Goal: Task Accomplishment & Management: Manage account settings

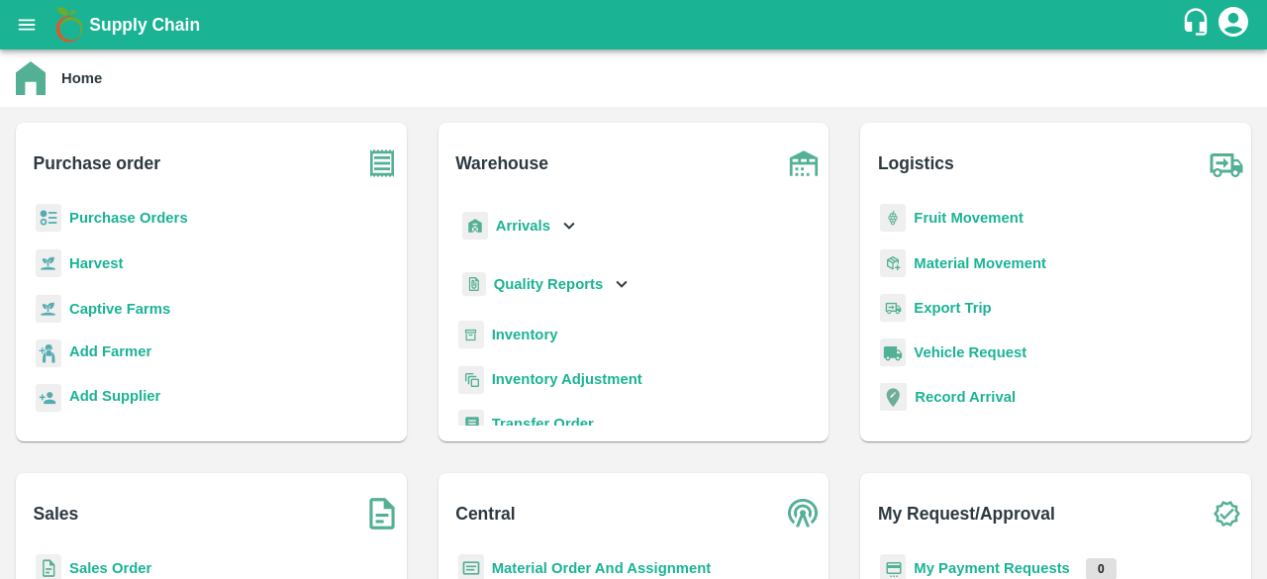
click at [566, 231] on icon at bounding box center [569, 226] width 22 height 22
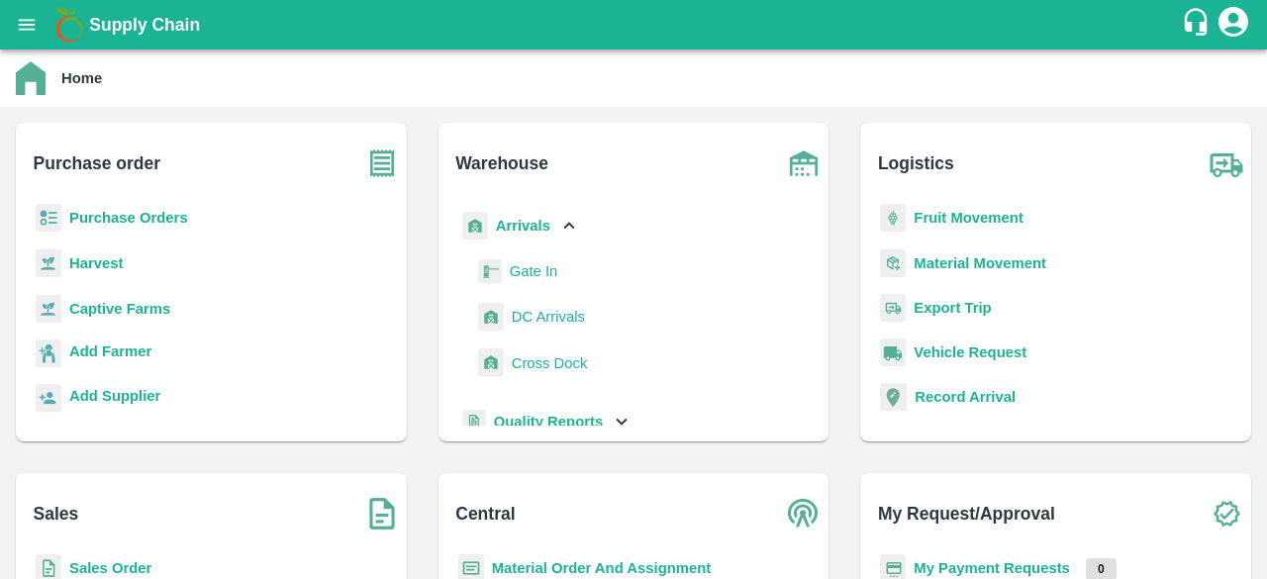
click at [542, 315] on span "DC Arrivals" at bounding box center [548, 317] width 73 height 22
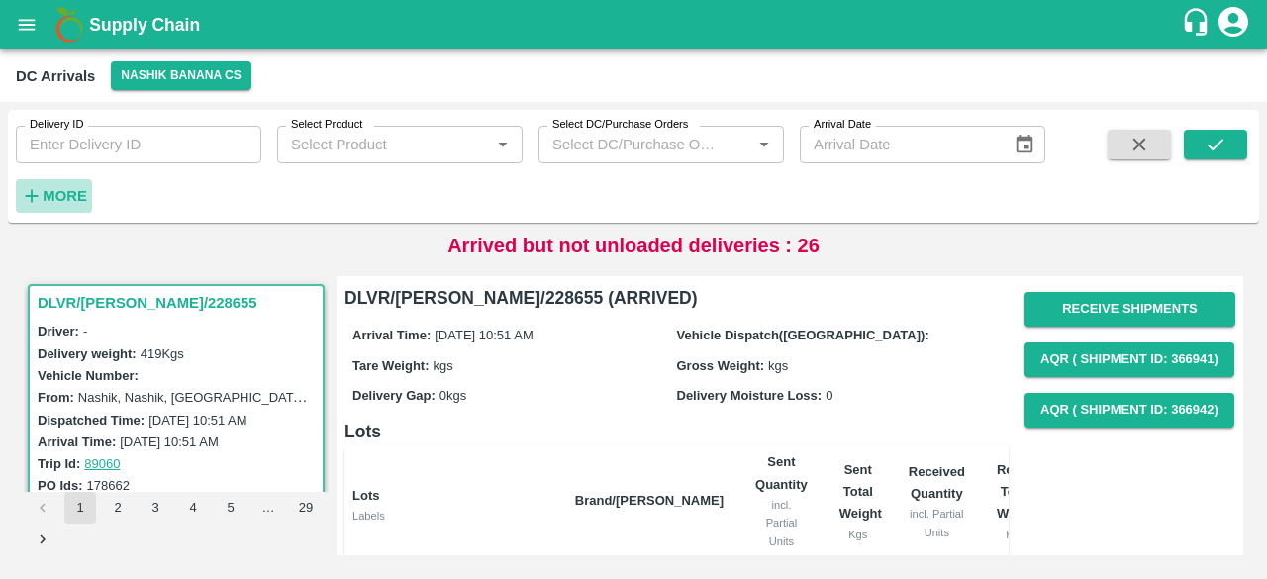
click at [65, 185] on h6 "More" at bounding box center [65, 196] width 45 height 26
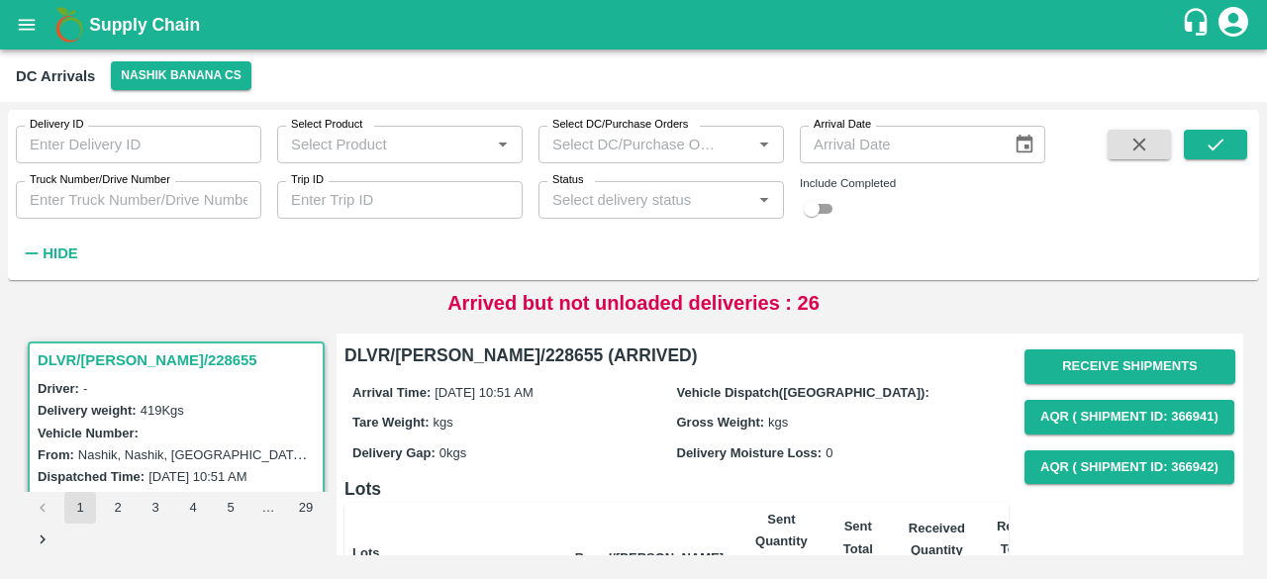
click at [706, 207] on input "Status" at bounding box center [644, 200] width 201 height 26
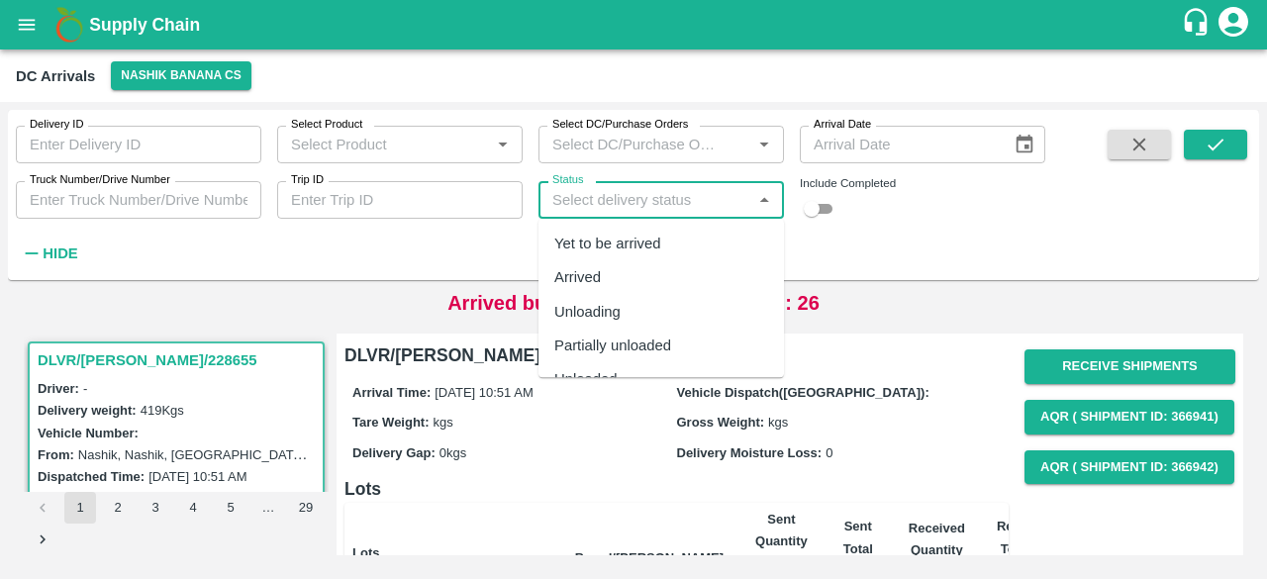
click at [688, 250] on div "Yet to be arrived" at bounding box center [660, 244] width 245 height 34
type input "Yet to be arrived"
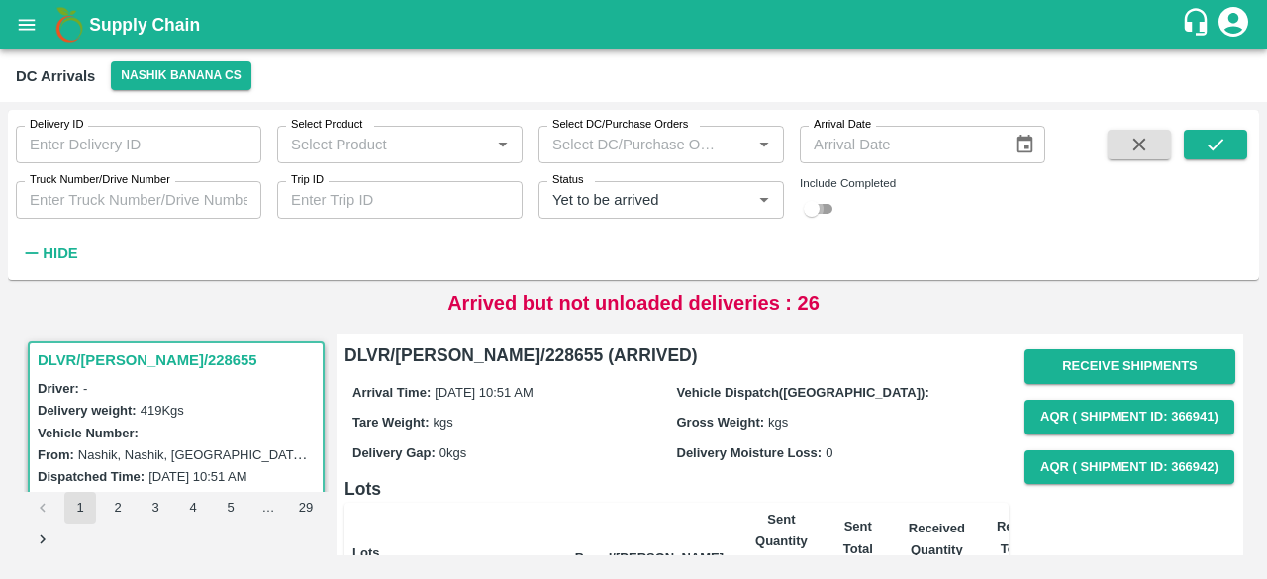
click at [822, 218] on input "checkbox" at bounding box center [811, 209] width 71 height 24
checkbox input "true"
click at [1226, 141] on button "submit" at bounding box center [1215, 145] width 63 height 30
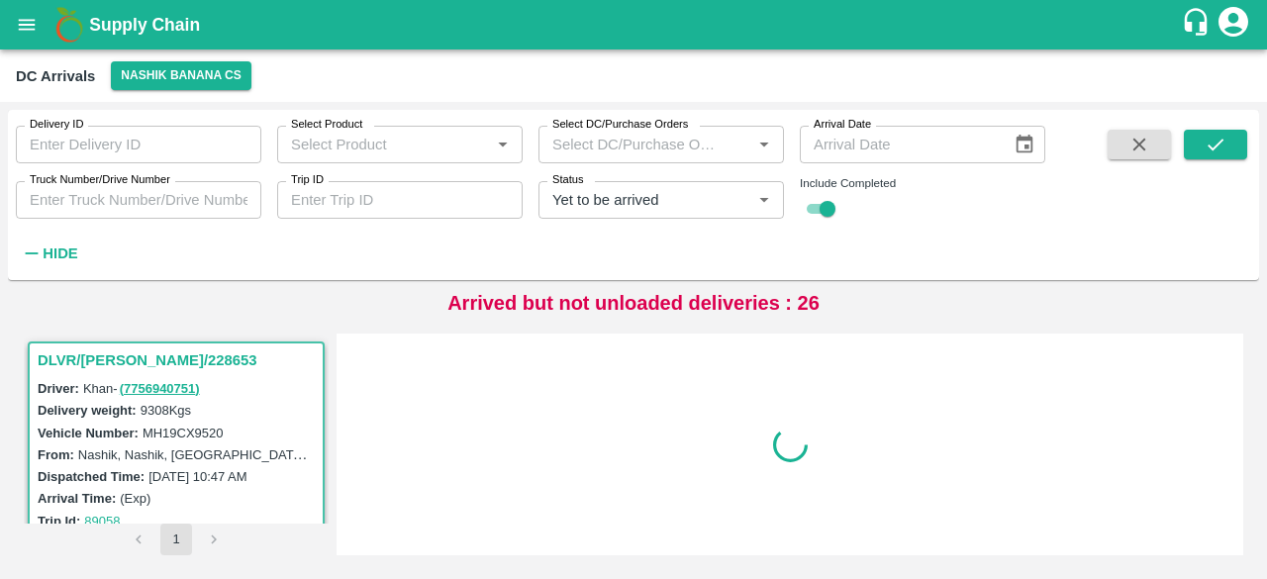
scroll to position [1623, 0]
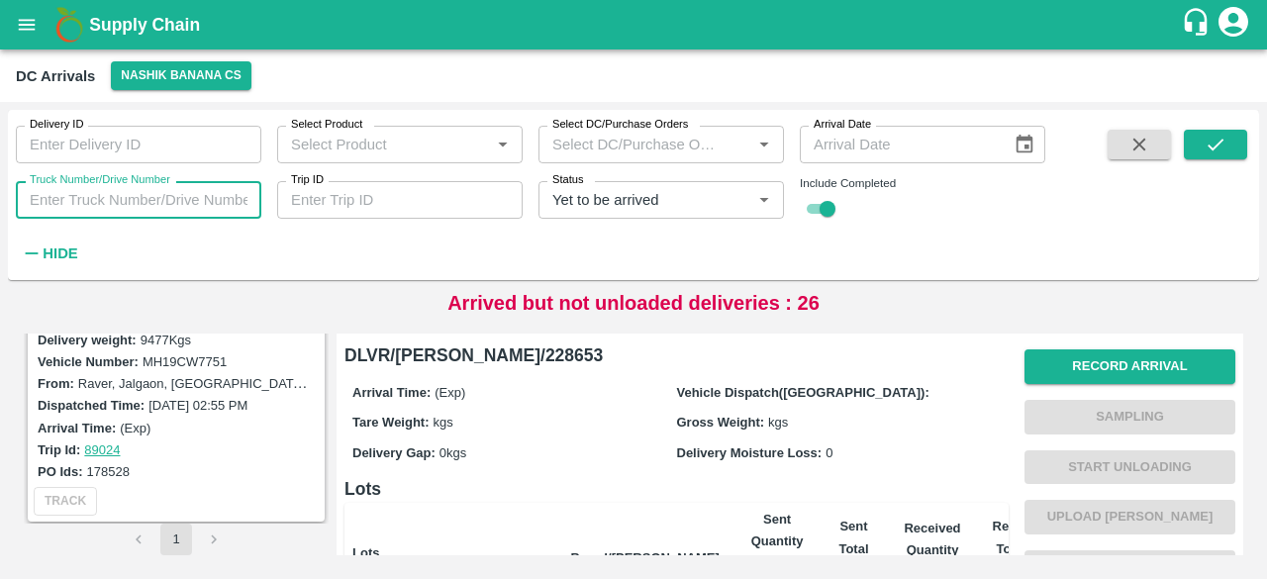
click at [113, 193] on input "Truck Number/Drive Number" at bounding box center [138, 200] width 245 height 38
type input "4753"
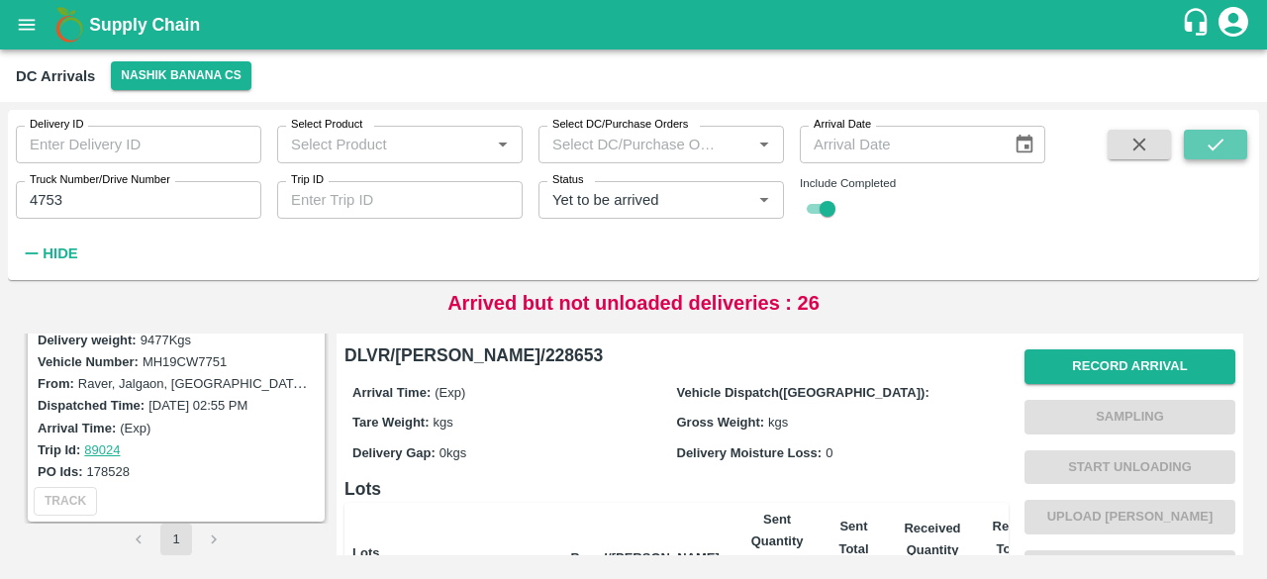
click at [1220, 138] on icon "submit" at bounding box center [1216, 145] width 22 height 22
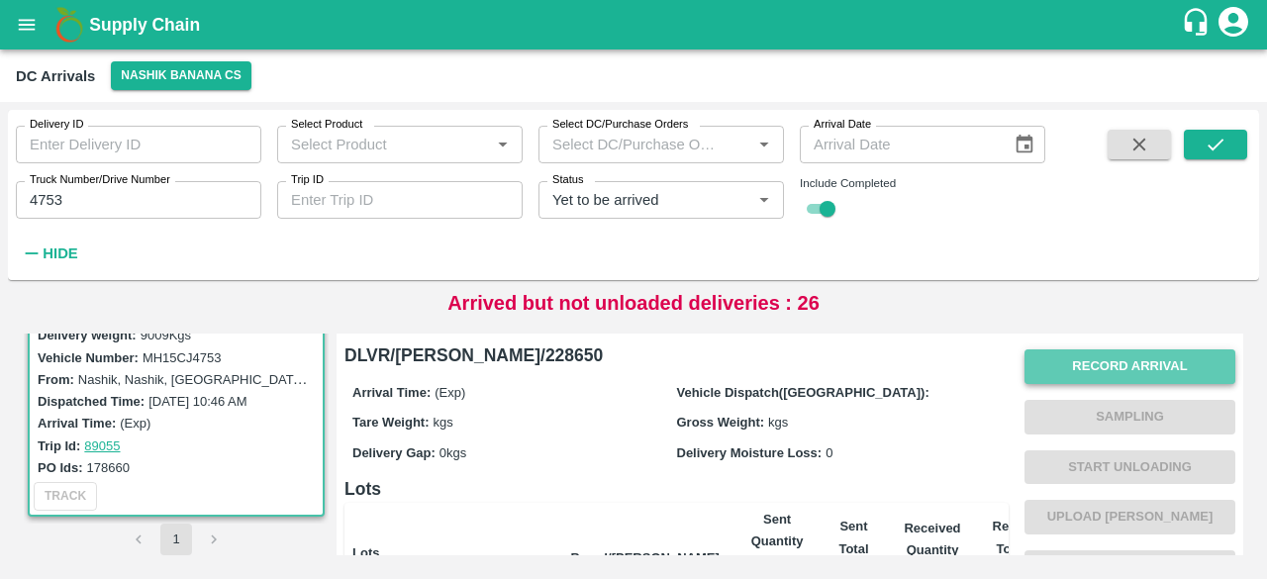
click at [1131, 362] on button "Record Arrival" at bounding box center [1129, 366] width 211 height 35
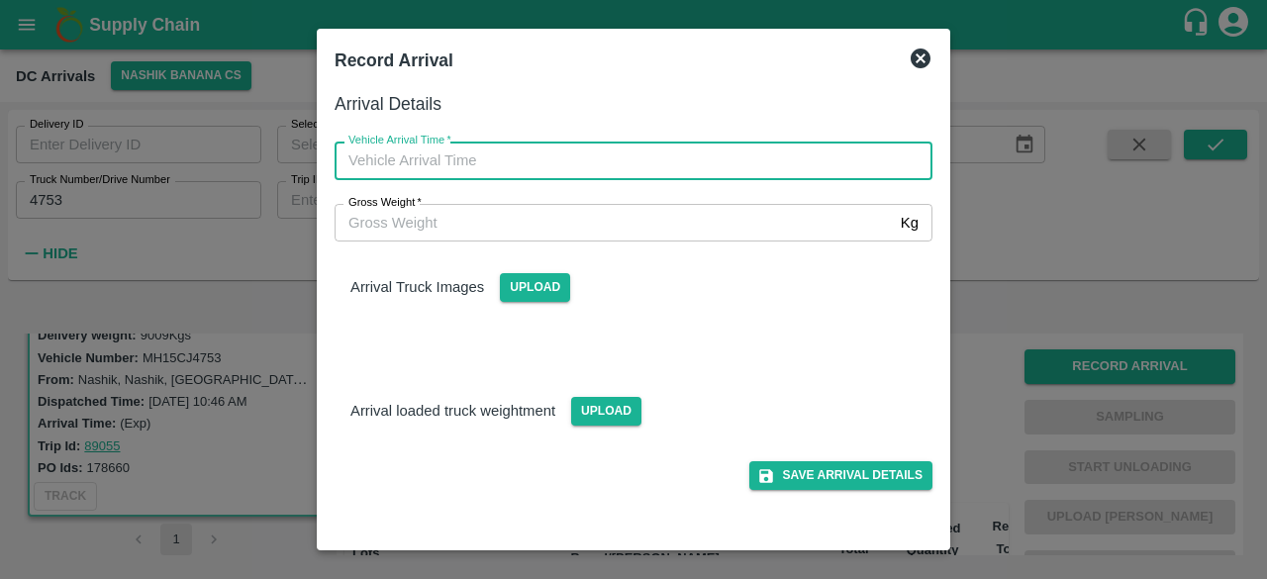
type input "DD/MM/YYYY hh:mm aa"
click at [713, 161] on input "DD/MM/YYYY hh:mm aa" at bounding box center [627, 161] width 584 height 38
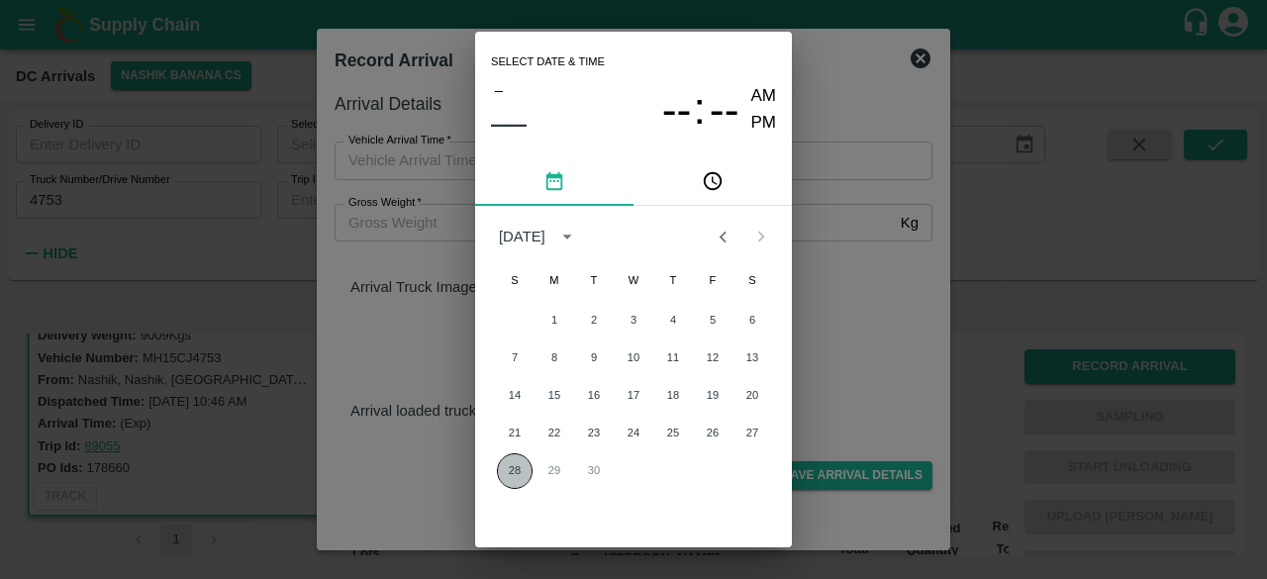
click at [503, 470] on button "28" at bounding box center [515, 471] width 36 height 36
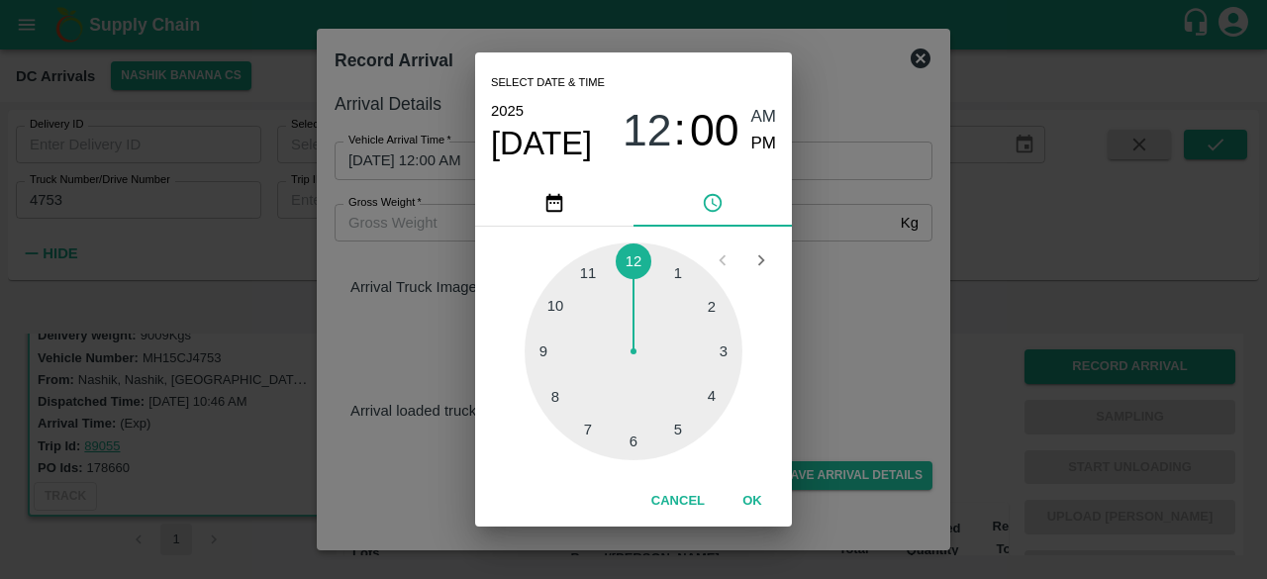
click at [638, 445] on div at bounding box center [634, 352] width 218 height 218
type input "[DATE] 06:29 AM"
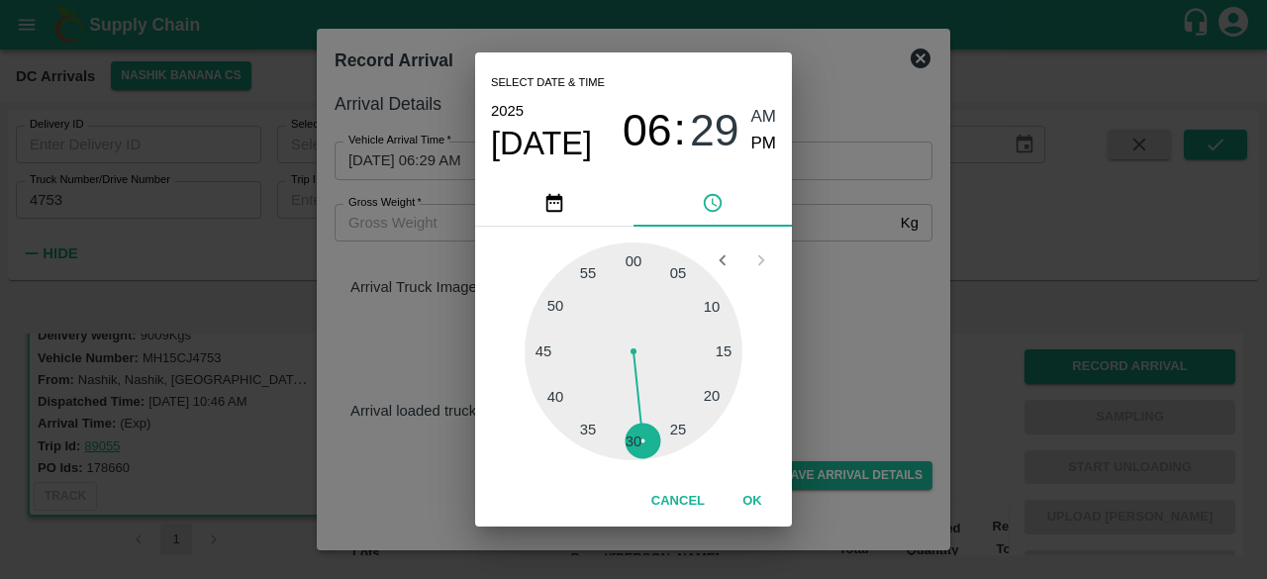
click at [875, 355] on div "Select date & time [DATE] 06 : 29 AM PM 05 10 15 20 25 30 35 40 45 50 55 00 Can…" at bounding box center [633, 289] width 1267 height 579
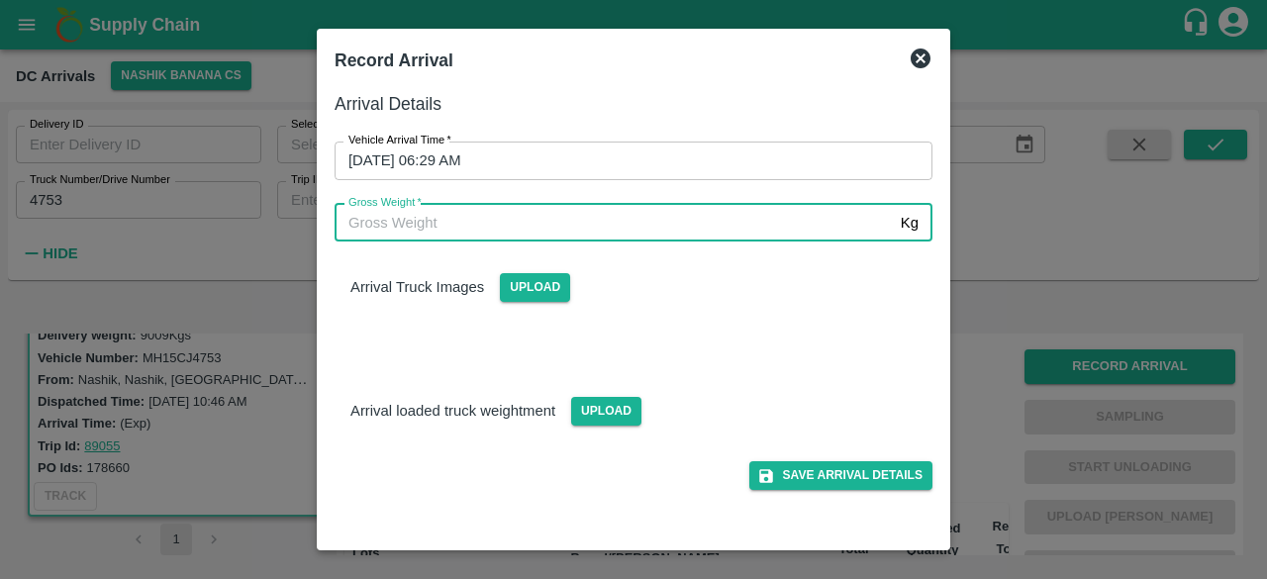
click at [420, 230] on input "Gross Weight   *" at bounding box center [614, 223] width 558 height 38
type input "16505"
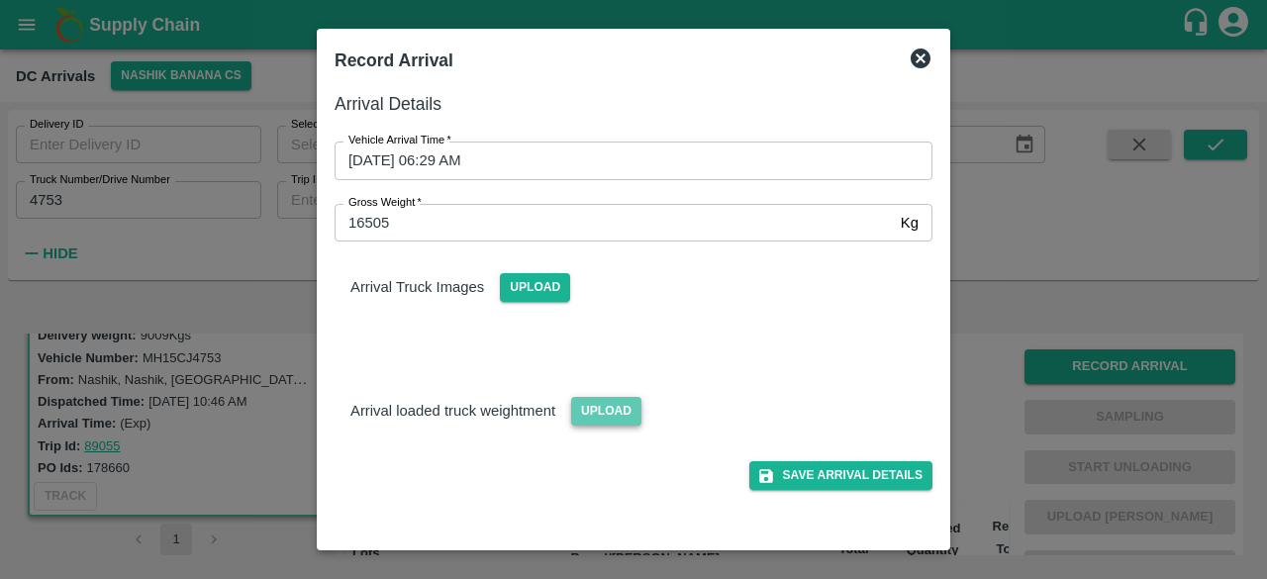
click at [601, 413] on span "Upload" at bounding box center [606, 411] width 70 height 29
click at [0, 0] on input "Upload" at bounding box center [0, 0] width 0 height 0
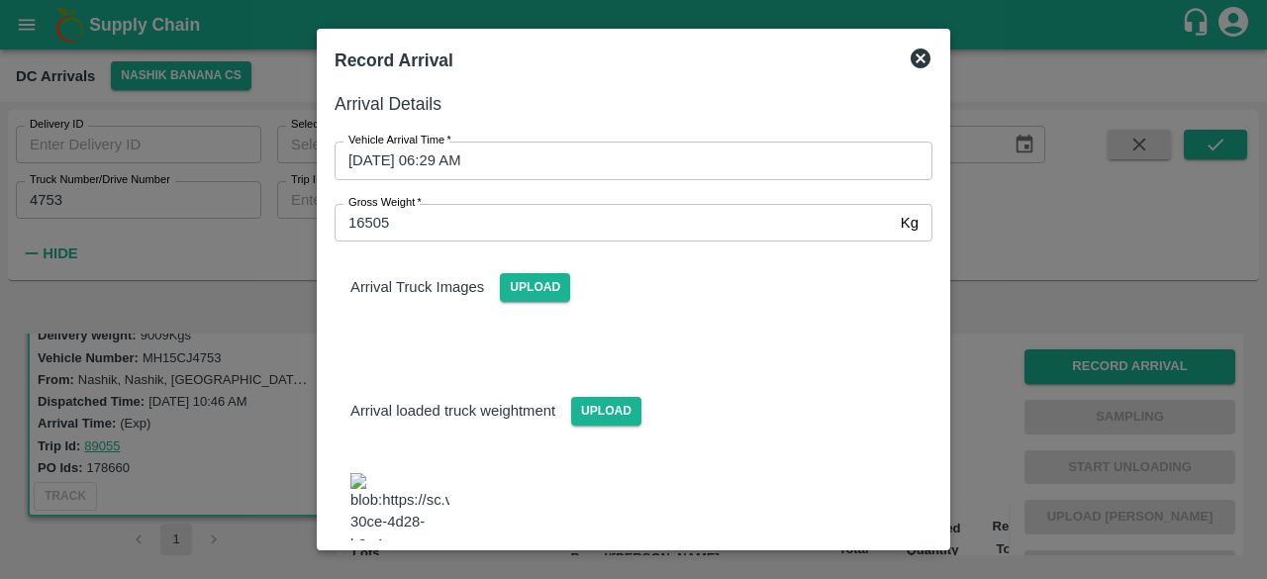
click at [550, 270] on div "Upload" at bounding box center [527, 279] width 86 height 45
click at [542, 291] on span "Upload" at bounding box center [535, 287] width 70 height 29
click at [0, 0] on input "Upload" at bounding box center [0, 0] width 0 height 0
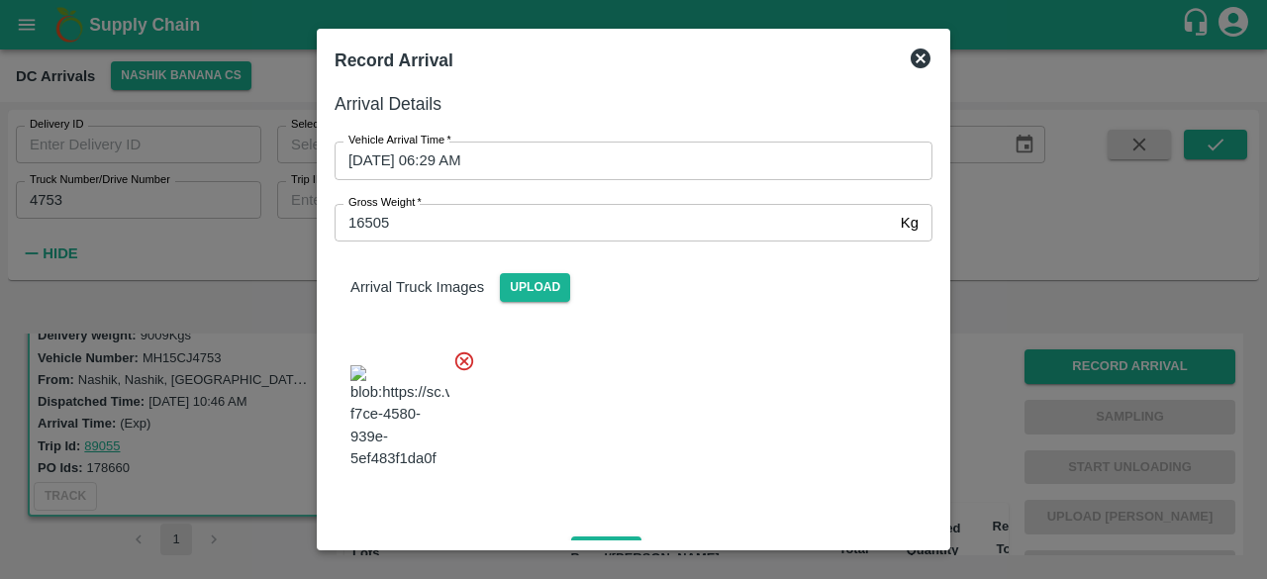
scroll to position [224, 0]
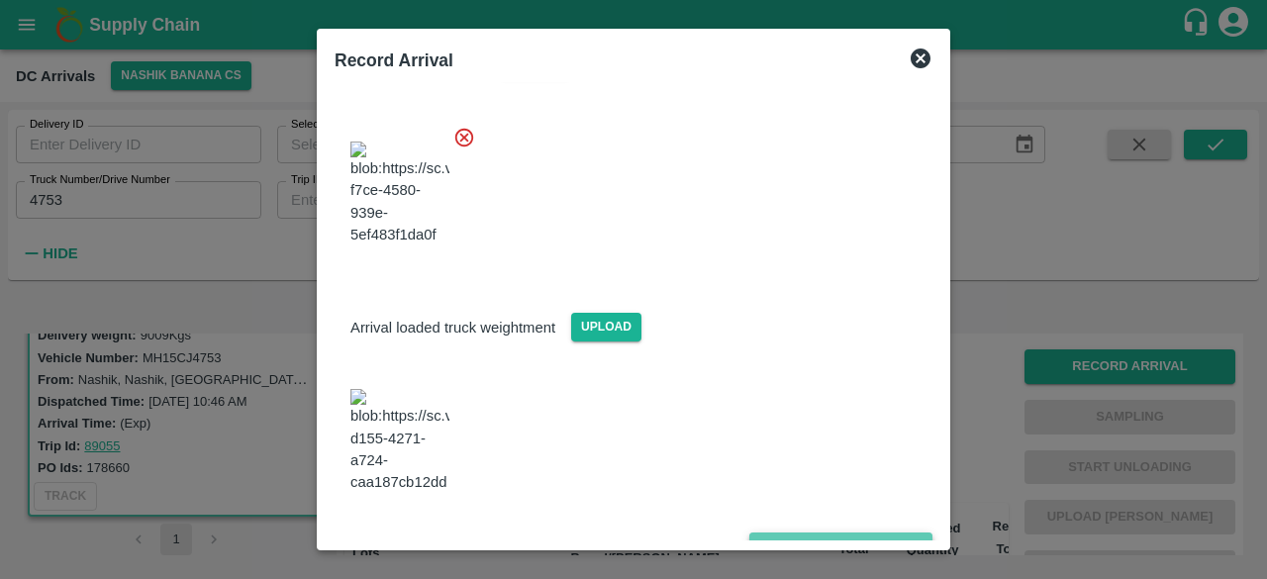
click at [827, 533] on button "Save Arrival Details" at bounding box center [840, 547] width 183 height 29
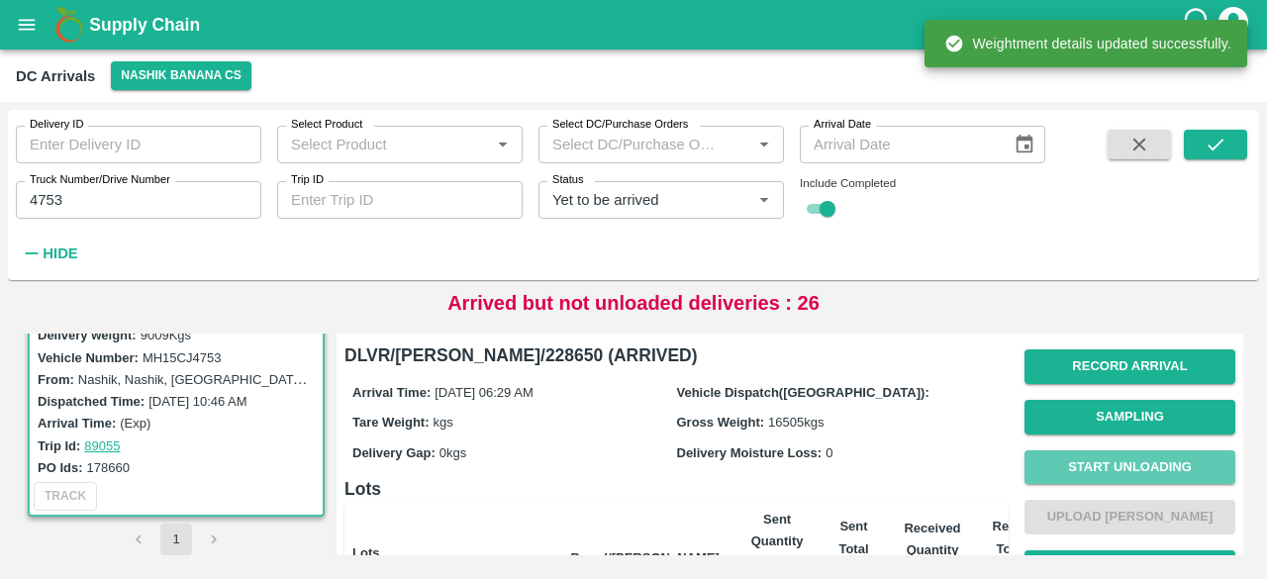
click at [1115, 462] on button "Start Unloading" at bounding box center [1129, 467] width 211 height 35
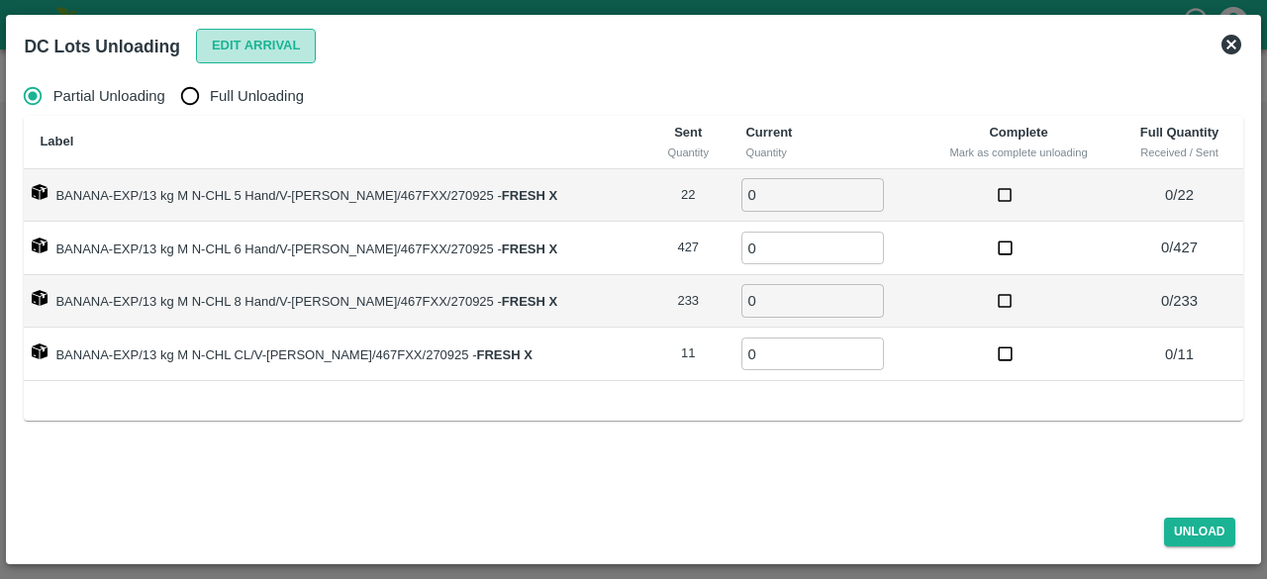
click at [265, 36] on button "Edit Arrival" at bounding box center [256, 46] width 121 height 35
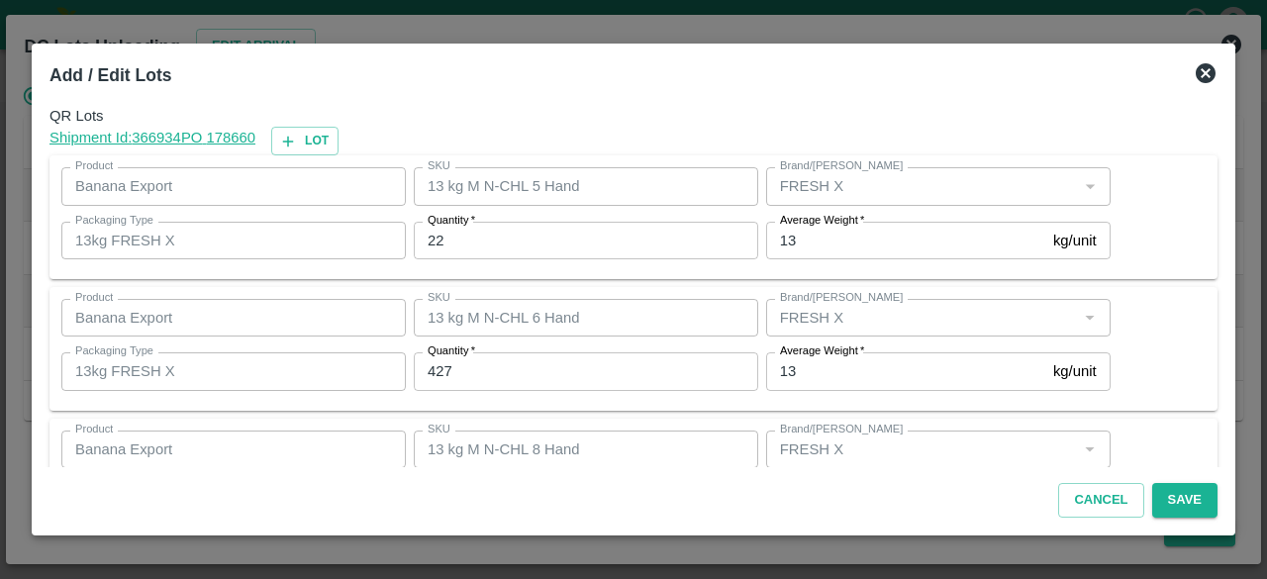
click at [437, 242] on input "22" at bounding box center [586, 241] width 344 height 38
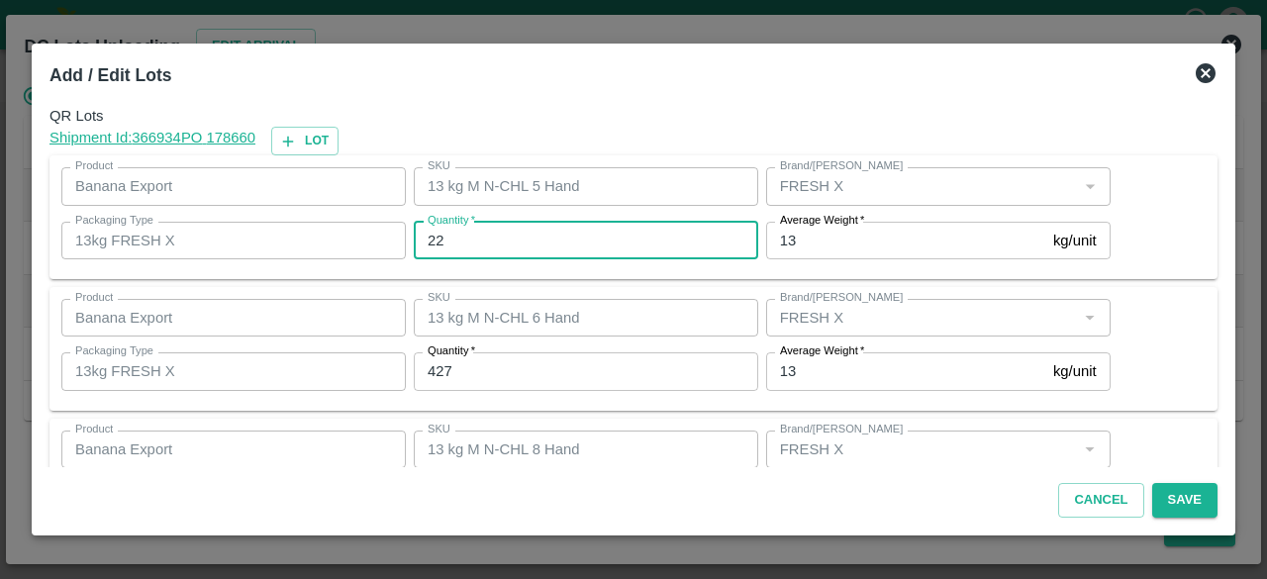
click at [437, 242] on input "22" at bounding box center [586, 241] width 344 height 38
type input "15"
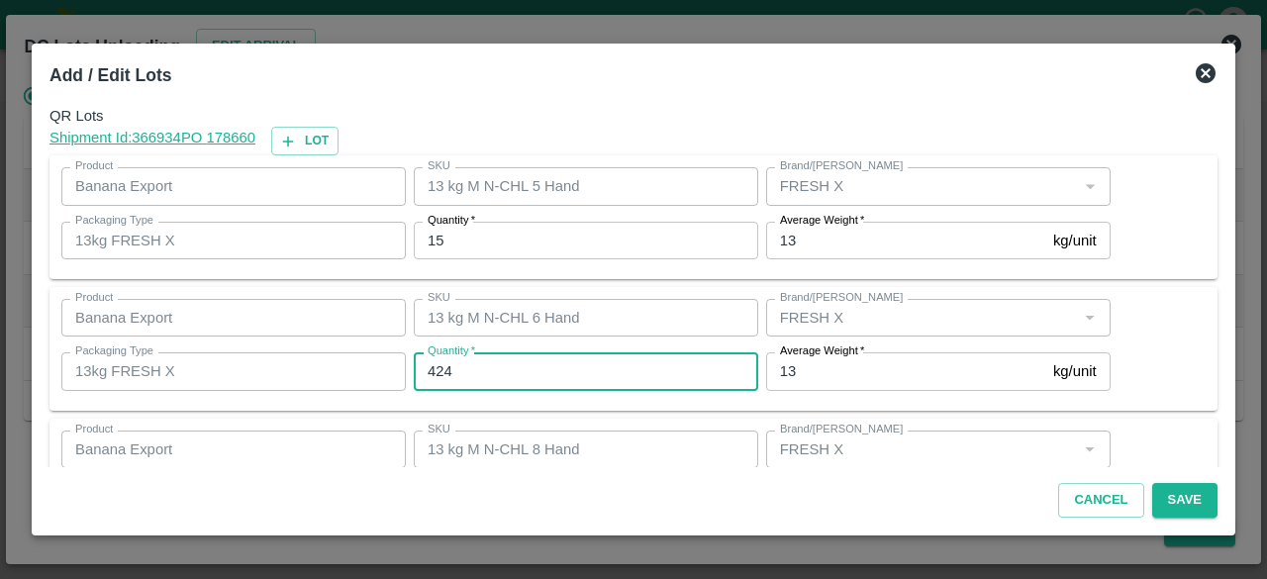
type input "424"
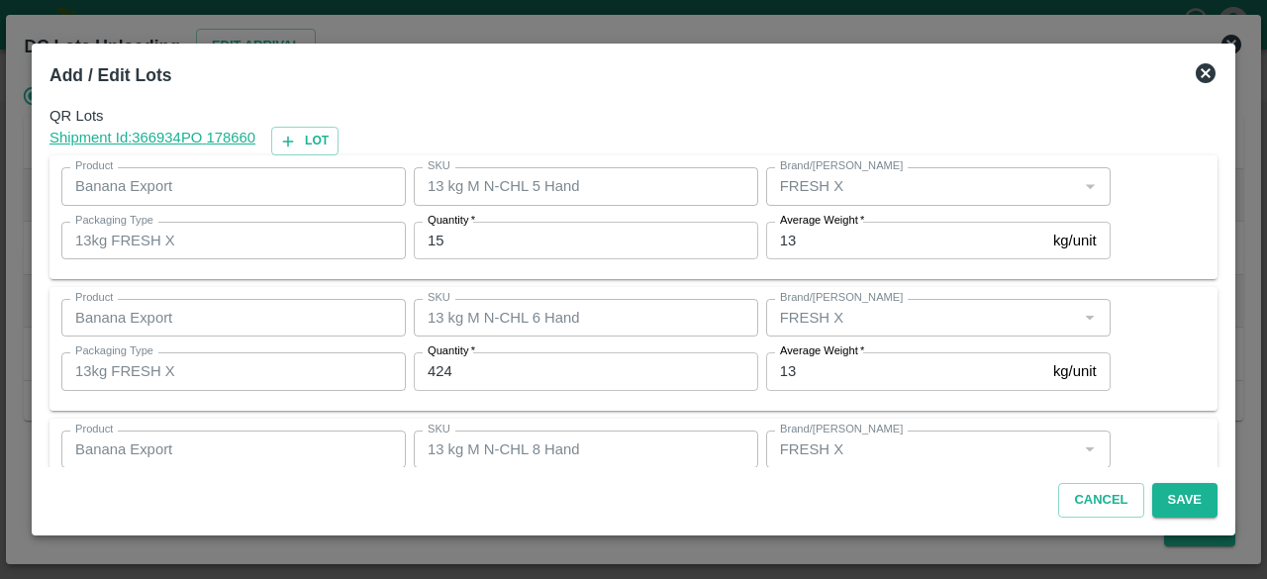
scroll to position [220, 0]
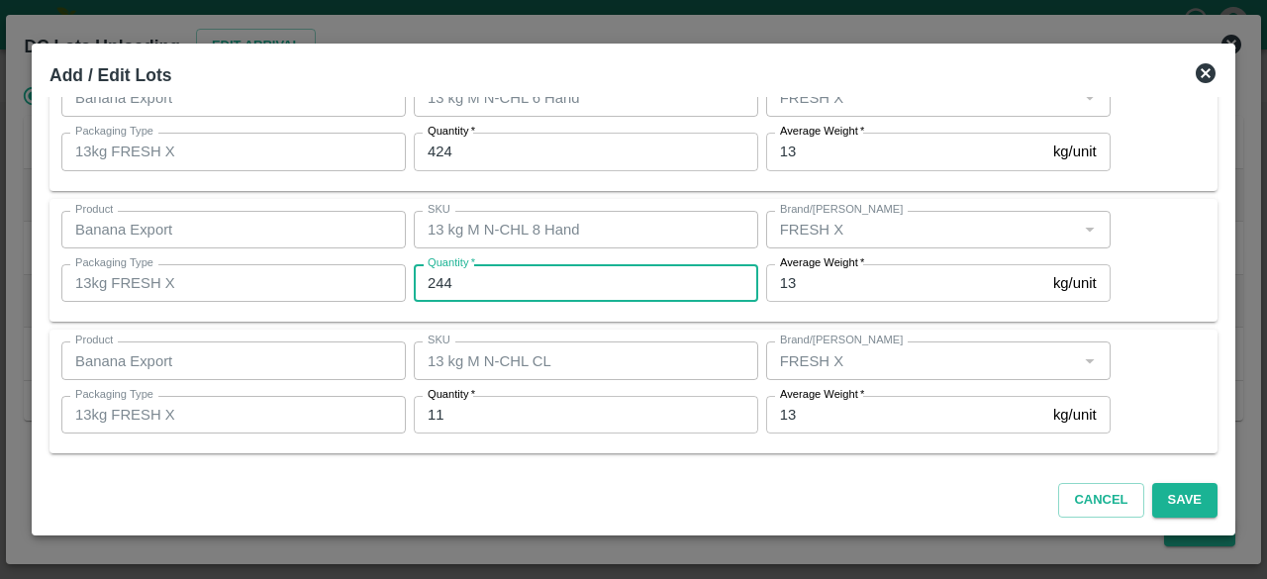
type input "244"
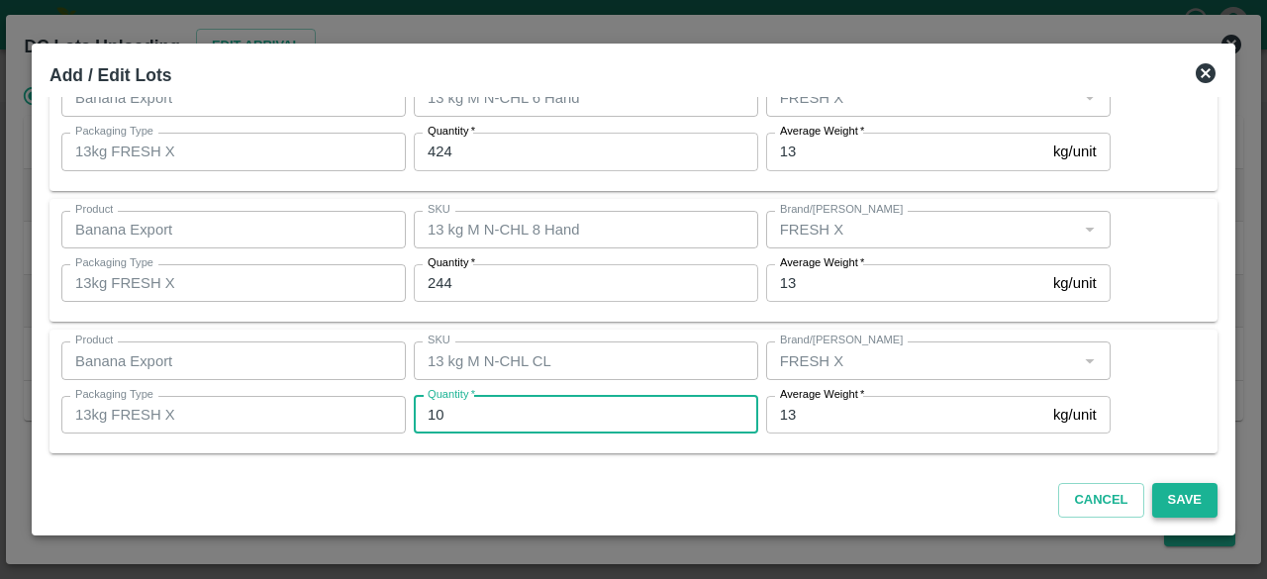
type input "10"
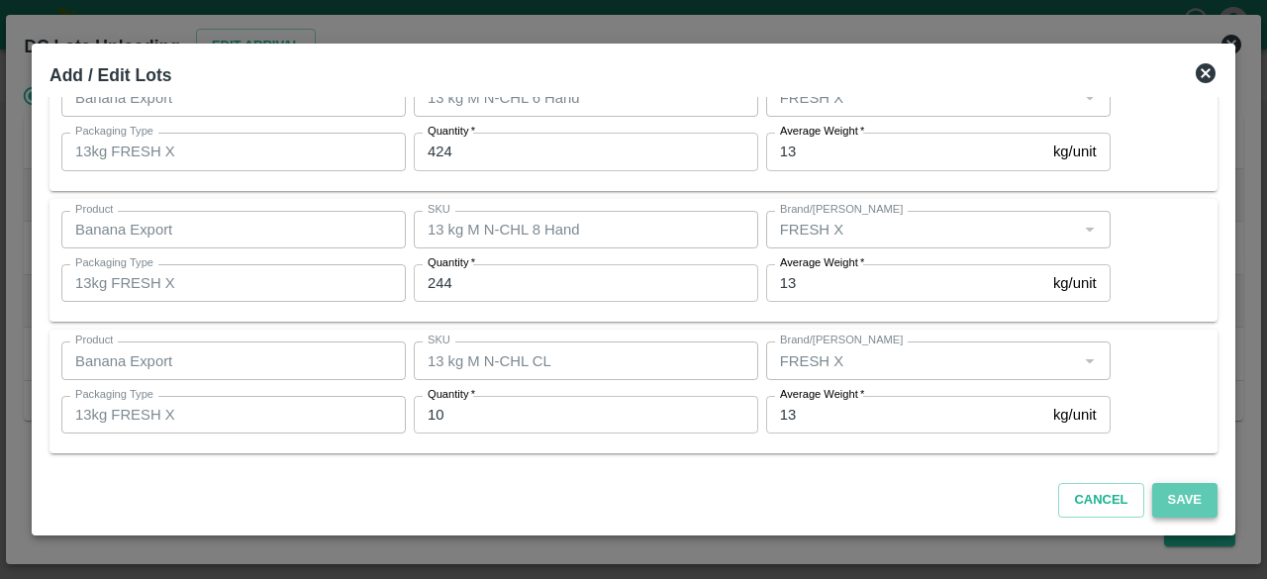
click at [1184, 496] on button "Save" at bounding box center [1184, 500] width 65 height 35
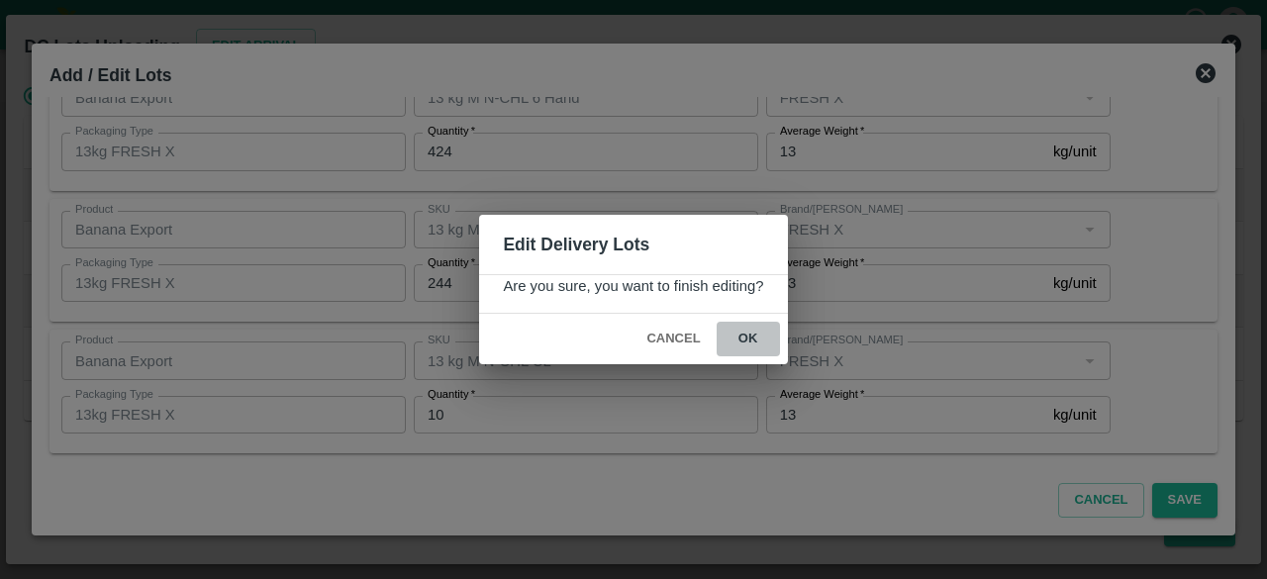
click at [744, 335] on button "ok" at bounding box center [748, 339] width 63 height 35
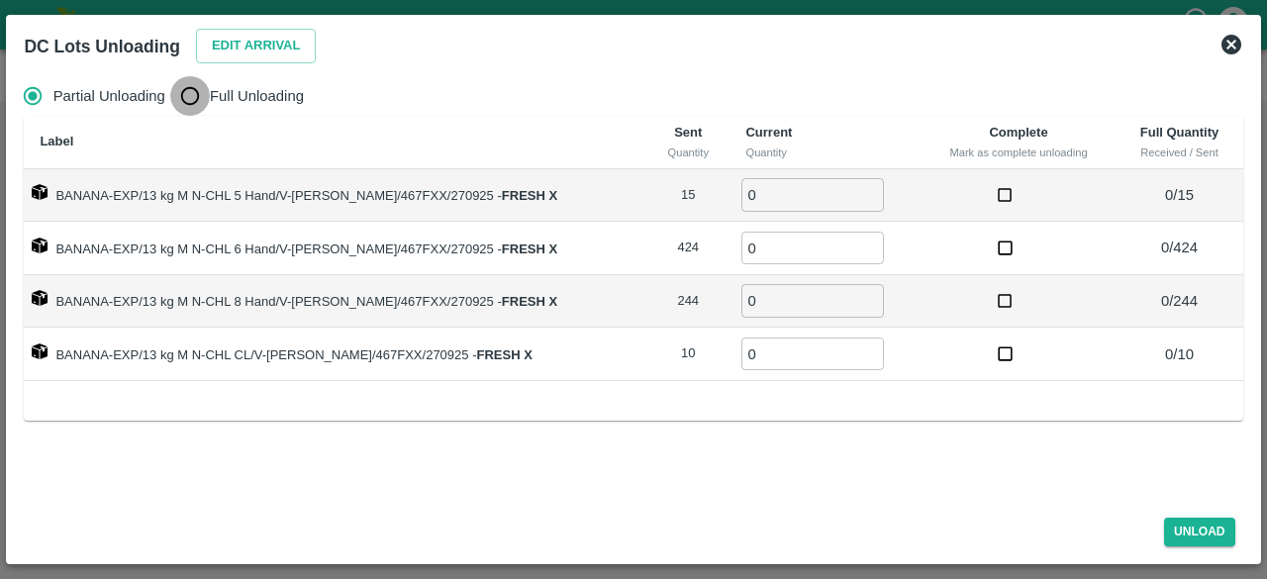
click at [198, 100] on input "Full Unloading" at bounding box center [190, 96] width 40 height 40
radio input "true"
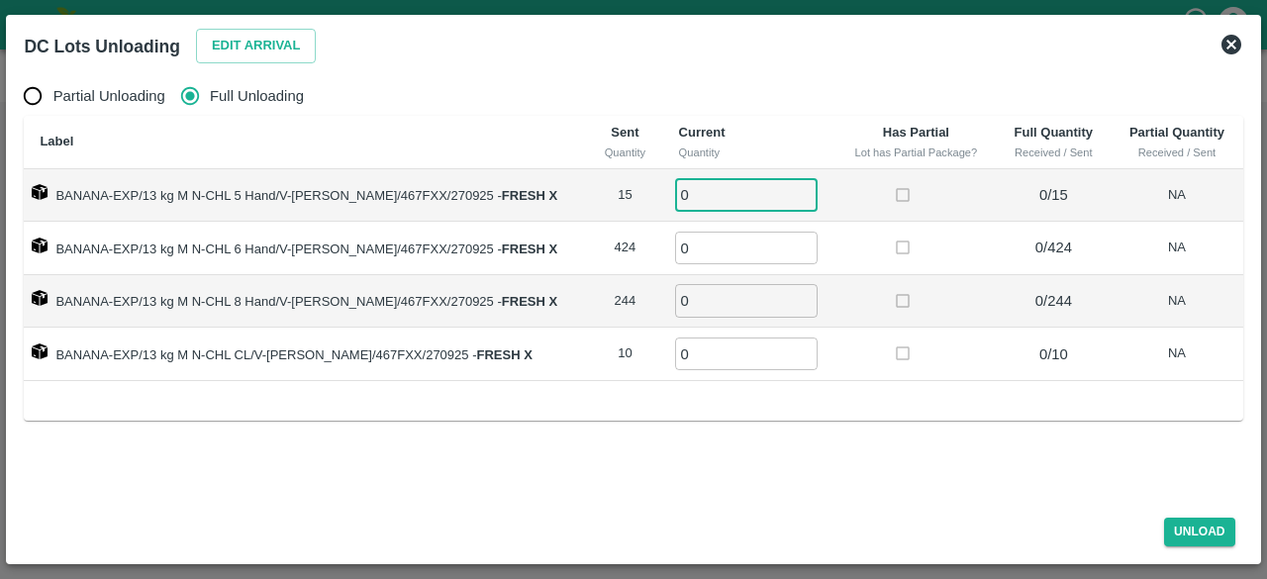
click at [709, 201] on input "0" at bounding box center [746, 194] width 143 height 33
type input "15"
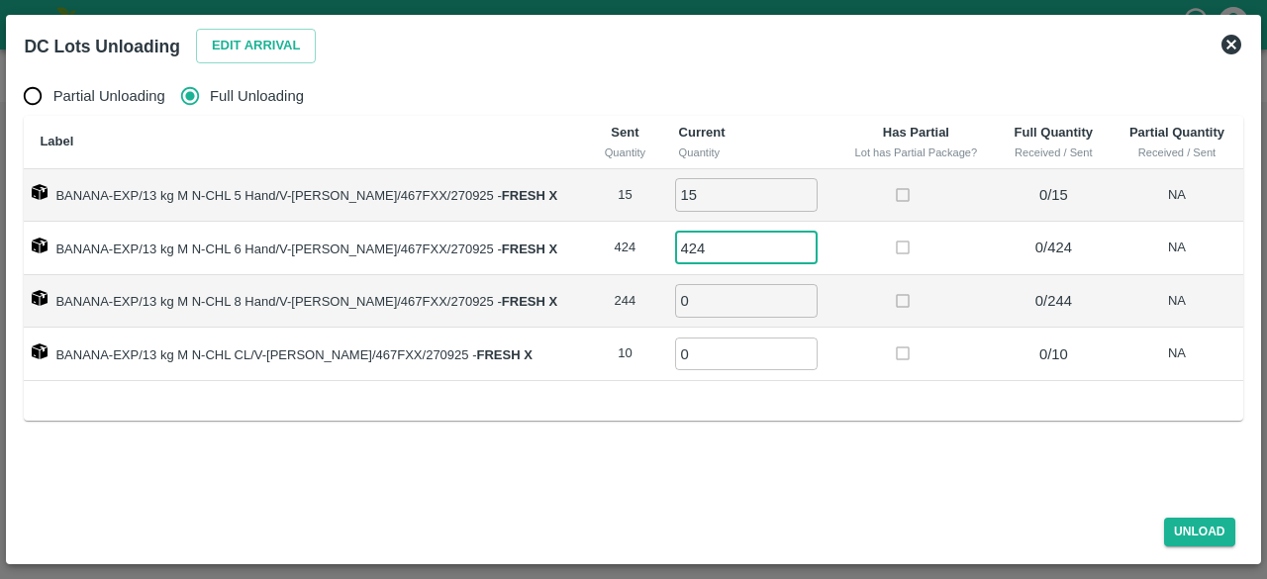
type input "424"
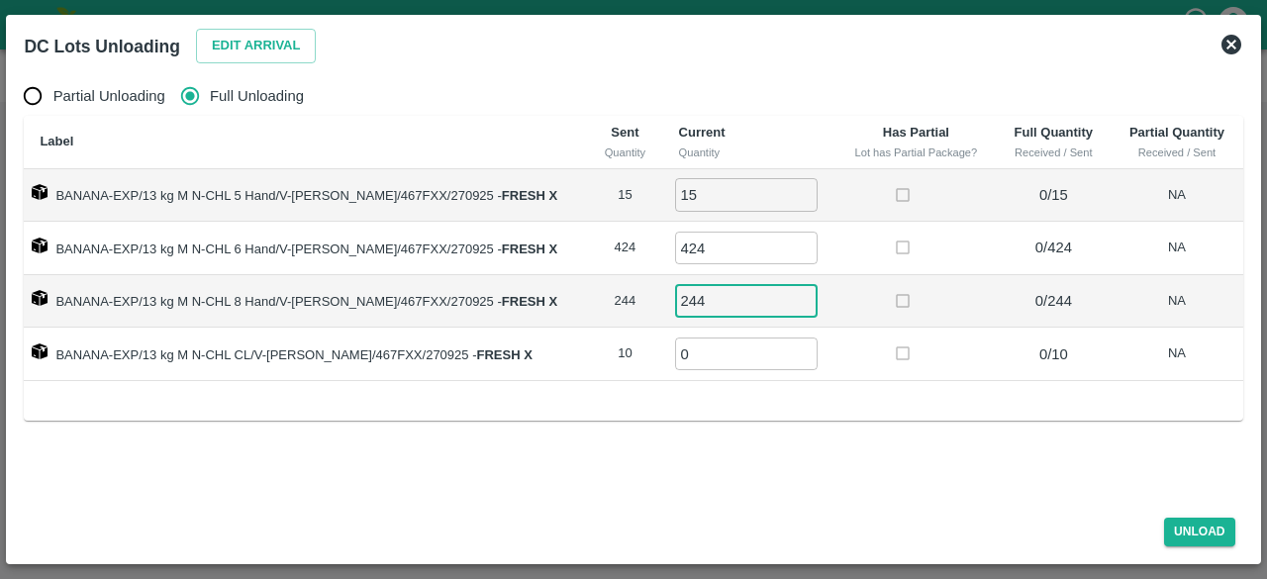
type input "244"
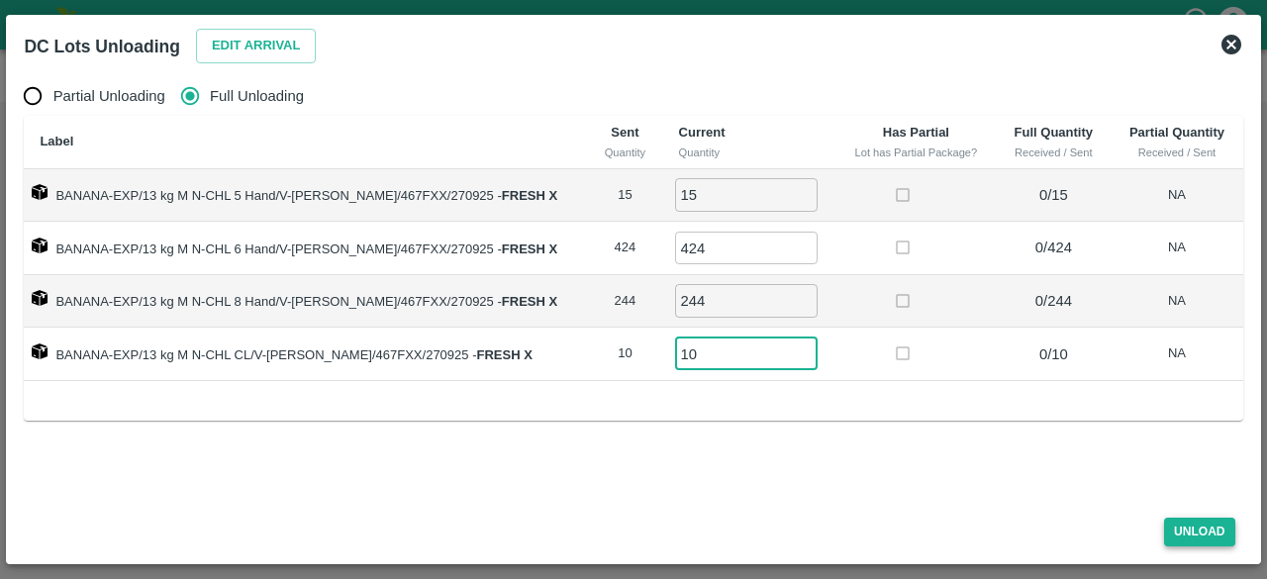
type input "10"
click at [1200, 534] on button "Unload" at bounding box center [1199, 532] width 71 height 29
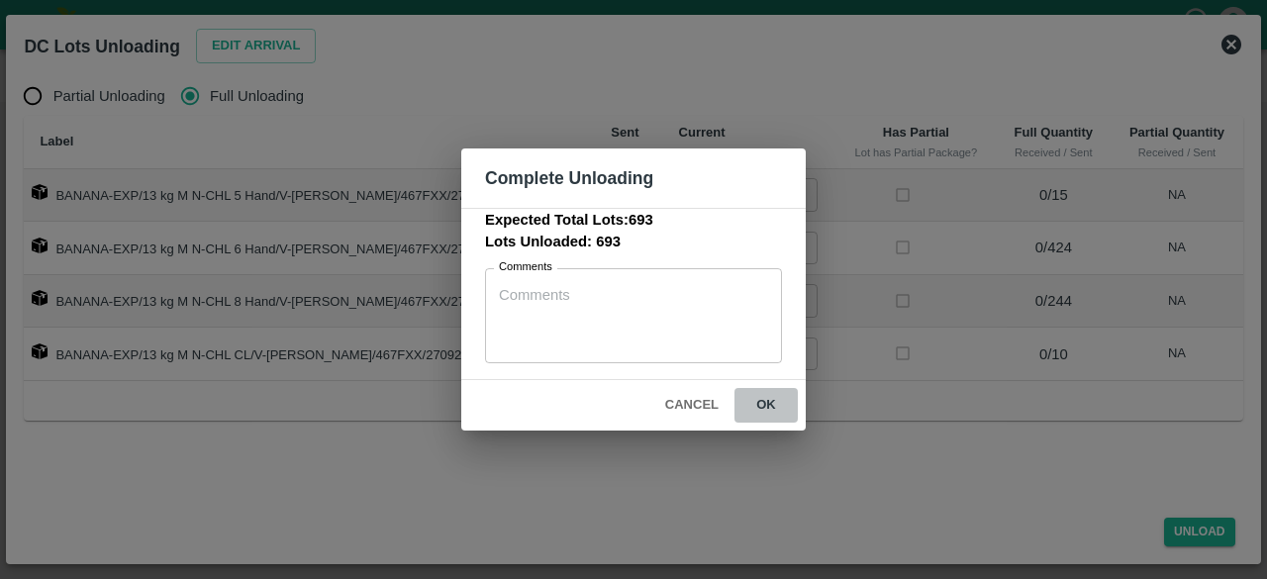
click at [764, 401] on button "ok" at bounding box center [765, 405] width 63 height 35
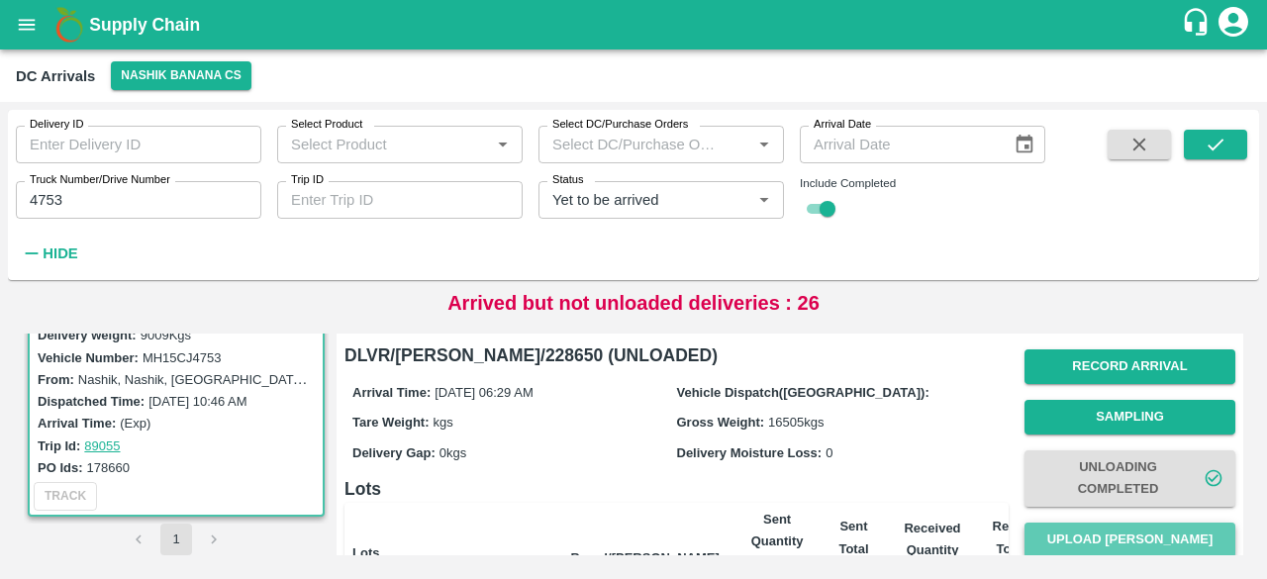
click at [1118, 534] on button "Upload [PERSON_NAME]" at bounding box center [1129, 540] width 211 height 35
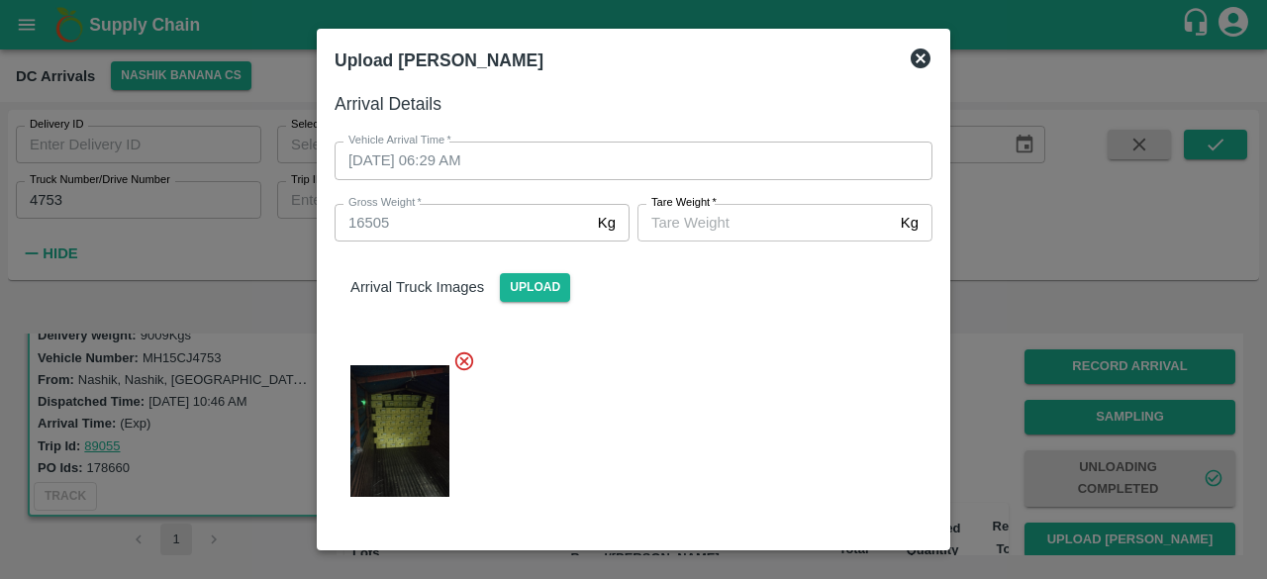
click at [743, 223] on input "[PERSON_NAME]   *" at bounding box center [764, 223] width 255 height 38
type input "6800"
click at [709, 394] on div at bounding box center [626, 425] width 614 height 183
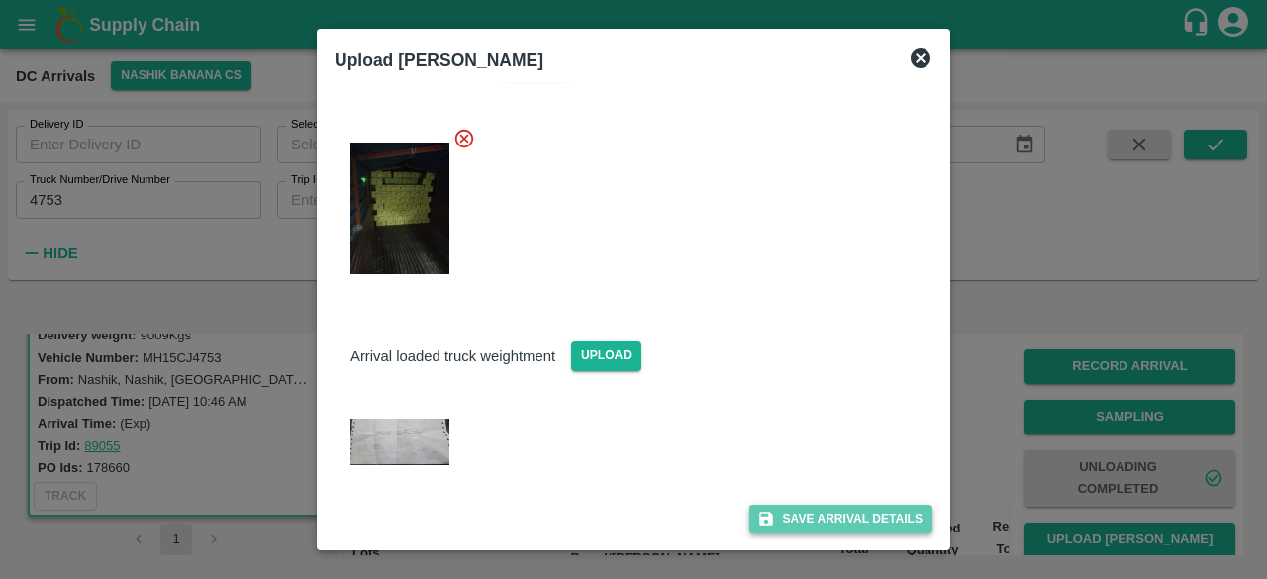
click at [824, 521] on button "Save Arrival Details" at bounding box center [840, 519] width 183 height 29
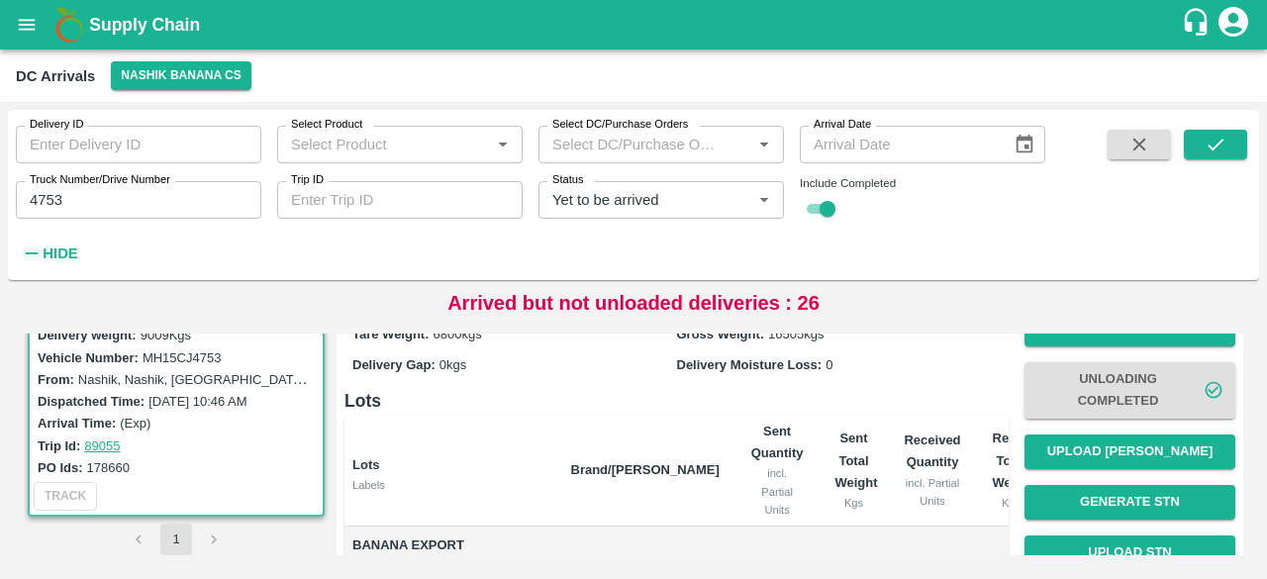
scroll to position [90, 0]
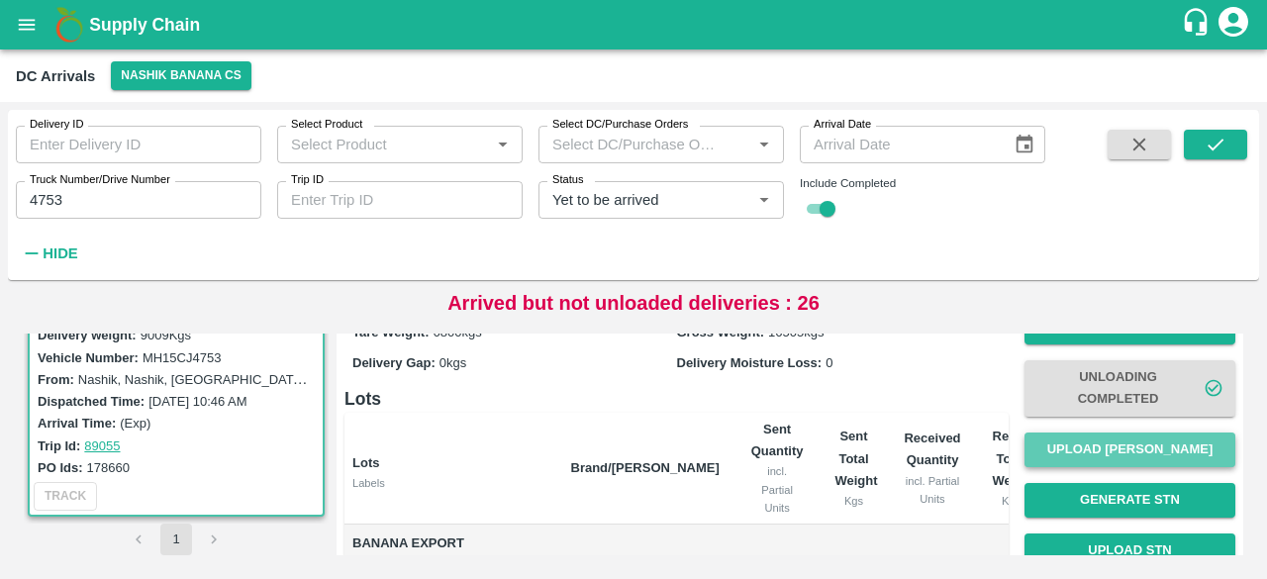
click at [1111, 450] on button "Upload [PERSON_NAME]" at bounding box center [1129, 450] width 211 height 35
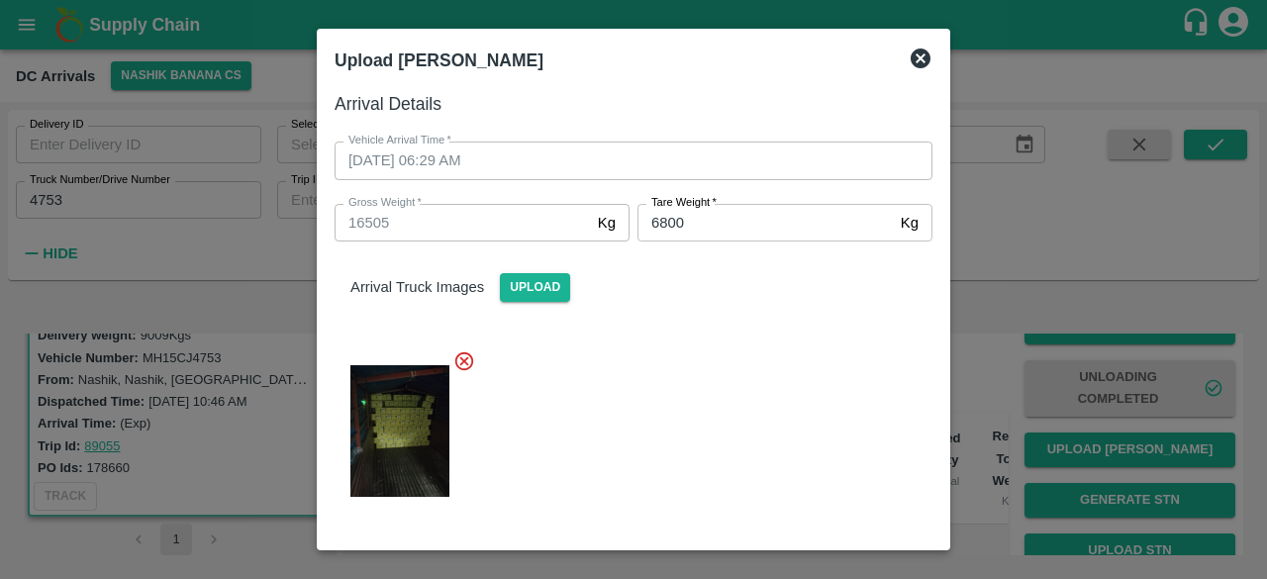
click at [919, 54] on icon at bounding box center [921, 59] width 20 height 20
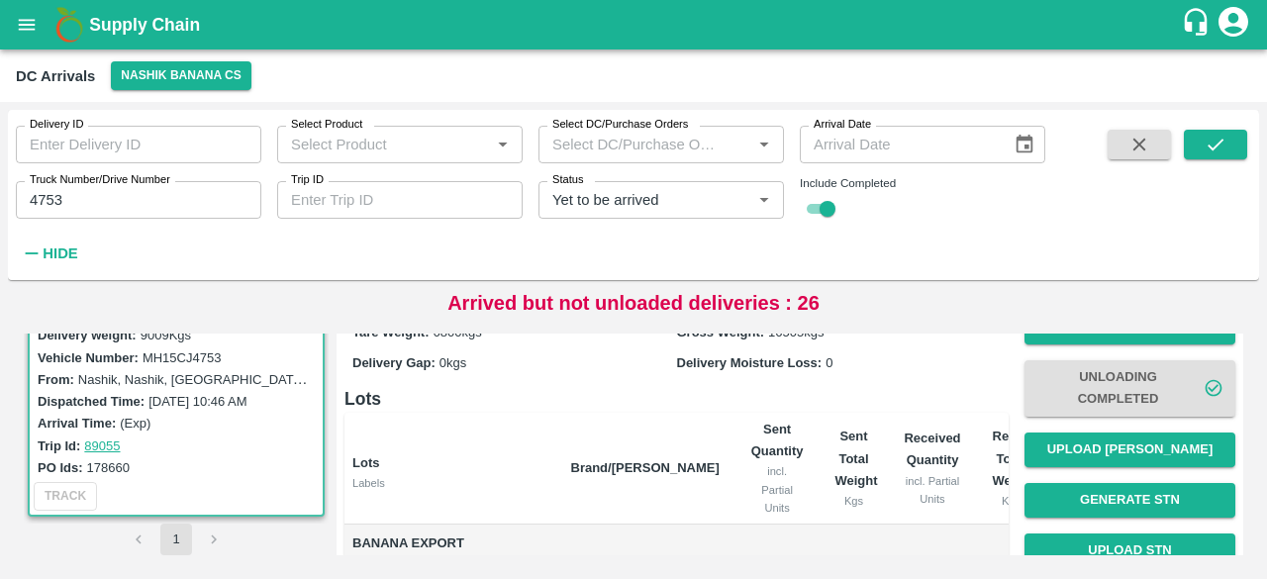
scroll to position [434, 0]
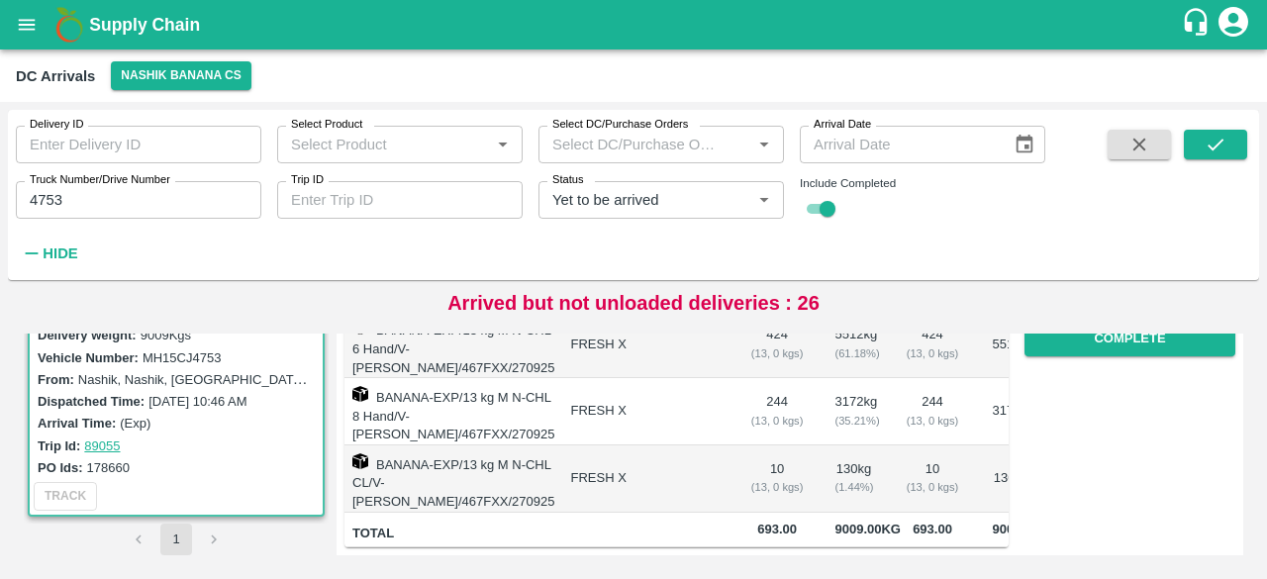
click at [1128, 436] on div "Record Arrival Sampling Unloading Completed Upload Tare Weight Generate STN Upl…" at bounding box center [1122, 236] width 227 height 624
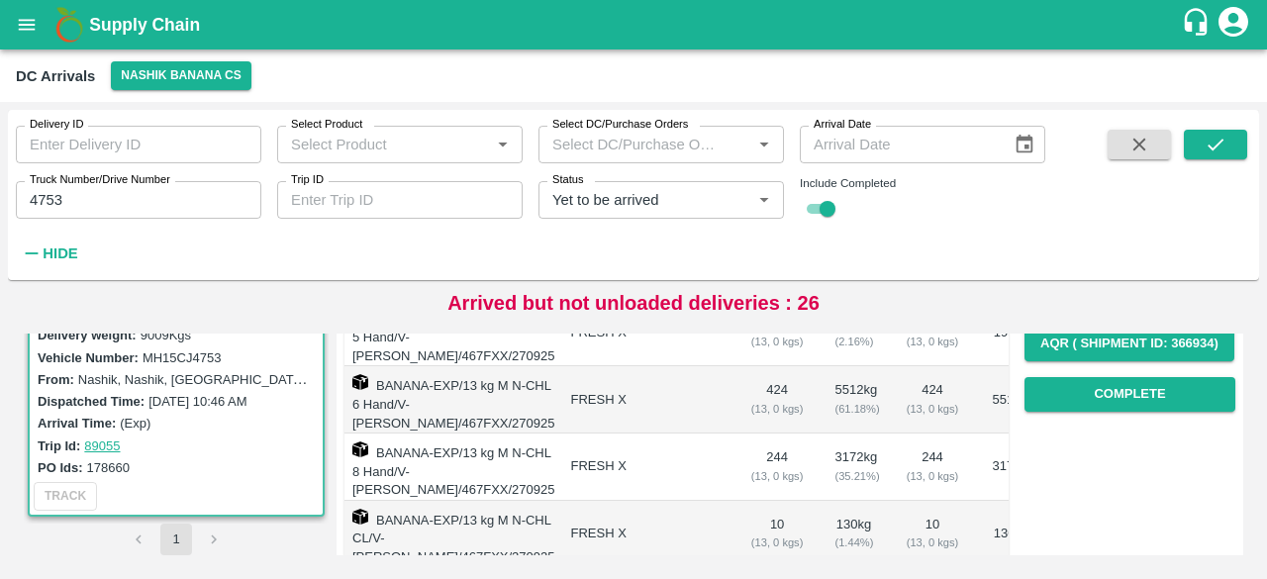
scroll to position [345, 0]
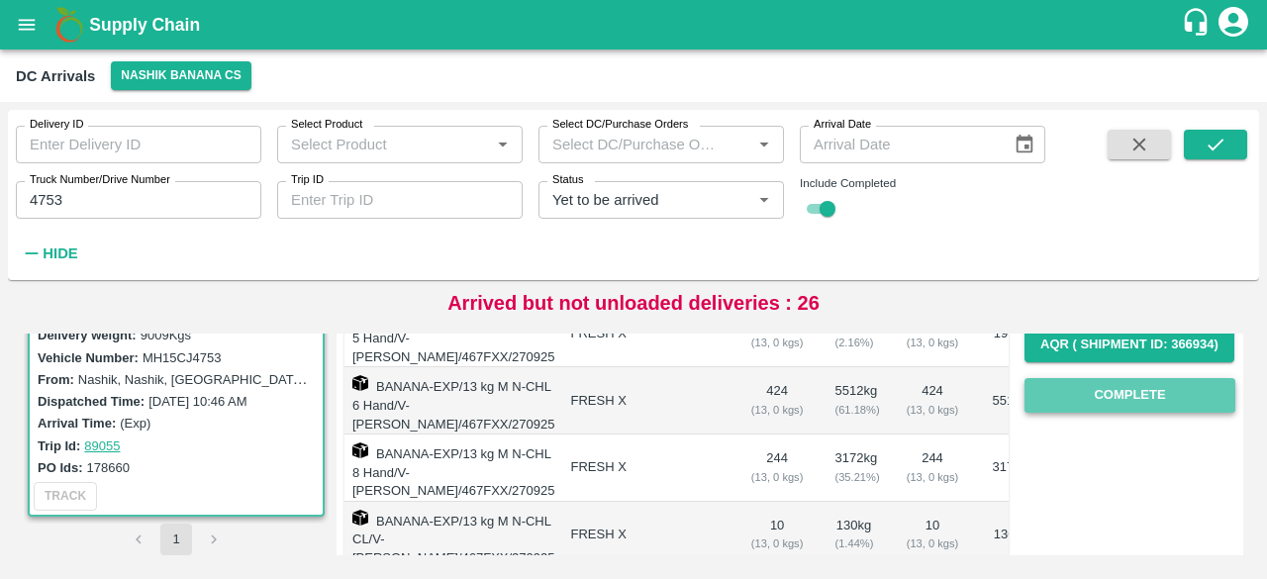
click at [1120, 401] on button "Complete" at bounding box center [1129, 395] width 211 height 35
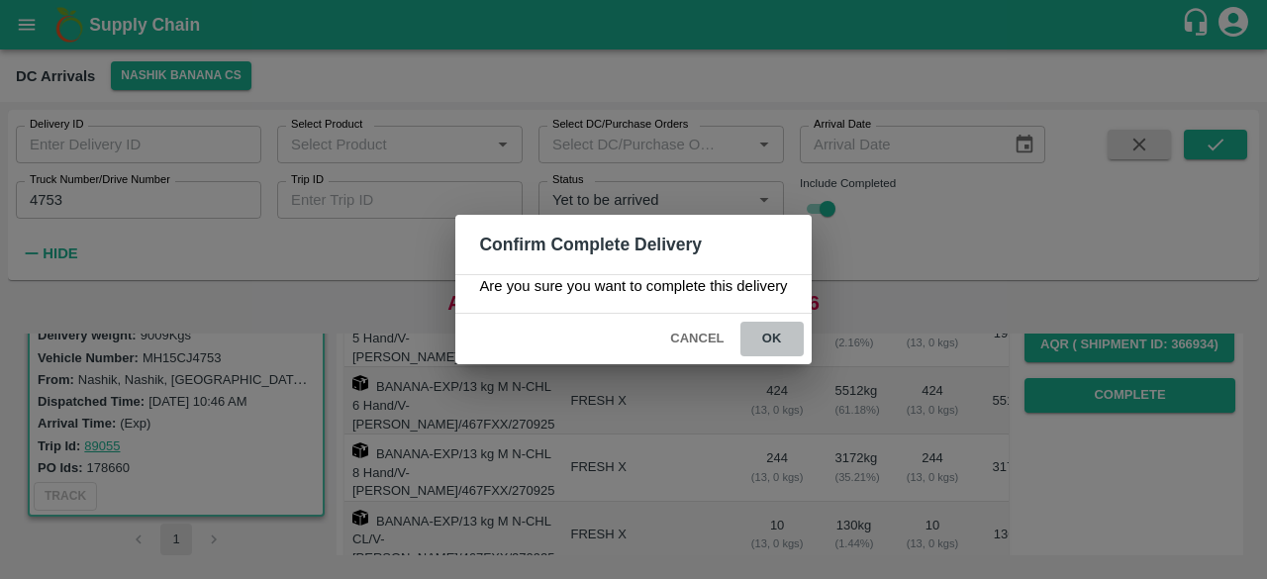
click at [771, 332] on button "ok" at bounding box center [771, 339] width 63 height 35
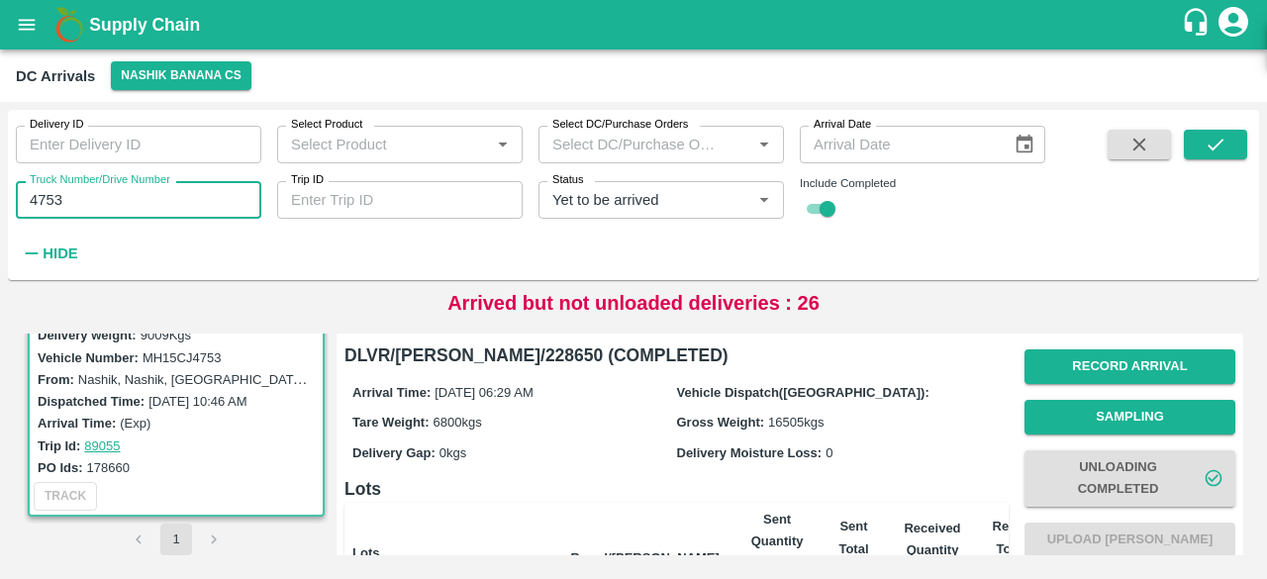
click at [48, 202] on input "4753" at bounding box center [138, 200] width 245 height 38
type input "7757"
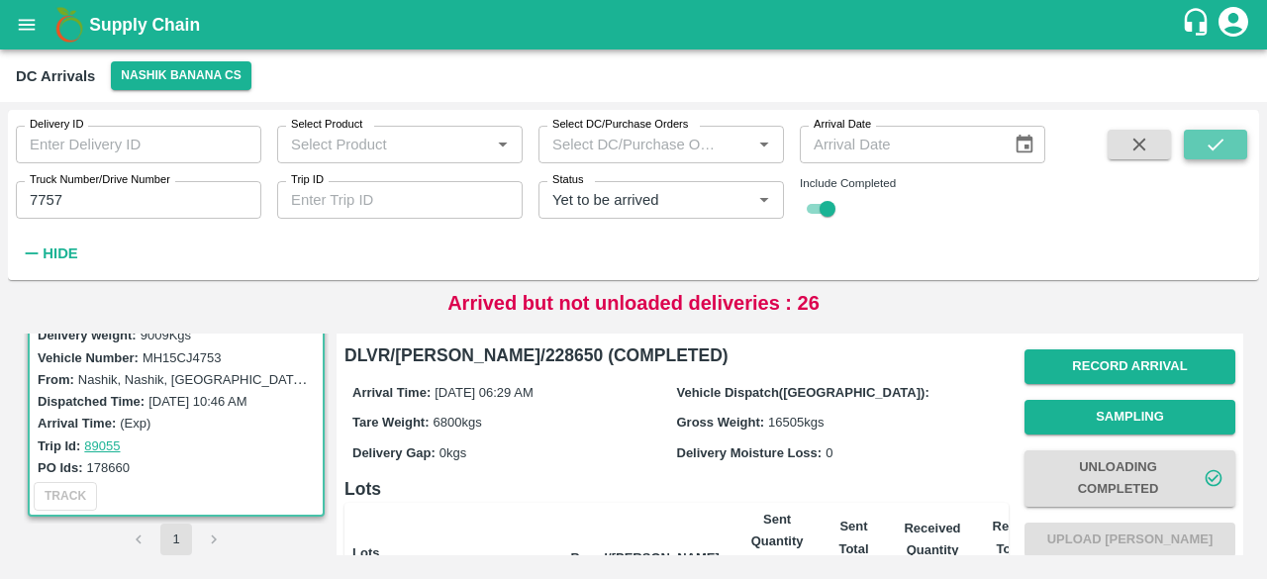
click at [1205, 143] on icon "submit" at bounding box center [1216, 145] width 22 height 22
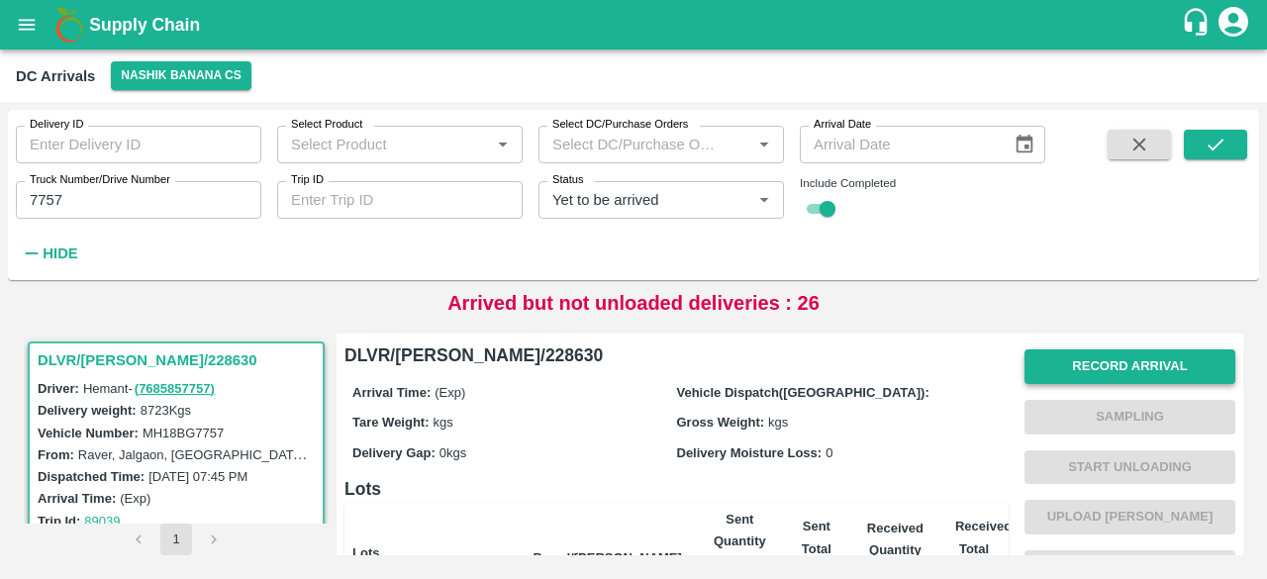
click at [1126, 363] on button "Record Arrival" at bounding box center [1129, 366] width 211 height 35
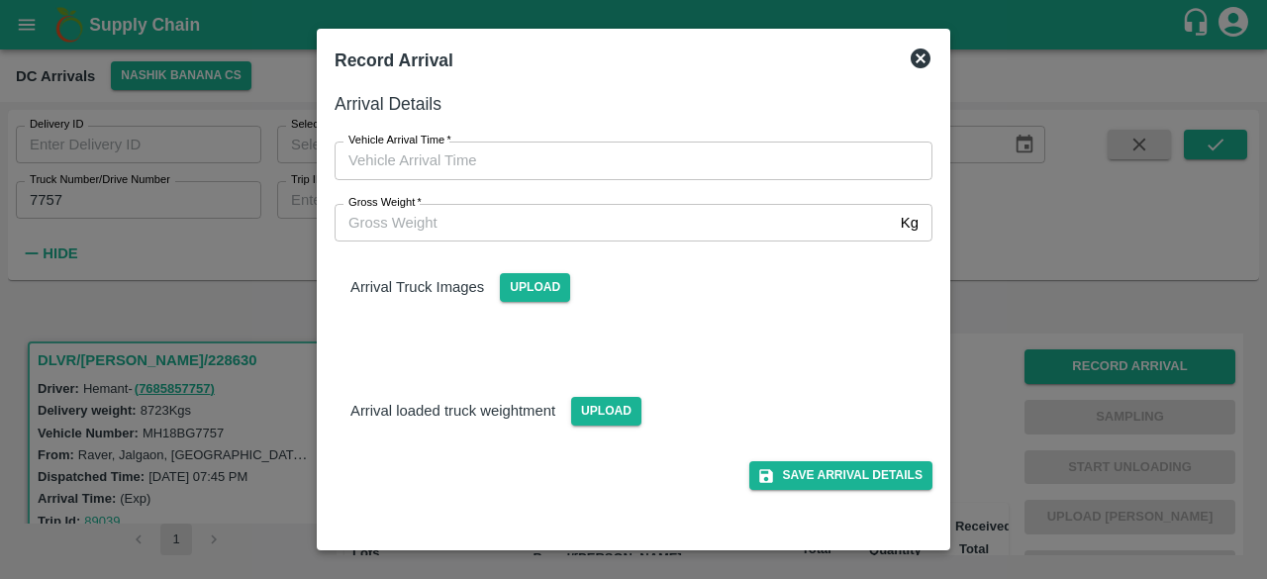
type input "DD/MM/YYYY hh:mm aa"
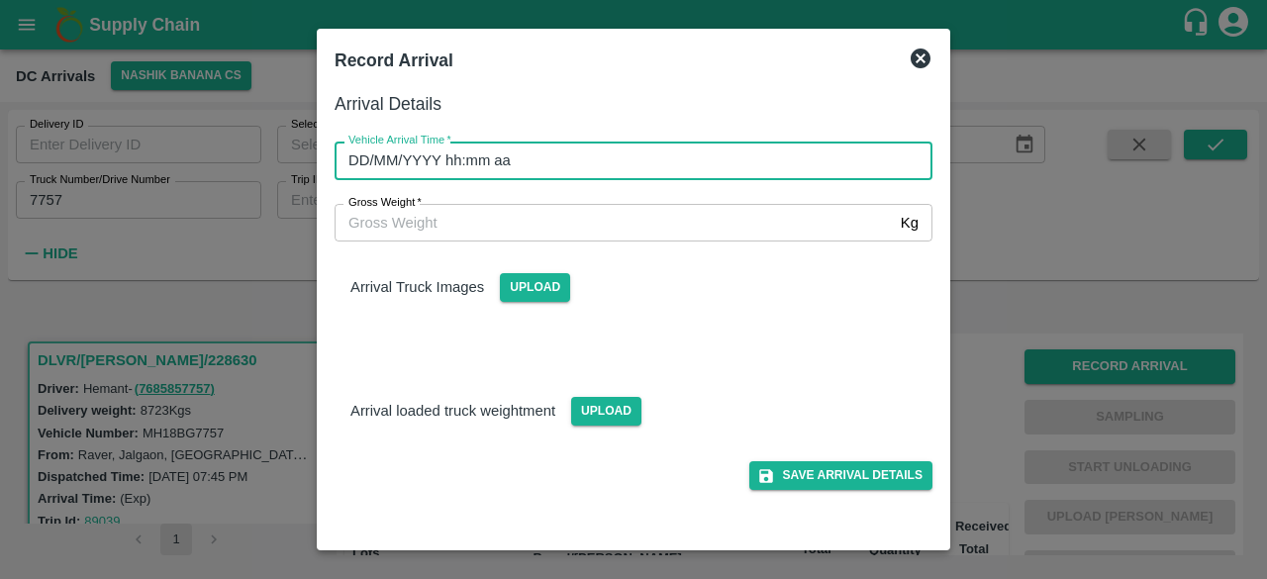
click at [665, 162] on input "DD/MM/YYYY hh:mm aa" at bounding box center [627, 161] width 584 height 38
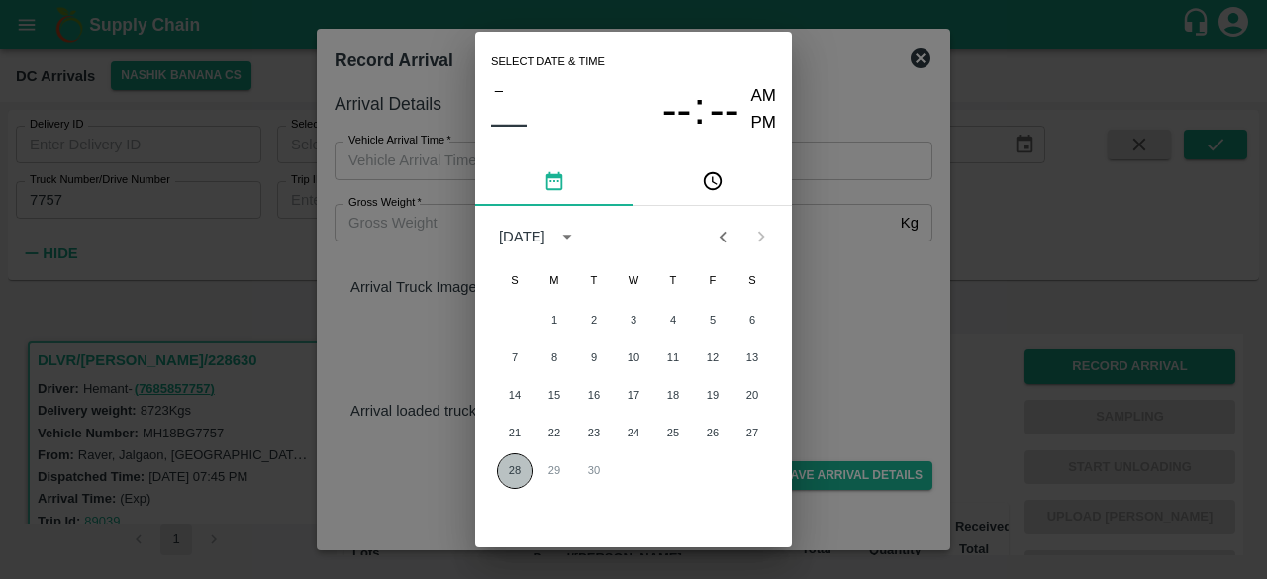
click at [510, 469] on button "28" at bounding box center [515, 471] width 36 height 36
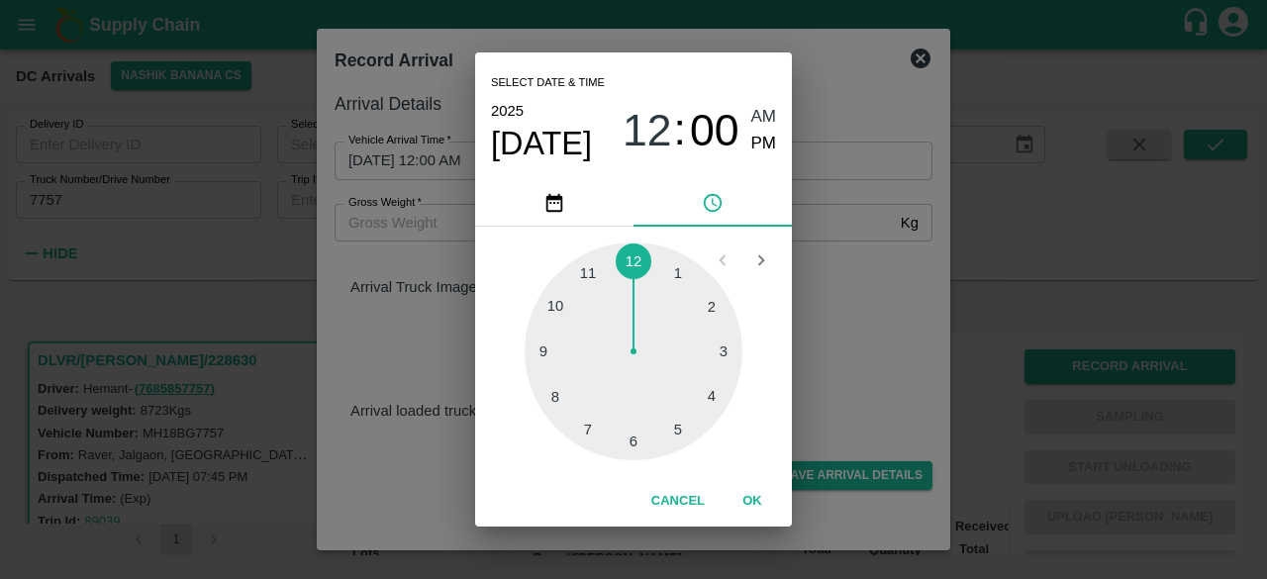
click at [555, 350] on div at bounding box center [634, 352] width 218 height 218
click at [631, 445] on div at bounding box center [634, 352] width 218 height 218
type input "[DATE] 09:30 AM"
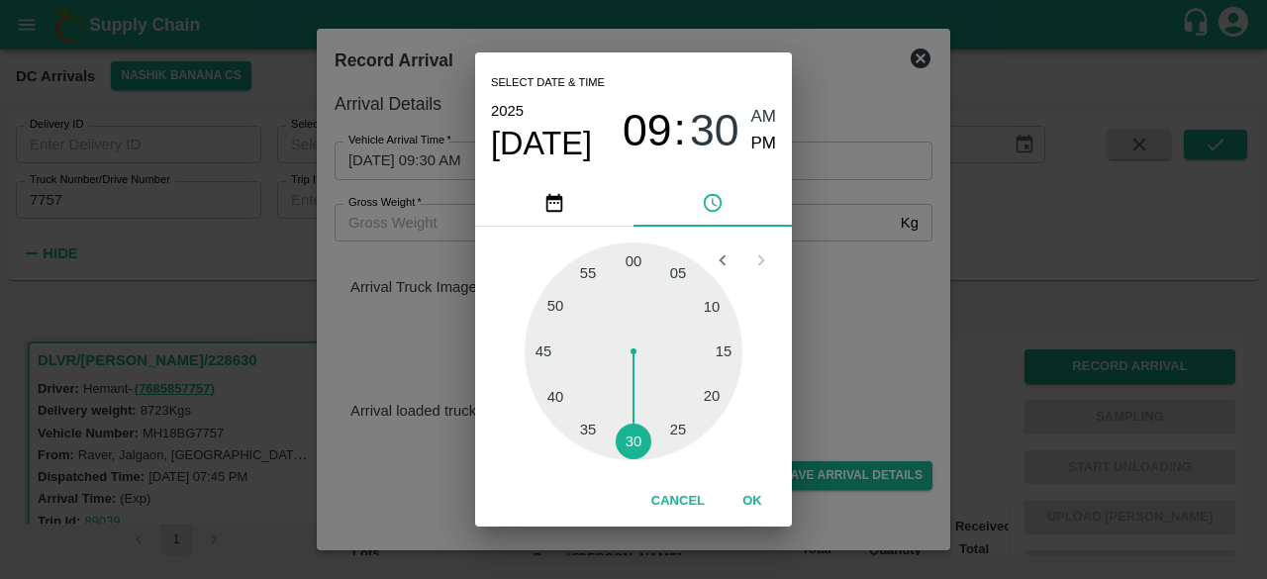
click at [875, 294] on div "Select date & time [DATE] 09 : 30 AM PM 05 10 15 20 25 30 35 40 45 50 55 00 Can…" at bounding box center [633, 289] width 1267 height 579
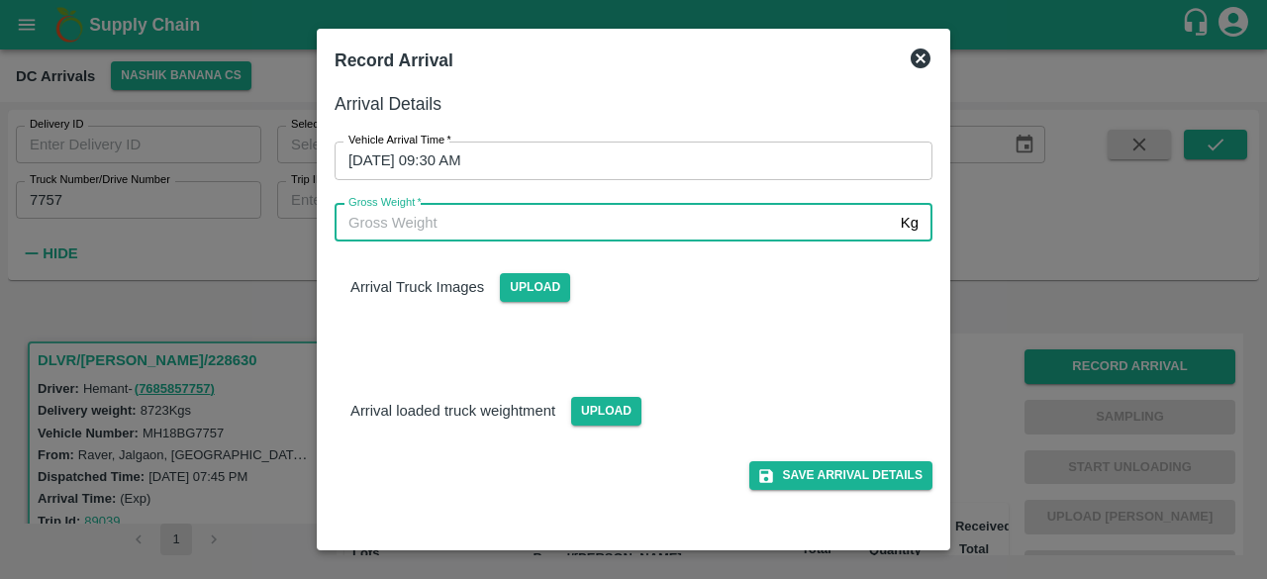
click at [387, 221] on input "Gross Weight   *" at bounding box center [614, 223] width 558 height 38
type input "15535"
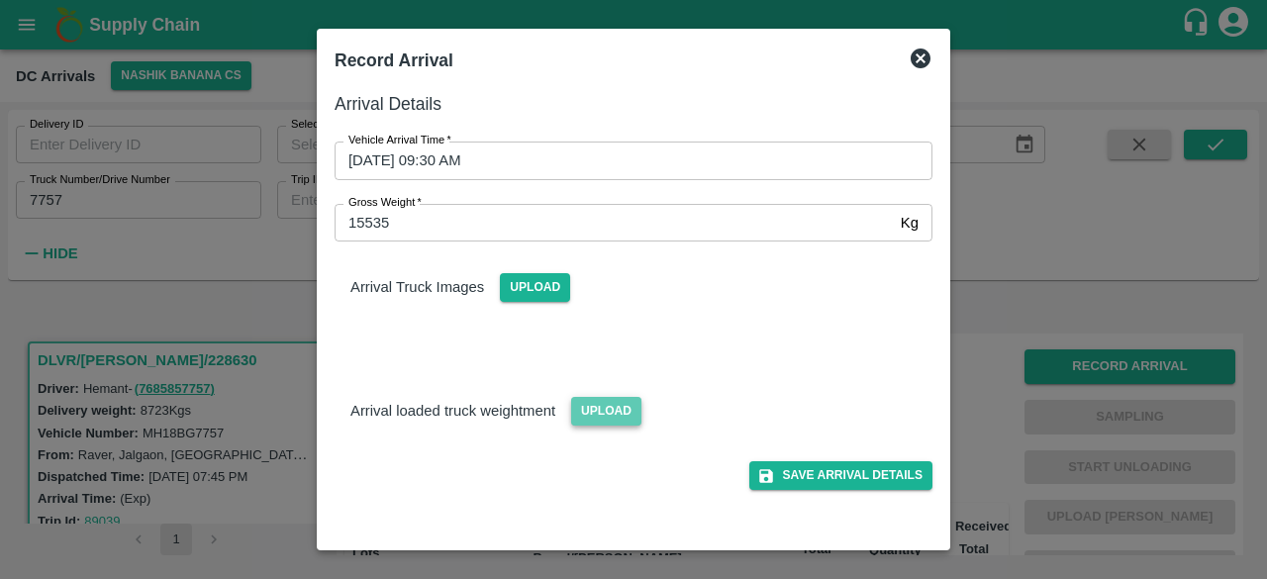
click at [602, 406] on span "Upload" at bounding box center [606, 411] width 70 height 29
click at [0, 0] on input "Upload" at bounding box center [0, 0] width 0 height 0
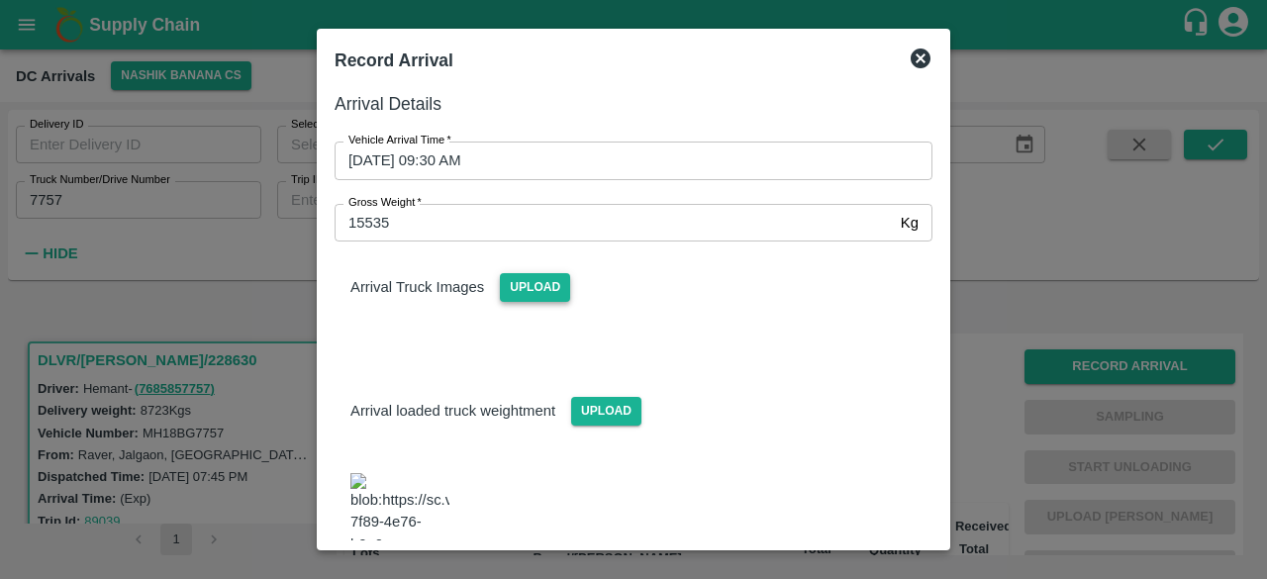
click at [531, 283] on span "Upload" at bounding box center [535, 287] width 70 height 29
click at [0, 0] on input "Upload" at bounding box center [0, 0] width 0 height 0
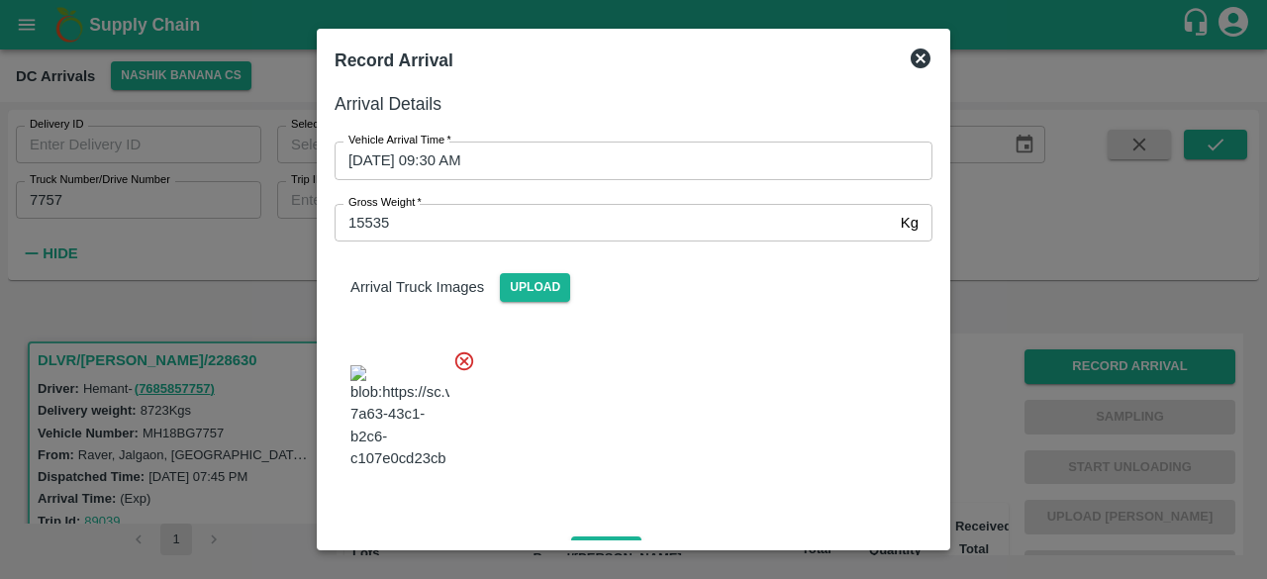
scroll to position [225, 0]
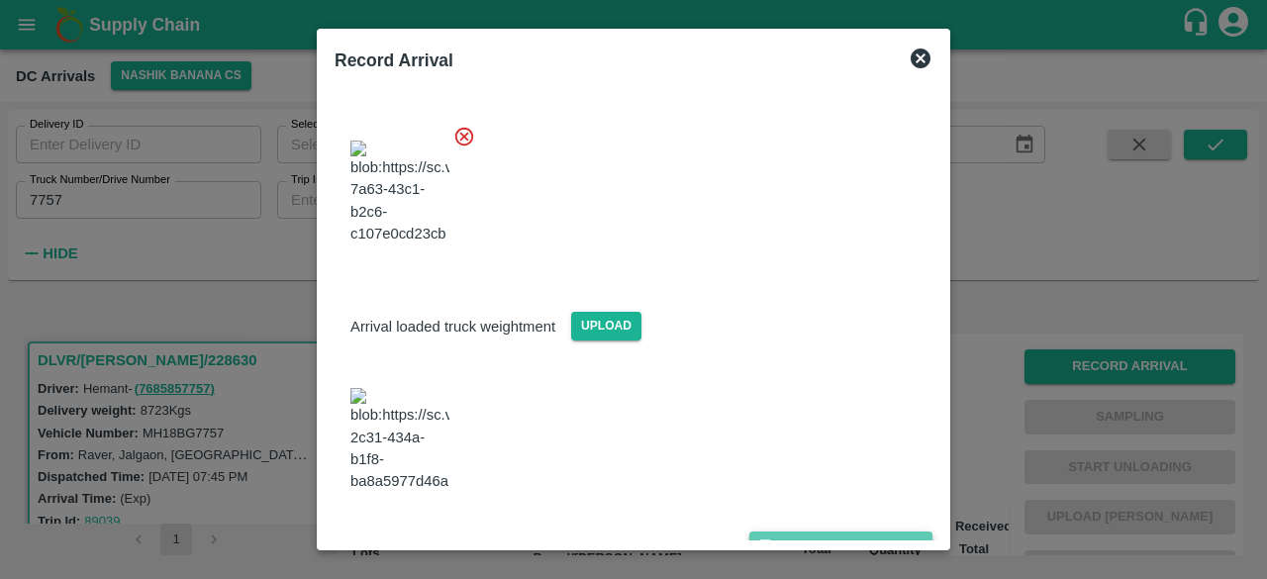
click at [828, 532] on button "Save Arrival Details" at bounding box center [840, 546] width 183 height 29
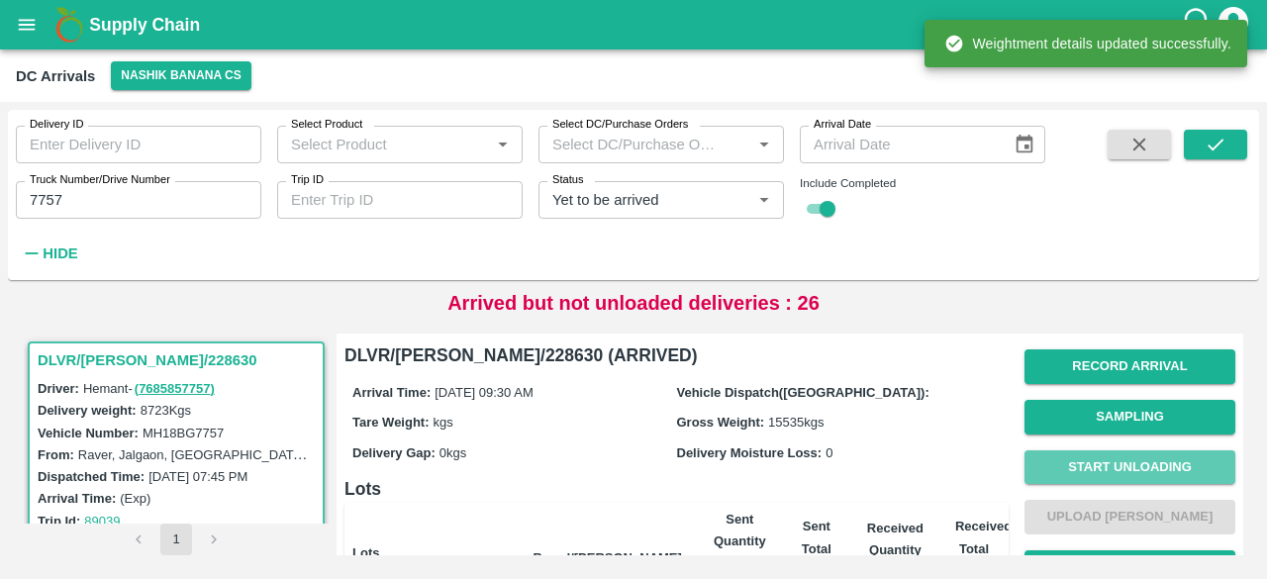
click at [1093, 468] on button "Start Unloading" at bounding box center [1129, 467] width 211 height 35
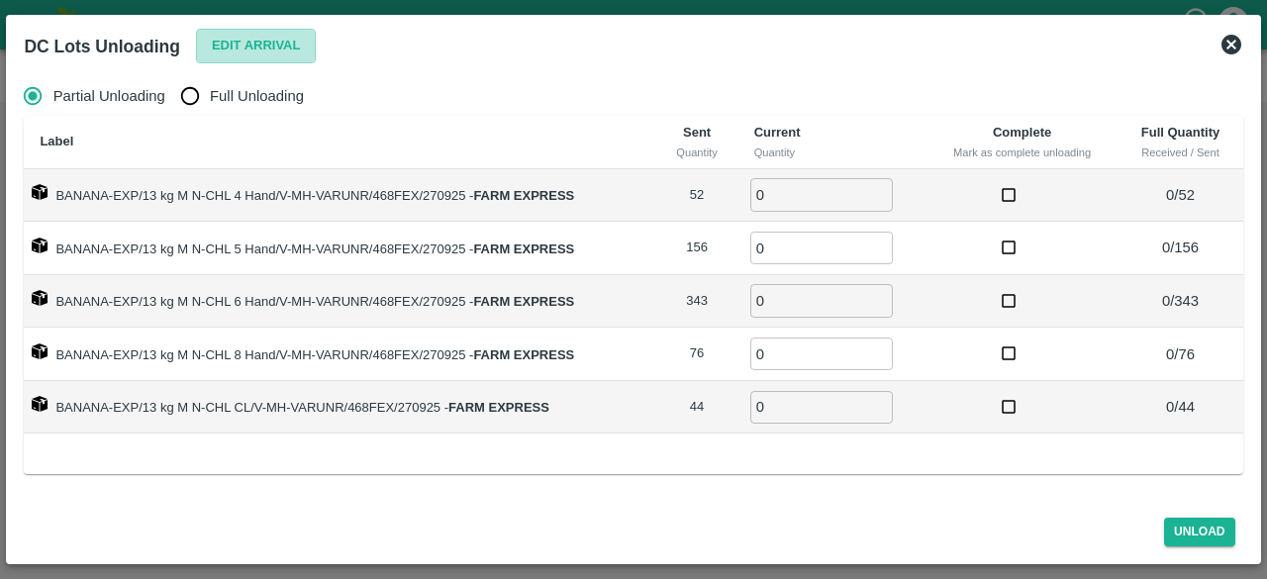
click at [244, 44] on button "Edit Arrival" at bounding box center [256, 46] width 121 height 35
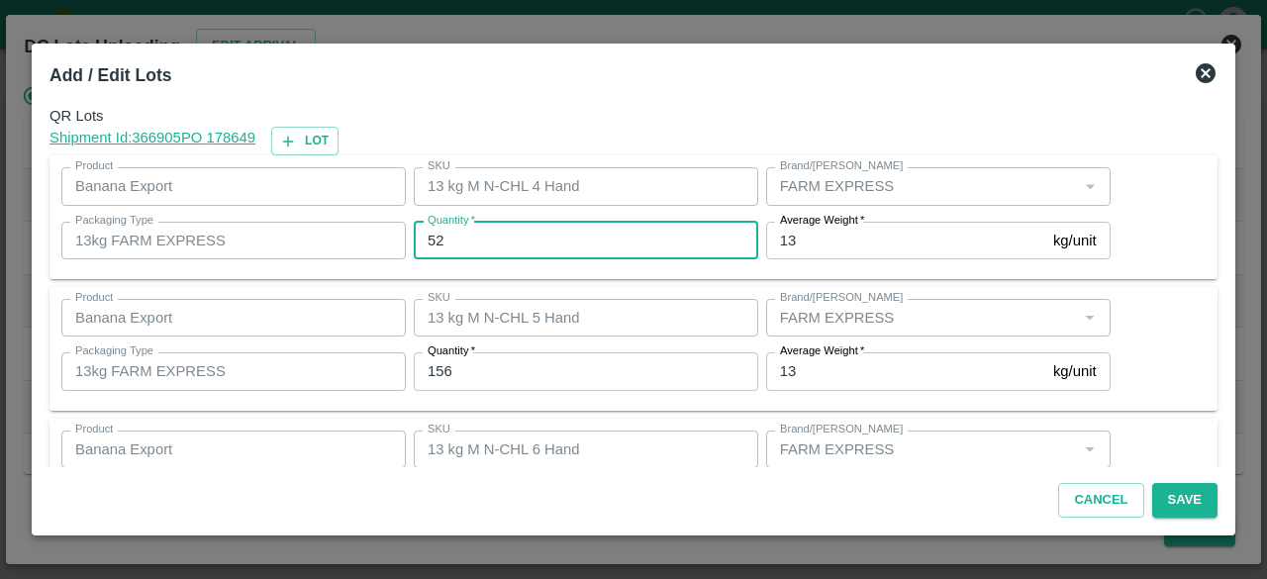
click at [432, 239] on input "52" at bounding box center [586, 241] width 344 height 38
type input "47"
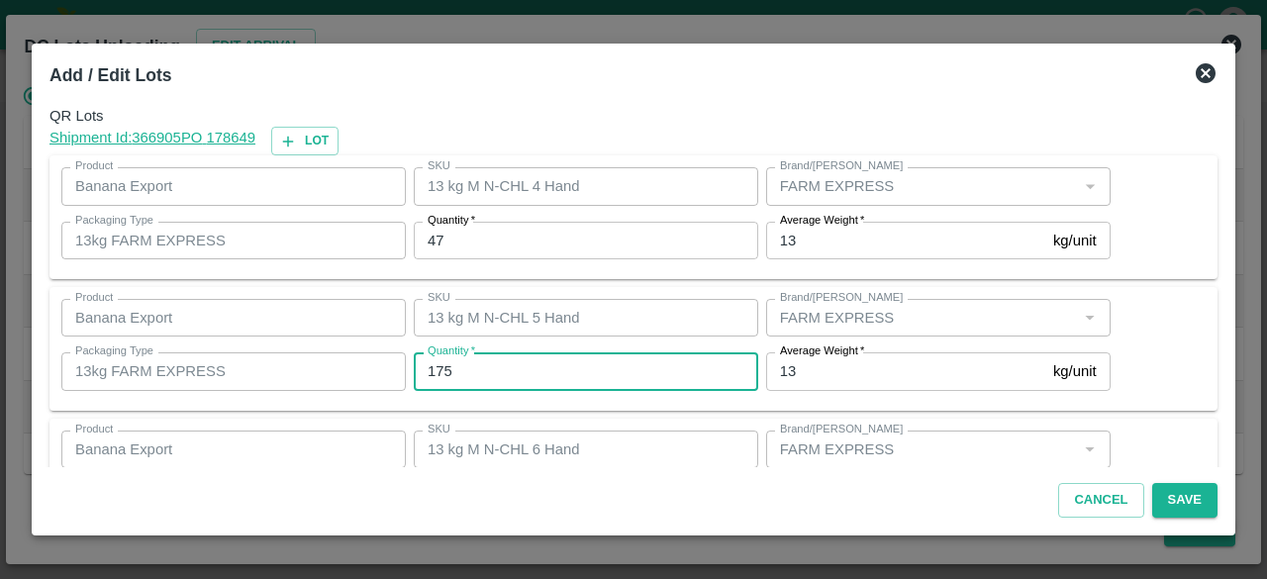
type input "175"
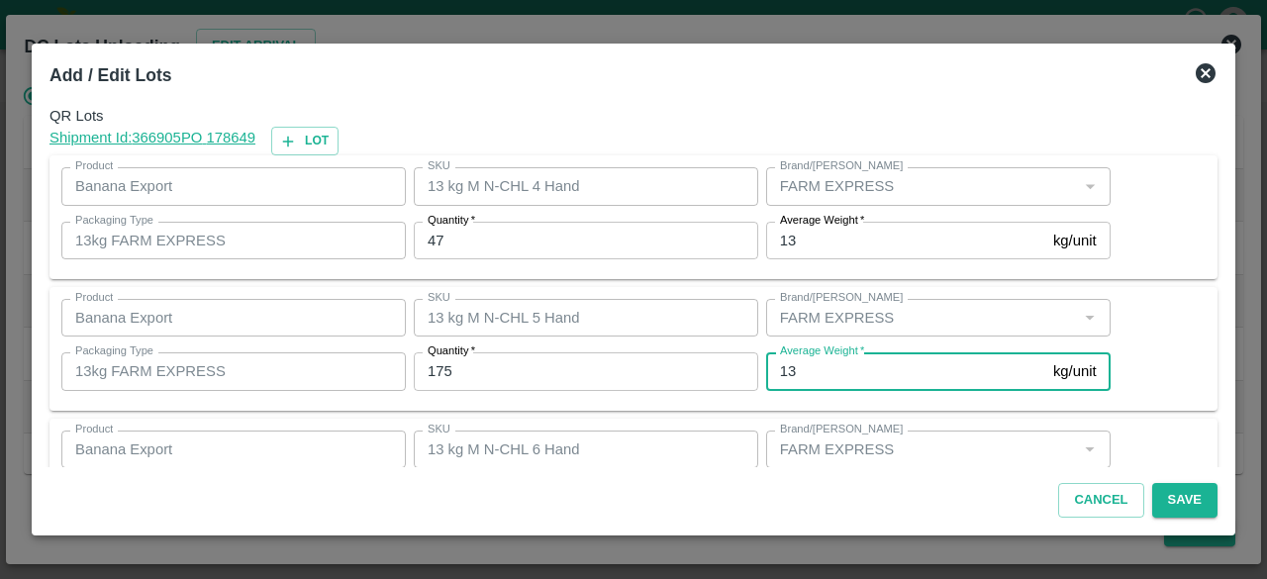
scroll to position [220, 0]
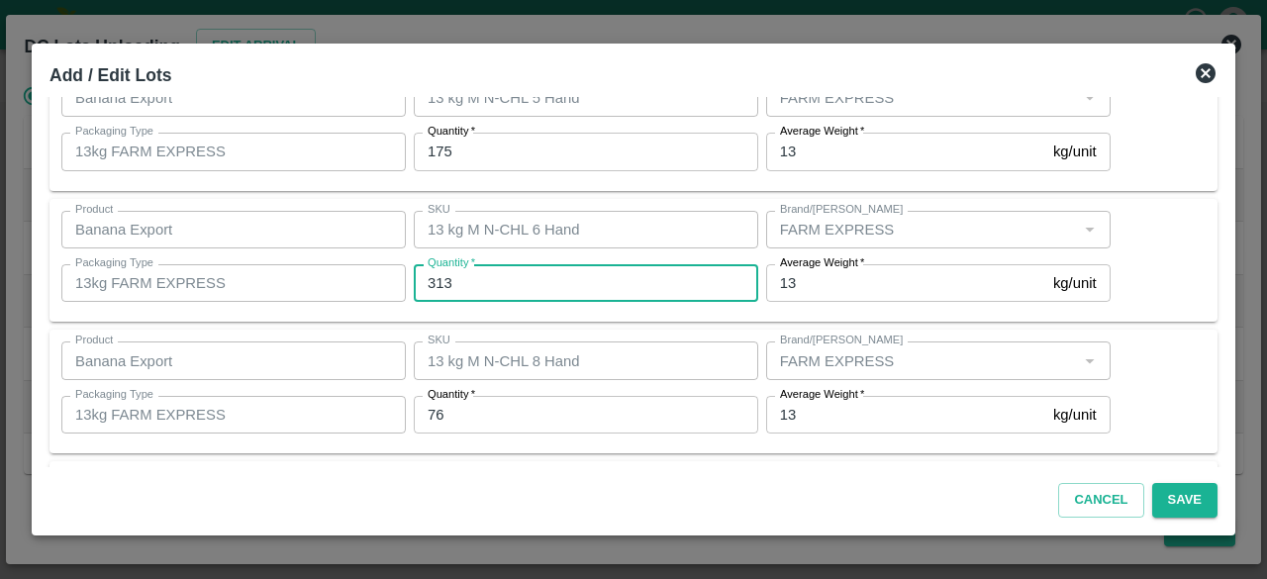
type input "313"
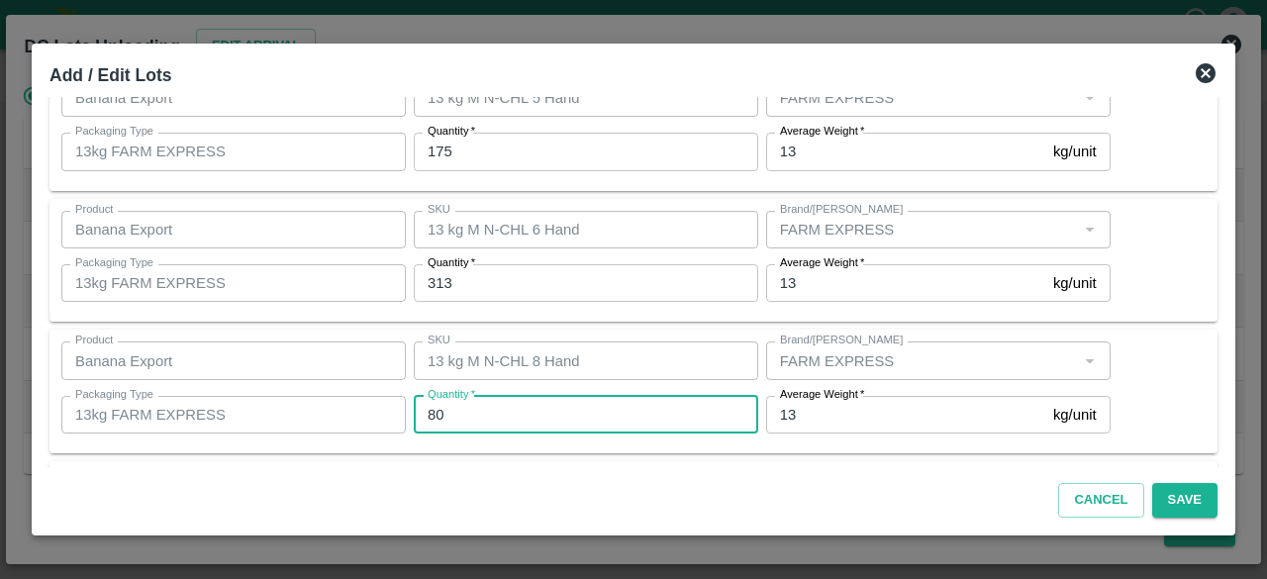
type input "80"
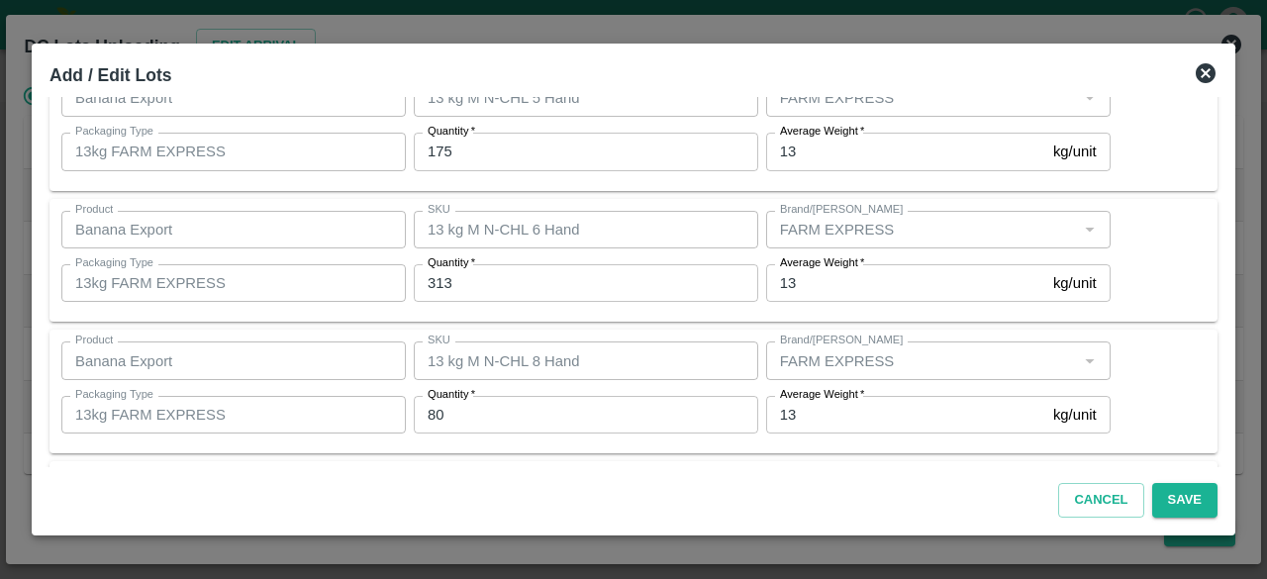
scroll to position [351, 0]
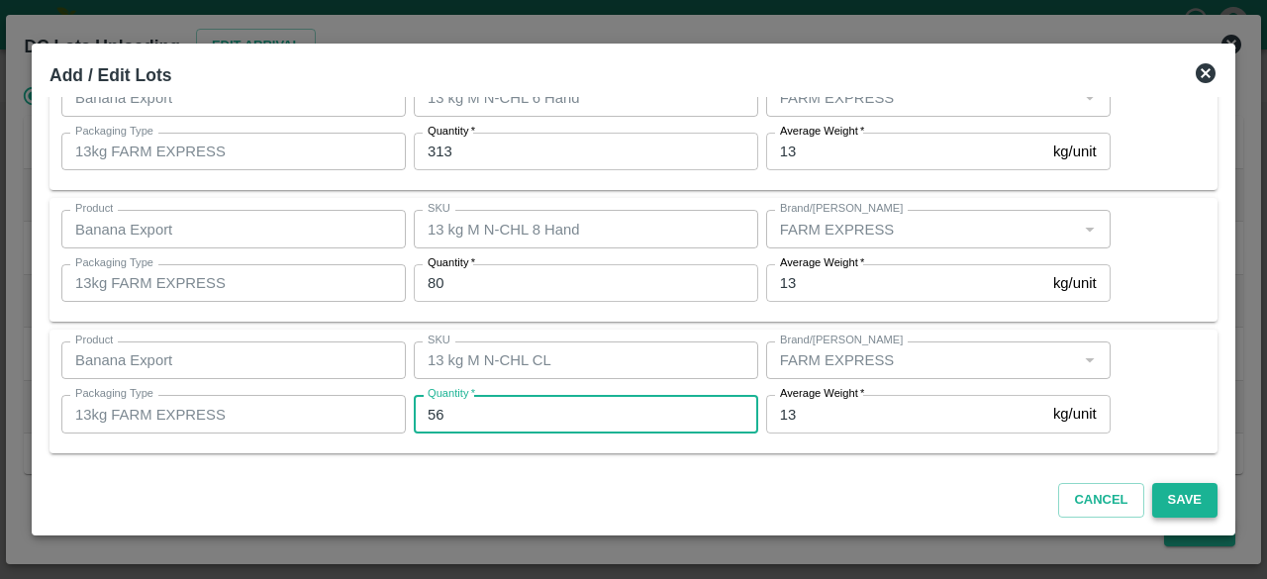
type input "56"
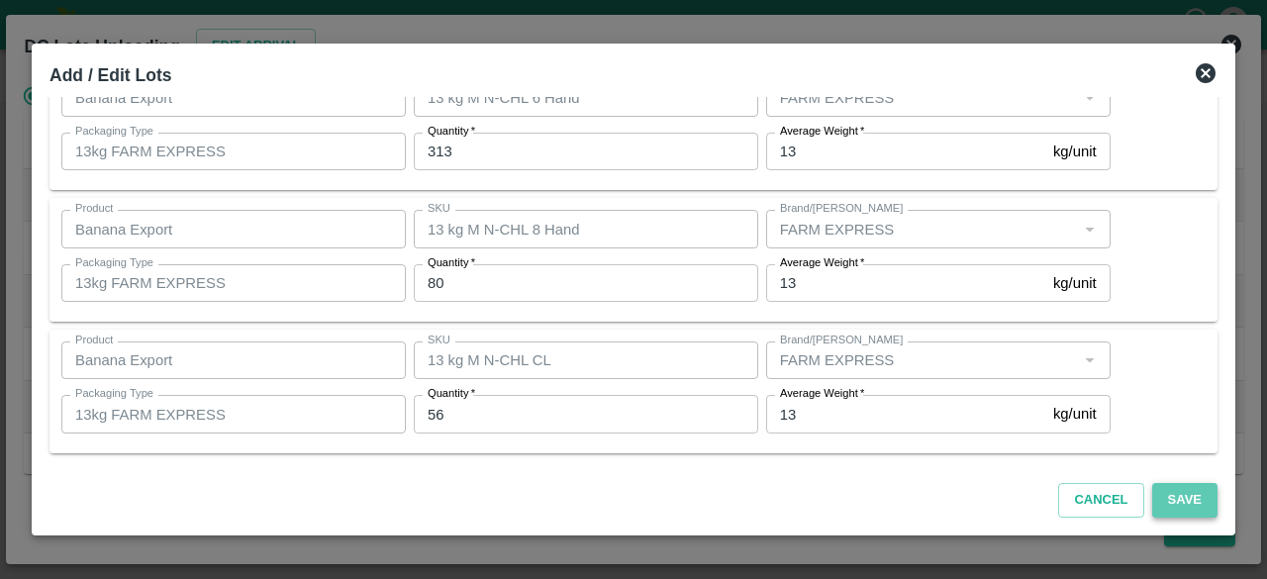
click at [1189, 504] on button "Save" at bounding box center [1184, 500] width 65 height 35
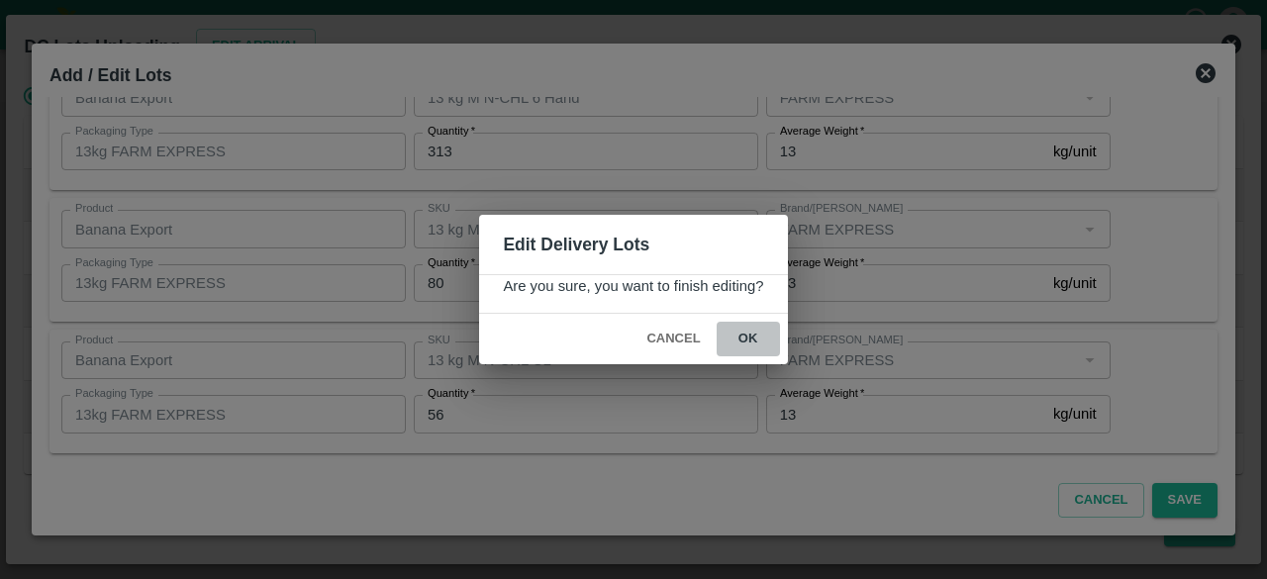
click at [759, 338] on button "ok" at bounding box center [748, 339] width 63 height 35
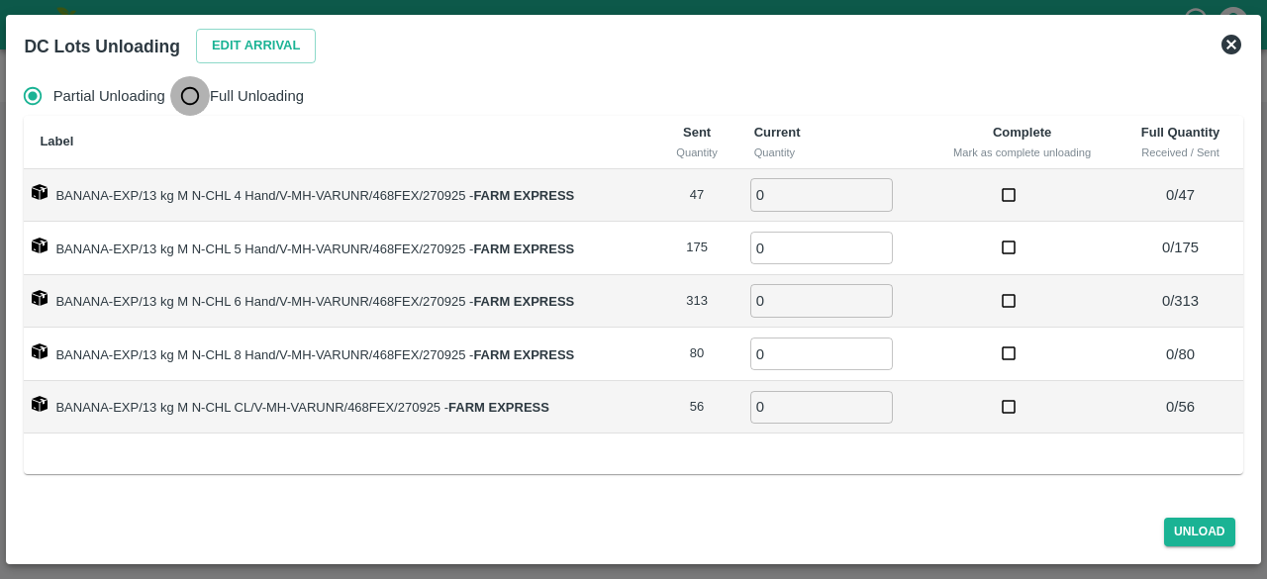
click at [194, 106] on input "Full Unloading" at bounding box center [190, 96] width 40 height 40
radio input "true"
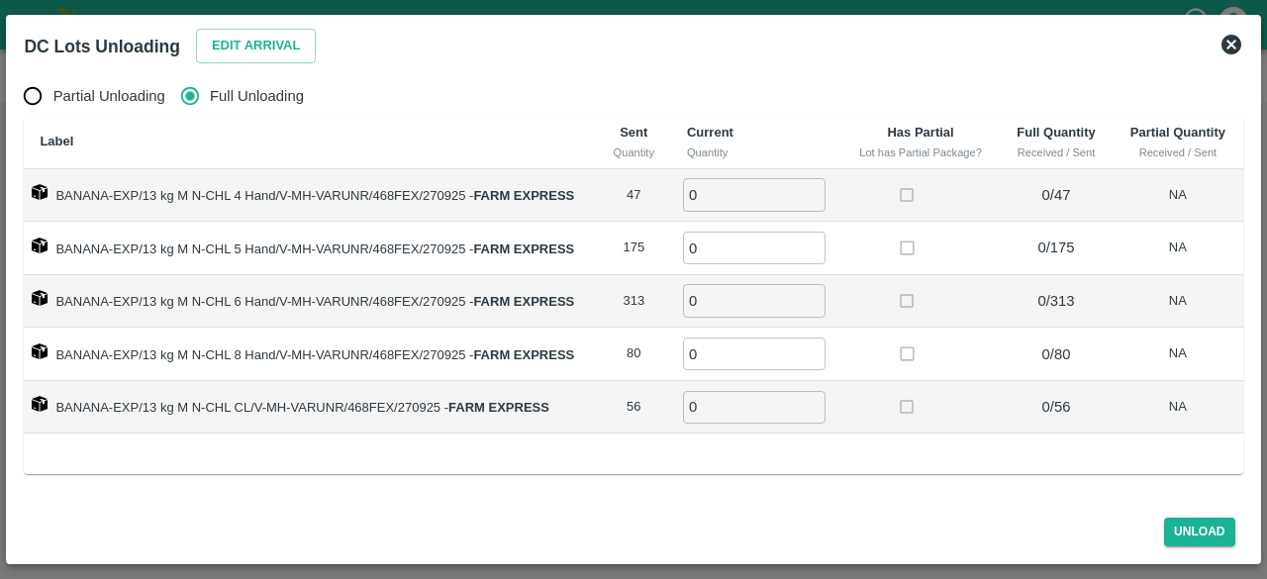
click at [712, 193] on input "0" at bounding box center [754, 194] width 143 height 33
type input "47"
type input "175"
type input "313"
type input "80"
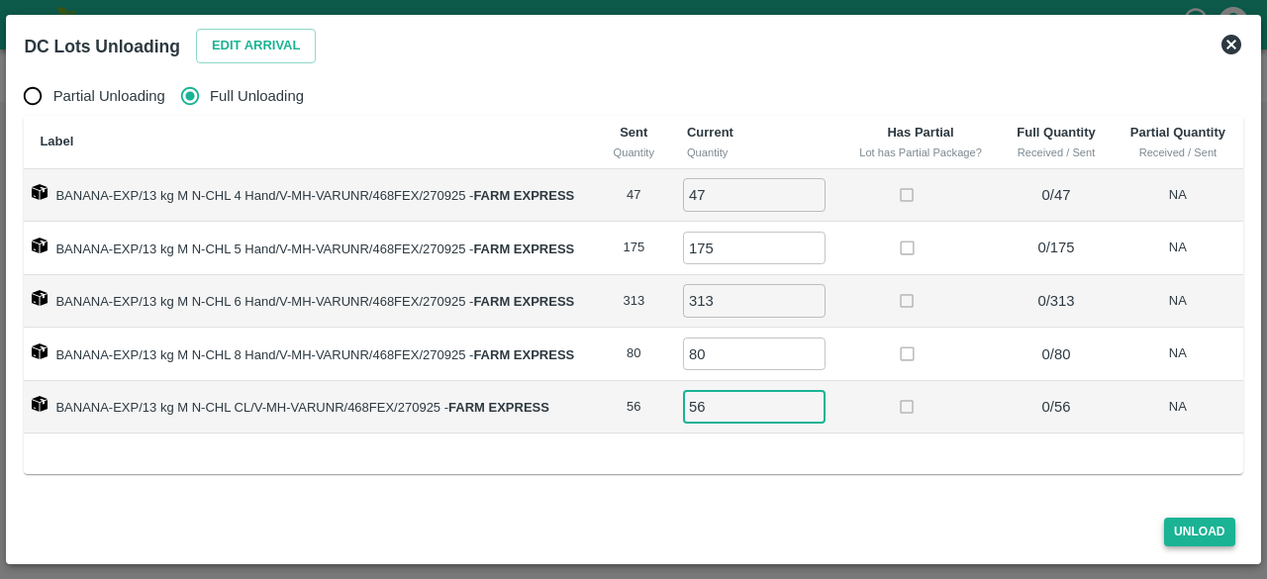
type input "56"
click at [1200, 530] on button "Unload" at bounding box center [1199, 532] width 71 height 29
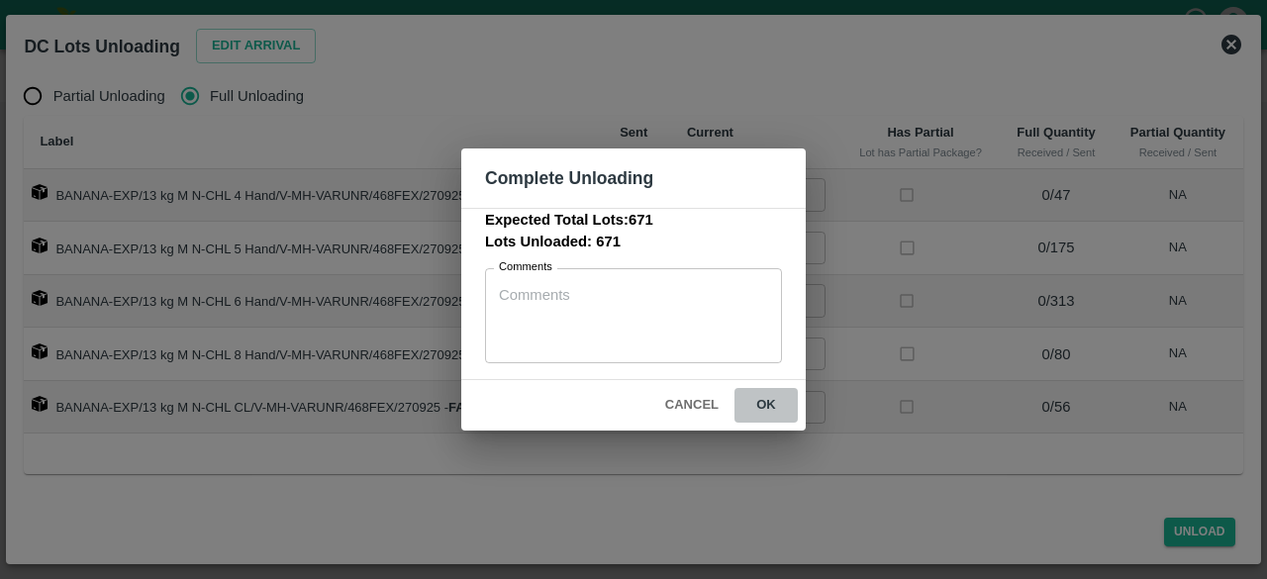
click at [765, 404] on button "ok" at bounding box center [765, 405] width 63 height 35
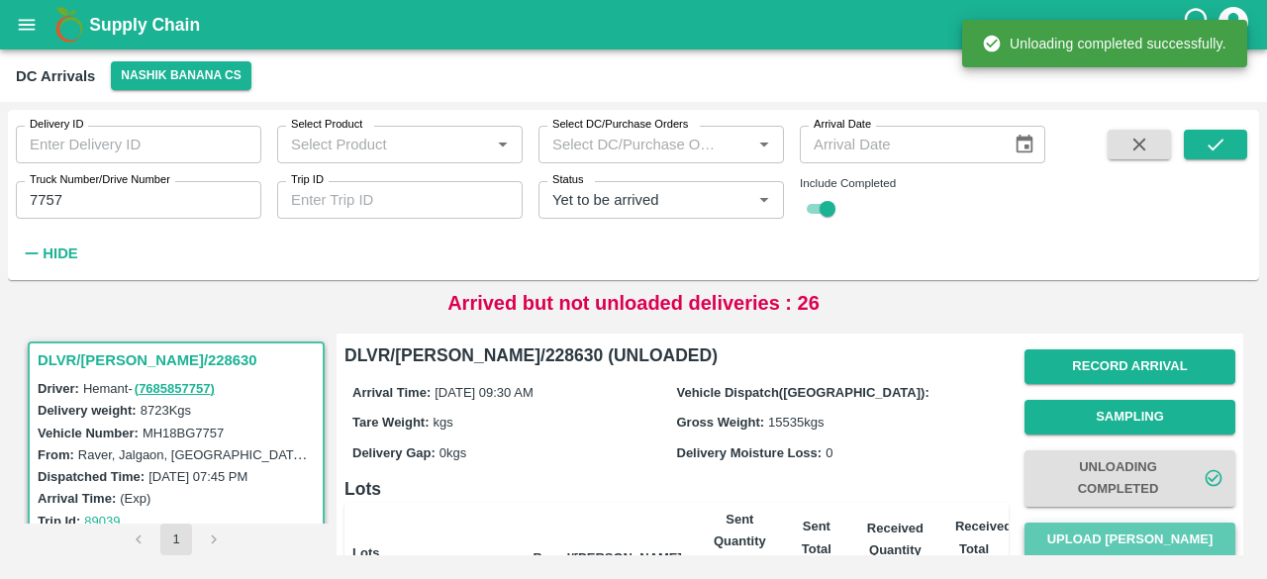
click at [1114, 545] on button "Upload [PERSON_NAME]" at bounding box center [1129, 540] width 211 height 35
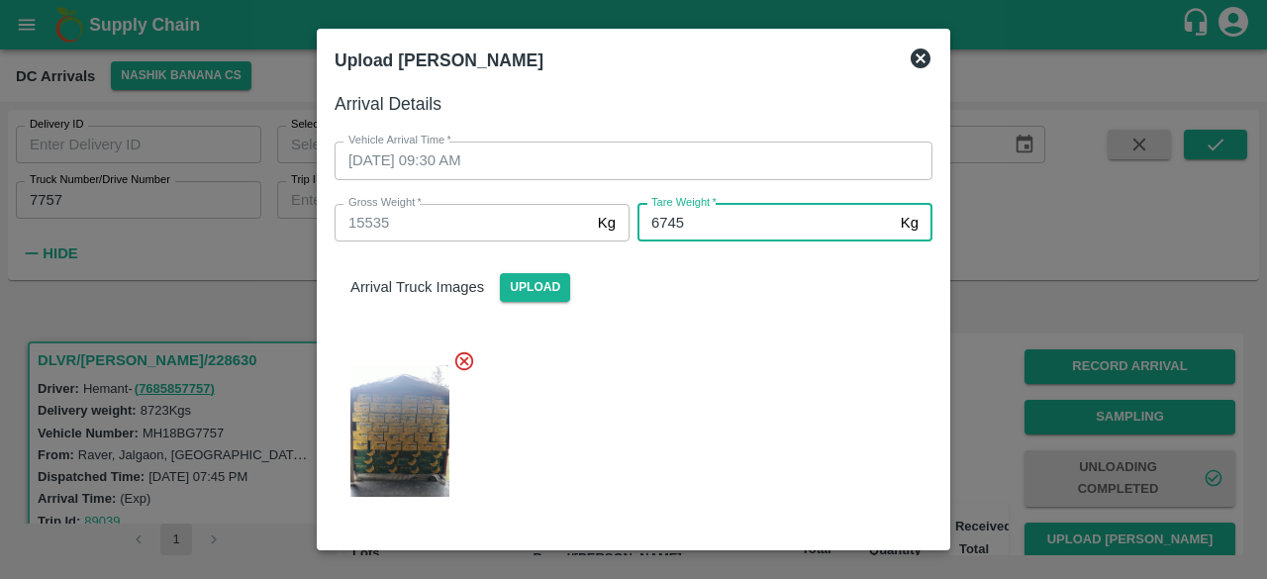
type input "6745"
click at [776, 445] on div at bounding box center [626, 425] width 614 height 183
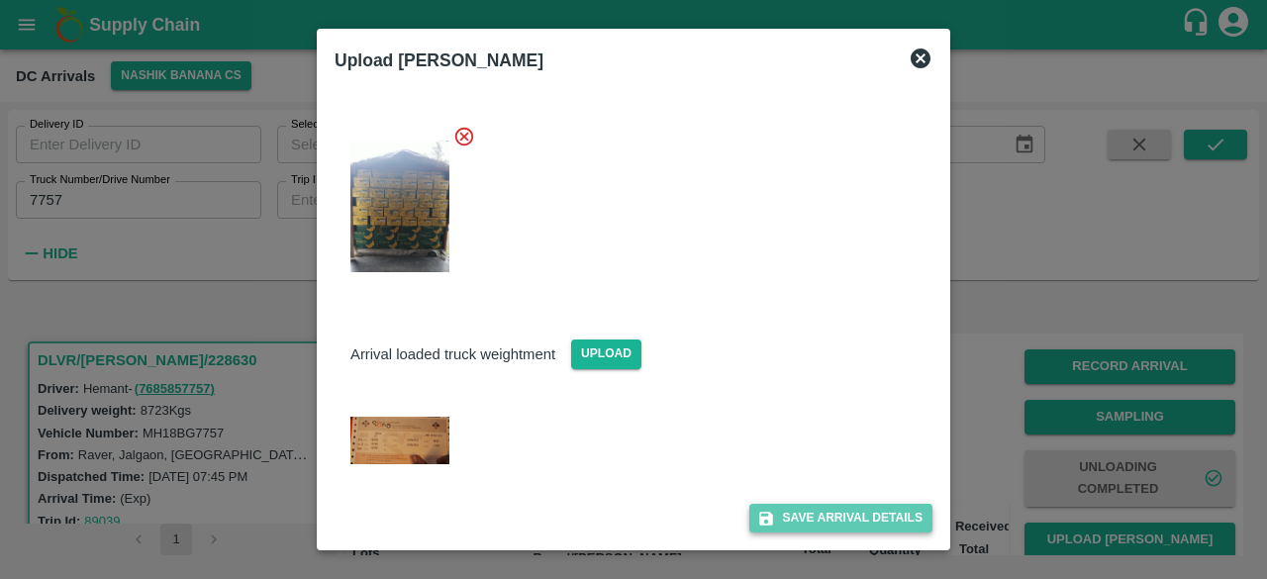
click at [835, 519] on button "Save Arrival Details" at bounding box center [840, 518] width 183 height 29
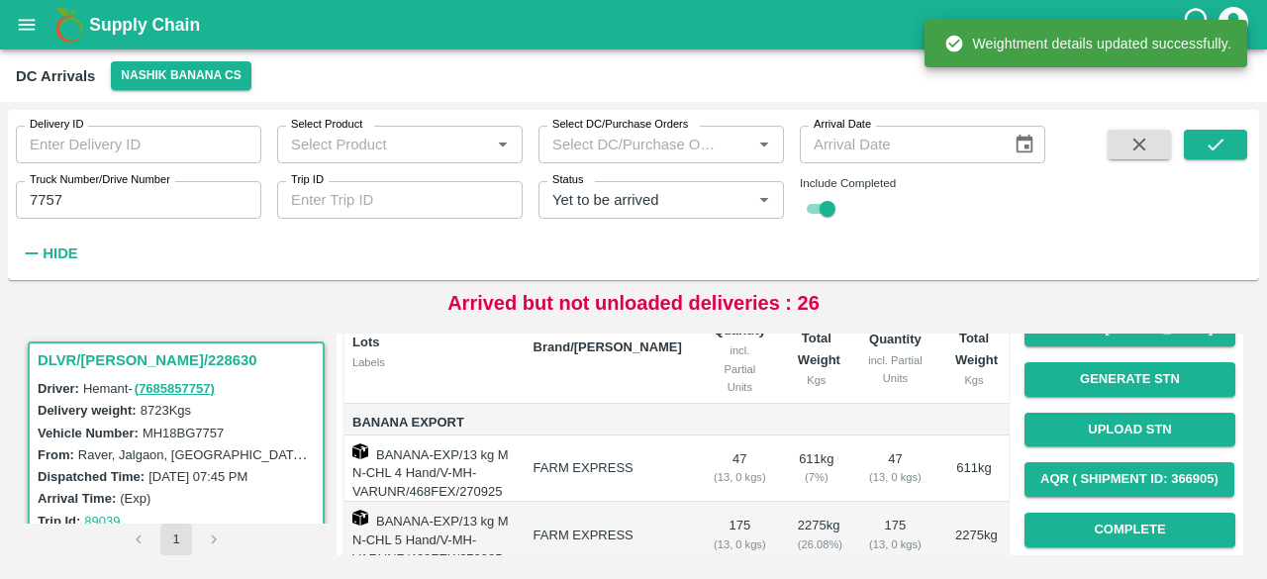
scroll to position [214, 0]
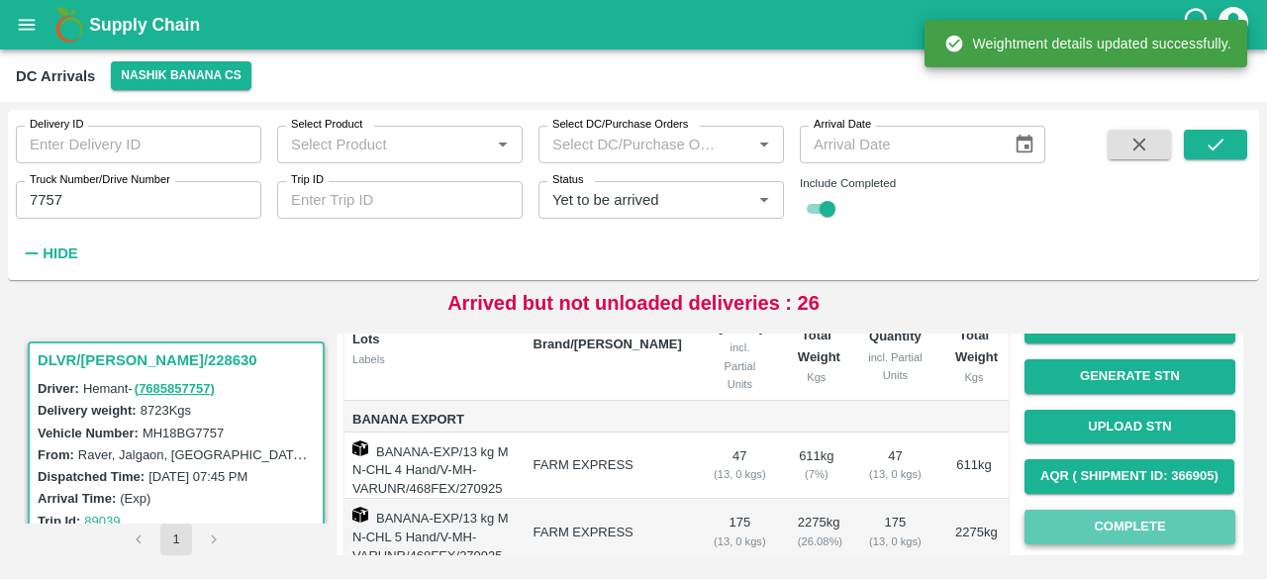
click at [1118, 524] on button "Complete" at bounding box center [1129, 527] width 211 height 35
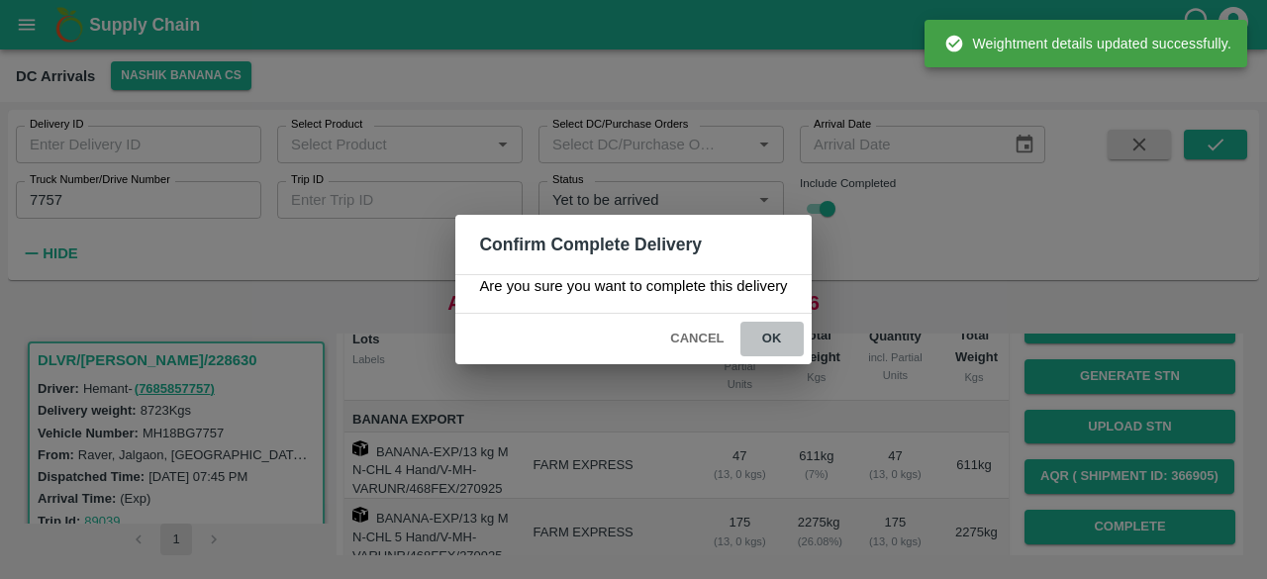
click at [770, 336] on button "ok" at bounding box center [771, 339] width 63 height 35
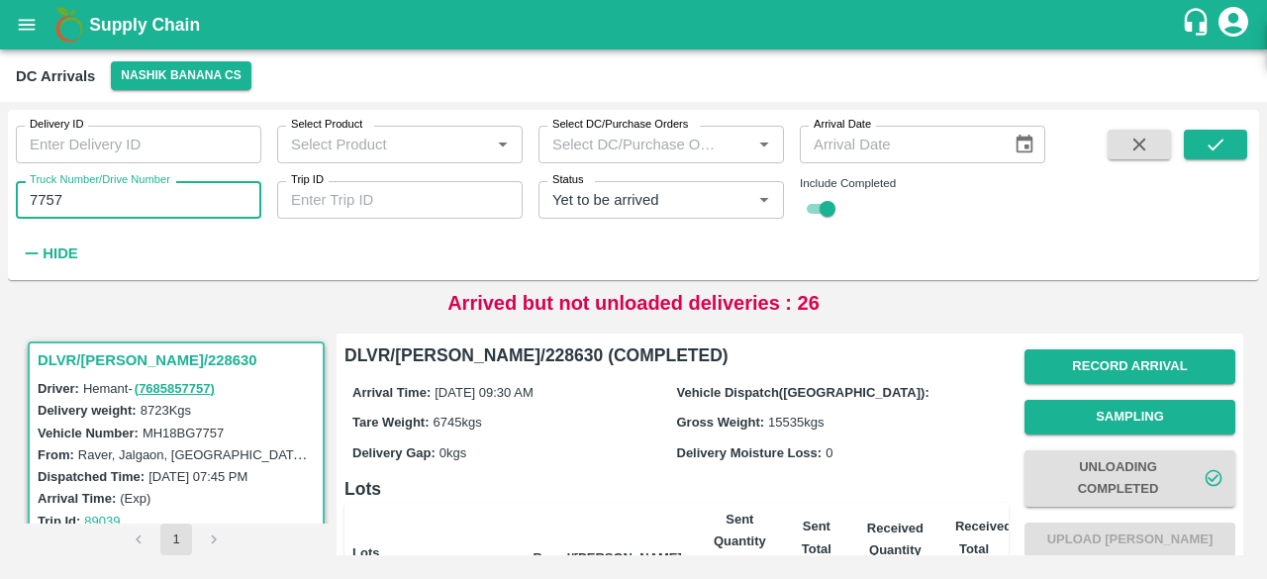
click at [49, 207] on input "7757" at bounding box center [138, 200] width 245 height 38
type input "0828"
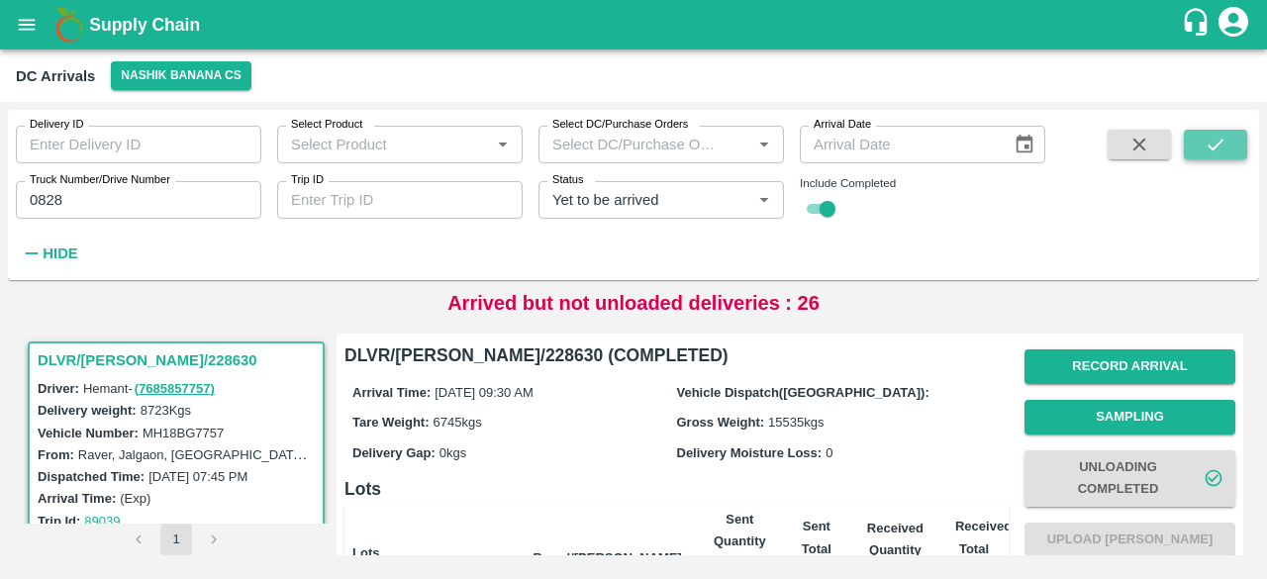
click at [1214, 151] on icon "submit" at bounding box center [1216, 145] width 22 height 22
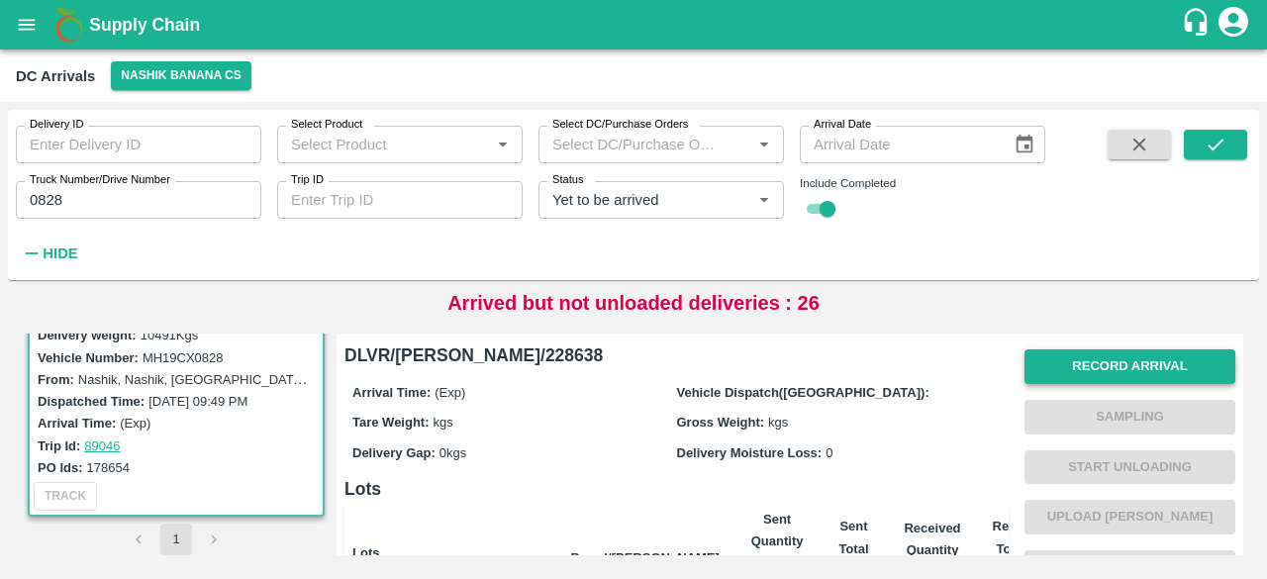
click at [1087, 363] on button "Record Arrival" at bounding box center [1129, 366] width 211 height 35
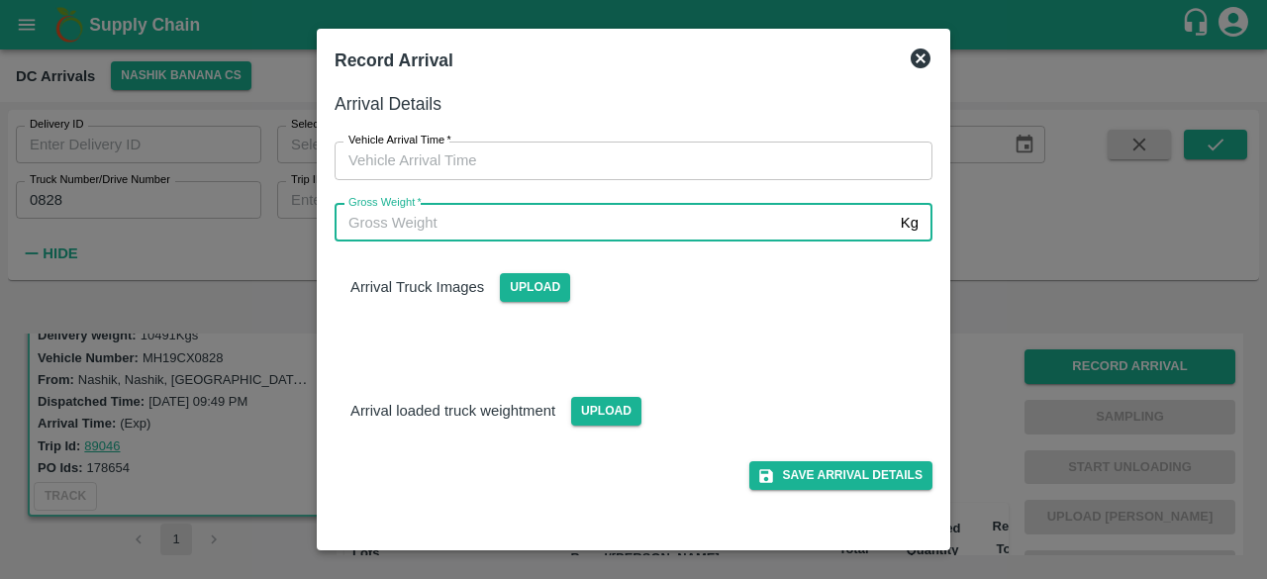
click at [509, 234] on input "Gross Weight   *" at bounding box center [614, 223] width 558 height 38
type input "18130"
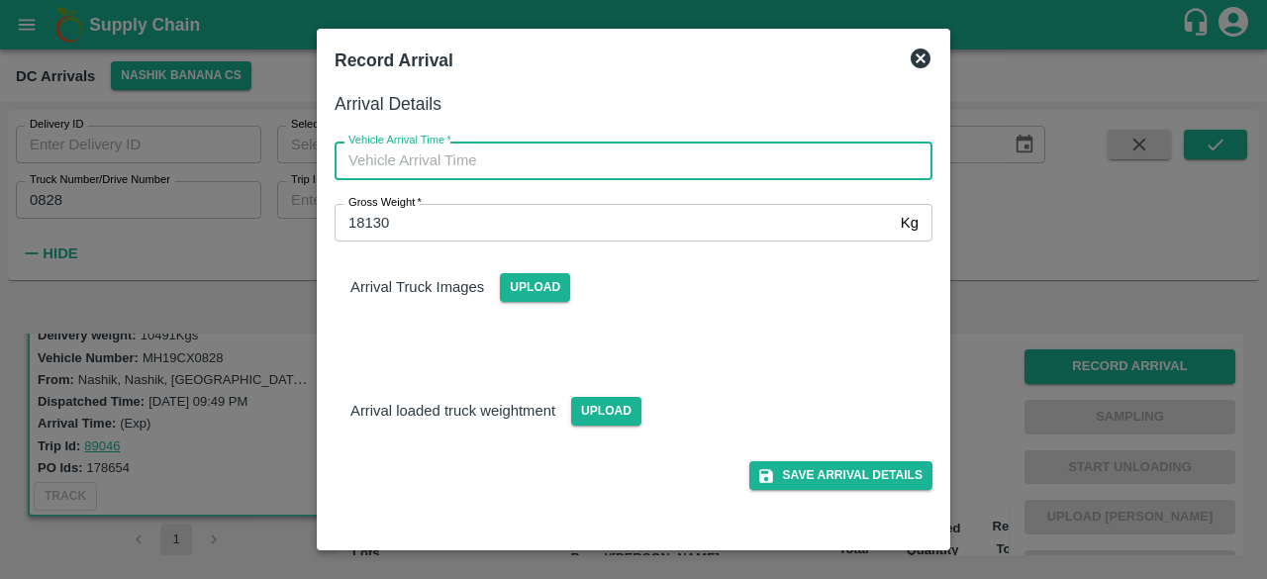
type input "DD/MM/YYYY hh:mm aa"
click at [521, 157] on input "DD/MM/YYYY hh:mm aa" at bounding box center [627, 161] width 584 height 38
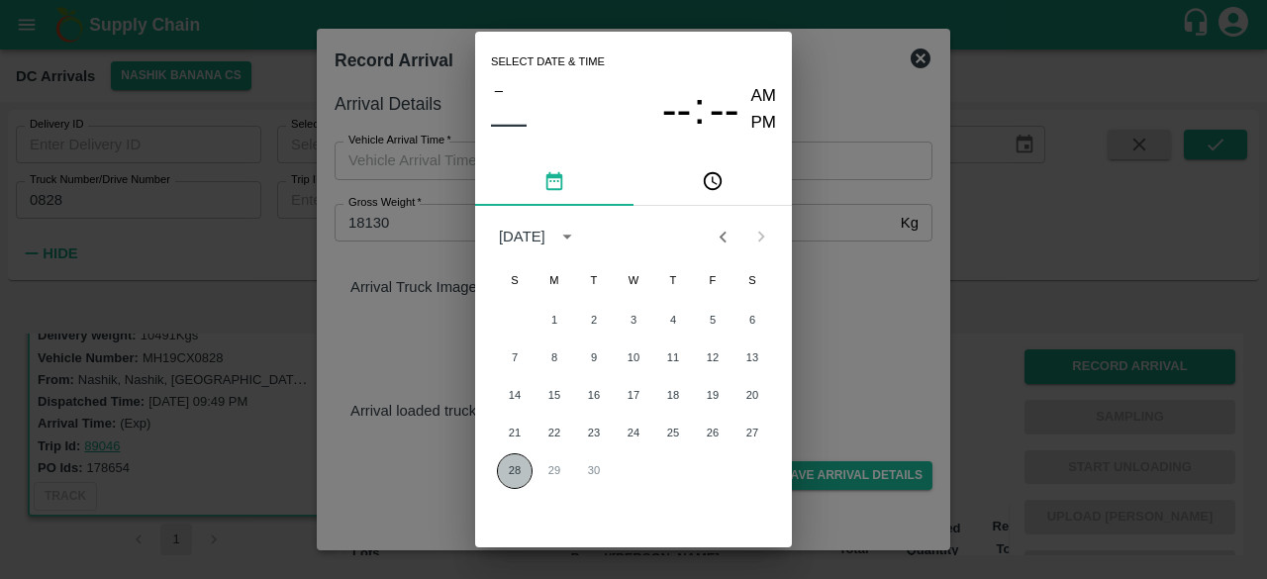
click at [513, 468] on button "28" at bounding box center [515, 471] width 36 height 36
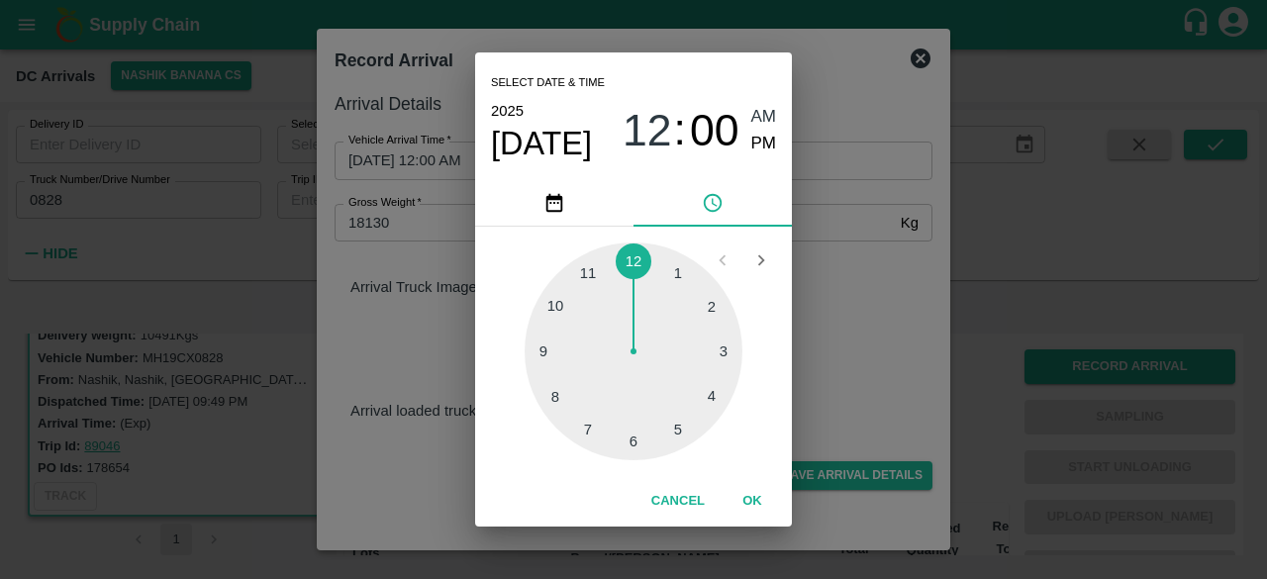
click at [560, 351] on div at bounding box center [634, 352] width 218 height 218
type input "[DATE] 09:45 AM"
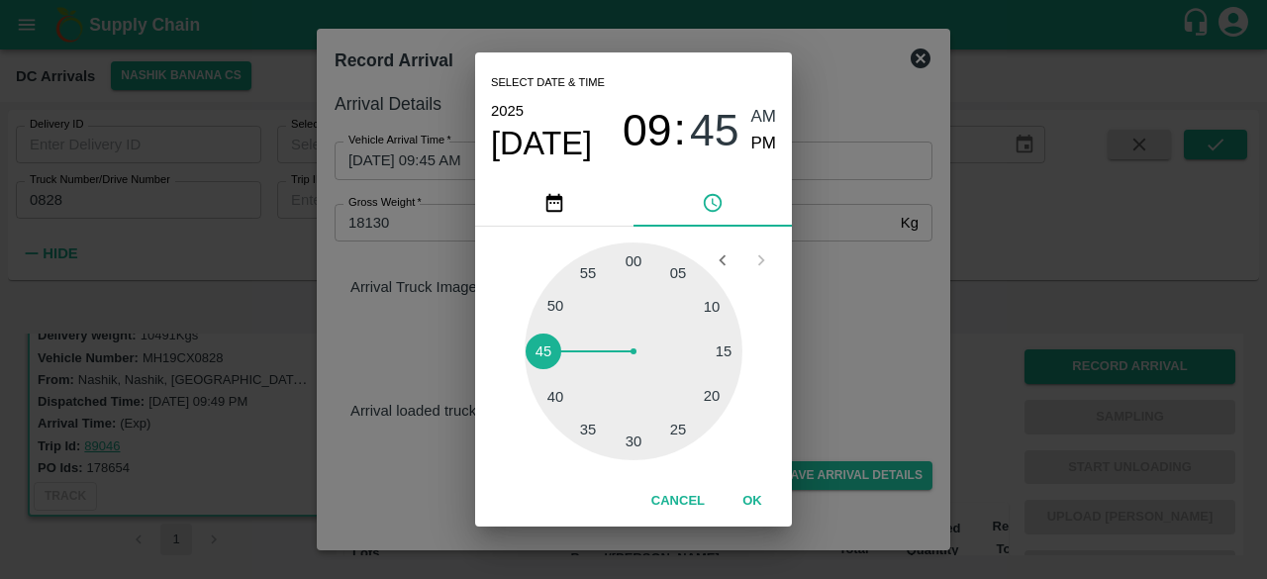
click at [853, 292] on div "Select date & time [DATE] 09 : 45 AM PM 05 10 15 20 25 30 35 40 45 50 55 00 Can…" at bounding box center [633, 289] width 1267 height 579
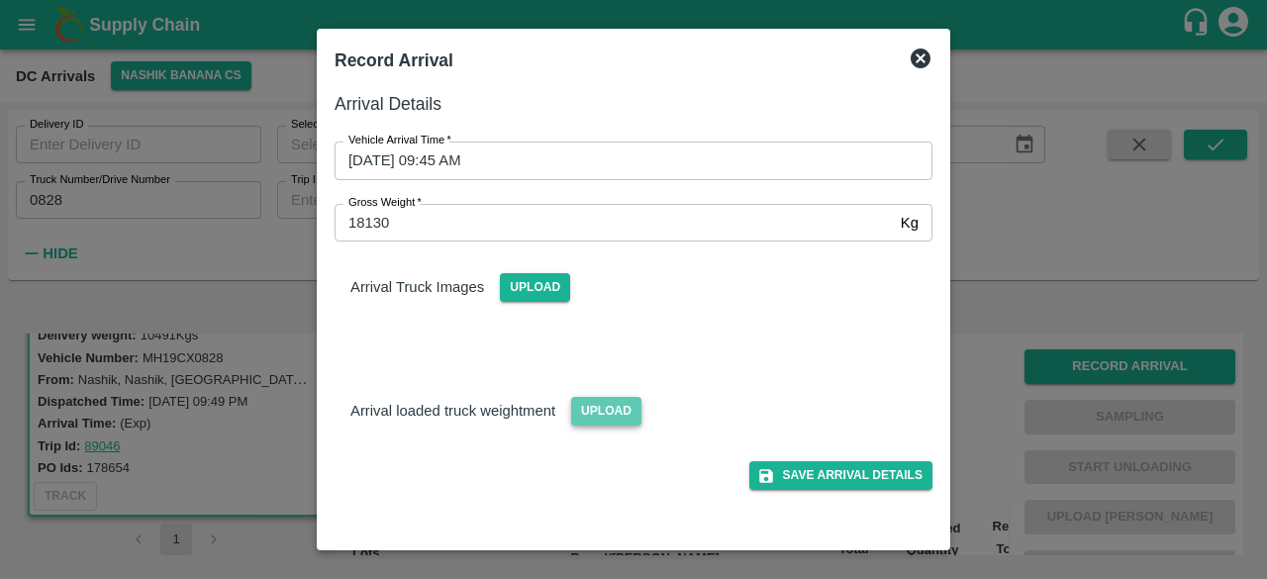
click at [595, 421] on span "Upload" at bounding box center [606, 411] width 70 height 29
click at [0, 0] on input "Upload" at bounding box center [0, 0] width 0 height 0
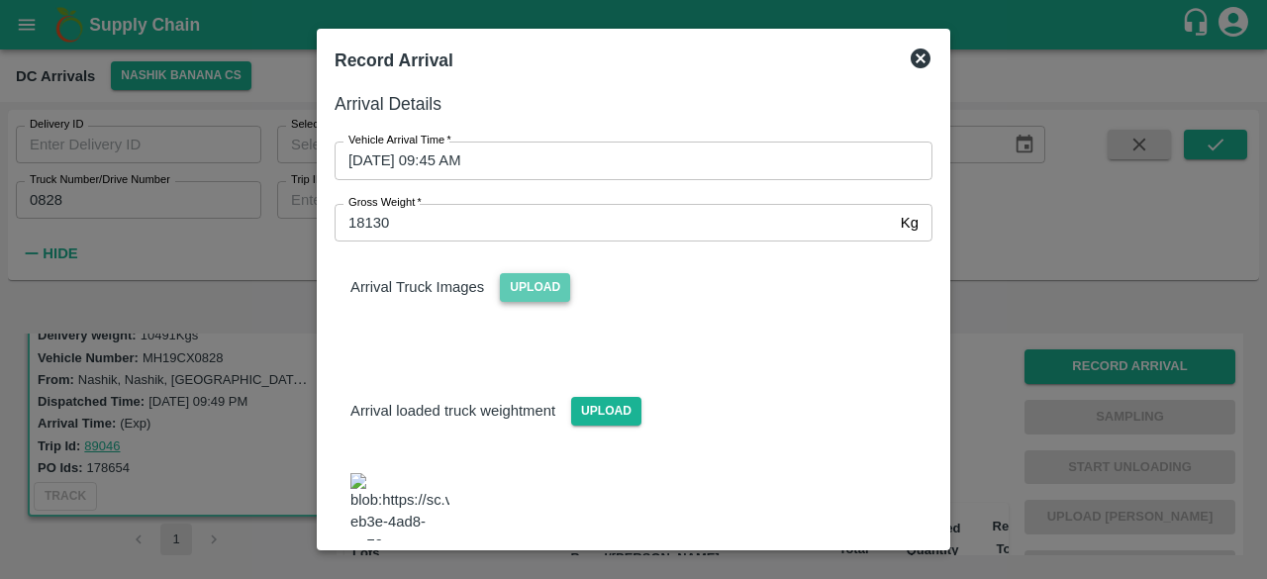
click at [529, 286] on span "Upload" at bounding box center [535, 287] width 70 height 29
click at [0, 0] on input "Upload" at bounding box center [0, 0] width 0 height 0
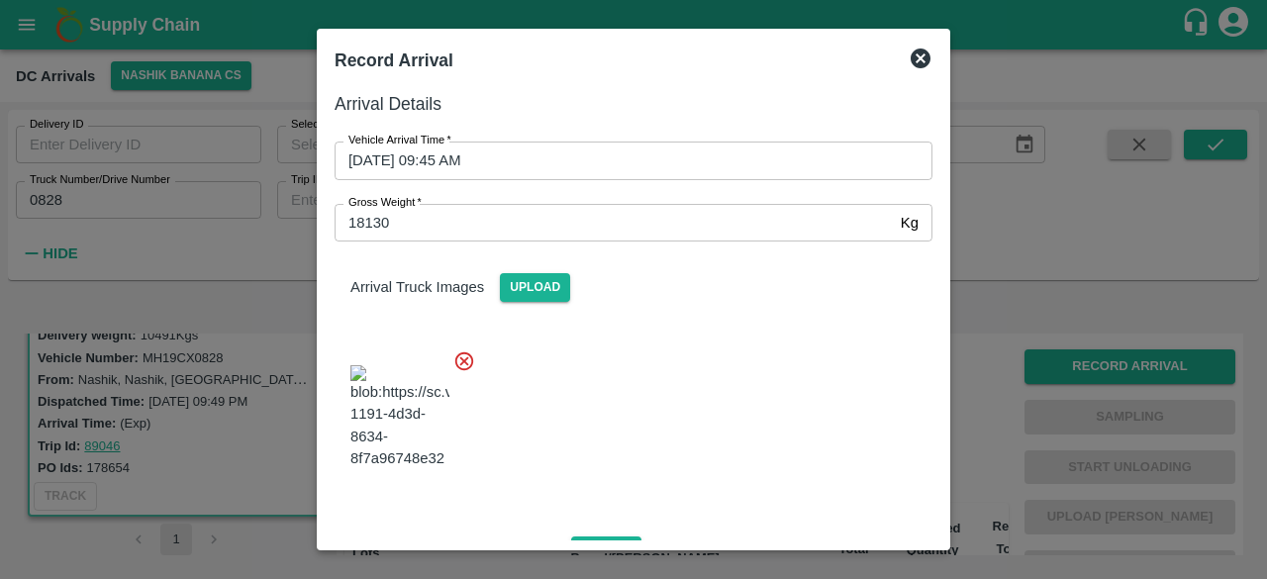
scroll to position [314, 0]
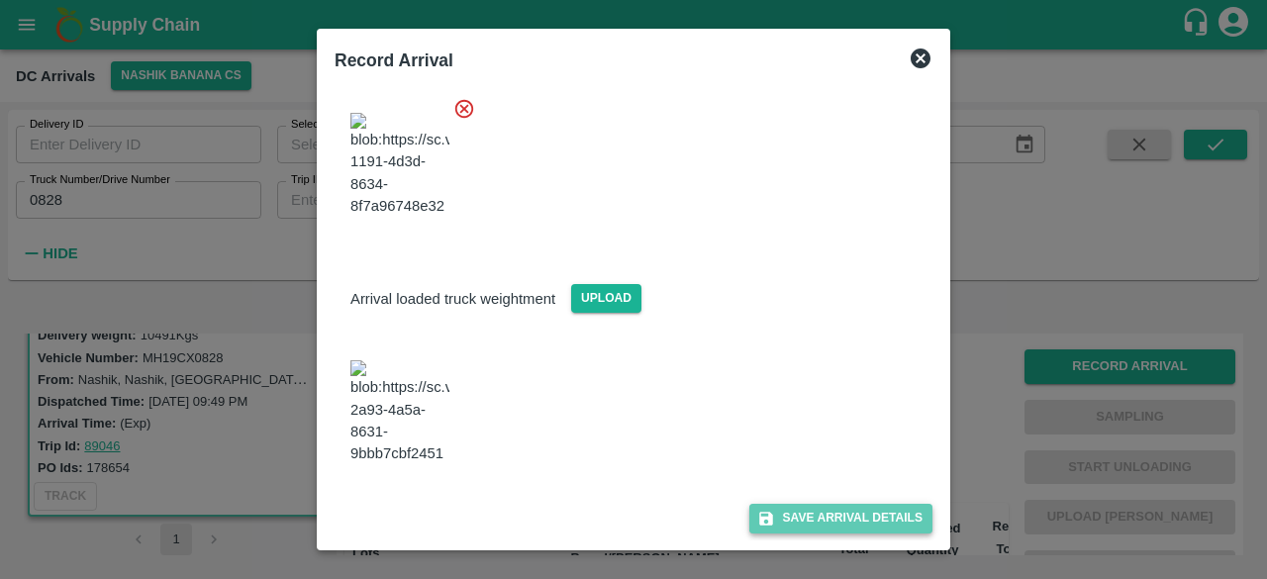
click at [848, 508] on button "Save Arrival Details" at bounding box center [840, 518] width 183 height 29
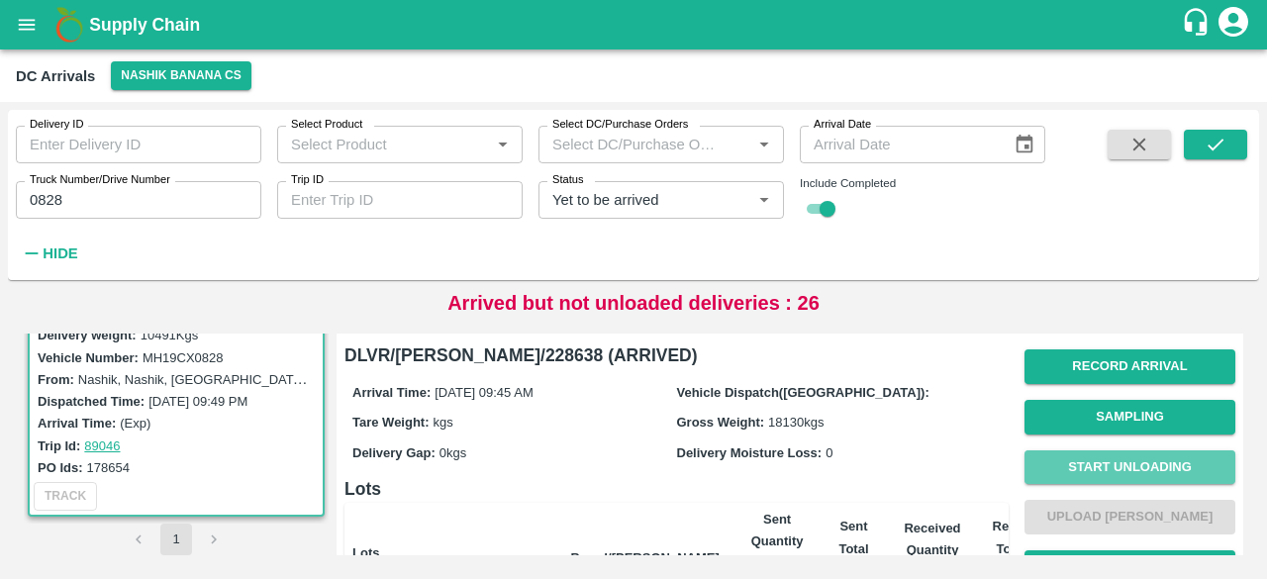
click at [1125, 460] on button "Start Unloading" at bounding box center [1129, 467] width 211 height 35
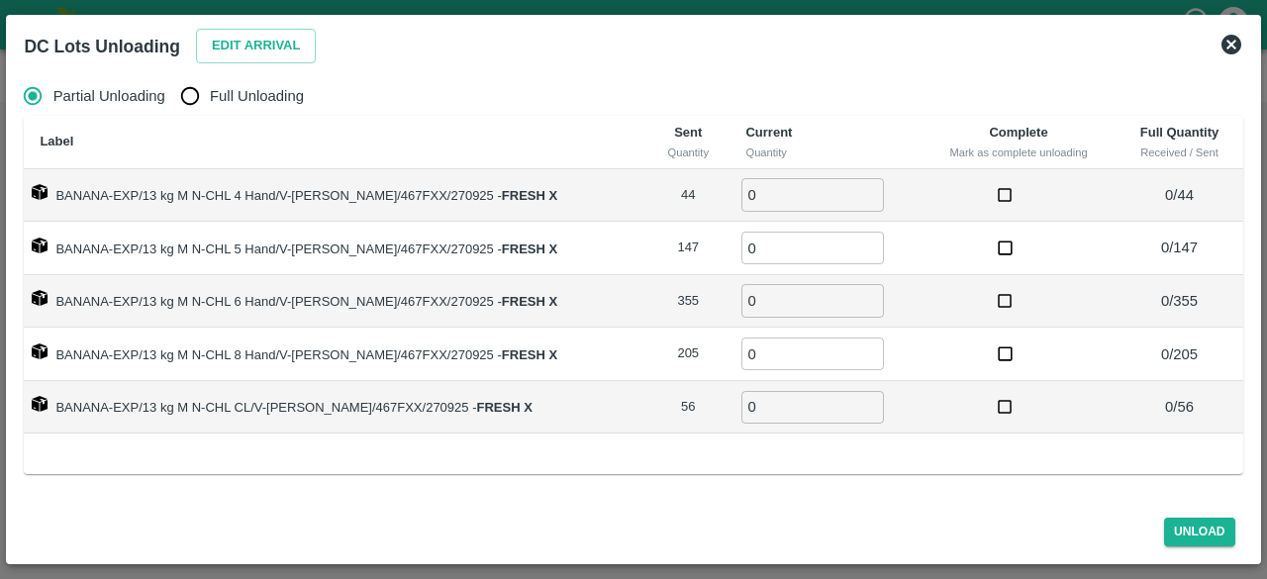
click at [249, 36] on button "Edit Arrival" at bounding box center [256, 46] width 121 height 35
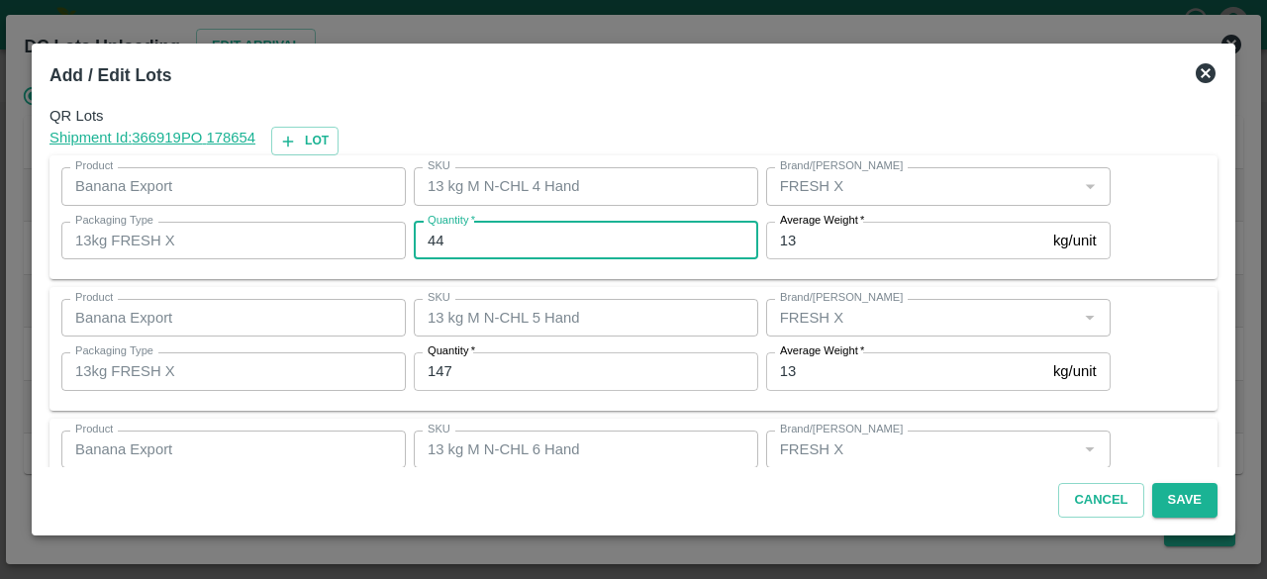
click at [435, 235] on input "44" at bounding box center [586, 241] width 344 height 38
type input "42"
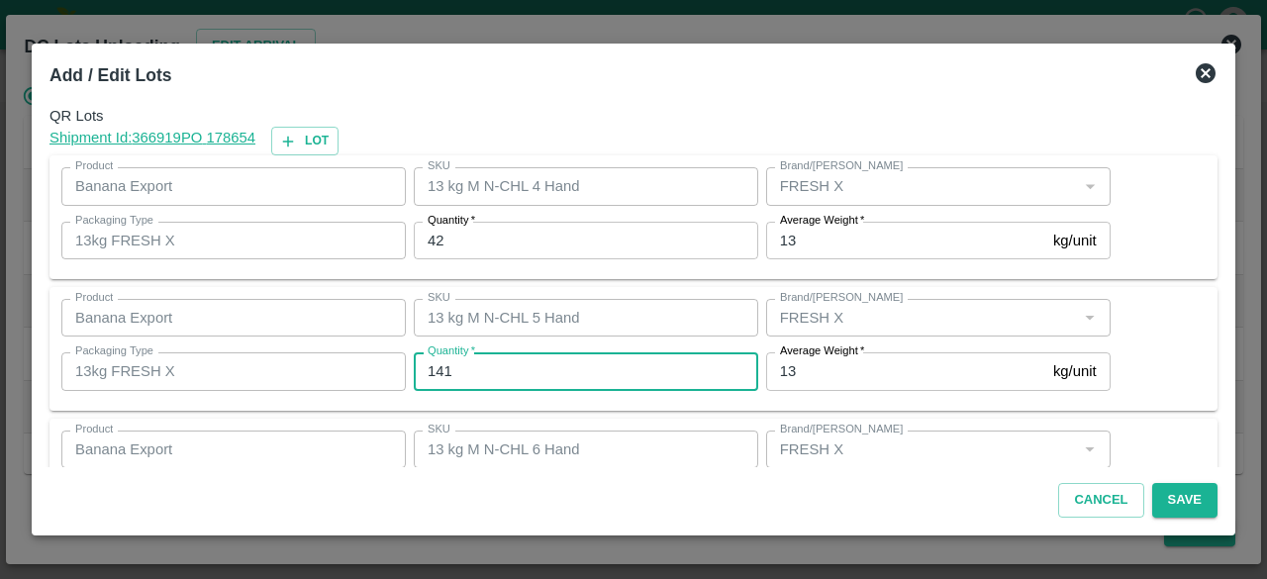
type input "141"
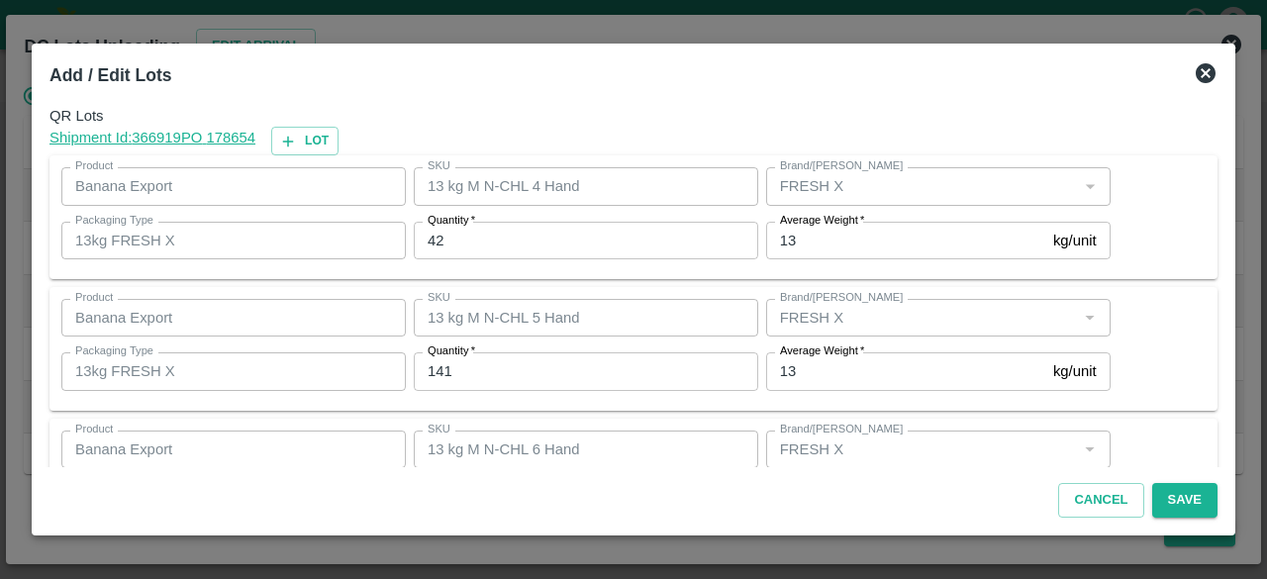
scroll to position [220, 0]
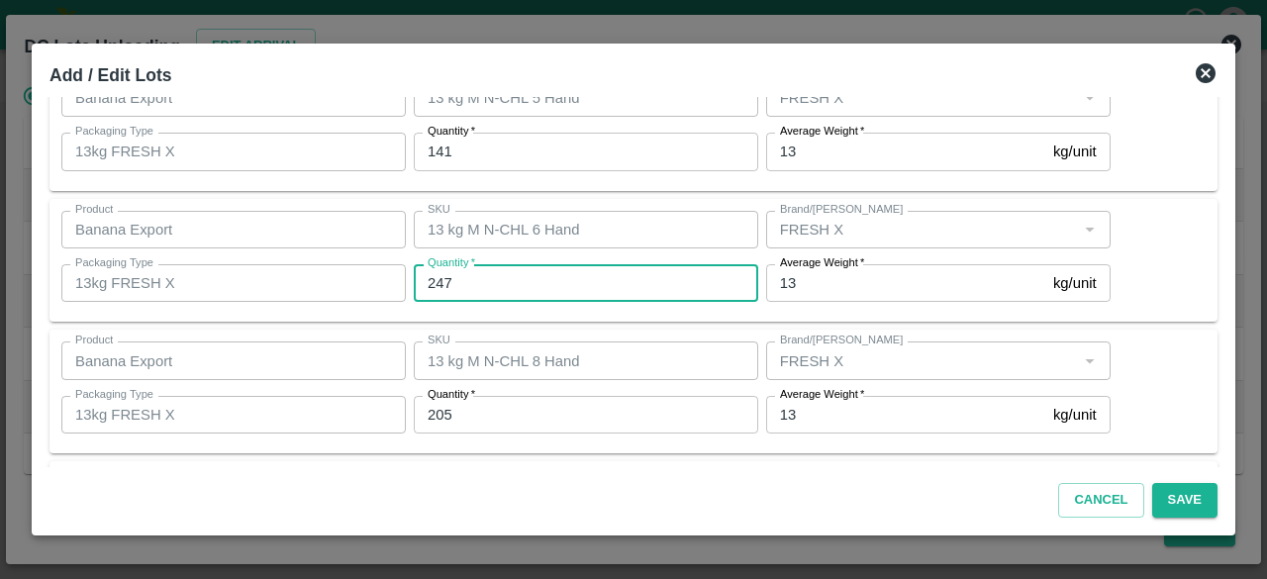
type input "247"
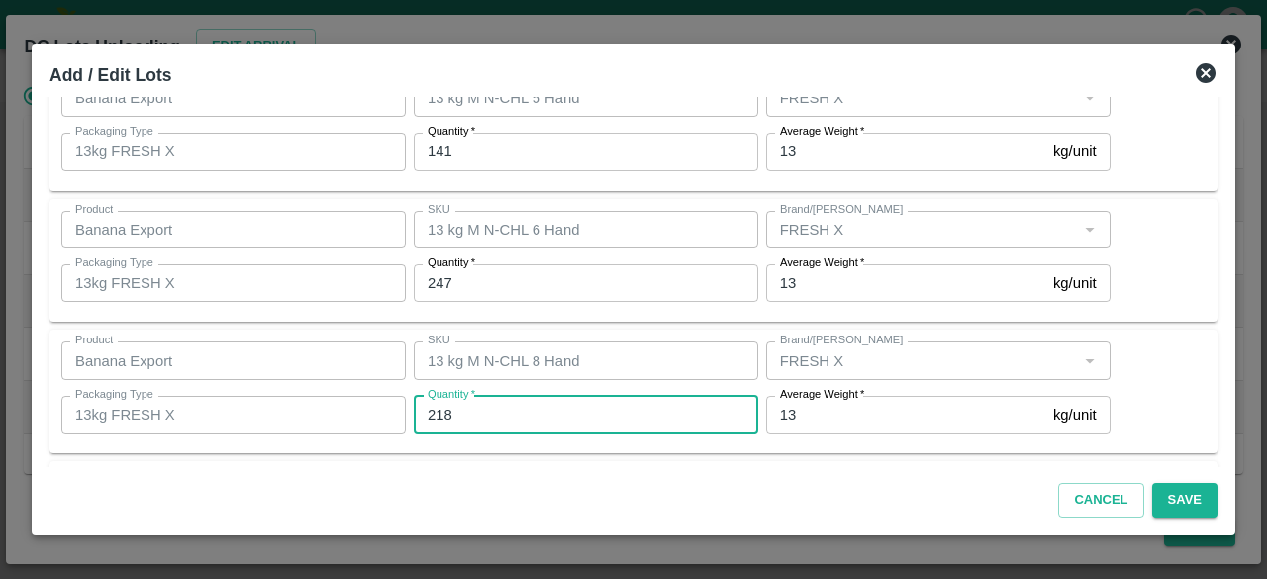
type input "218"
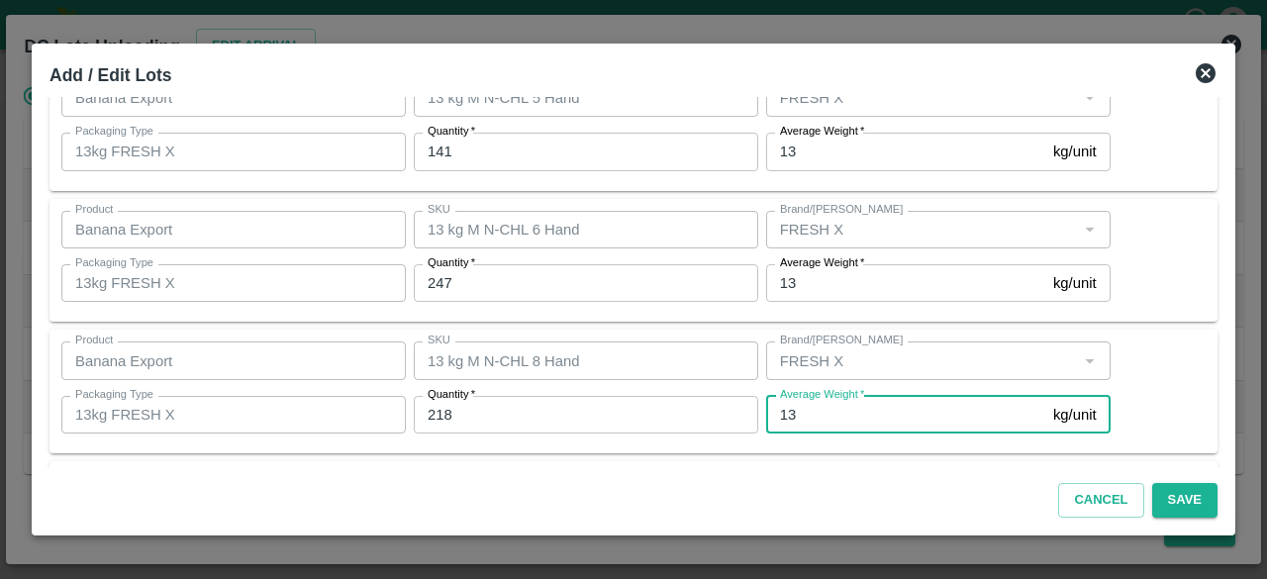
scroll to position [351, 0]
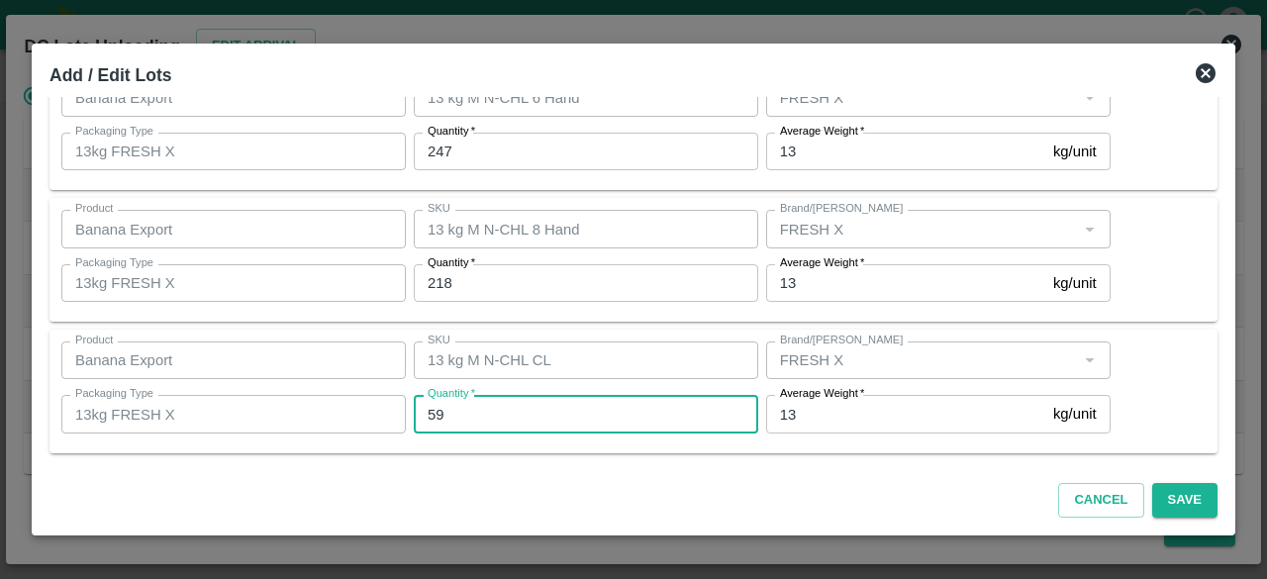
type input "59"
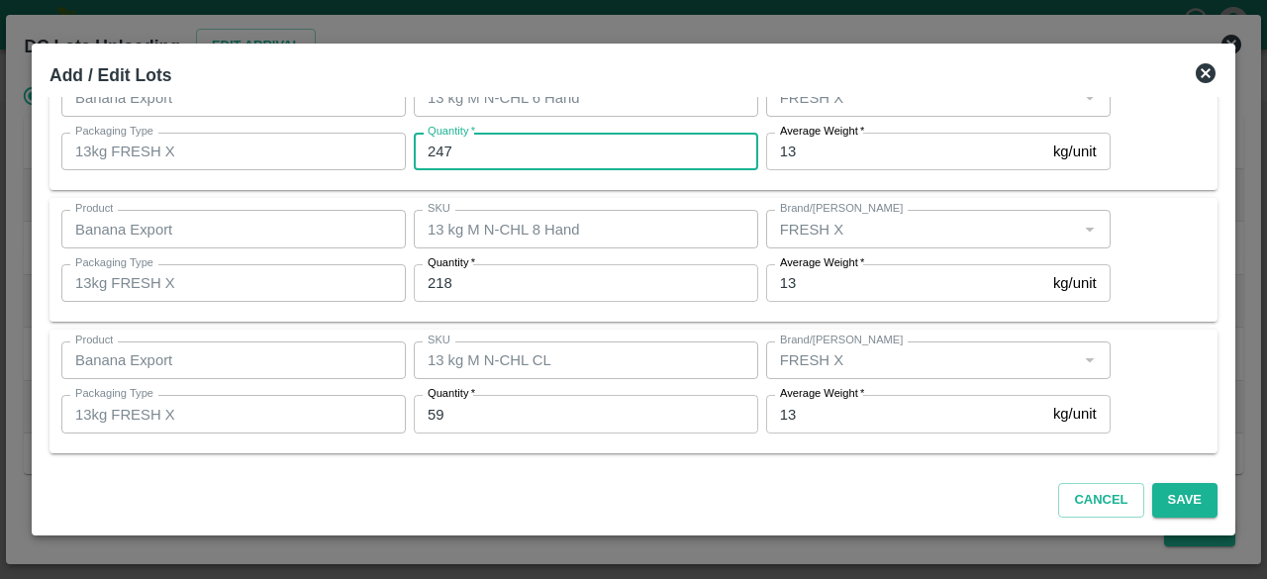
click at [432, 147] on input "247" at bounding box center [586, 152] width 344 height 38
type input "347"
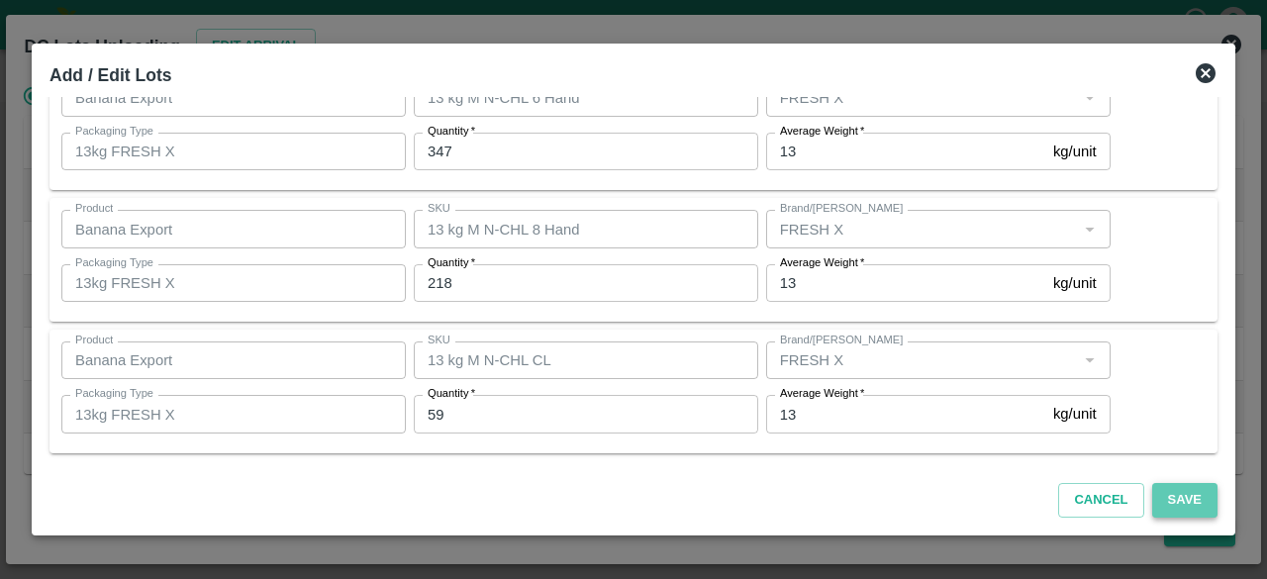
click at [1188, 498] on button "Save" at bounding box center [1184, 500] width 65 height 35
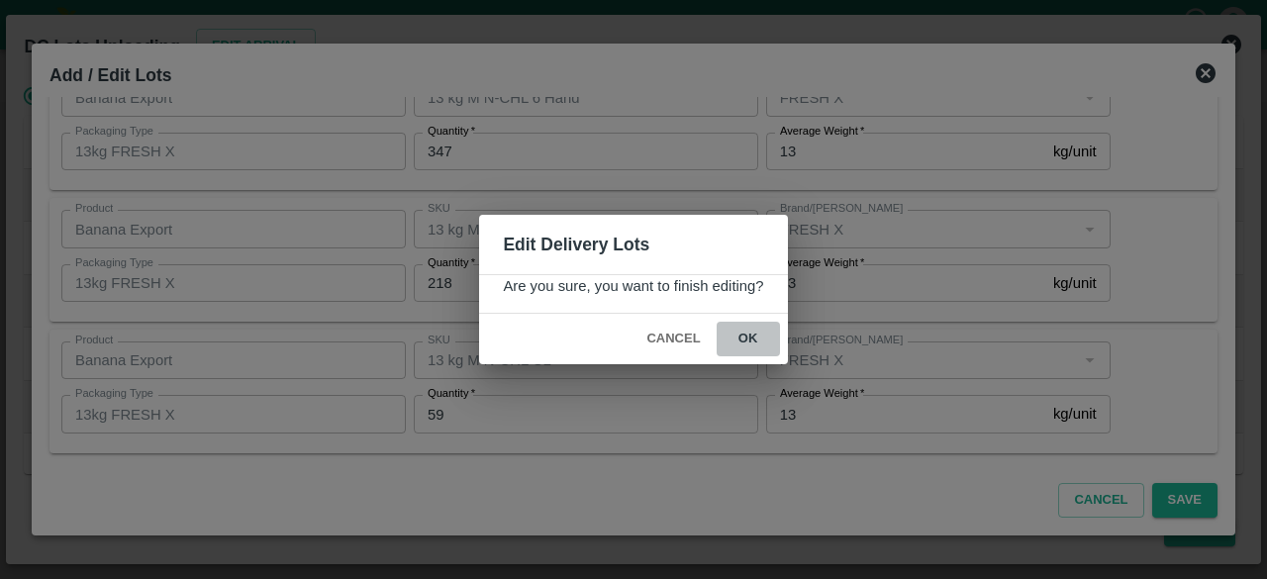
click at [744, 334] on button "ok" at bounding box center [748, 339] width 63 height 35
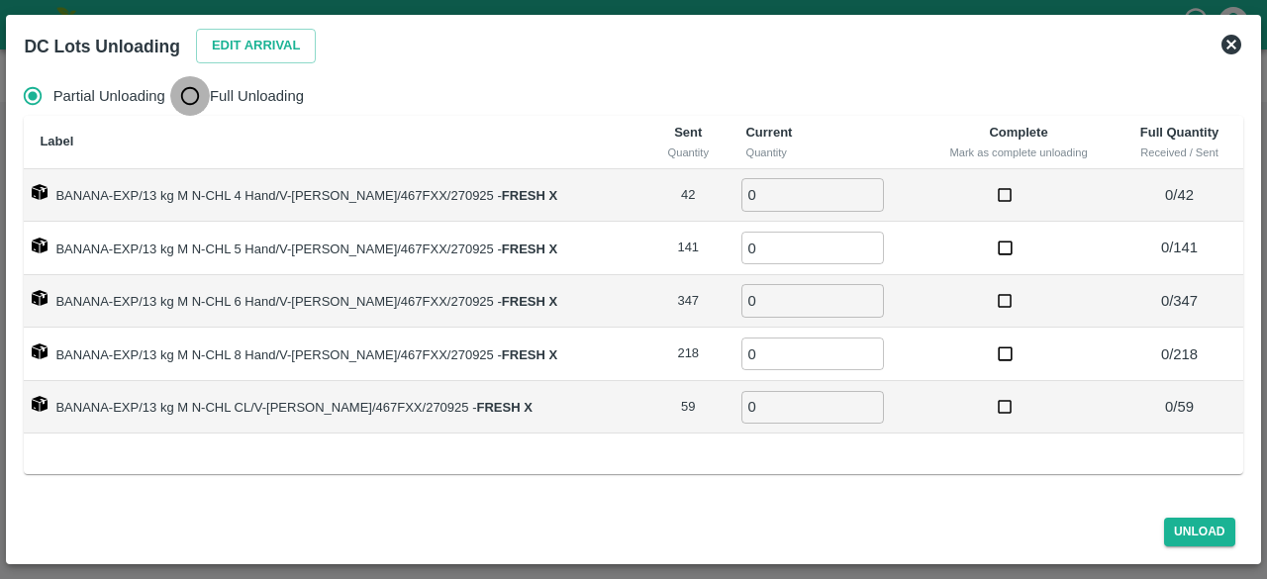
click at [209, 102] on input "Full Unloading" at bounding box center [190, 96] width 40 height 40
radio input "true"
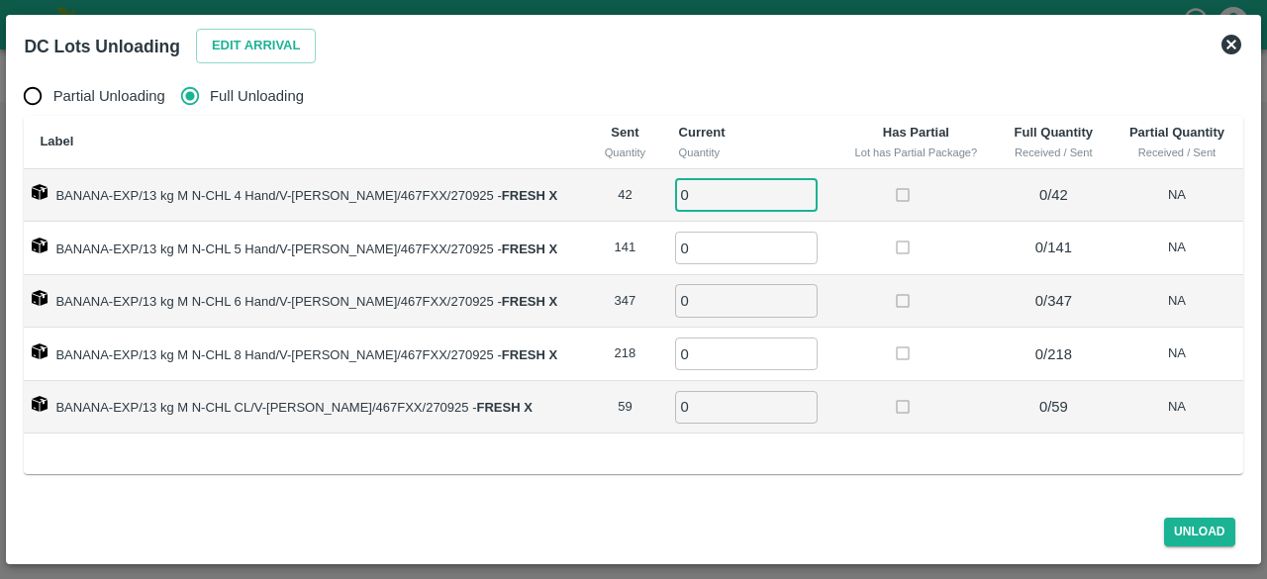
click at [698, 200] on input "0" at bounding box center [746, 194] width 143 height 33
type input "42"
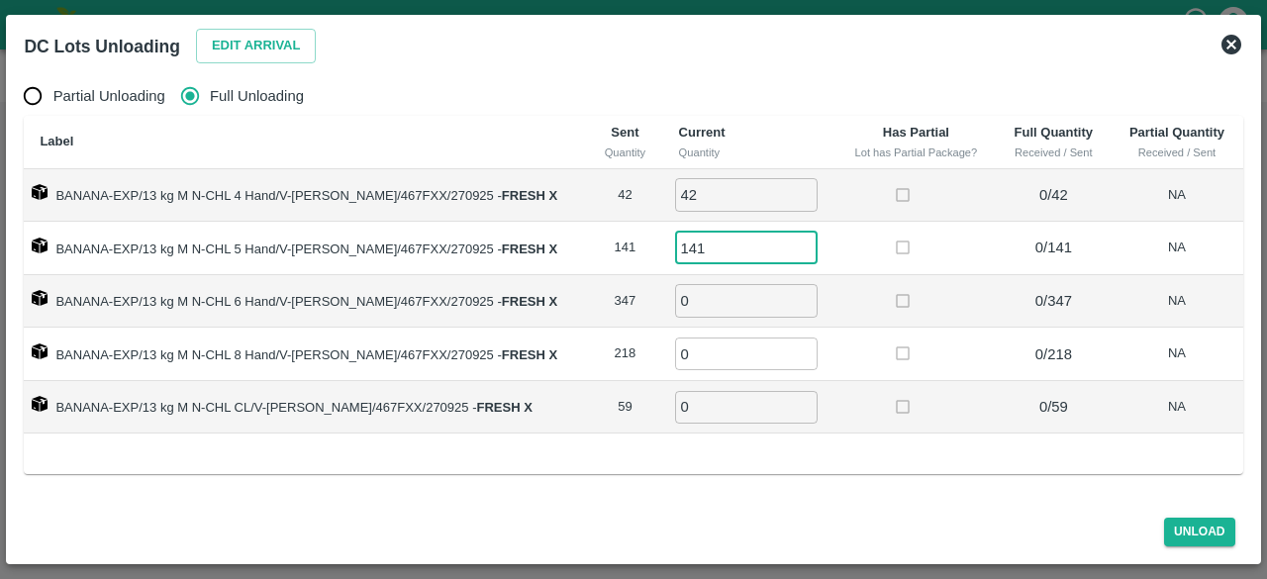
type input "141"
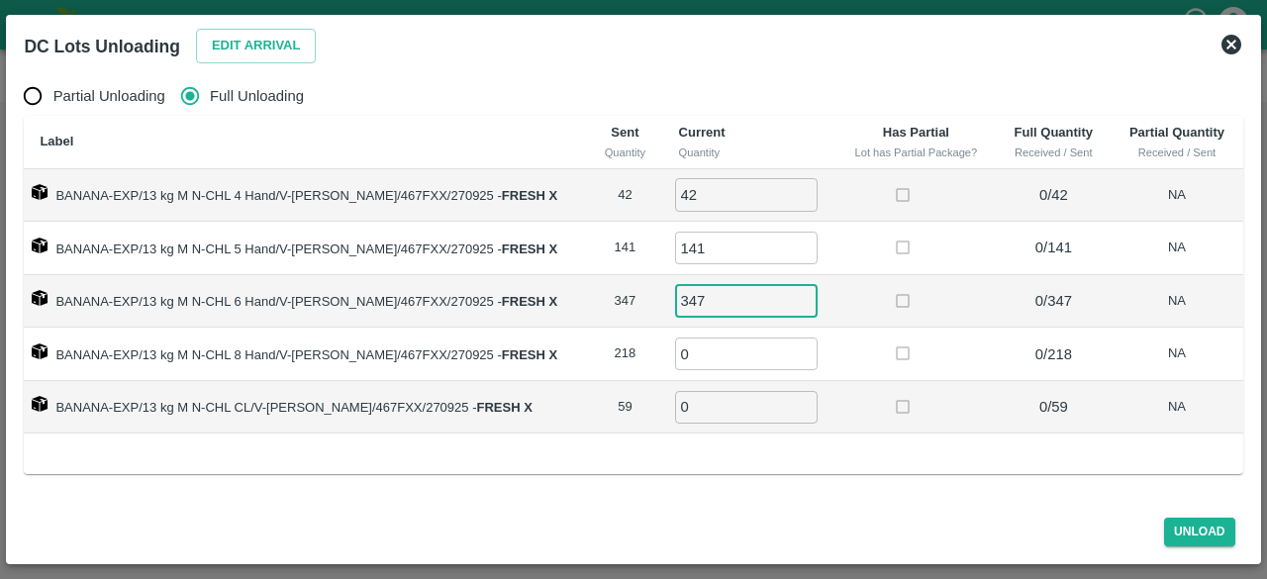
type input "347"
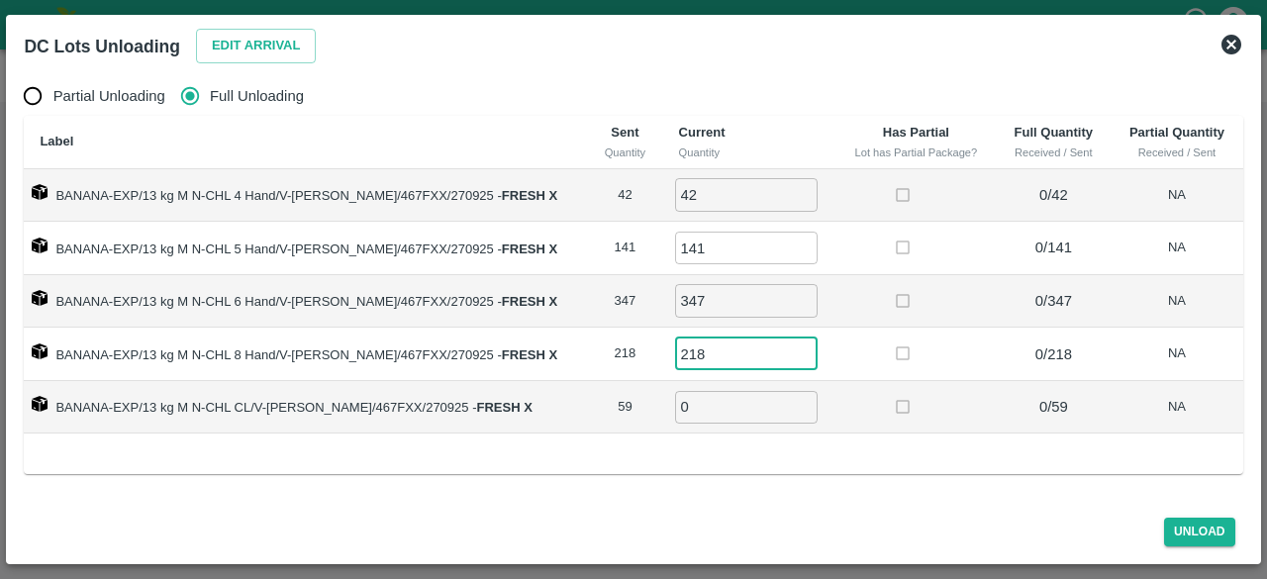
type input "218"
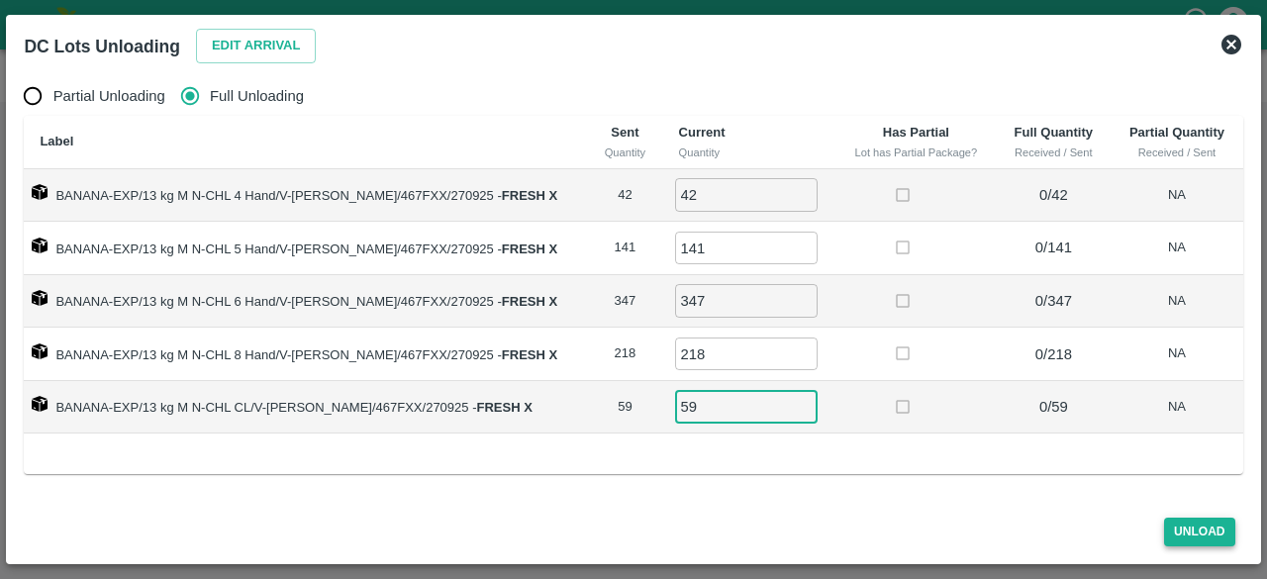
type input "59"
click at [1186, 535] on button "Unload" at bounding box center [1199, 532] width 71 height 29
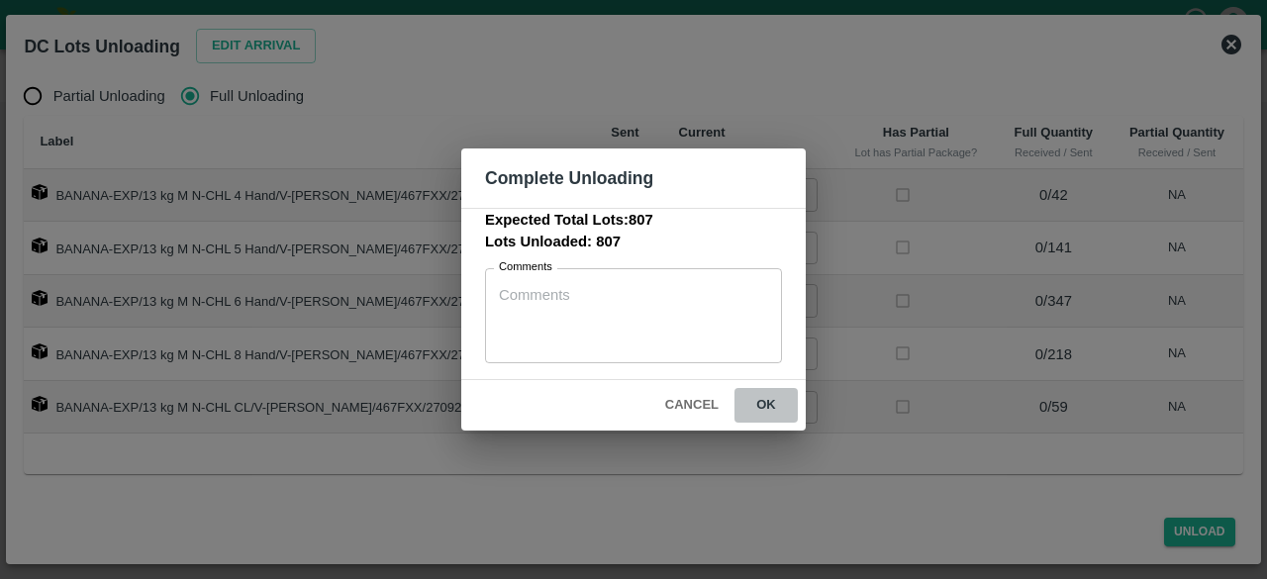
click at [758, 401] on button "ok" at bounding box center [765, 405] width 63 height 35
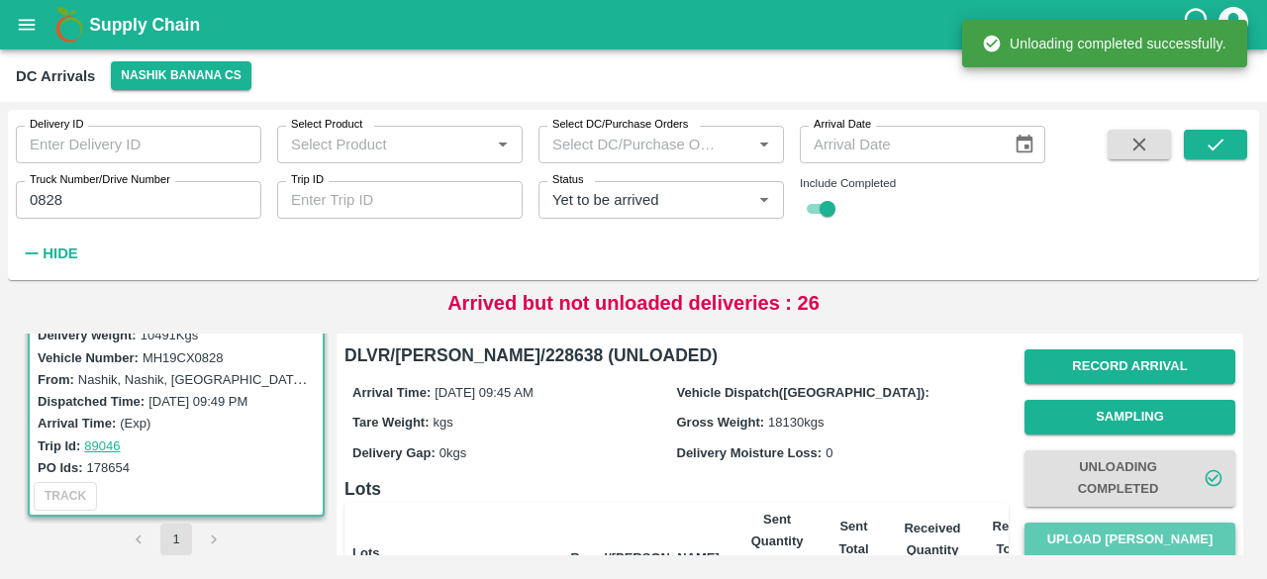
click at [1115, 542] on button "Upload [PERSON_NAME]" at bounding box center [1129, 540] width 211 height 35
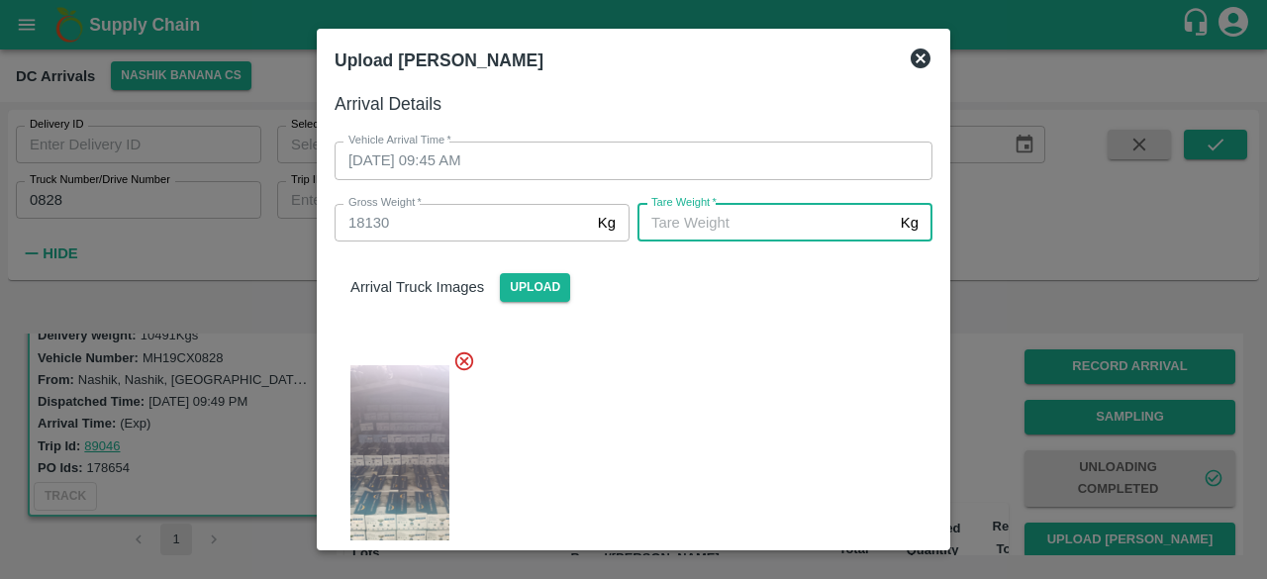
click at [786, 227] on input "[PERSON_NAME]   *" at bounding box center [764, 223] width 255 height 38
type input "6625"
click at [778, 369] on div at bounding box center [626, 469] width 614 height 271
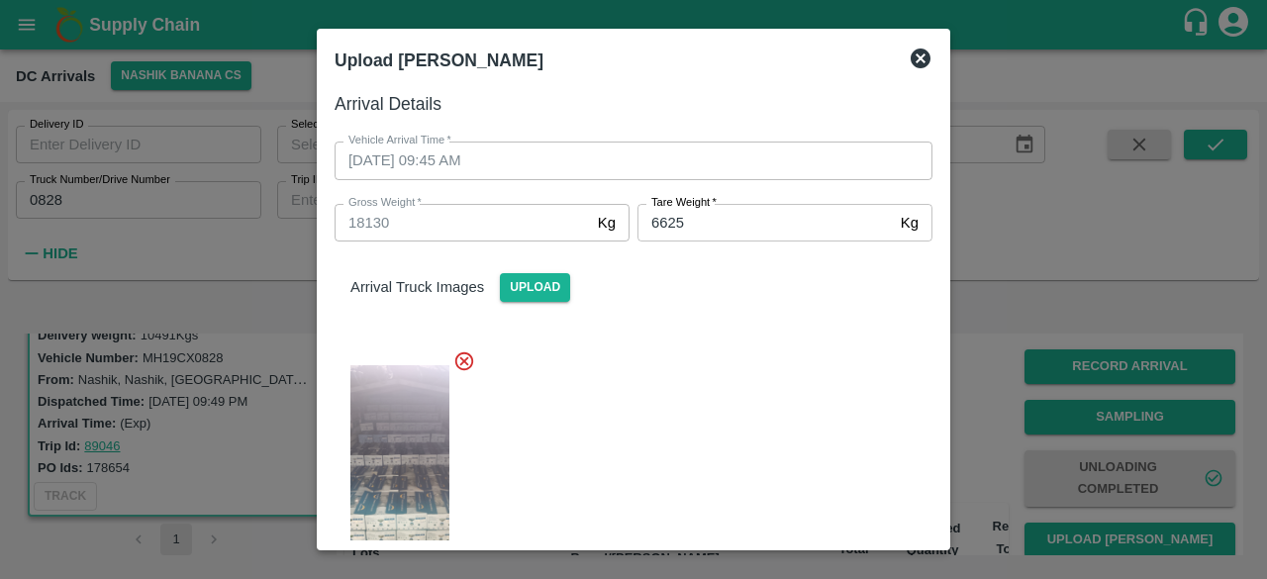
scroll to position [314, 0]
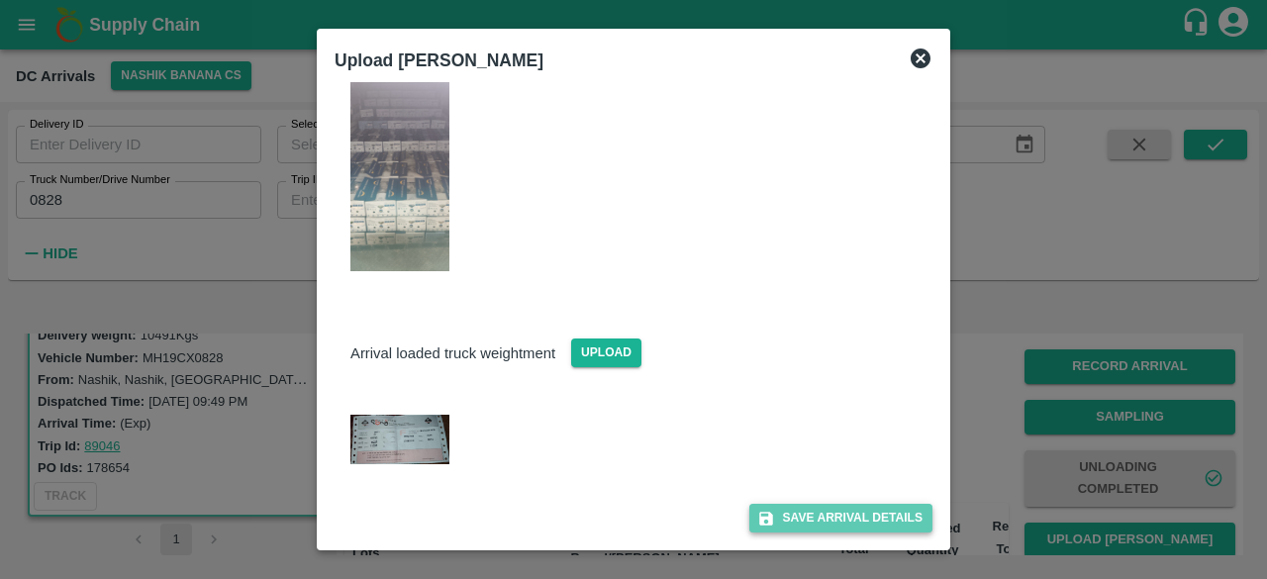
click at [822, 515] on button "Save Arrival Details" at bounding box center [840, 518] width 183 height 29
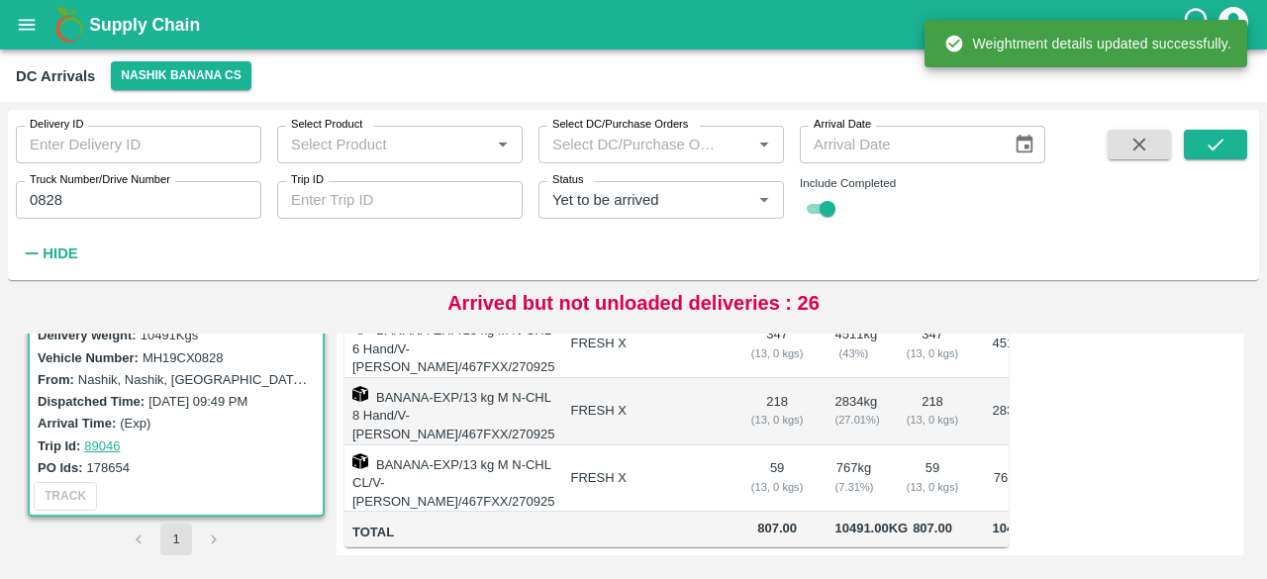
scroll to position [376, 0]
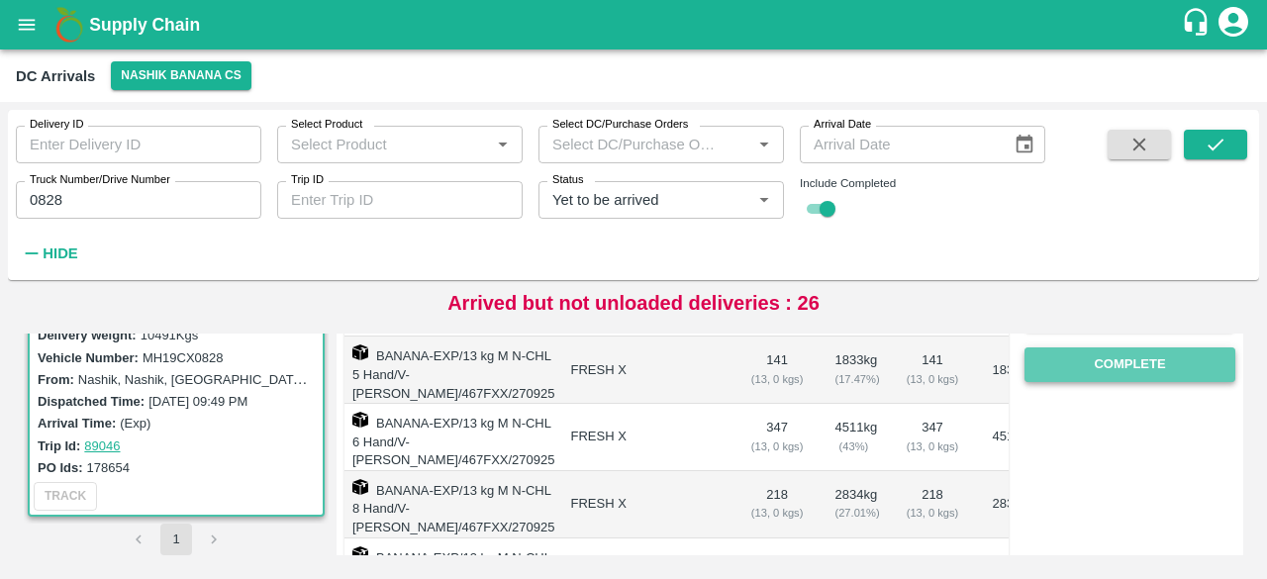
click at [1113, 361] on button "Complete" at bounding box center [1129, 364] width 211 height 35
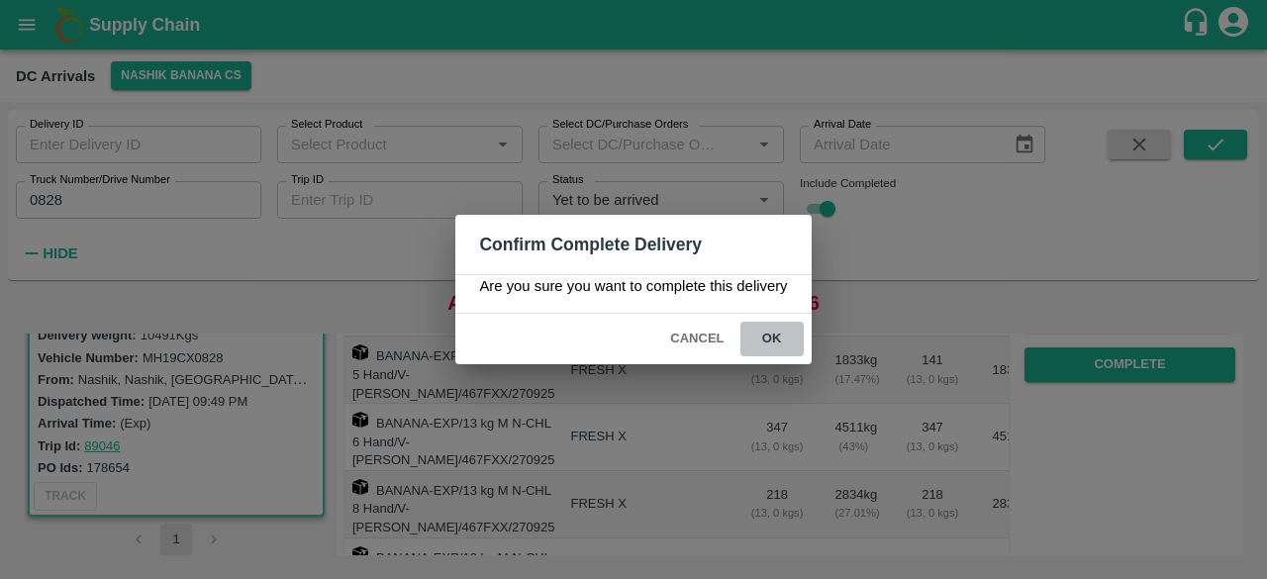
click at [767, 334] on button "ok" at bounding box center [771, 339] width 63 height 35
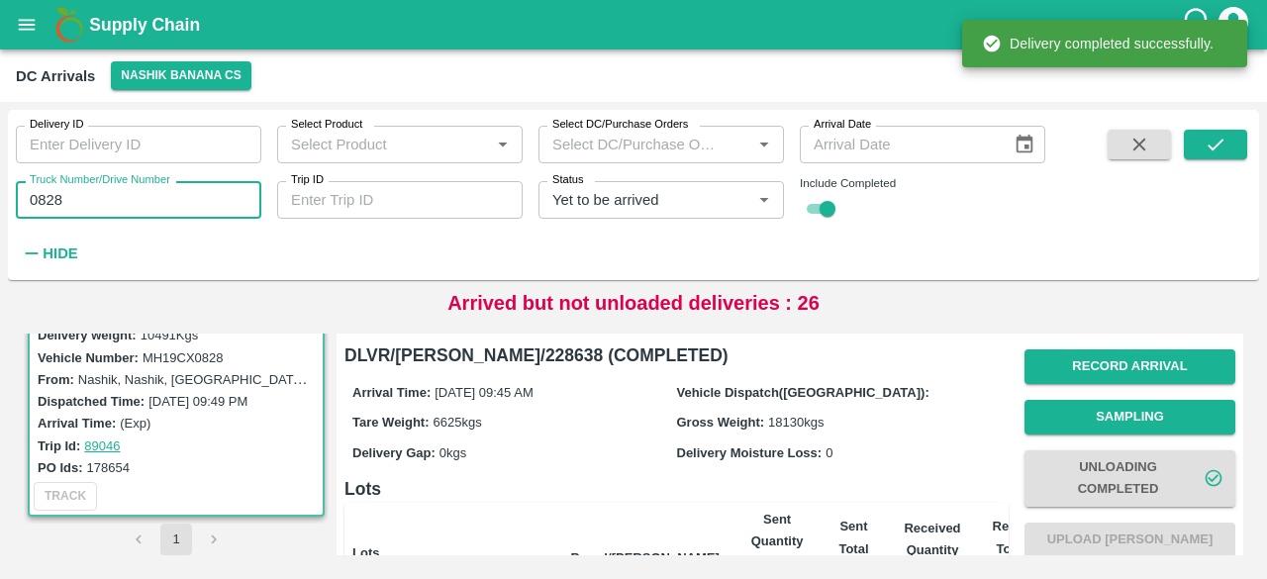
click at [51, 207] on input "0828" at bounding box center [138, 200] width 245 height 38
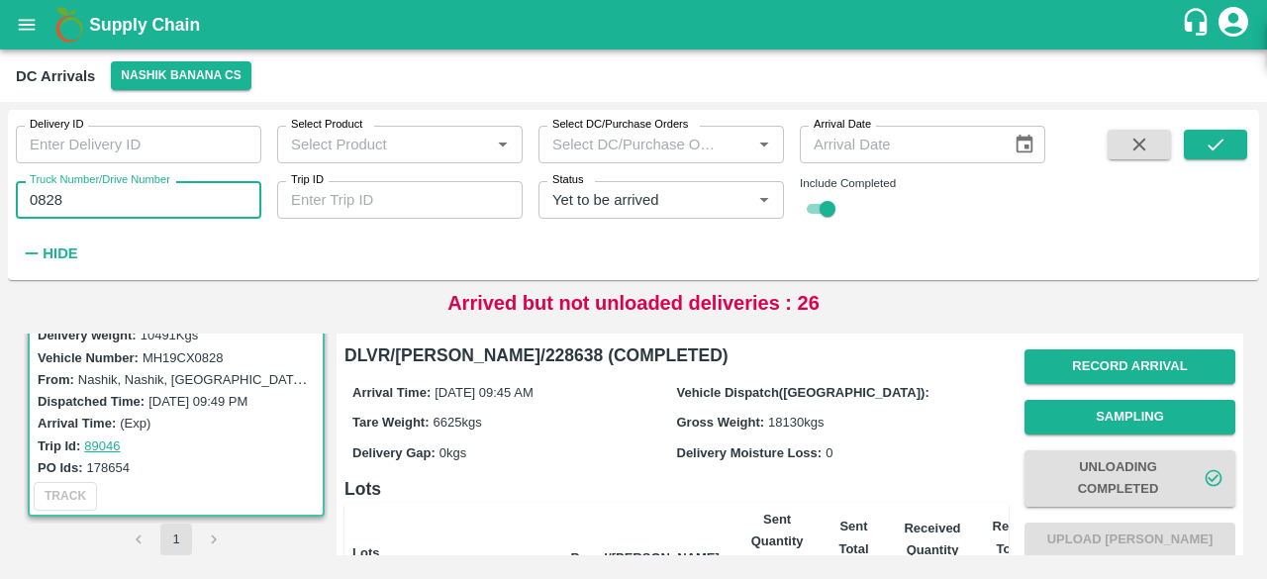
click at [51, 207] on input "0828" at bounding box center [138, 200] width 245 height 38
type input "4914"
click at [1214, 142] on icon "submit" at bounding box center [1216, 145] width 22 height 22
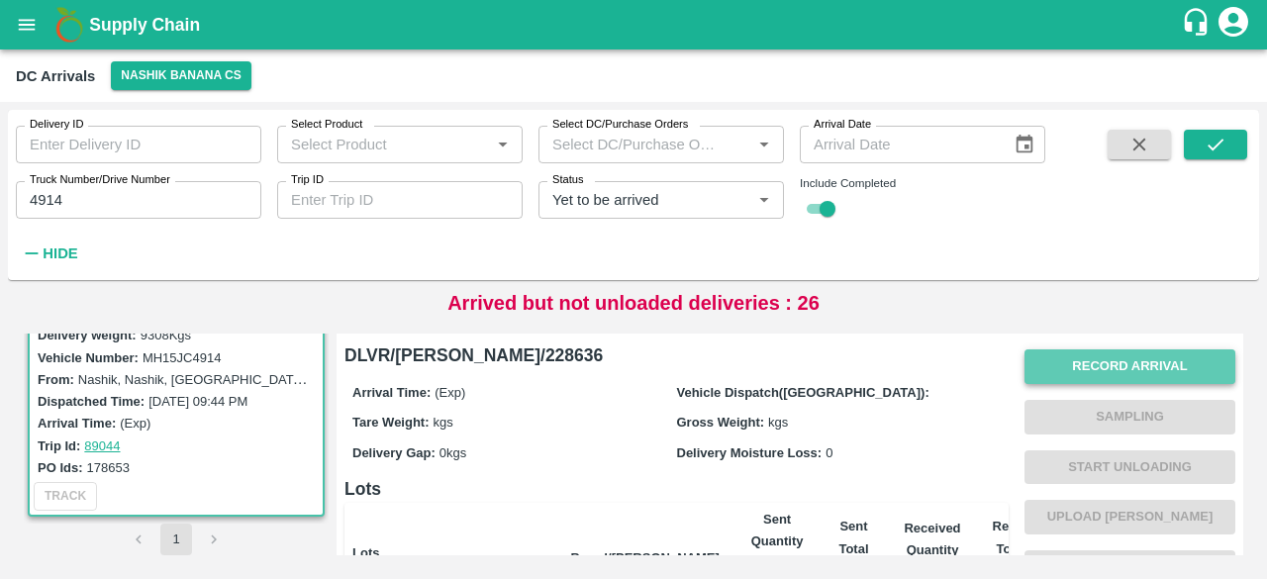
click at [1124, 367] on button "Record Arrival" at bounding box center [1129, 366] width 211 height 35
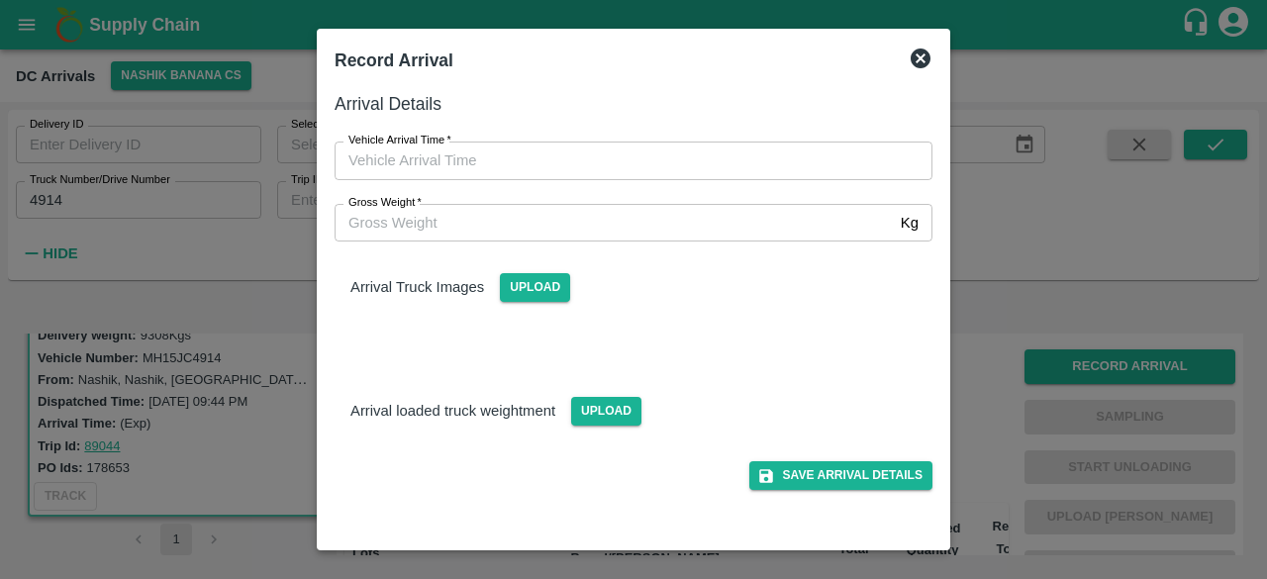
type input "DD/MM/YYYY hh:mm aa"
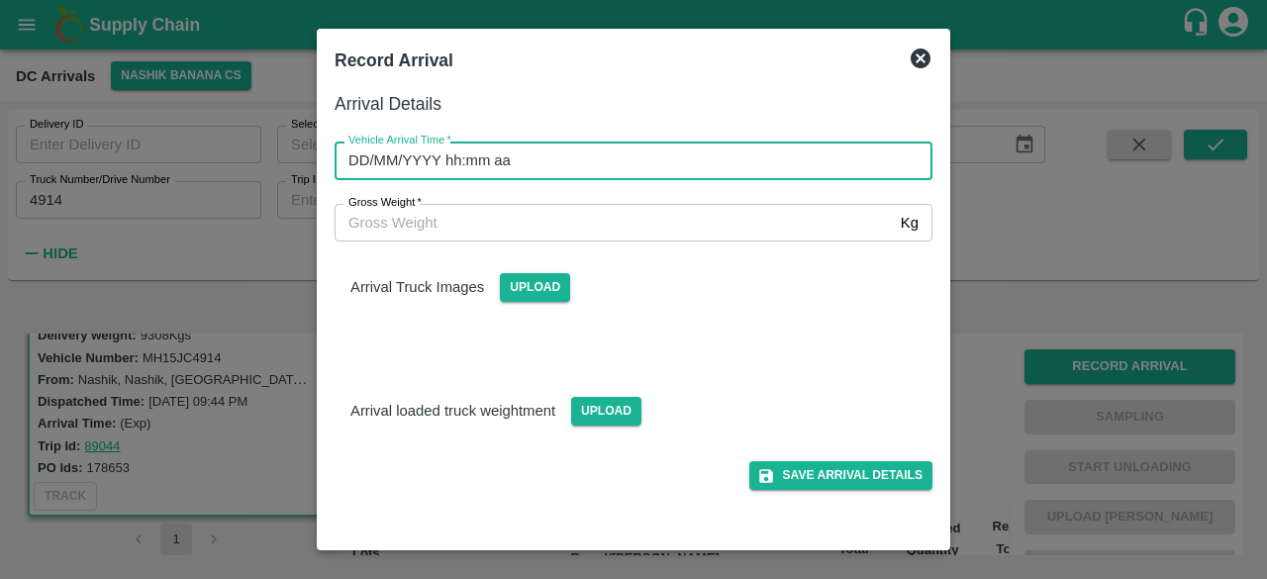
click at [721, 167] on input "DD/MM/YYYY hh:mm aa" at bounding box center [627, 161] width 584 height 38
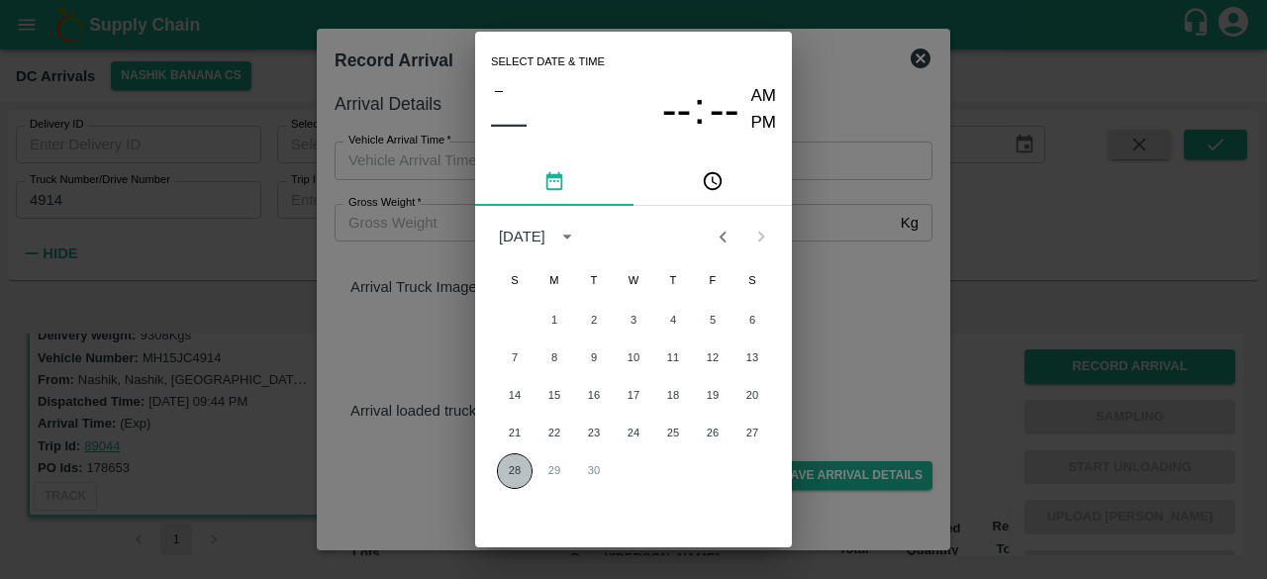
click at [510, 466] on button "28" at bounding box center [515, 471] width 36 height 36
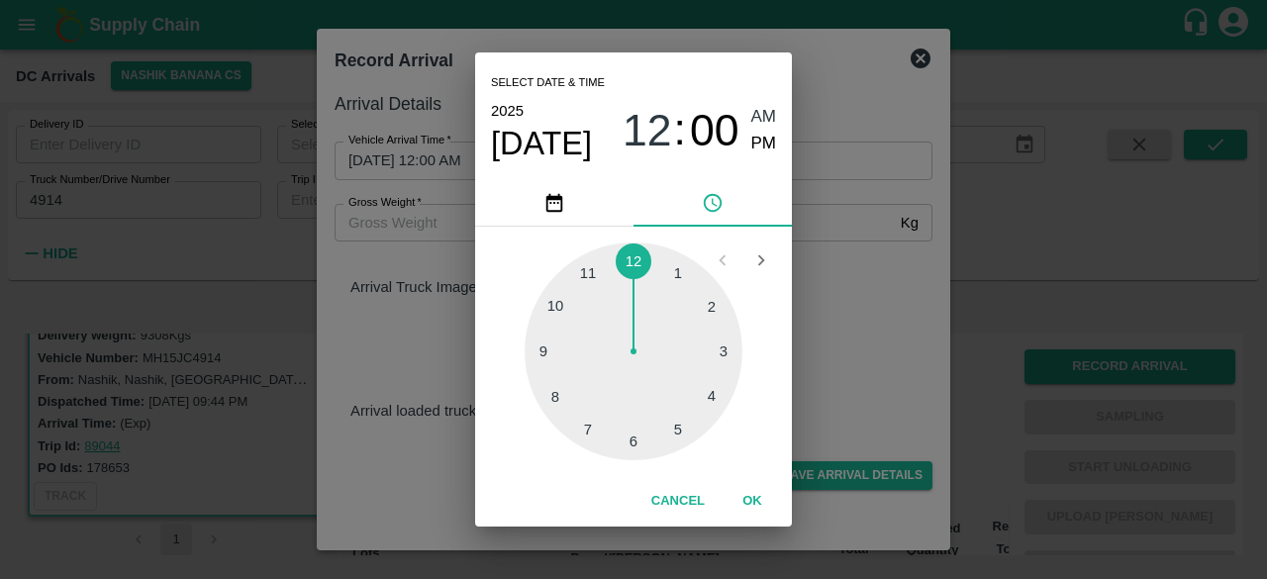
click at [560, 395] on div at bounding box center [634, 352] width 218 height 218
click at [631, 443] on div at bounding box center [634, 352] width 218 height 218
type input "[DATE] 08:30 AM"
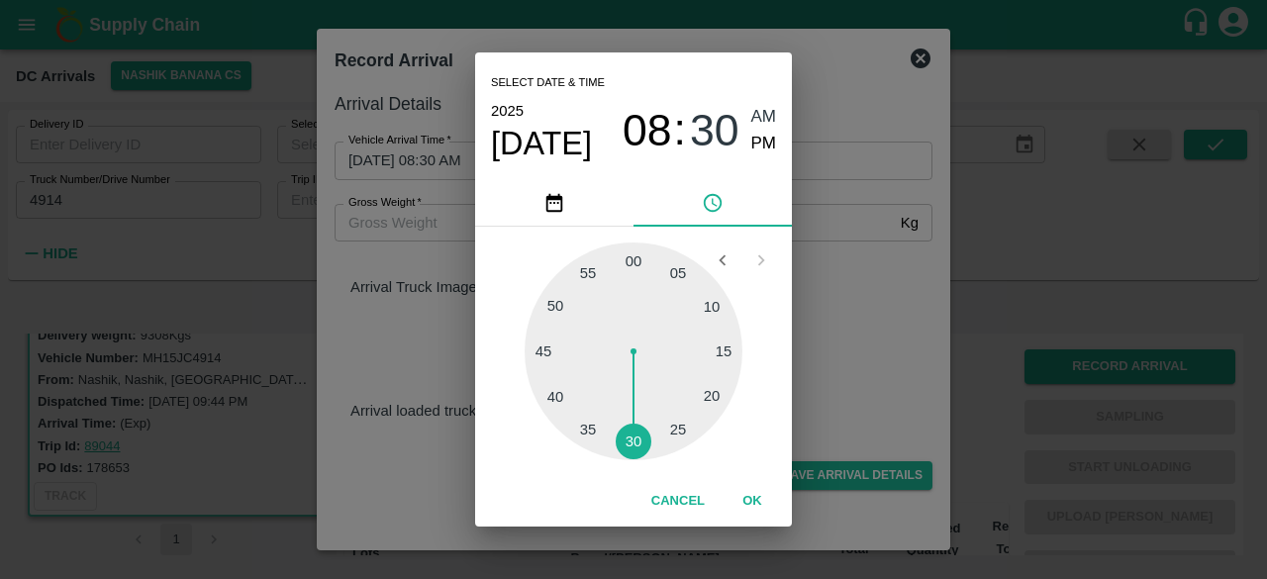
click at [812, 334] on div "Select date & time [DATE] 08 : 30 AM PM 05 10 15 20 25 30 35 40 45 50 55 00 Can…" at bounding box center [633, 289] width 1267 height 579
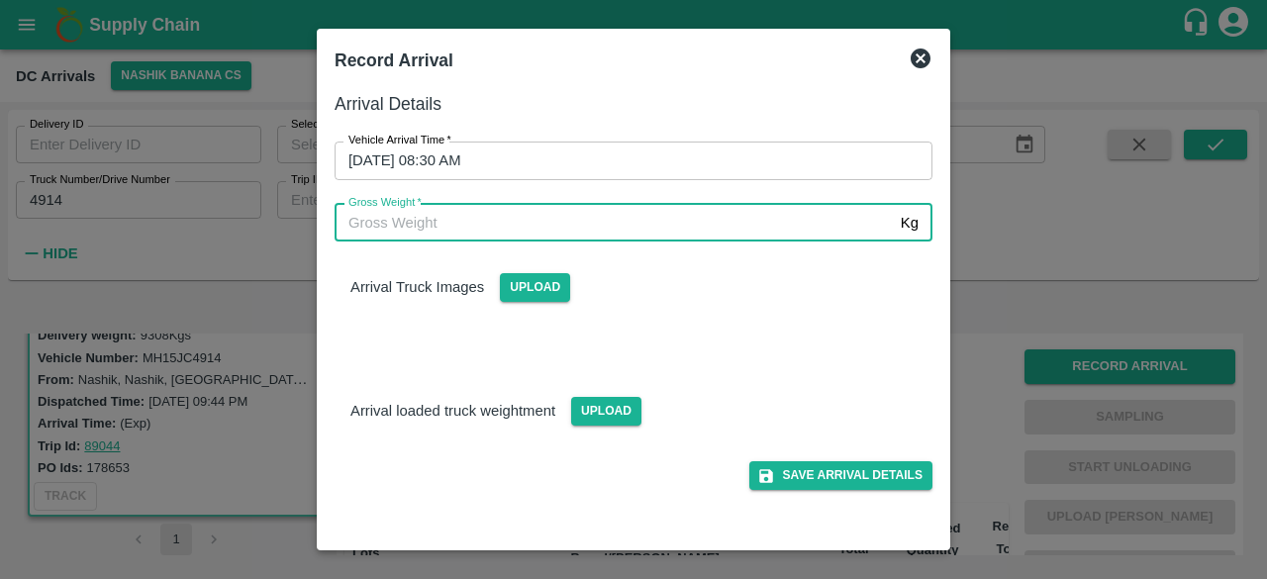
click at [393, 215] on input "Gross Weight   *" at bounding box center [614, 223] width 558 height 38
type input "15925"
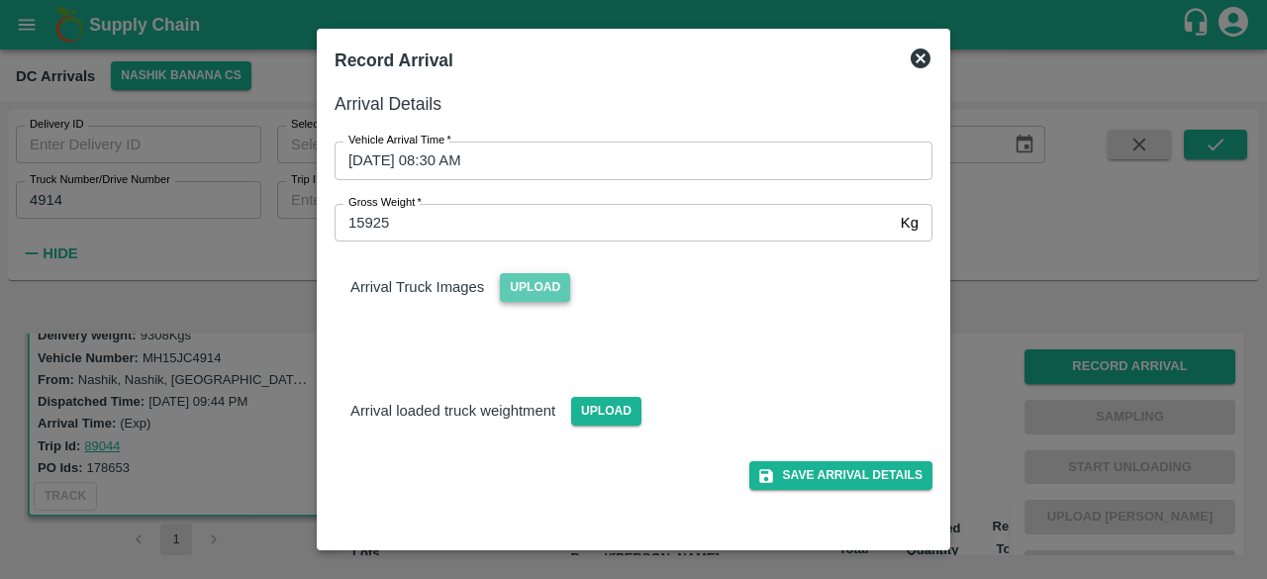
click at [535, 288] on span "Upload" at bounding box center [535, 287] width 70 height 29
click at [0, 0] on input "Upload" at bounding box center [0, 0] width 0 height 0
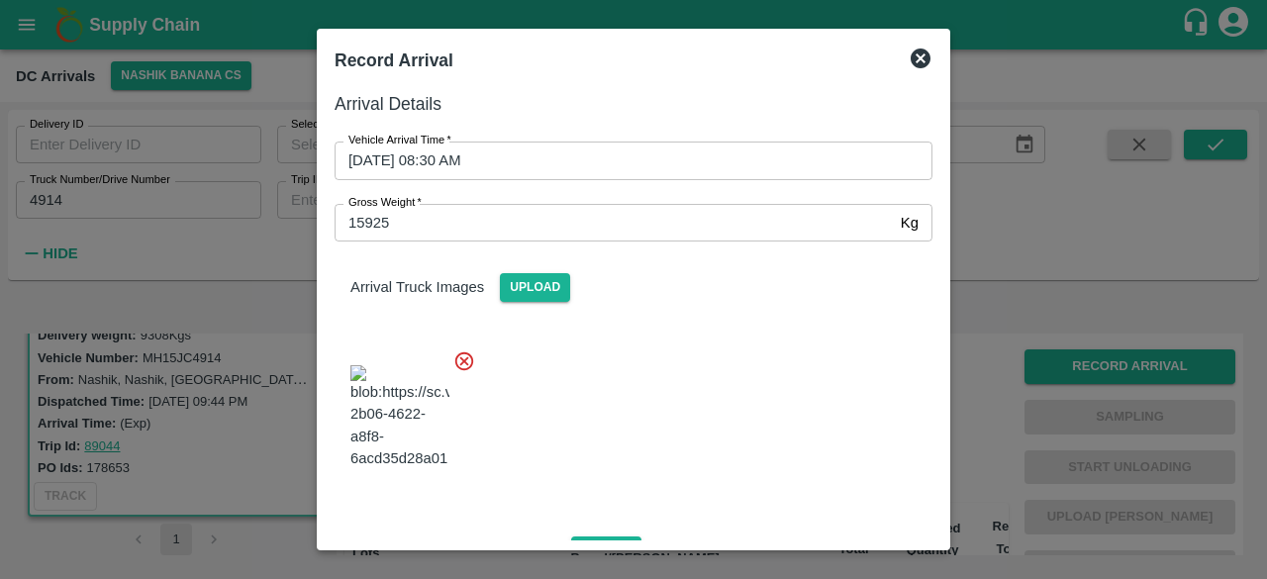
scroll to position [213, 0]
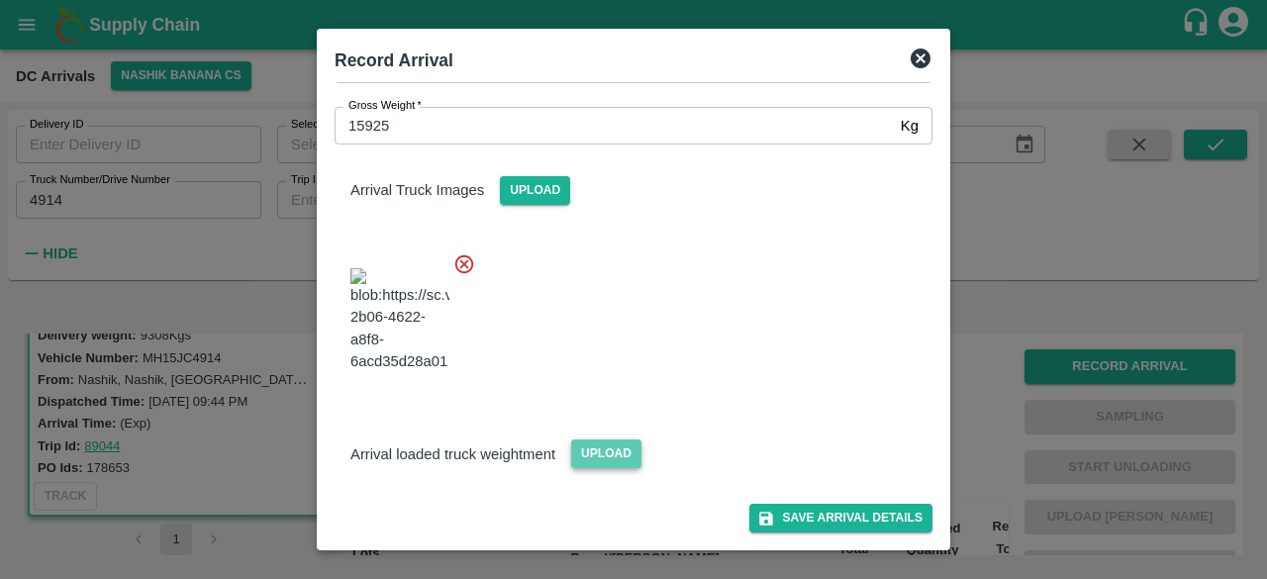
click at [596, 439] on span "Upload" at bounding box center [606, 453] width 70 height 29
click at [0, 0] on input "Upload" at bounding box center [0, 0] width 0 height 0
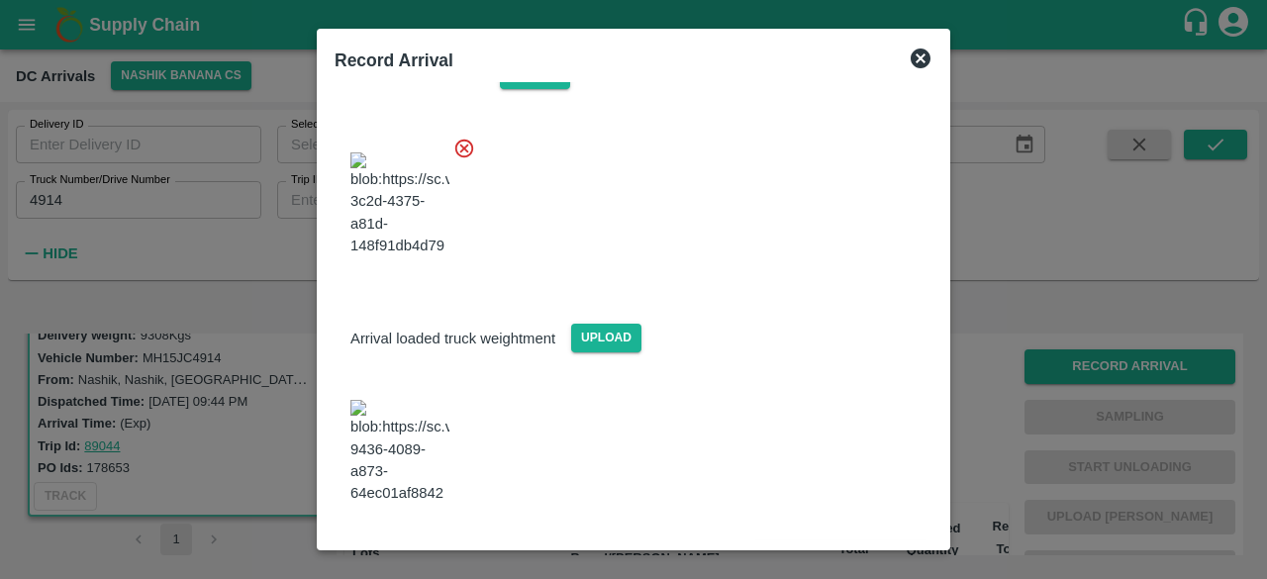
scroll to position [313, 0]
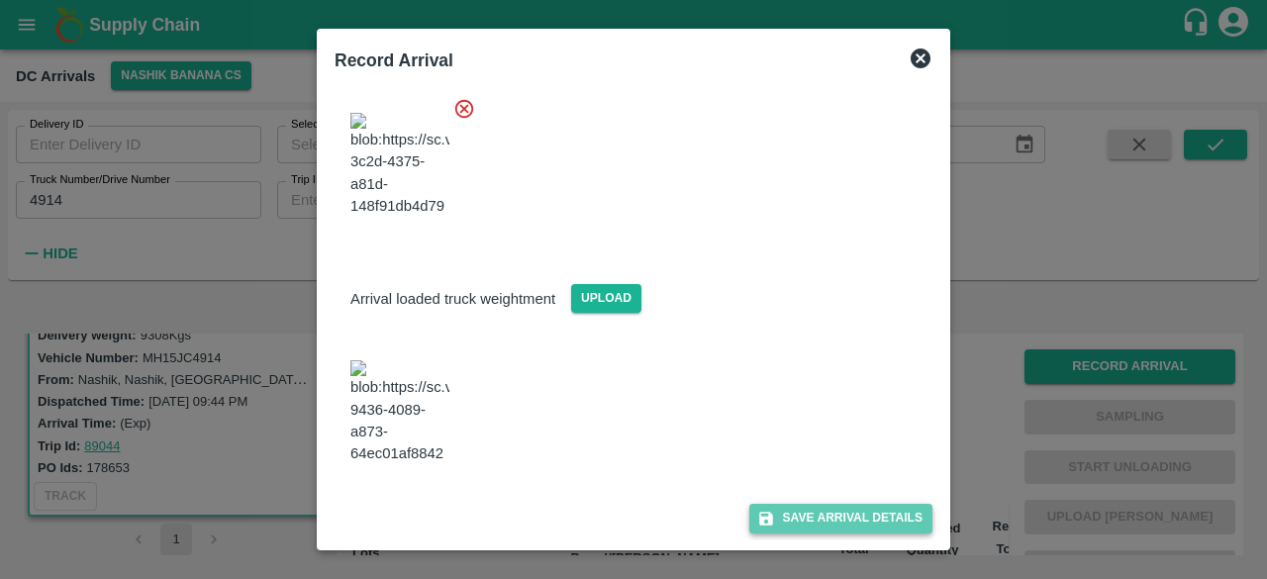
click at [824, 515] on button "Save Arrival Details" at bounding box center [840, 518] width 183 height 29
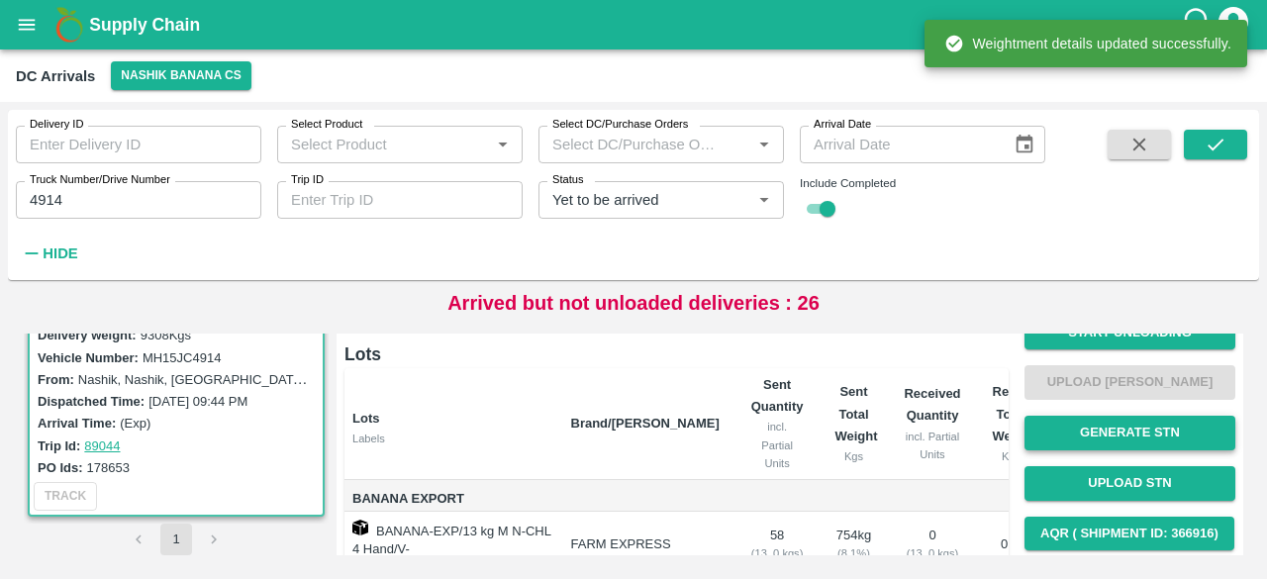
scroll to position [0, 0]
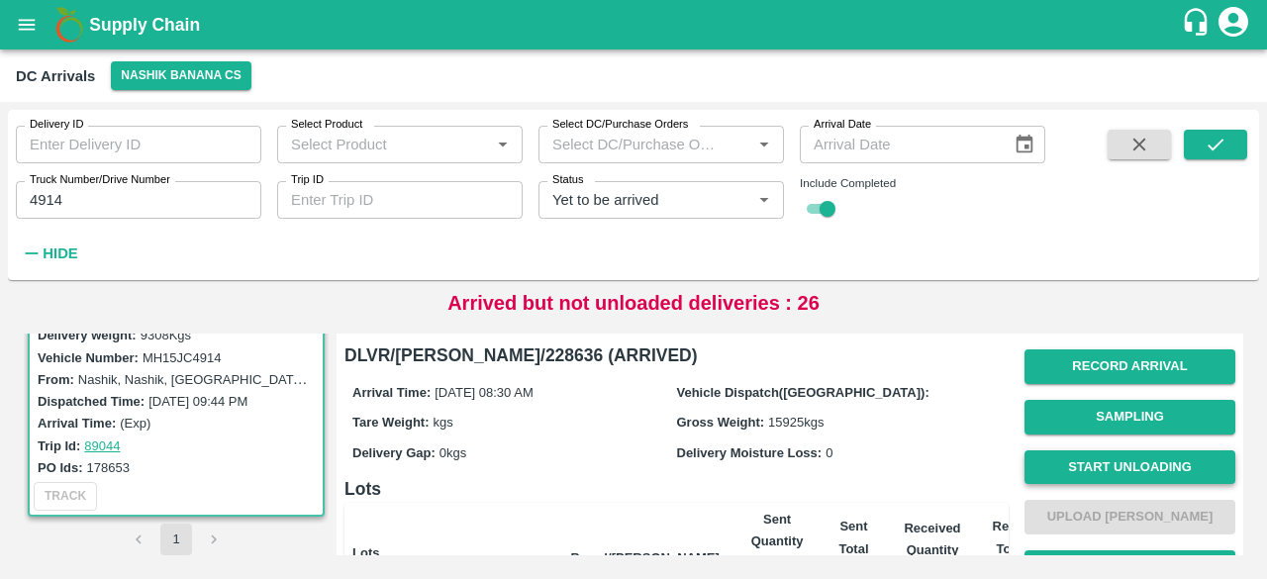
click at [1121, 460] on button "Start Unloading" at bounding box center [1129, 467] width 211 height 35
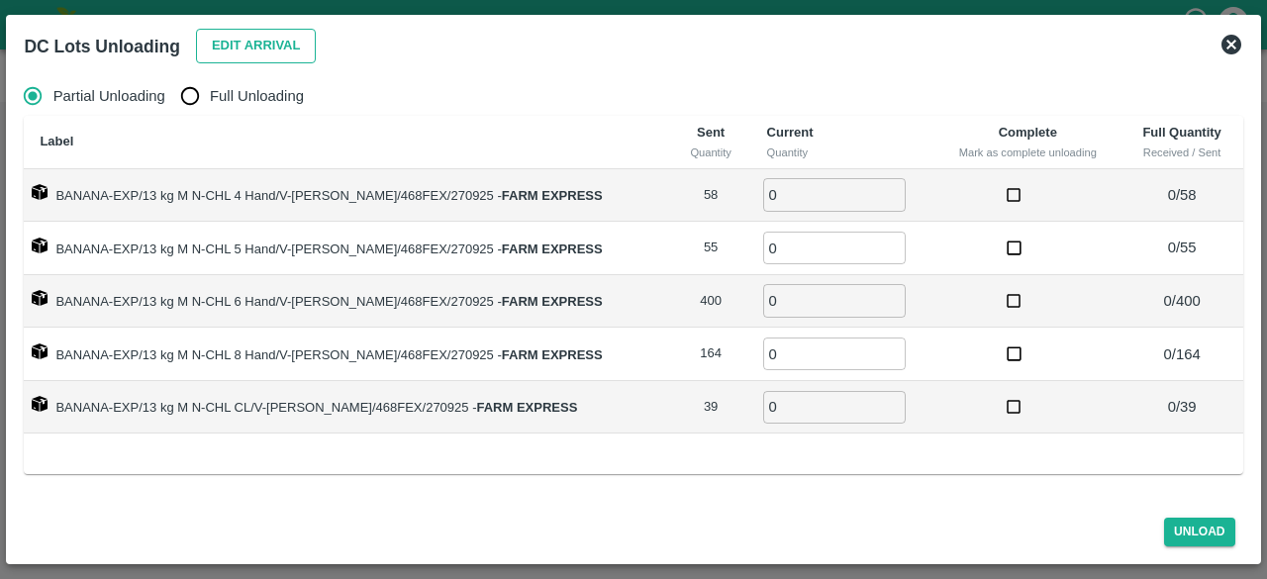
click at [257, 46] on button "Edit Arrival" at bounding box center [256, 46] width 121 height 35
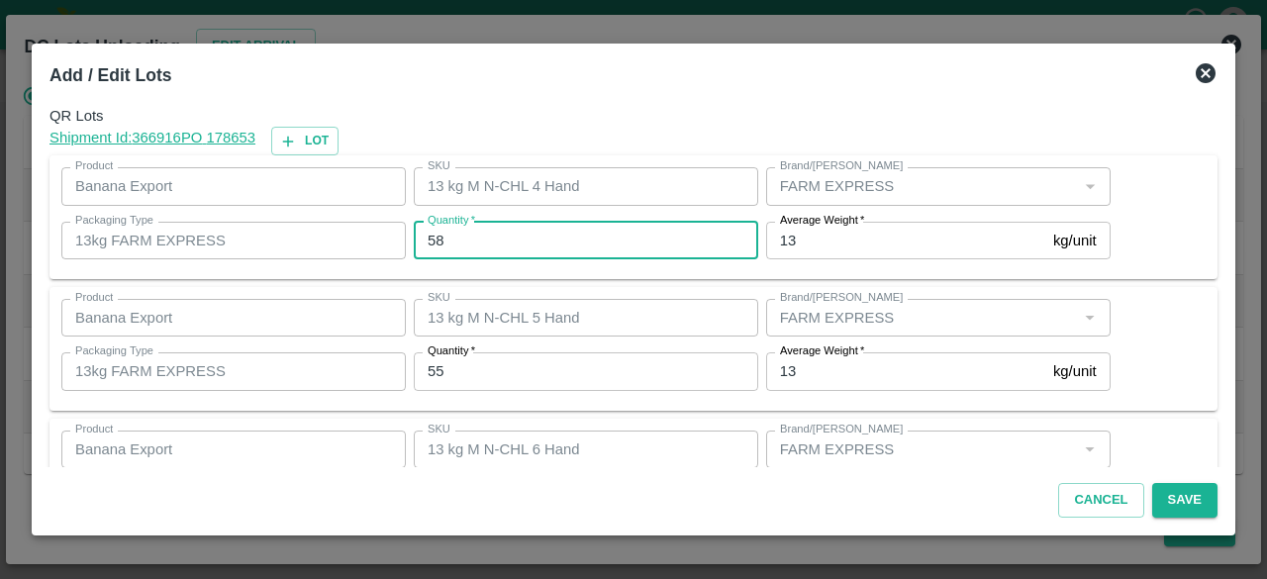
click at [437, 235] on input "58" at bounding box center [586, 241] width 344 height 38
type input "63"
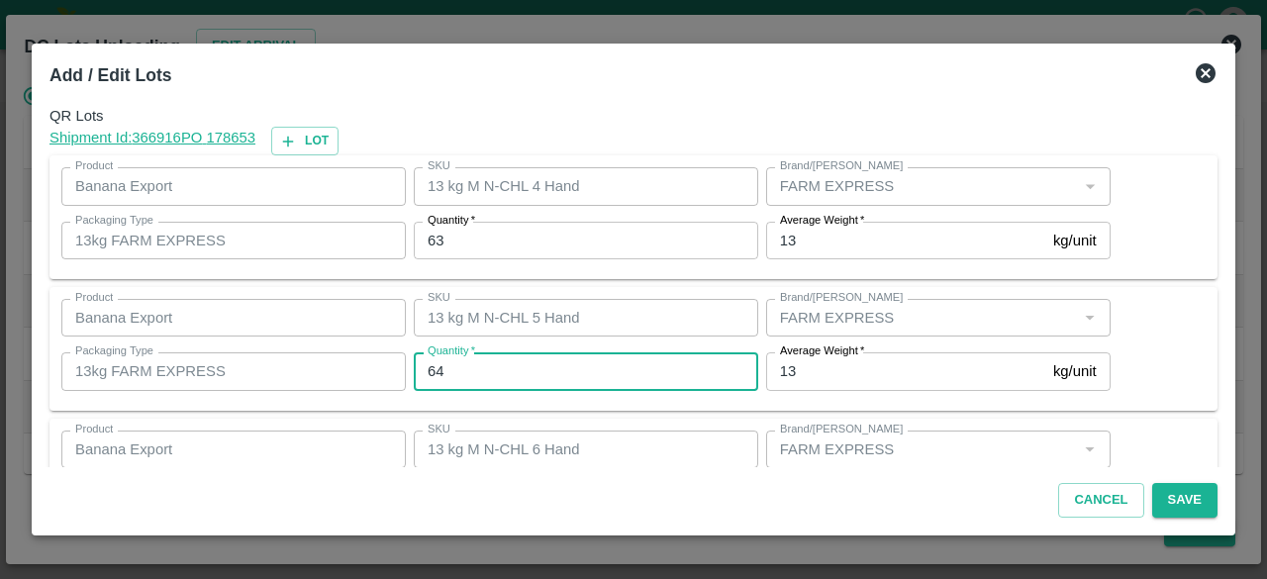
type input "64"
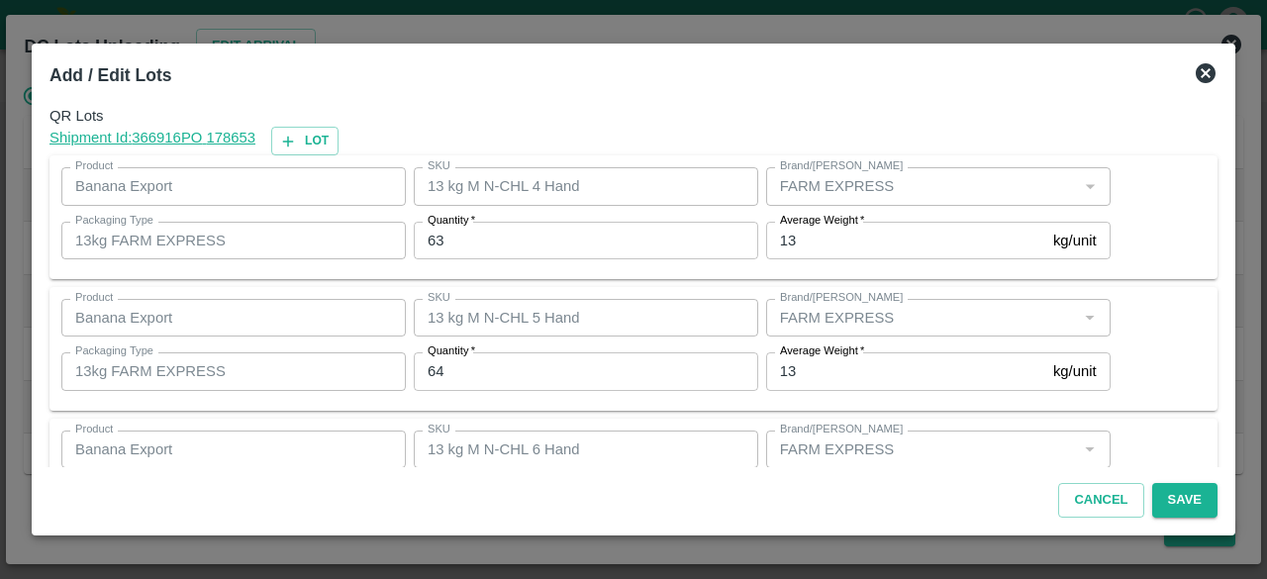
scroll to position [220, 0]
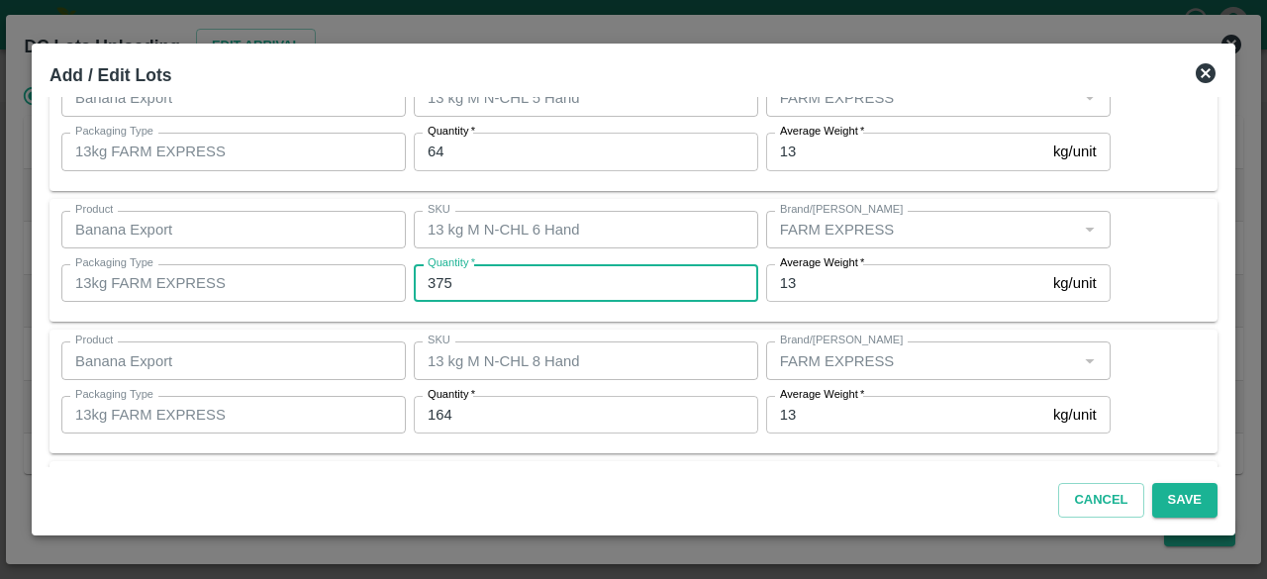
type input "375"
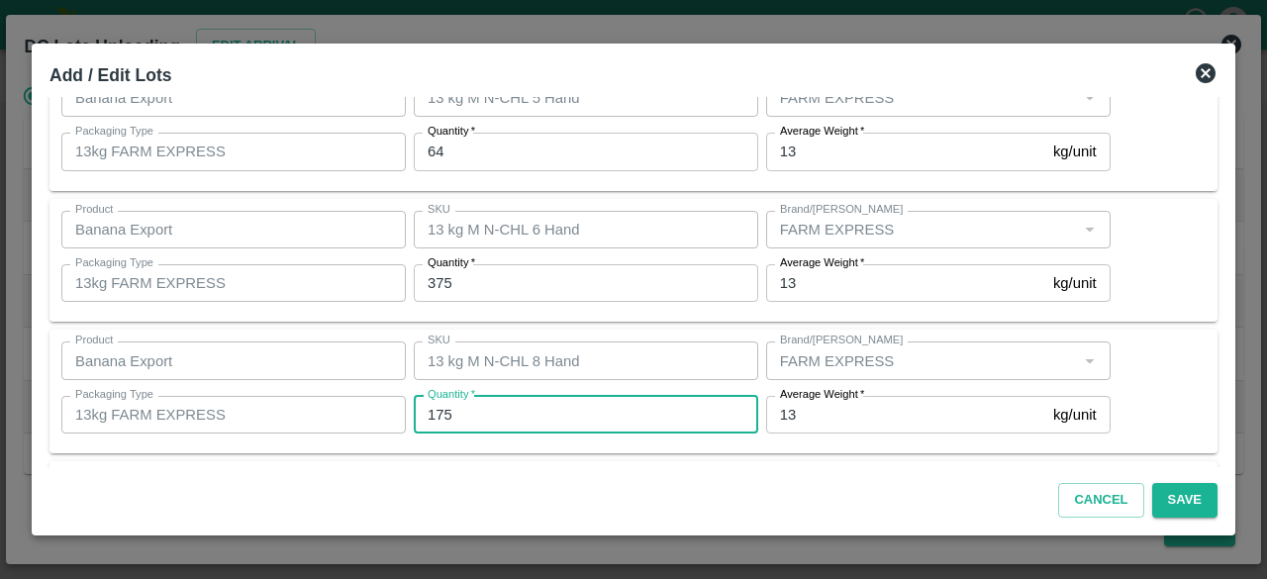
type input "175"
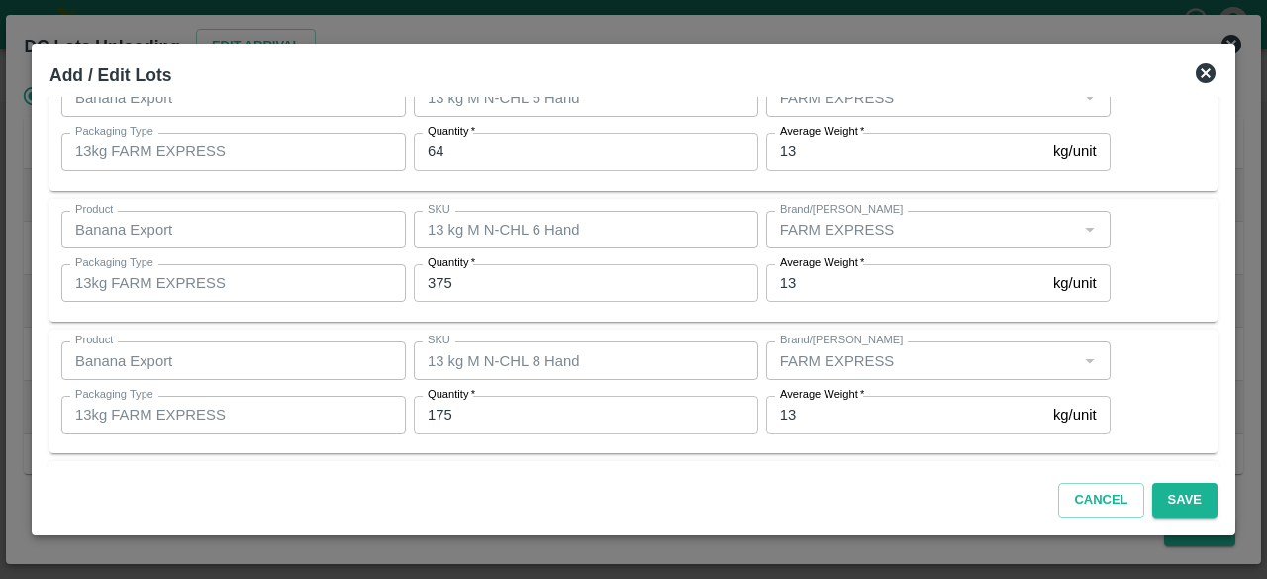
scroll to position [351, 0]
click at [1186, 494] on button "Save" at bounding box center [1184, 500] width 65 height 35
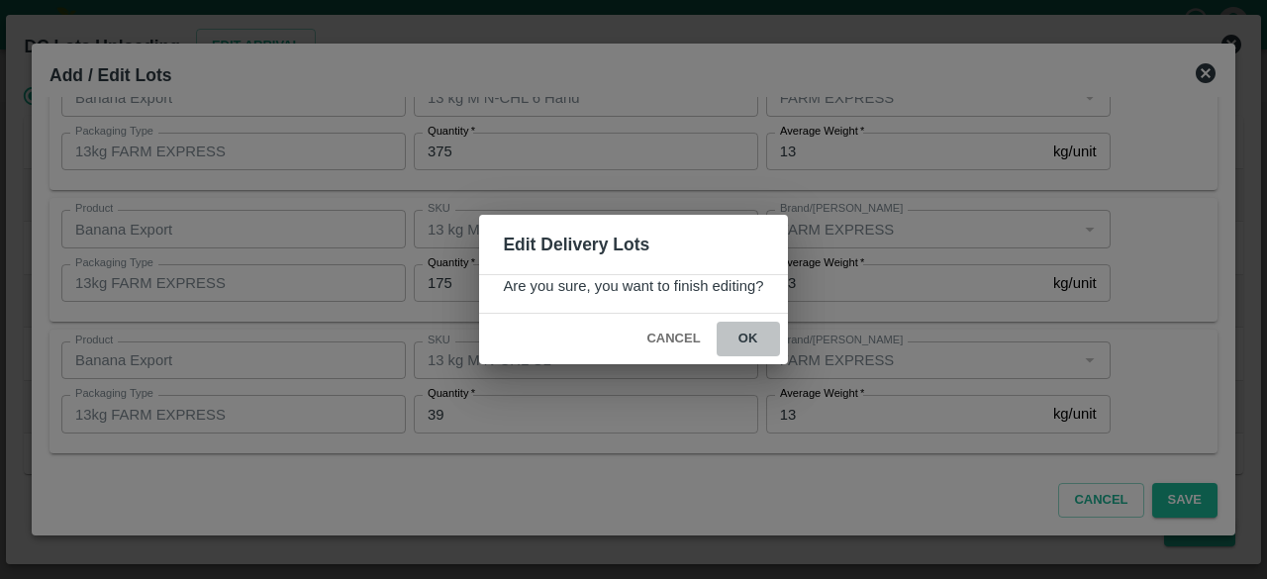
click at [739, 338] on button "ok" at bounding box center [748, 339] width 63 height 35
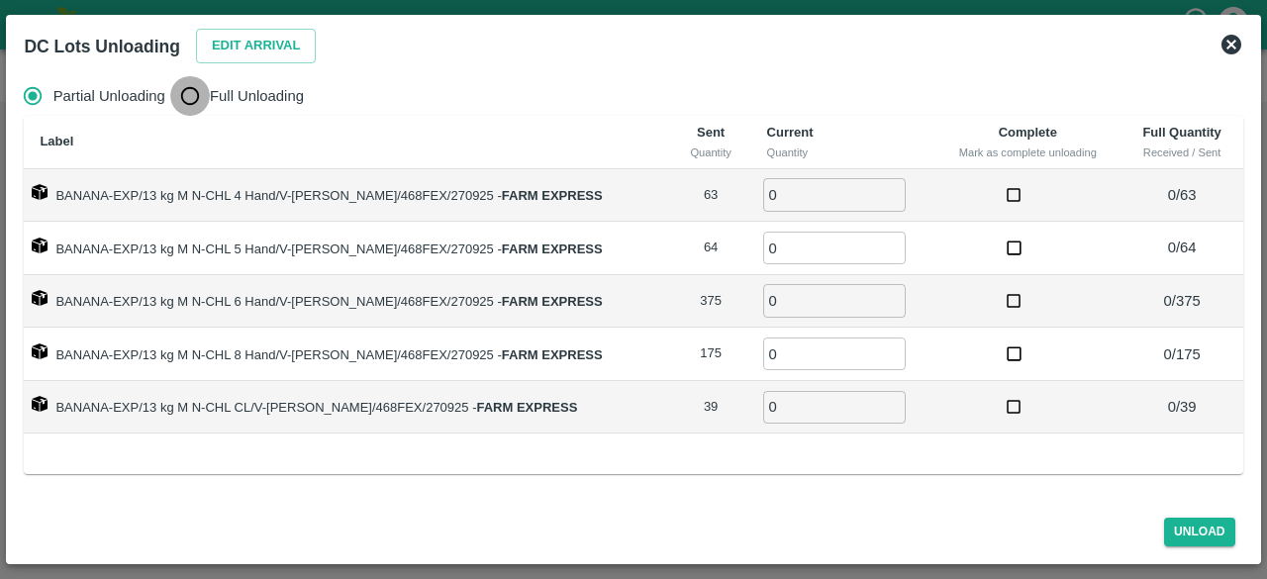
click at [186, 94] on input "Full Unloading" at bounding box center [190, 96] width 40 height 40
radio input "true"
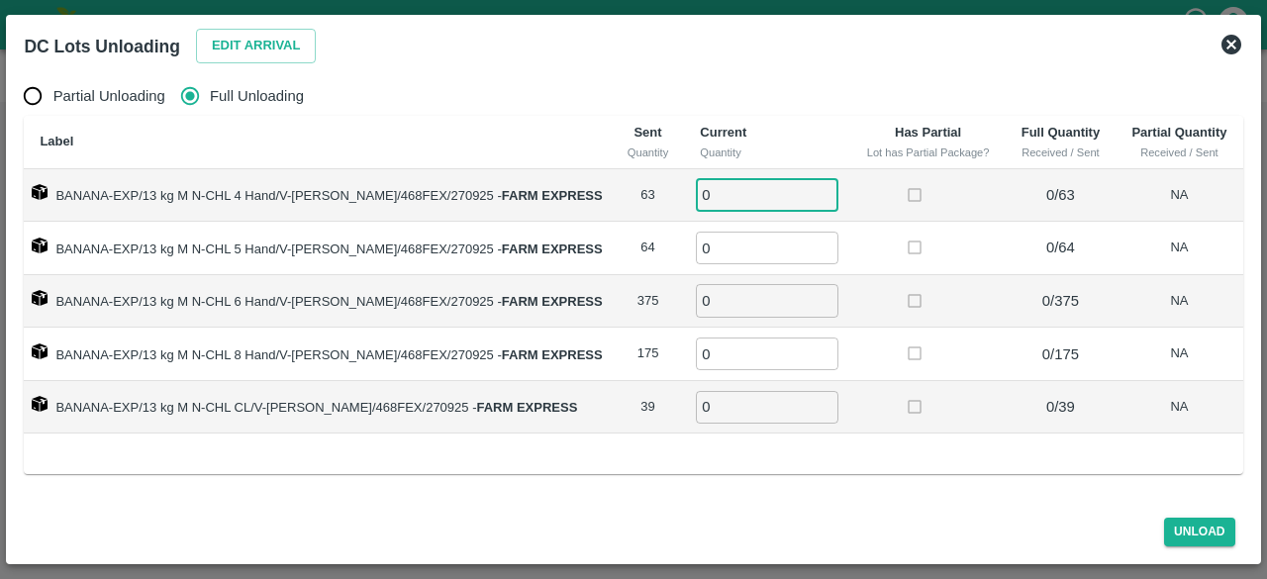
click at [755, 203] on input "0" at bounding box center [767, 194] width 143 height 33
type input "63"
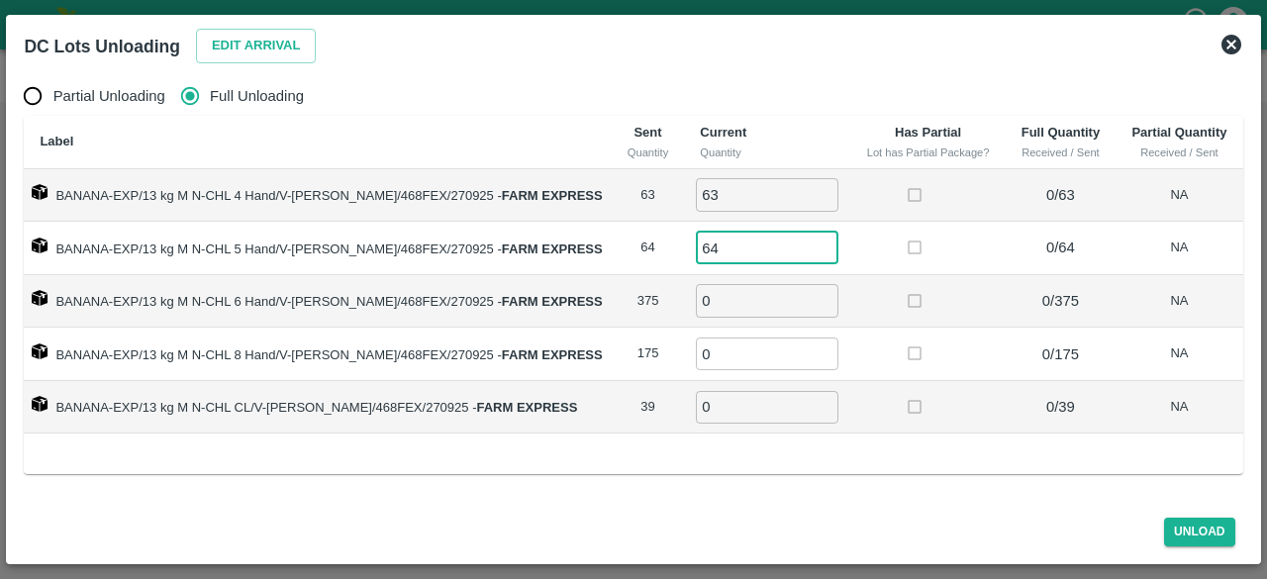
type input "64"
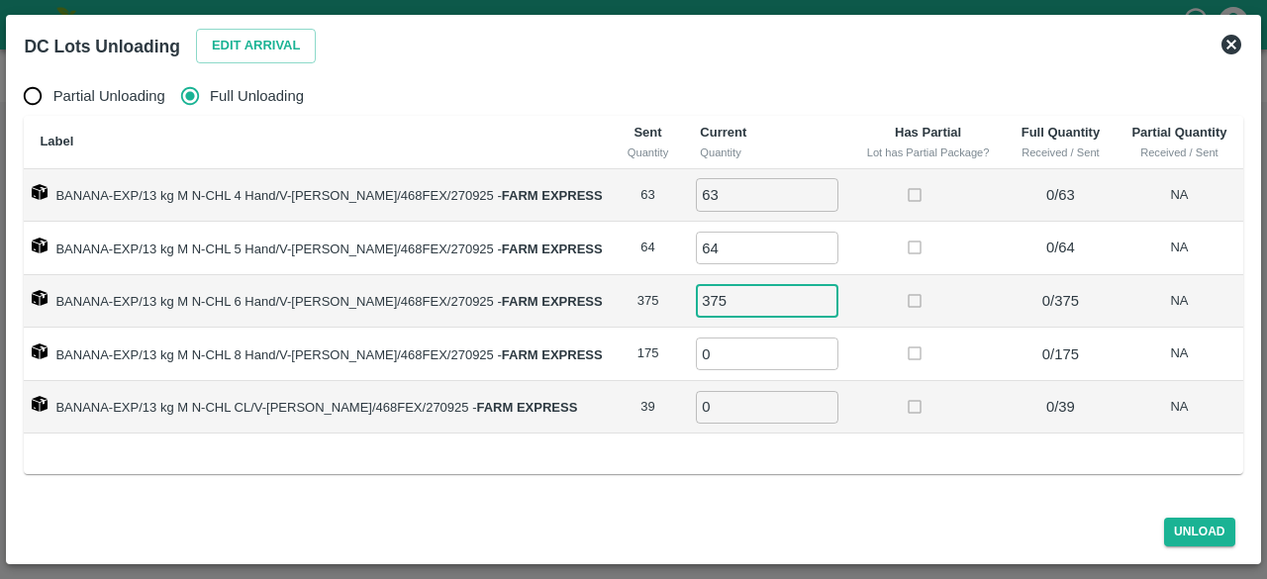
type input "375"
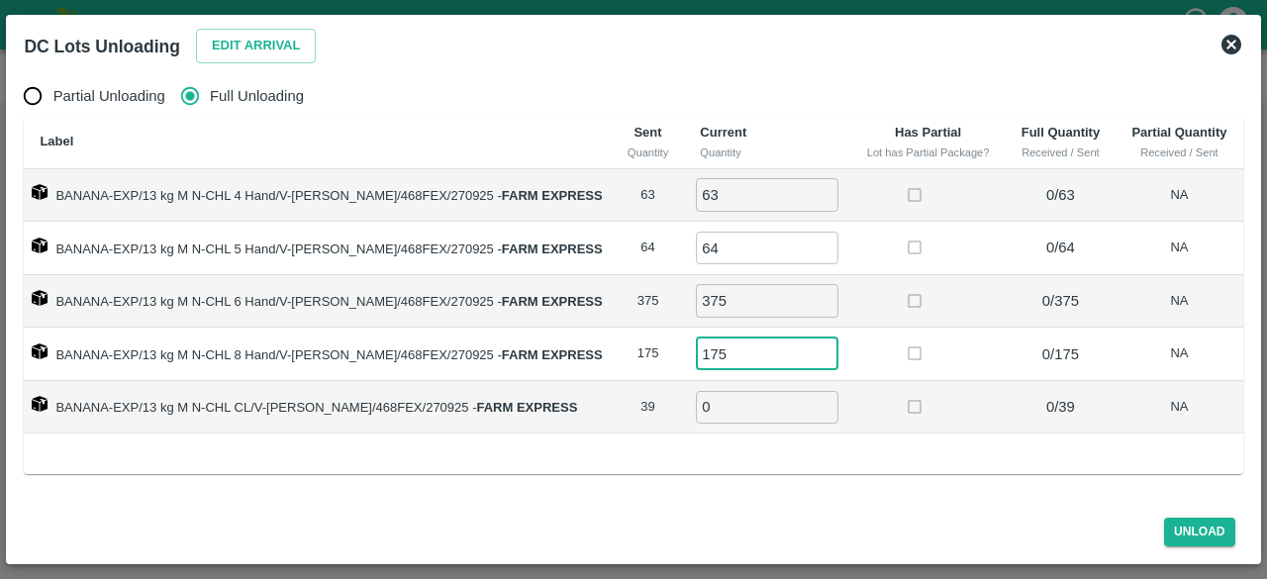
type input "175"
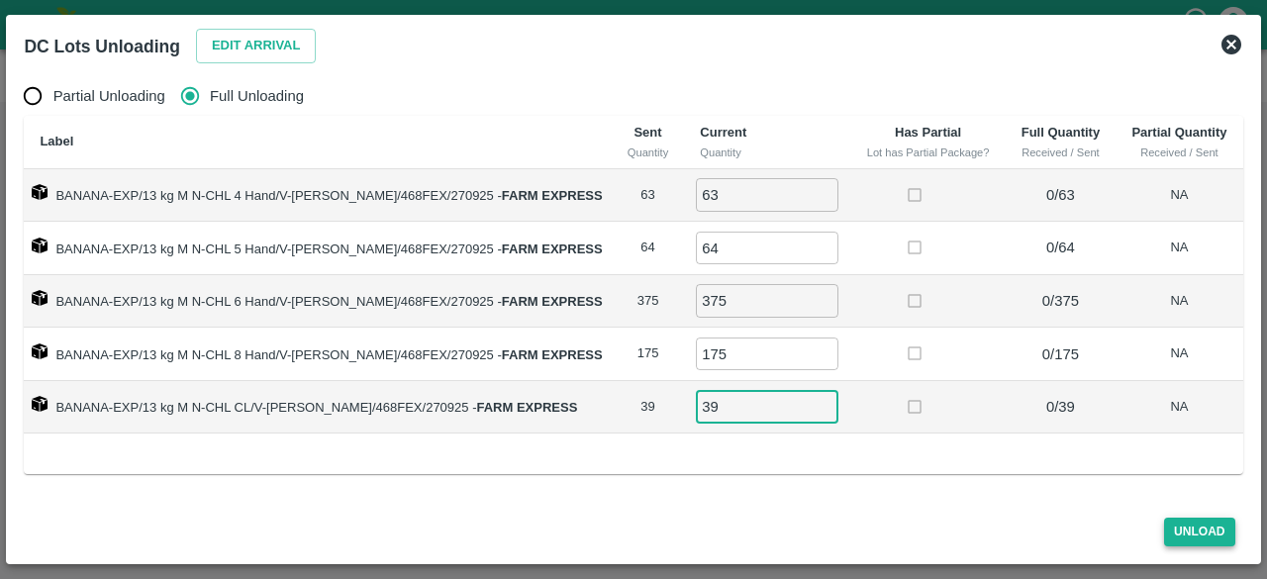
type input "39"
click at [1190, 529] on button "Unload" at bounding box center [1199, 532] width 71 height 29
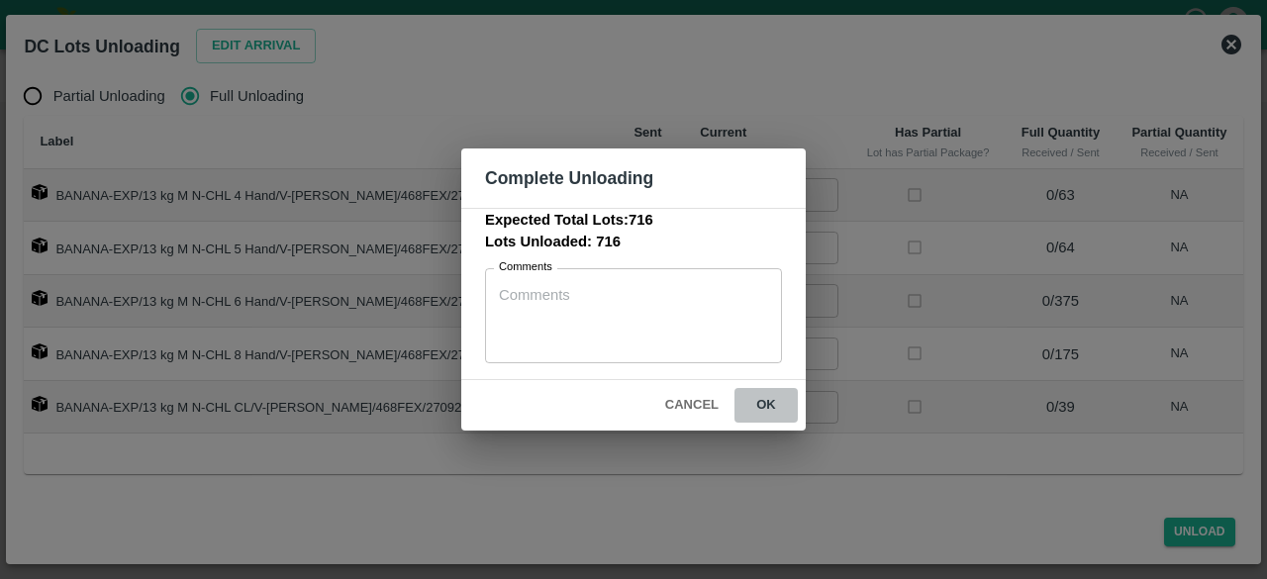
click at [766, 403] on button "ok" at bounding box center [765, 405] width 63 height 35
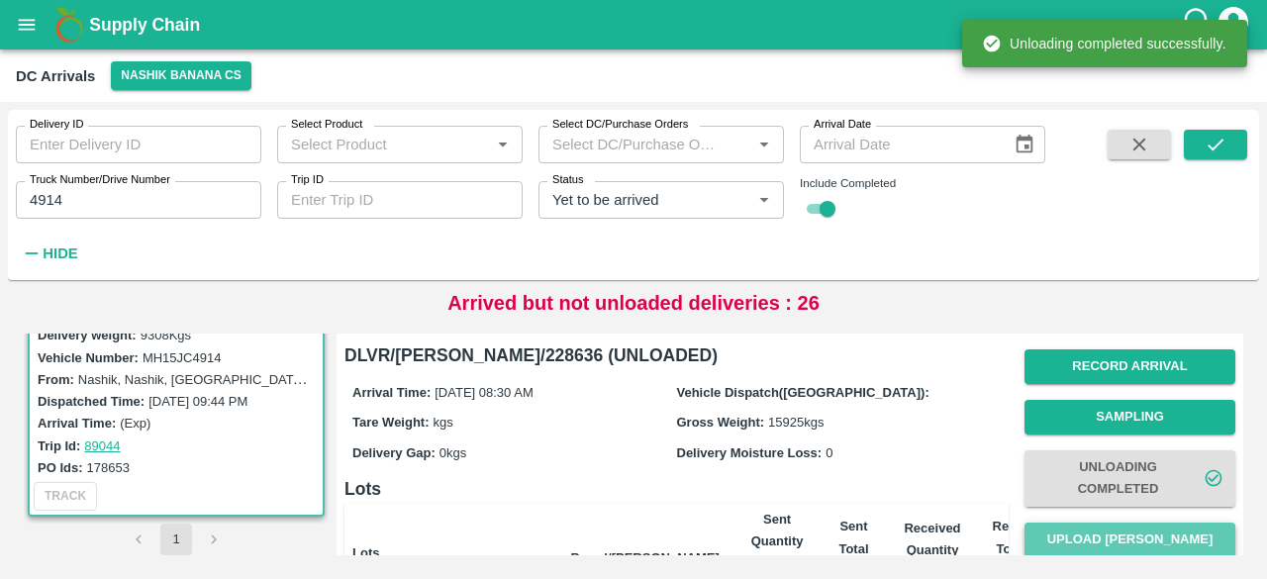
click at [1115, 534] on button "Upload [PERSON_NAME]" at bounding box center [1129, 540] width 211 height 35
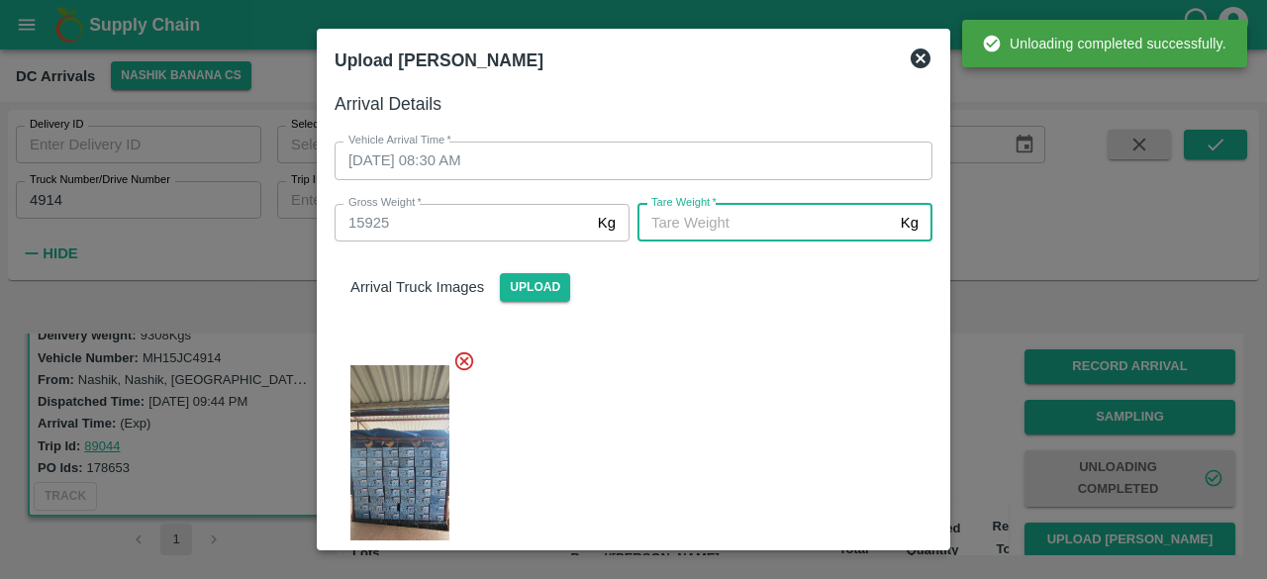
click at [744, 222] on input "[PERSON_NAME]   *" at bounding box center [764, 223] width 255 height 38
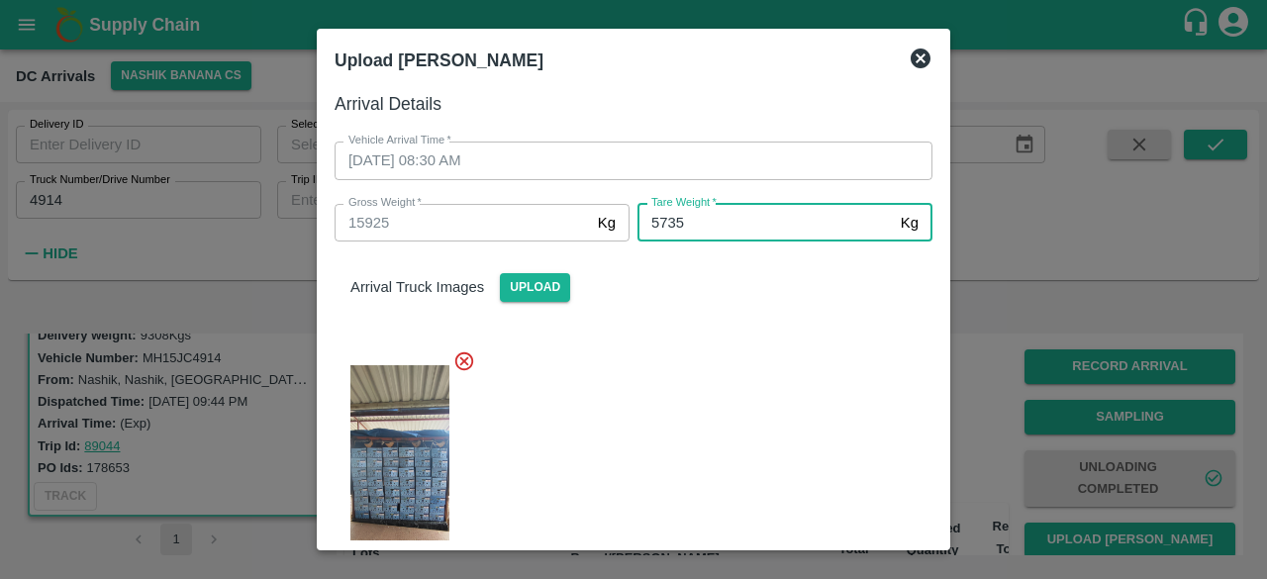
type input "5735"
click at [742, 365] on div at bounding box center [626, 469] width 614 height 271
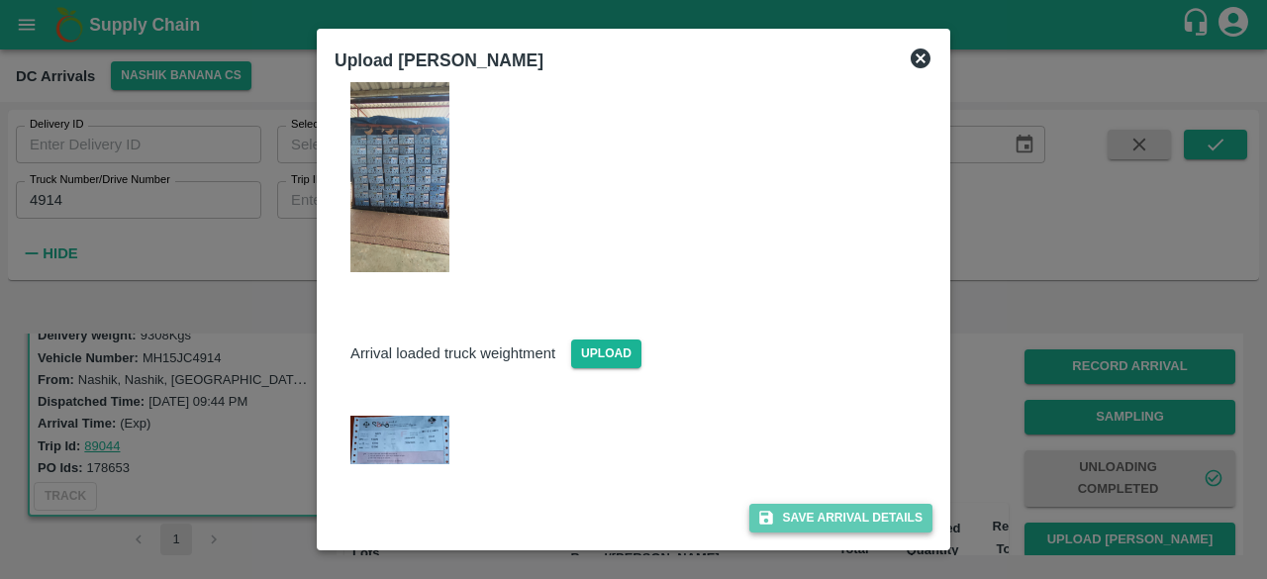
click at [822, 521] on button "Save Arrival Details" at bounding box center [840, 518] width 183 height 29
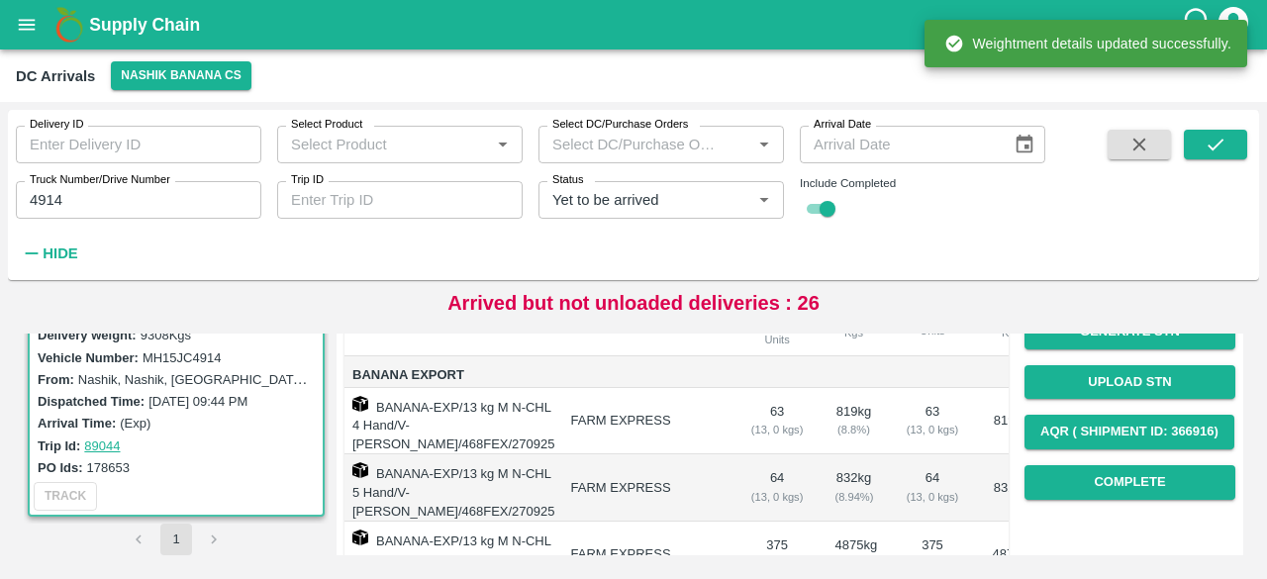
scroll to position [259, 0]
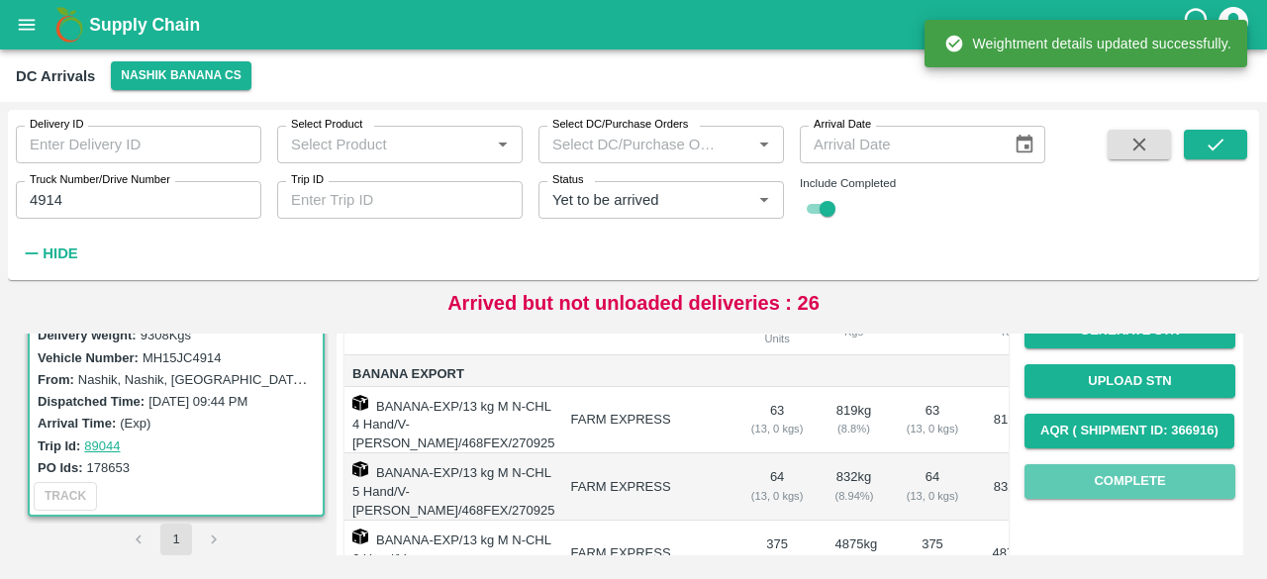
click at [1148, 483] on button "Complete" at bounding box center [1129, 481] width 211 height 35
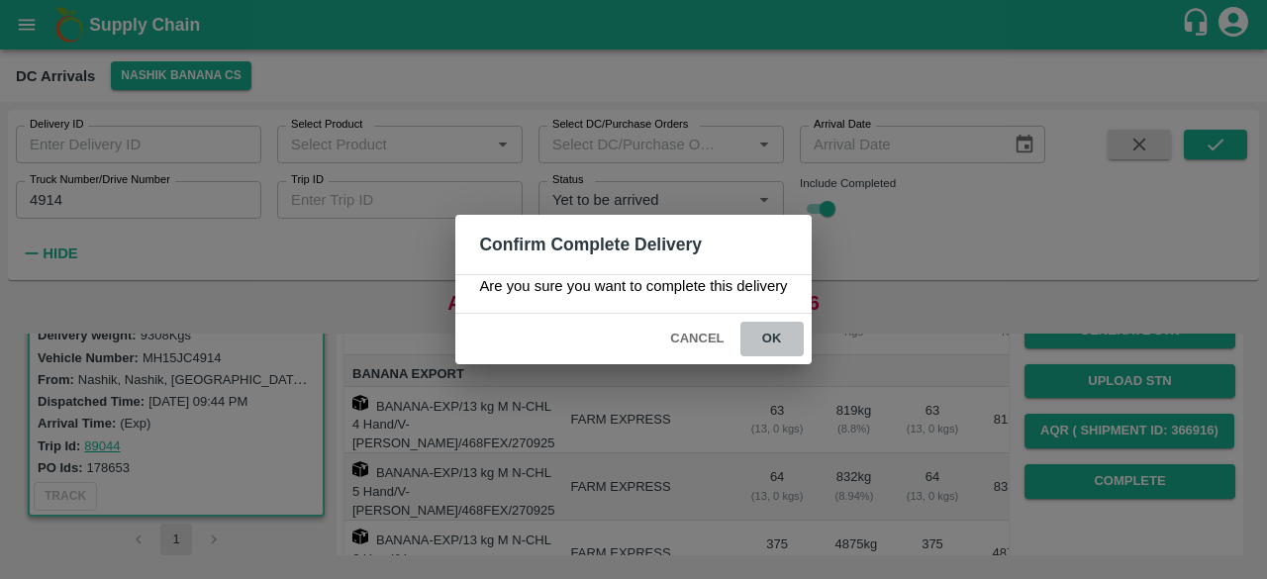
click at [770, 331] on button "ok" at bounding box center [771, 339] width 63 height 35
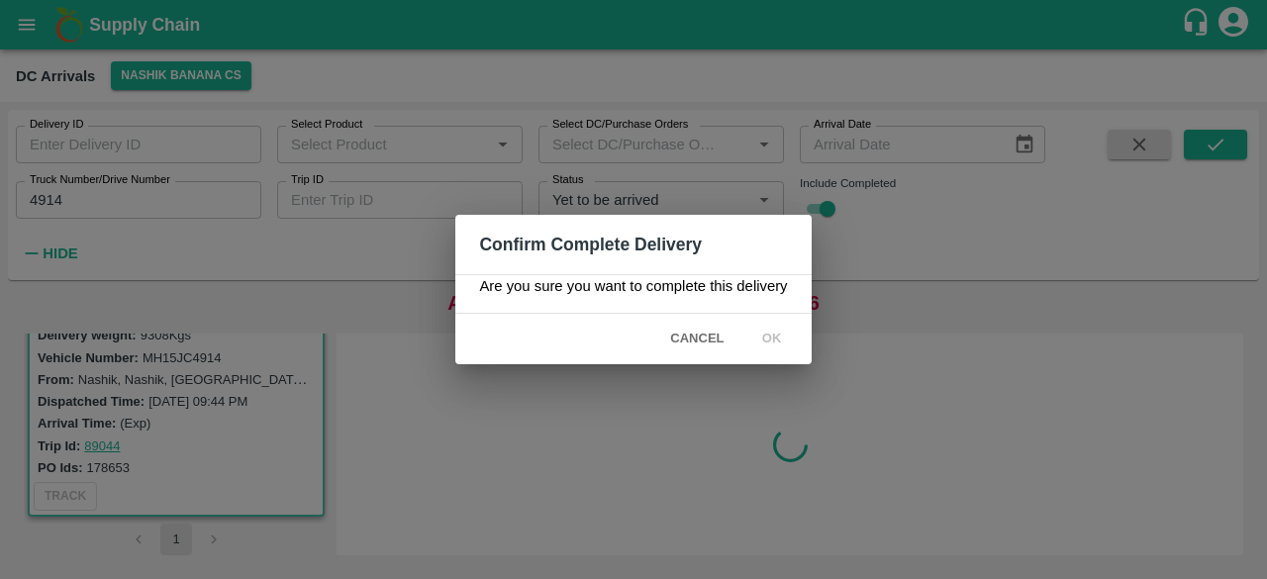
scroll to position [0, 0]
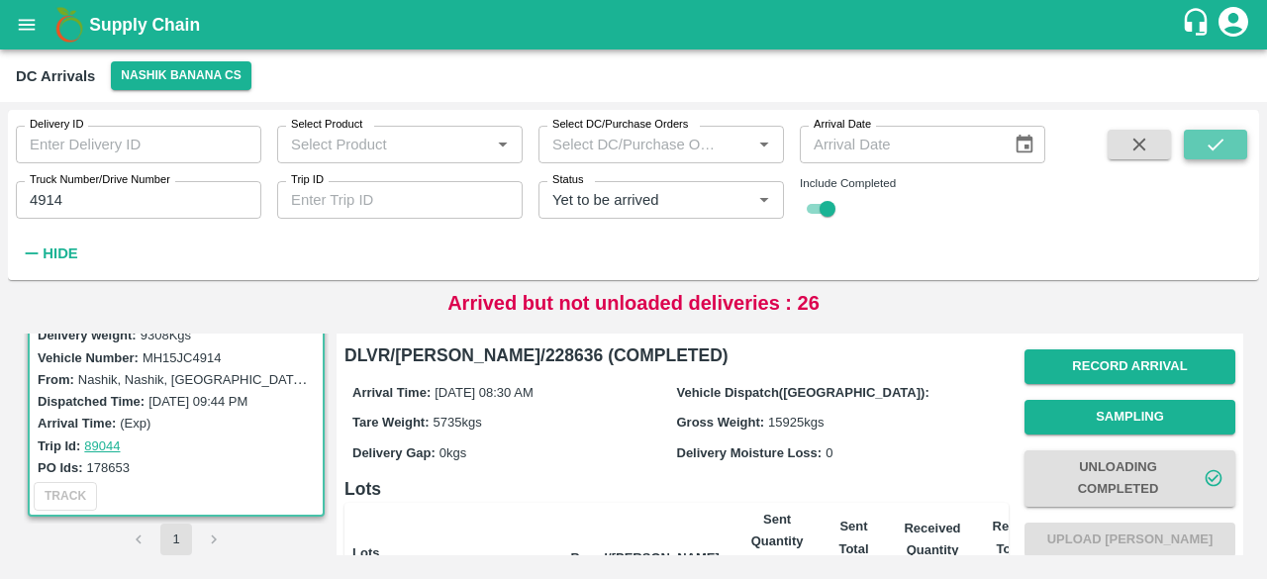
click at [1221, 146] on icon "submit" at bounding box center [1216, 145] width 22 height 22
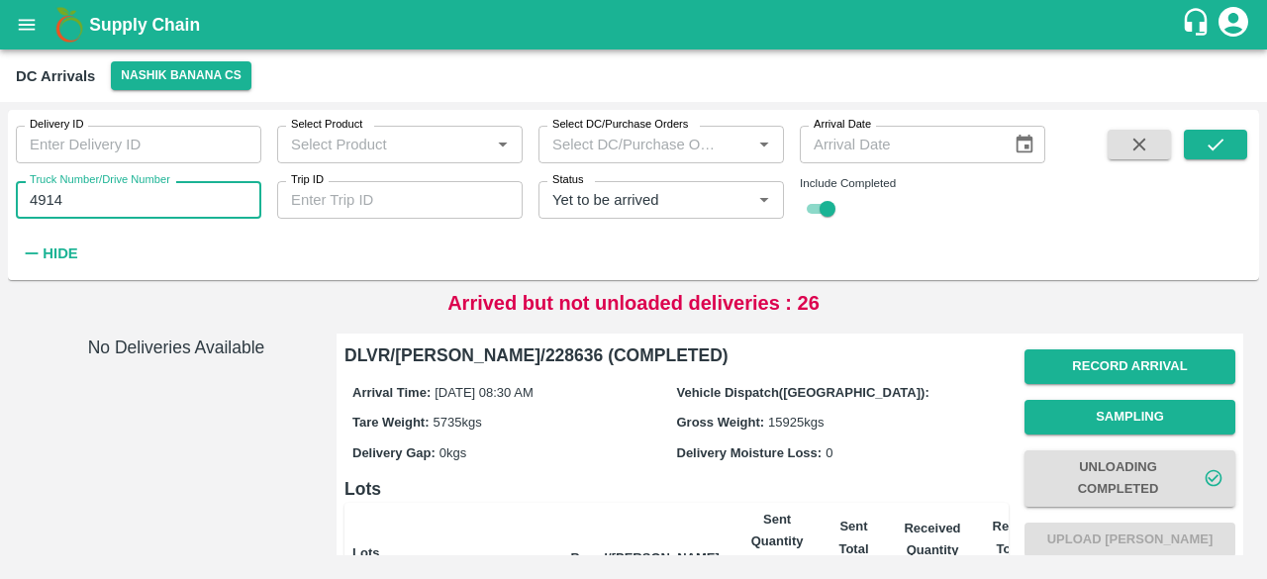
click at [49, 201] on input "4914" at bounding box center [138, 200] width 245 height 38
type input "4914"
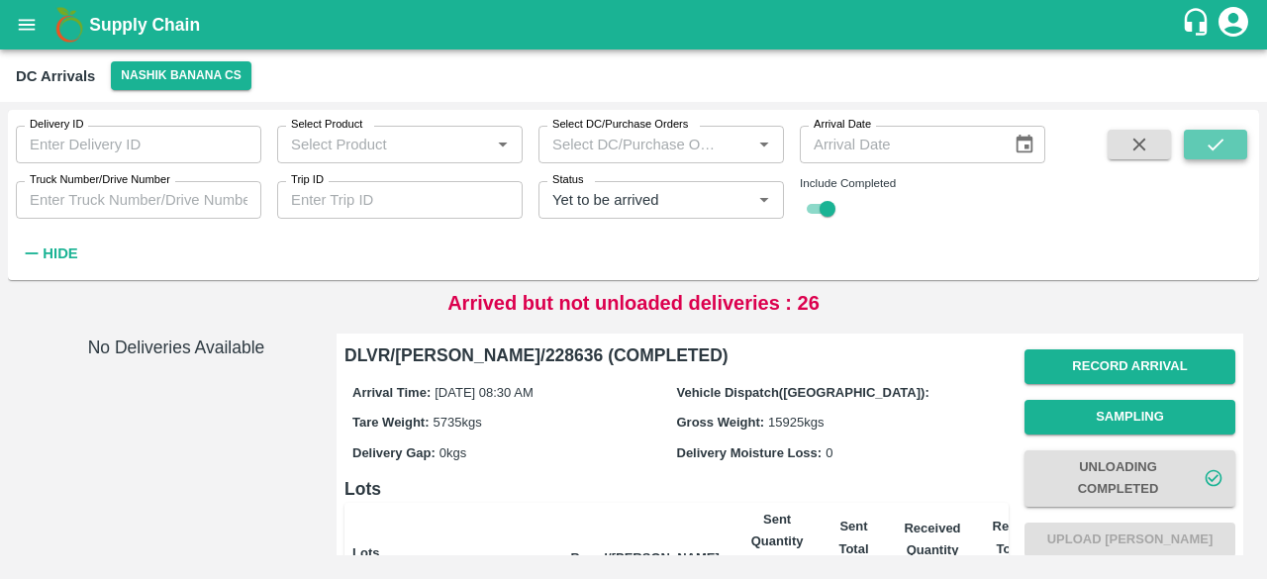
click at [1219, 148] on icon "submit" at bounding box center [1216, 145] width 22 height 22
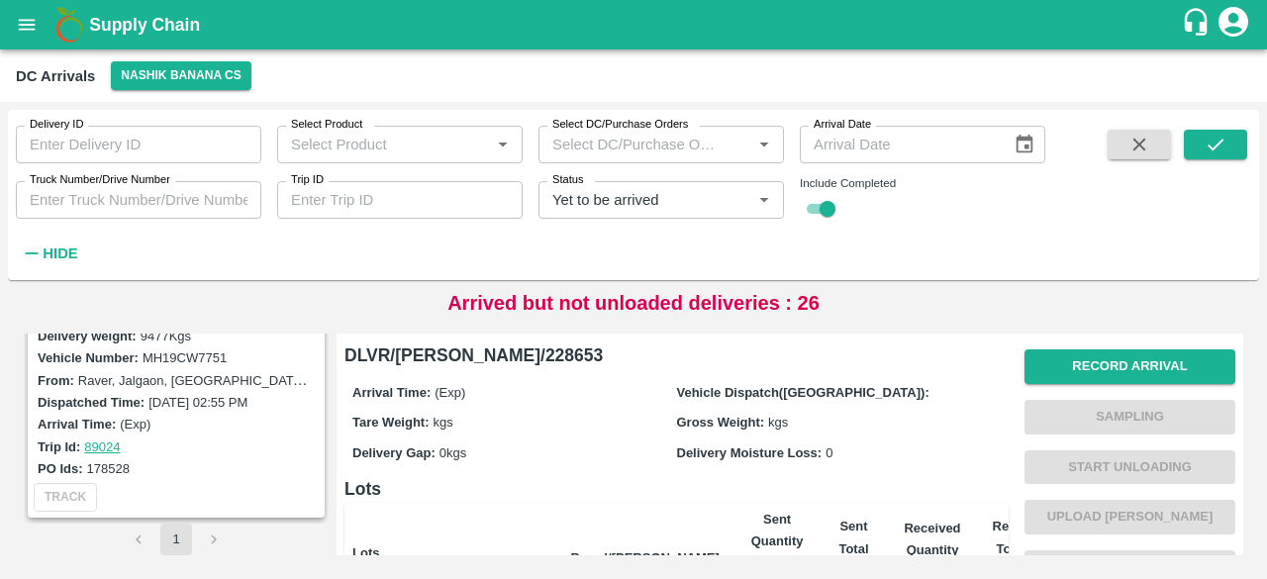
scroll to position [450, 0]
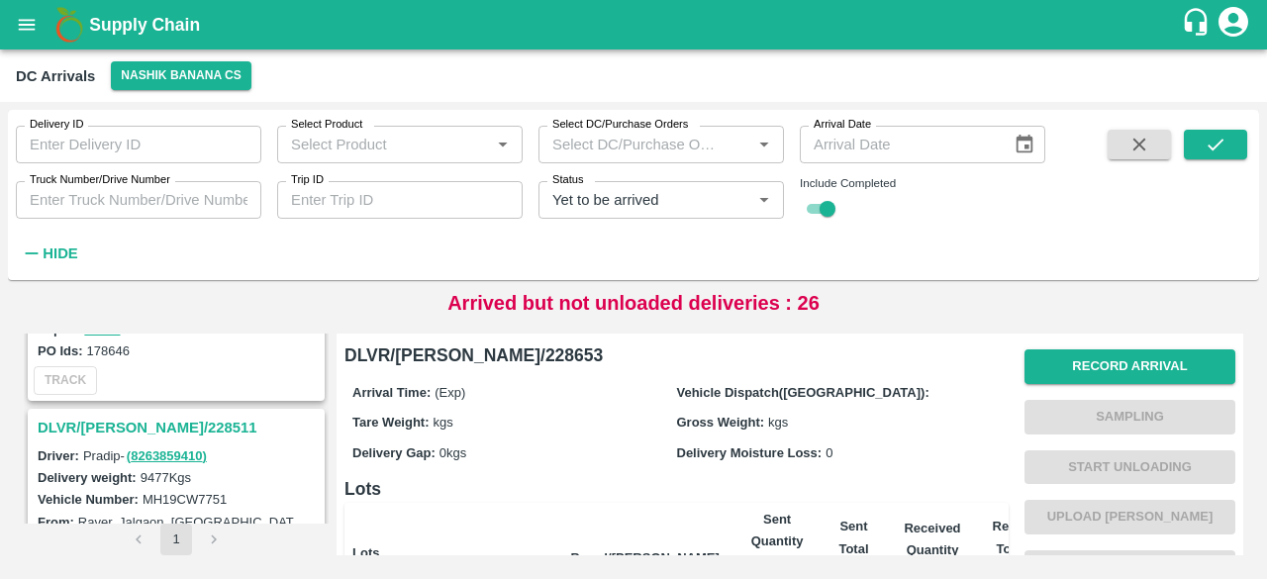
click at [89, 423] on h3 "DLVR/[PERSON_NAME]/228511" at bounding box center [179, 428] width 283 height 26
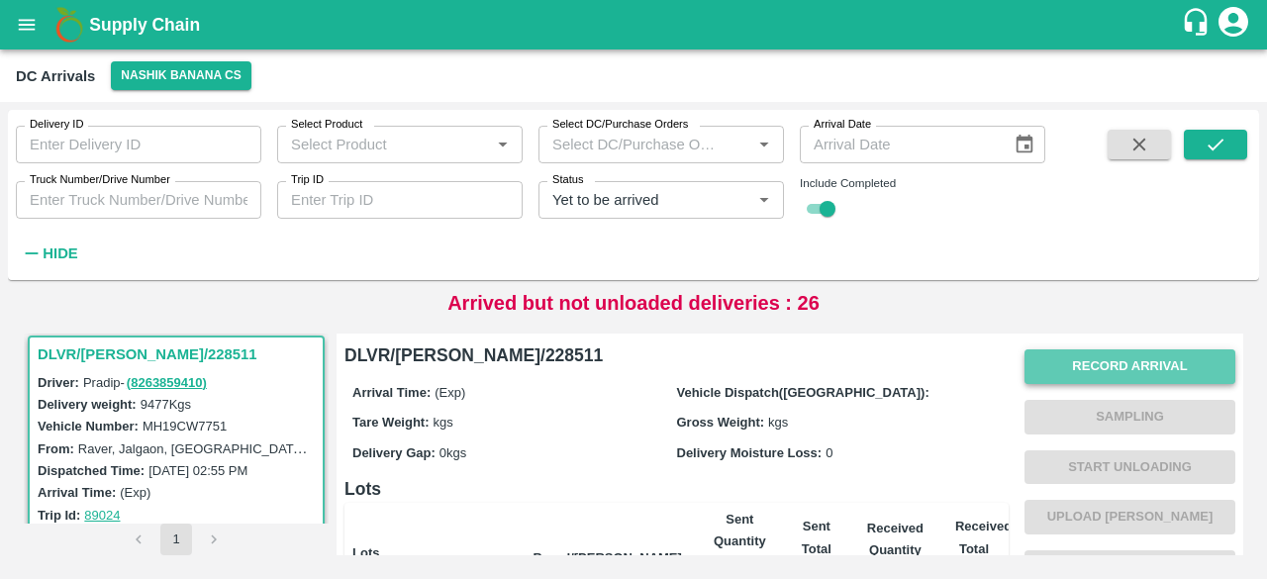
click at [1118, 365] on button "Record Arrival" at bounding box center [1129, 366] width 211 height 35
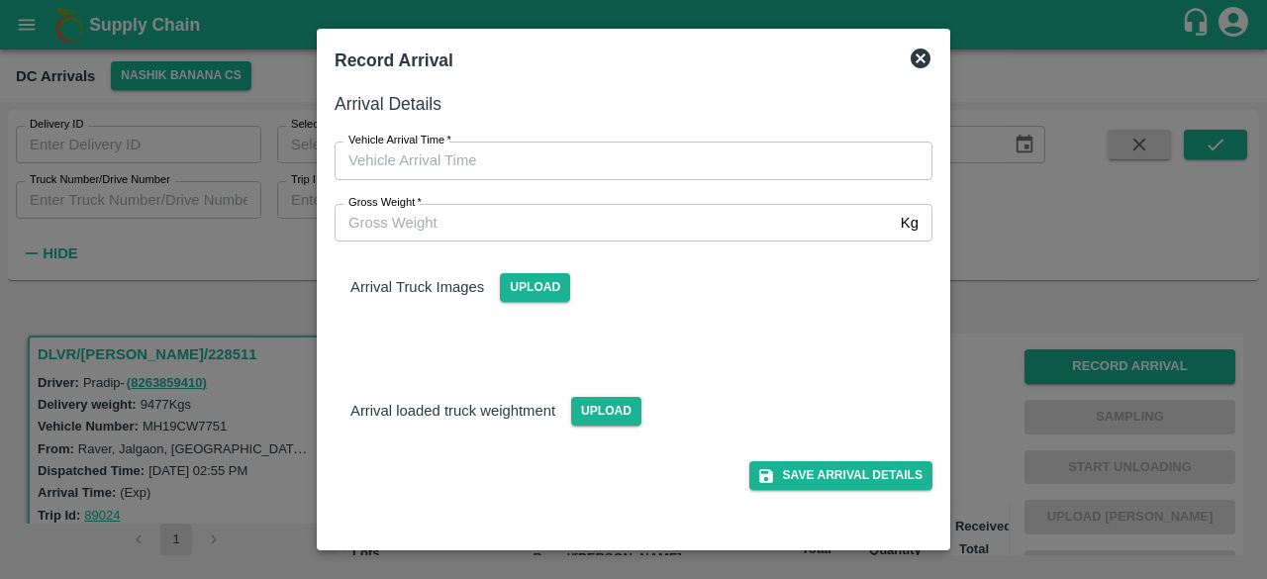
type input "DD/MM/YYYY hh:mm aa"
click at [570, 171] on input "DD/MM/YYYY hh:mm aa" at bounding box center [627, 161] width 584 height 38
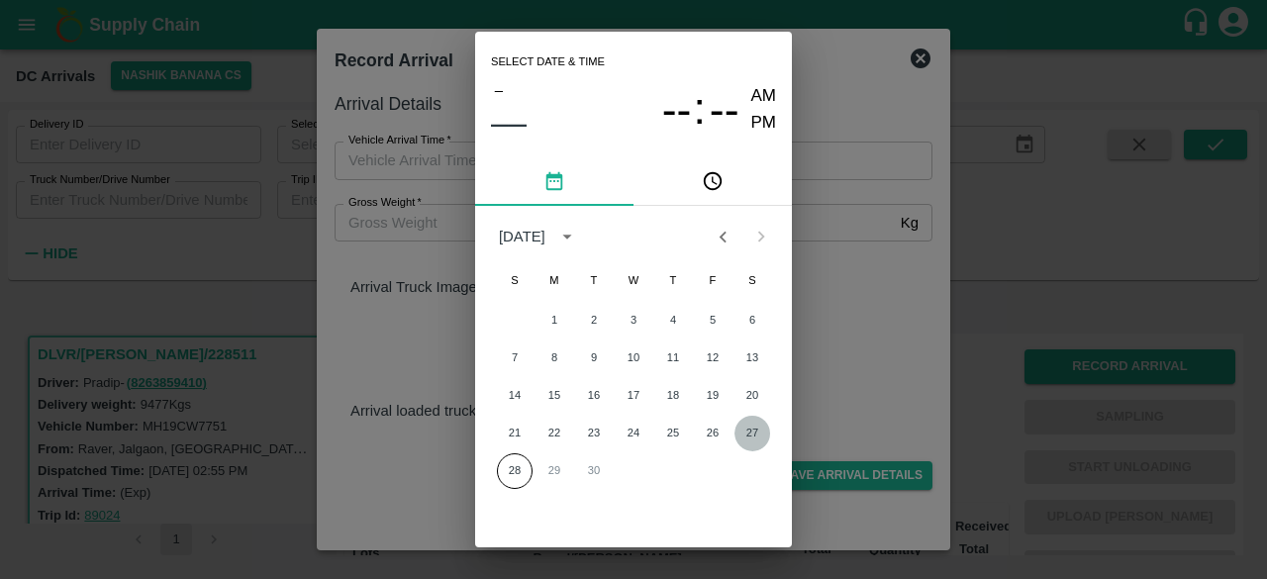
click at [745, 433] on button "27" at bounding box center [752, 434] width 36 height 36
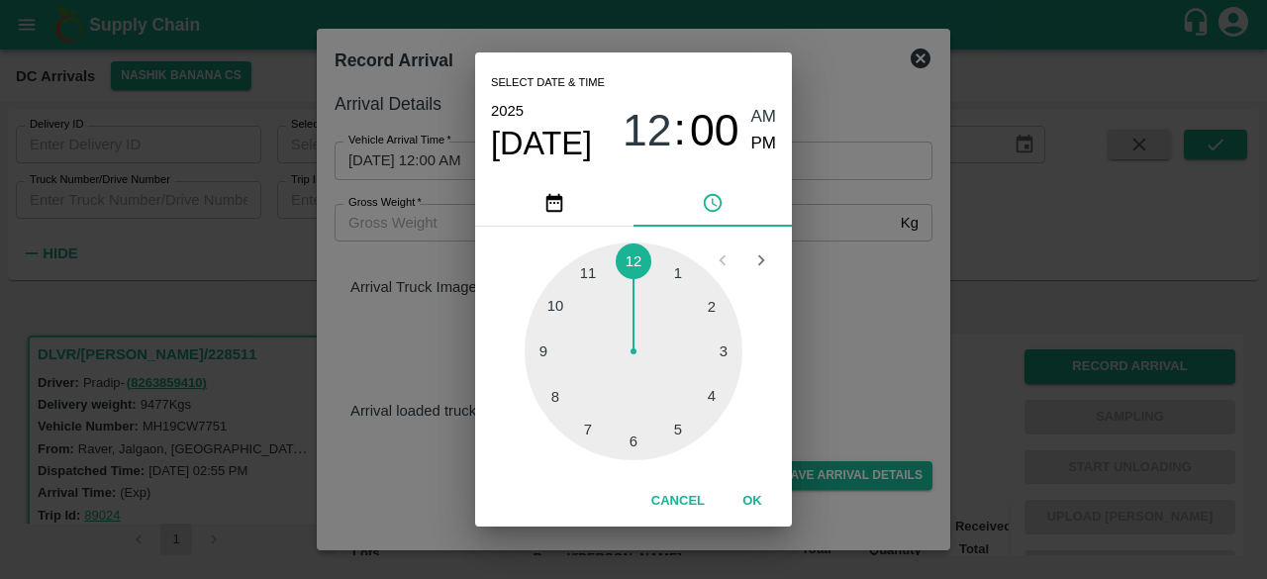
click at [556, 403] on div at bounding box center [634, 352] width 218 height 218
click at [633, 440] on div at bounding box center [634, 352] width 218 height 218
type input "[DATE] 08:30 AM"
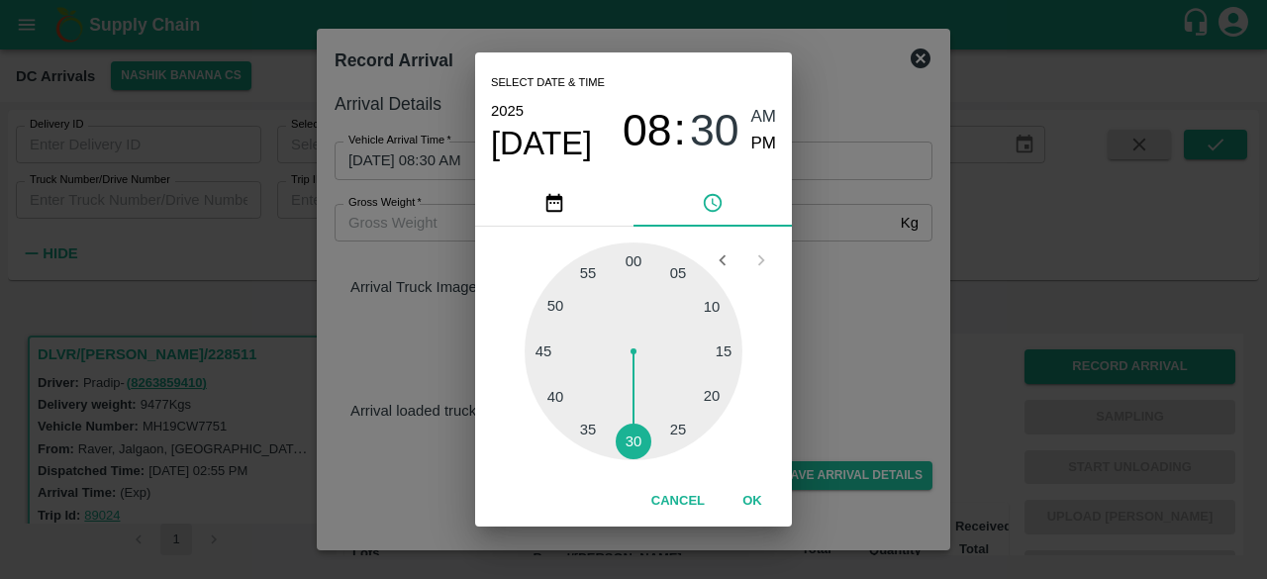
click at [851, 335] on div "Select date & time [DATE] 08 : 30 AM PM 05 10 15 20 25 30 35 40 45 50 55 00 Can…" at bounding box center [633, 289] width 1267 height 579
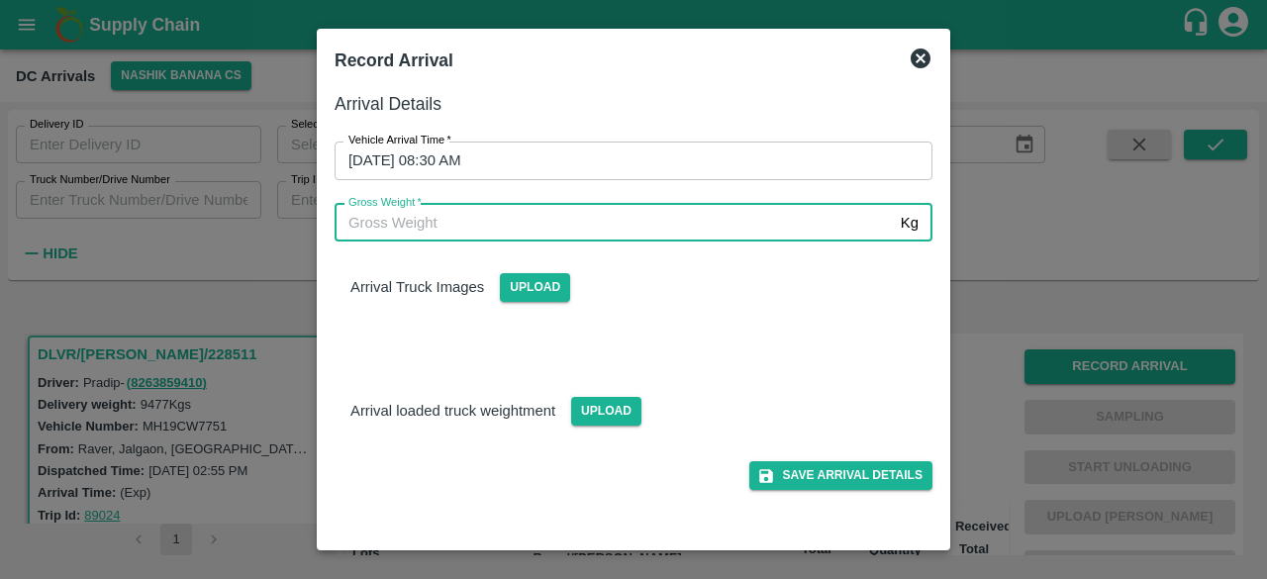
click at [387, 221] on input "Gross Weight   *" at bounding box center [614, 223] width 558 height 38
type input "17640"
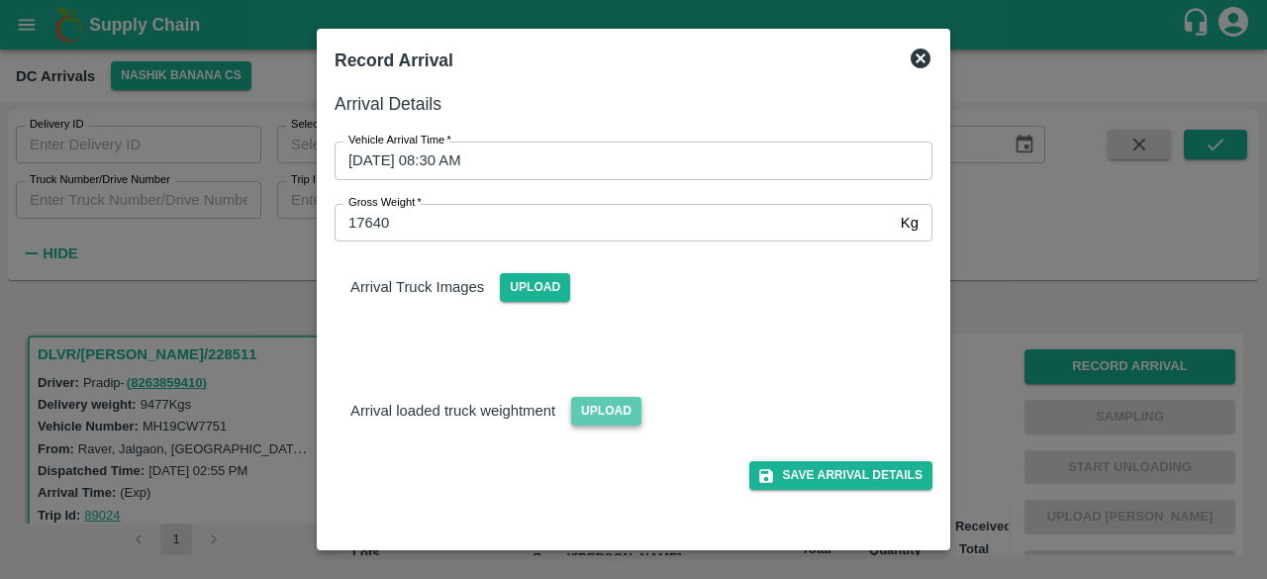
click at [593, 408] on span "Upload" at bounding box center [606, 411] width 70 height 29
click at [0, 0] on input "Upload" at bounding box center [0, 0] width 0 height 0
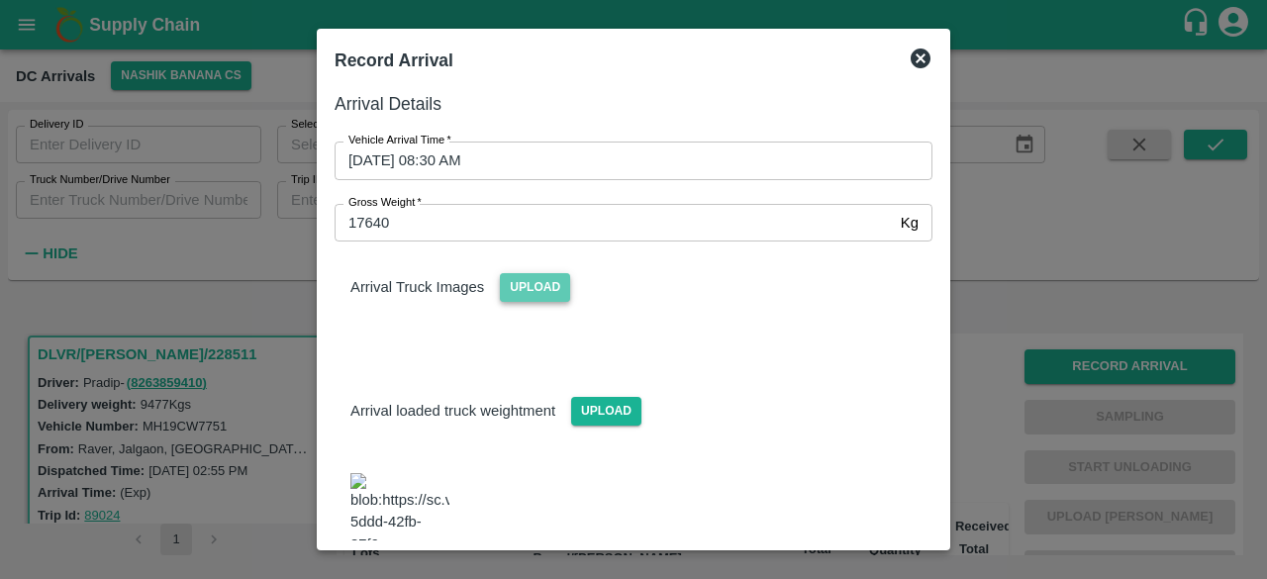
click at [527, 278] on span "Upload" at bounding box center [535, 287] width 70 height 29
click at [0, 0] on input "Upload" at bounding box center [0, 0] width 0 height 0
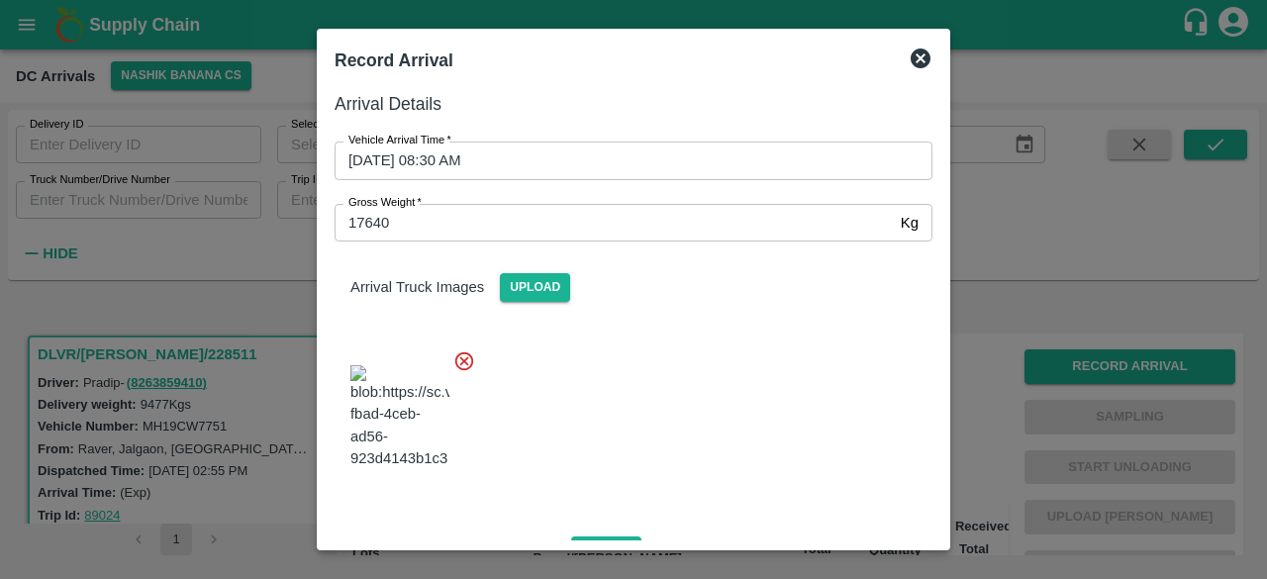
scroll to position [221, 0]
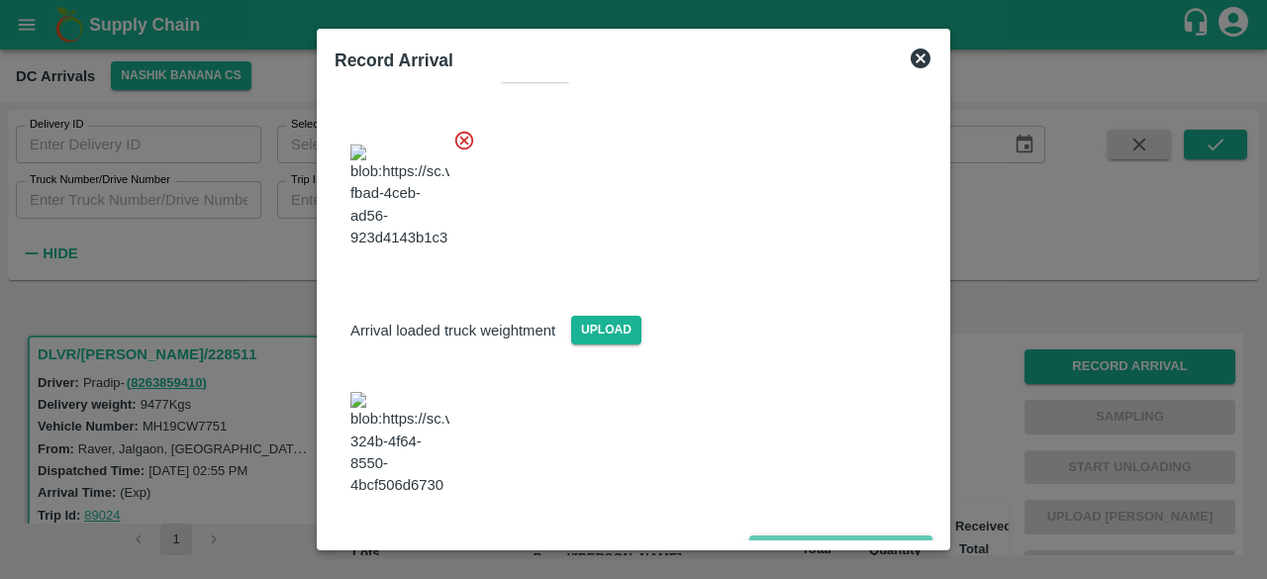
click at [804, 535] on button "Save Arrival Details" at bounding box center [840, 549] width 183 height 29
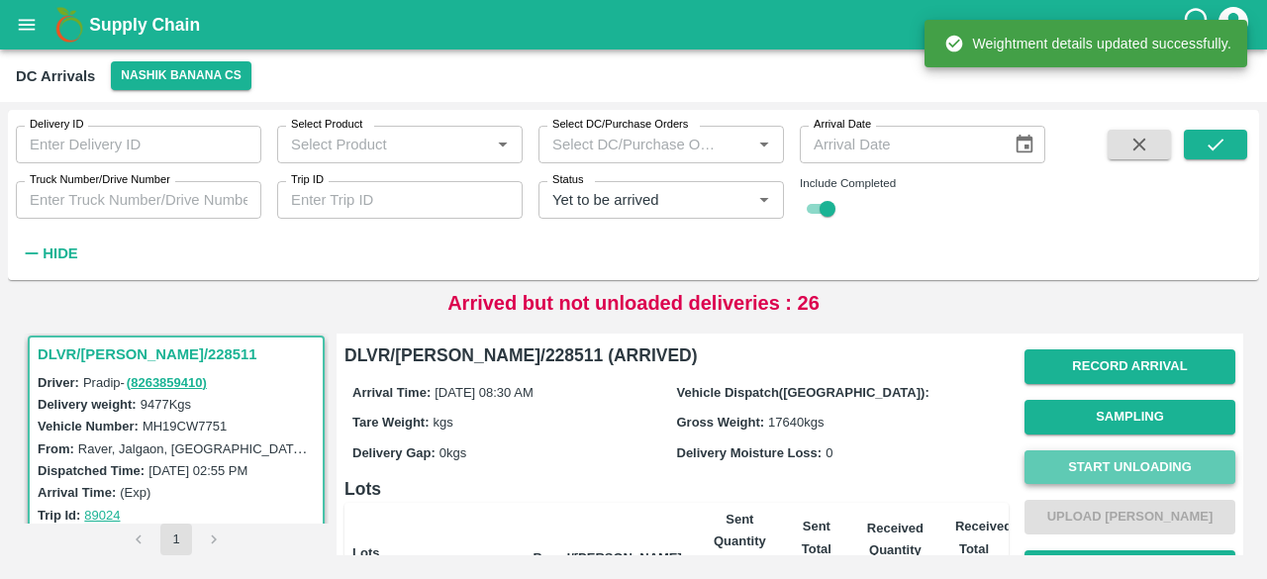
click at [1110, 475] on button "Start Unloading" at bounding box center [1129, 467] width 211 height 35
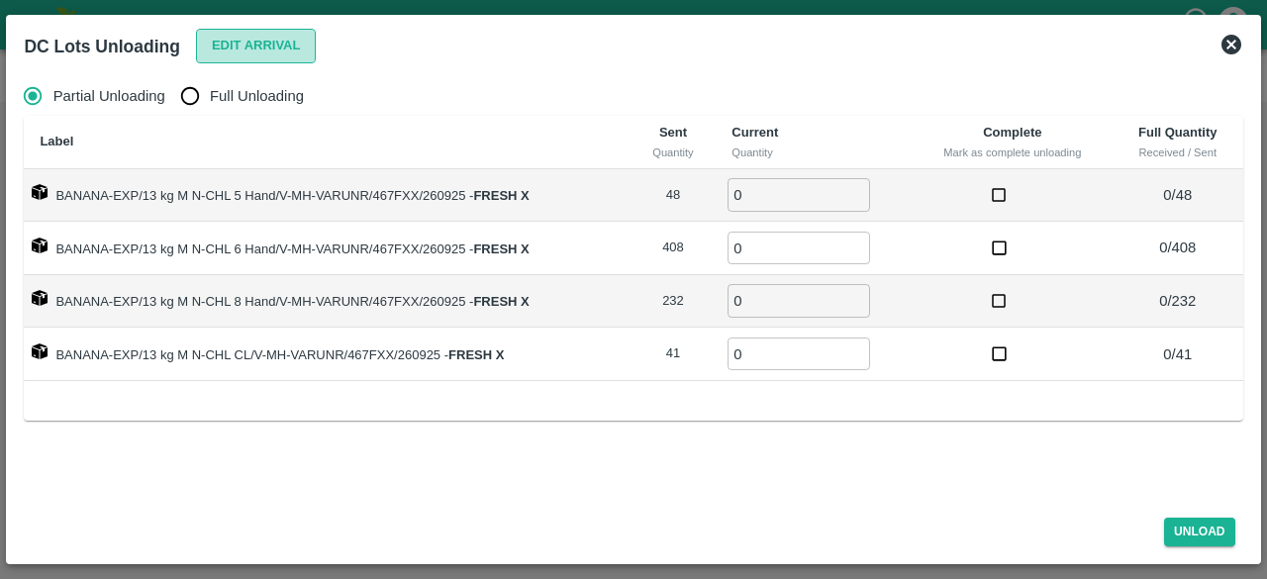
click at [256, 49] on button "Edit Arrival" at bounding box center [256, 46] width 121 height 35
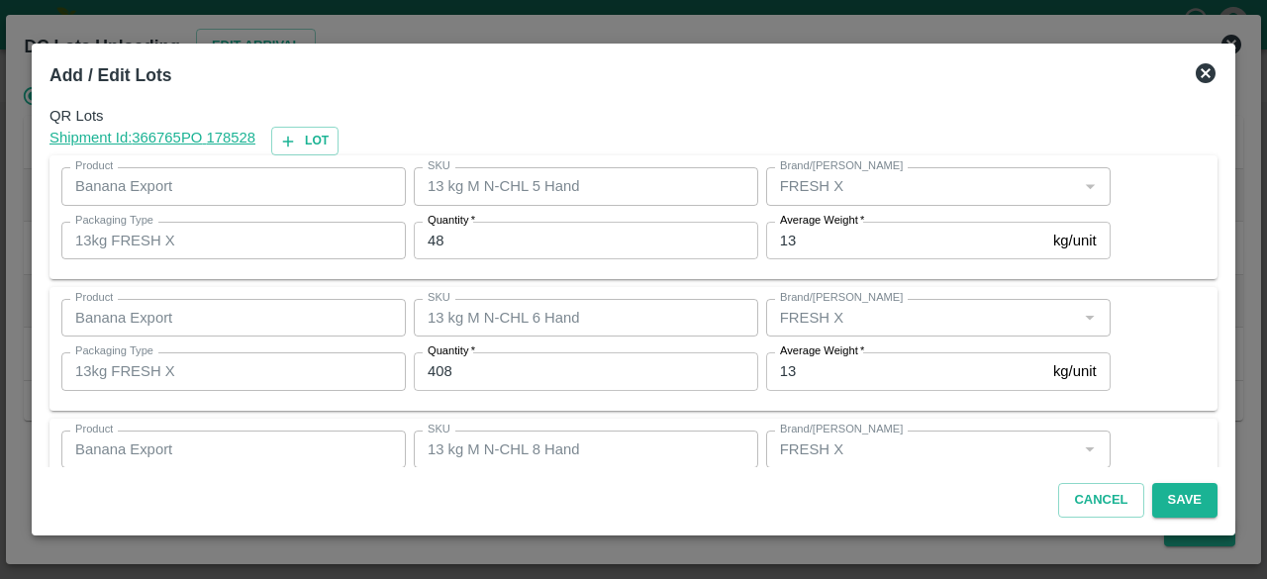
click at [436, 238] on input "48" at bounding box center [586, 241] width 344 height 38
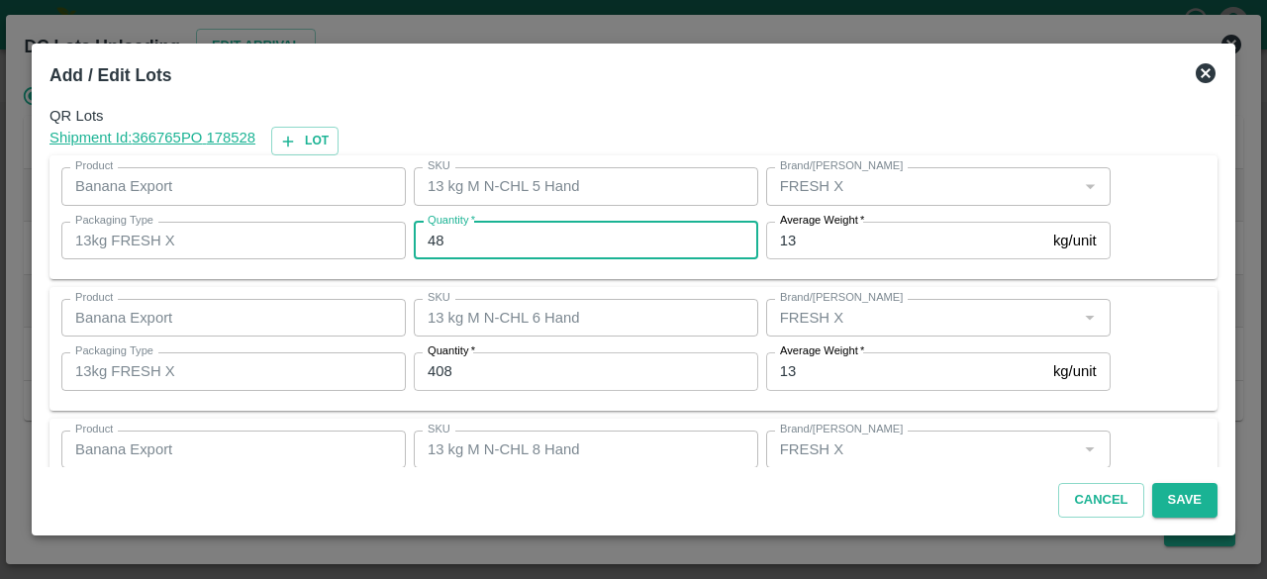
click at [436, 238] on input "48" at bounding box center [586, 241] width 344 height 38
type input "44"
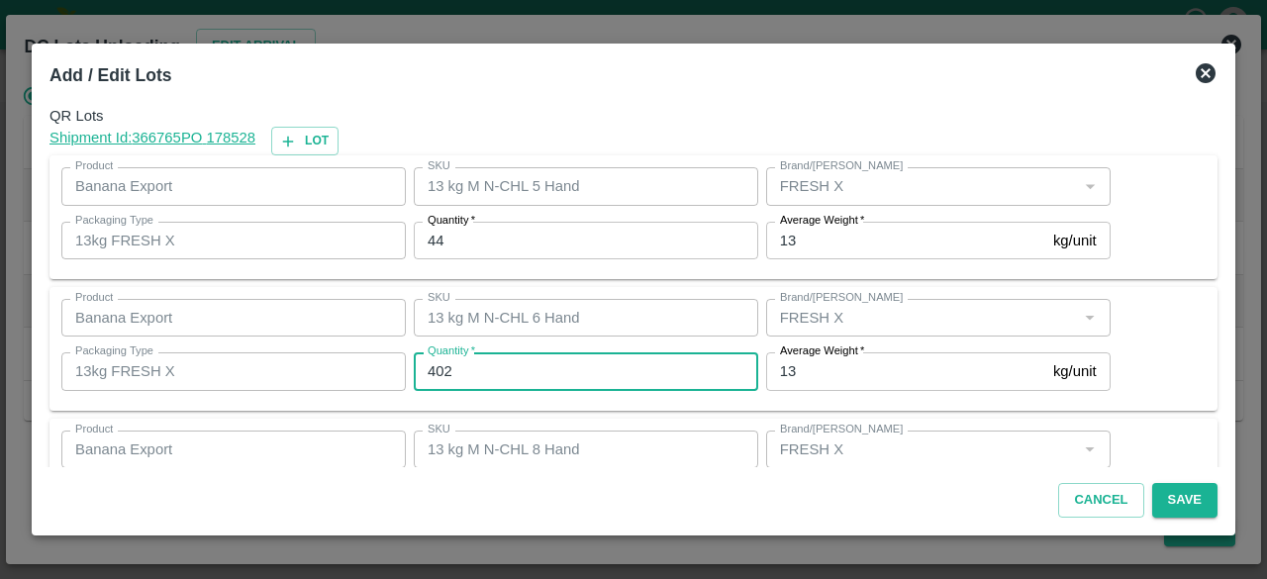
type input "402"
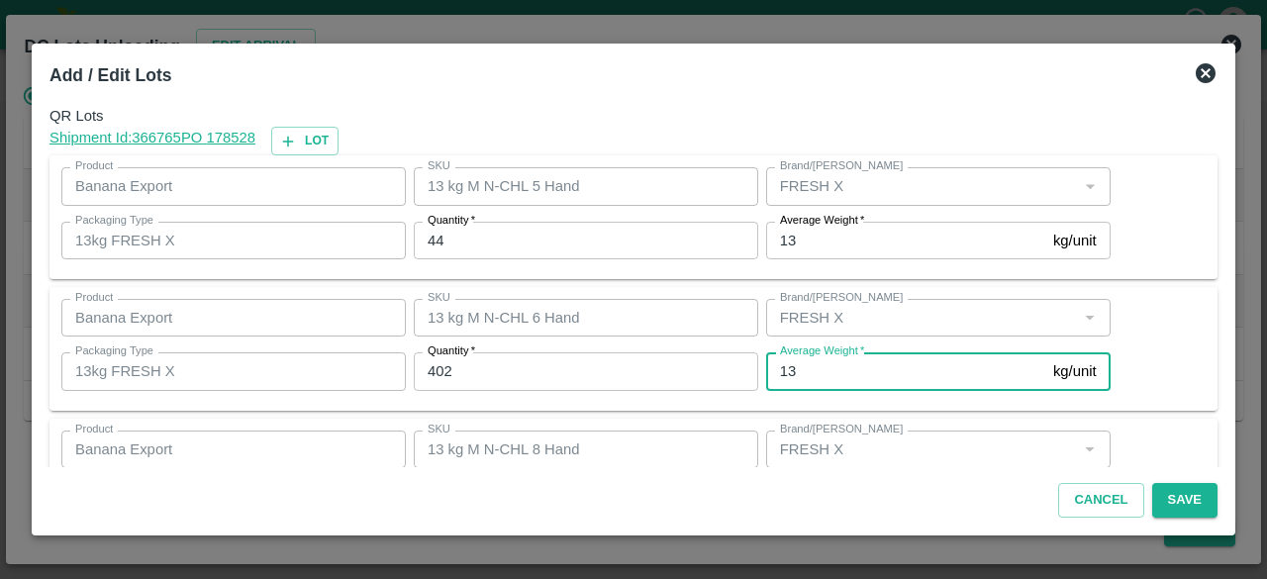
scroll to position [220, 0]
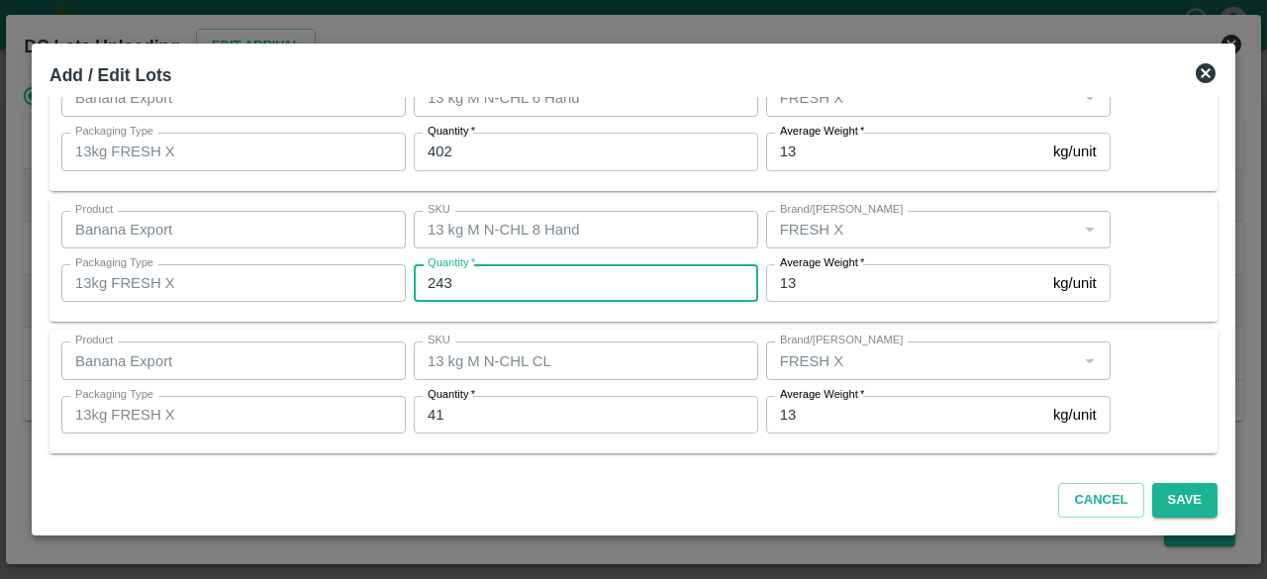
type input "243"
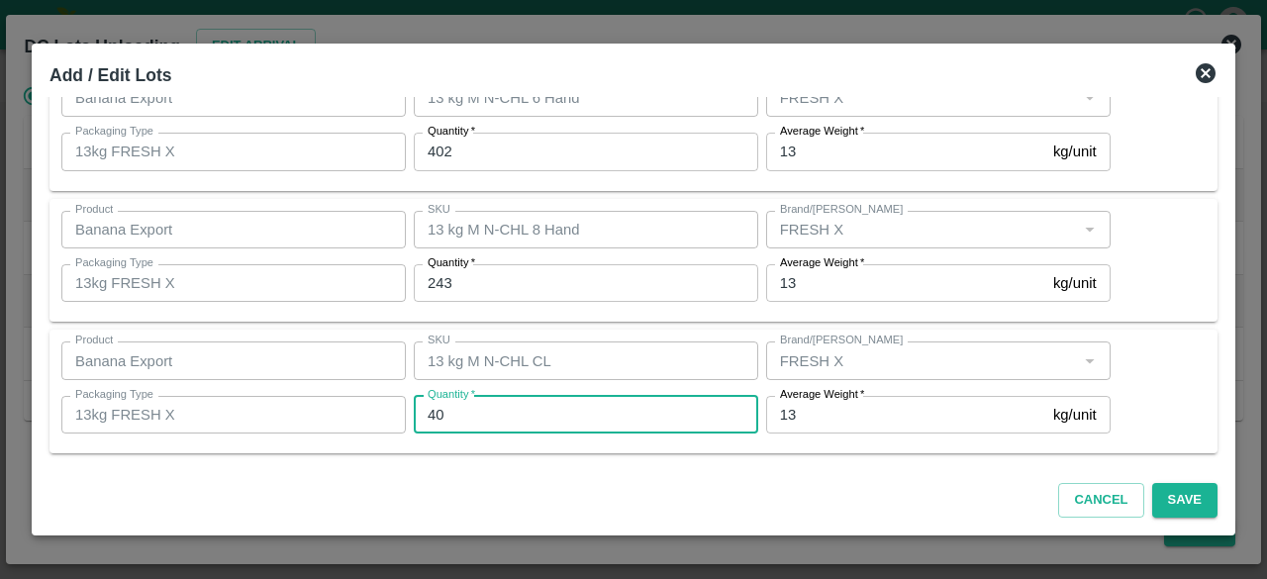
type input "40"
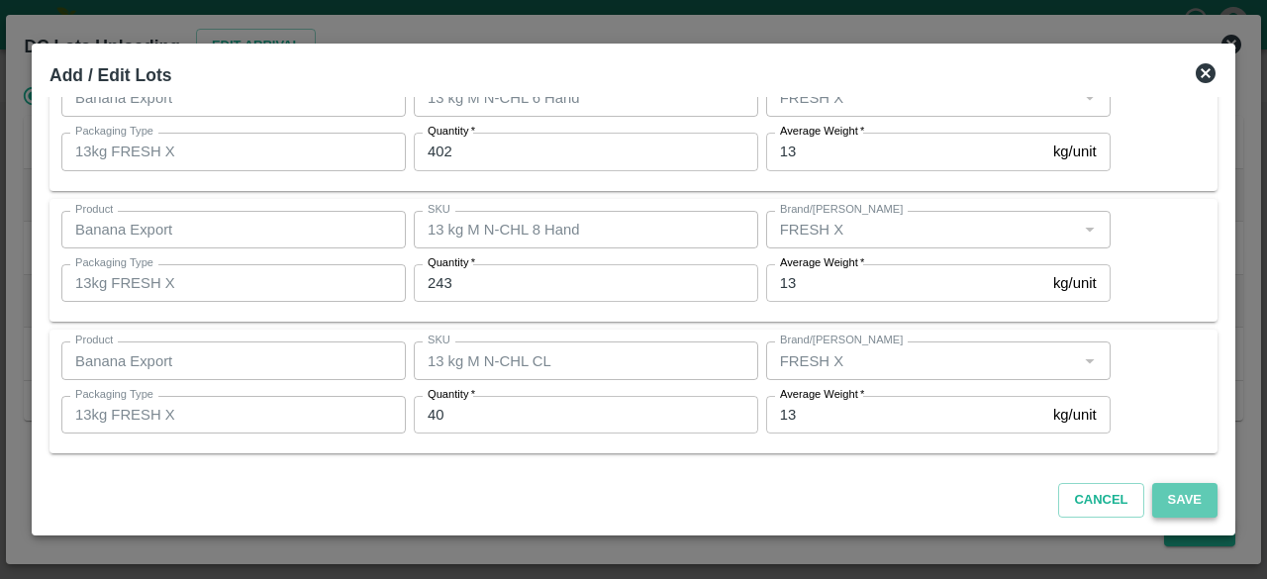
click at [1184, 504] on button "Save" at bounding box center [1184, 500] width 65 height 35
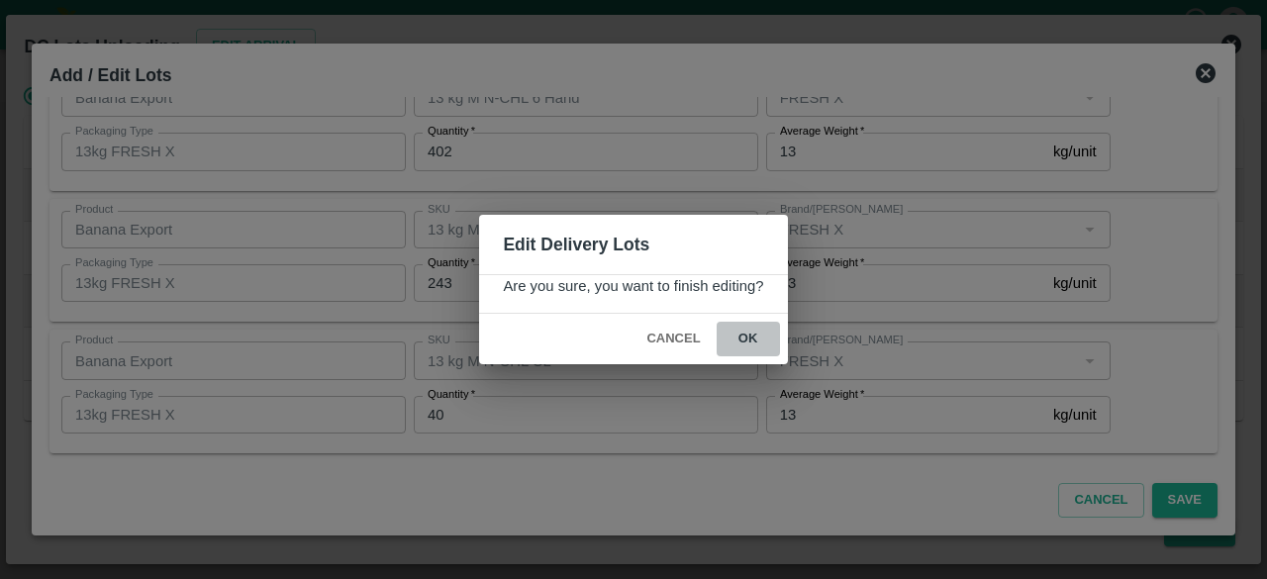
click at [745, 328] on button "ok" at bounding box center [748, 339] width 63 height 35
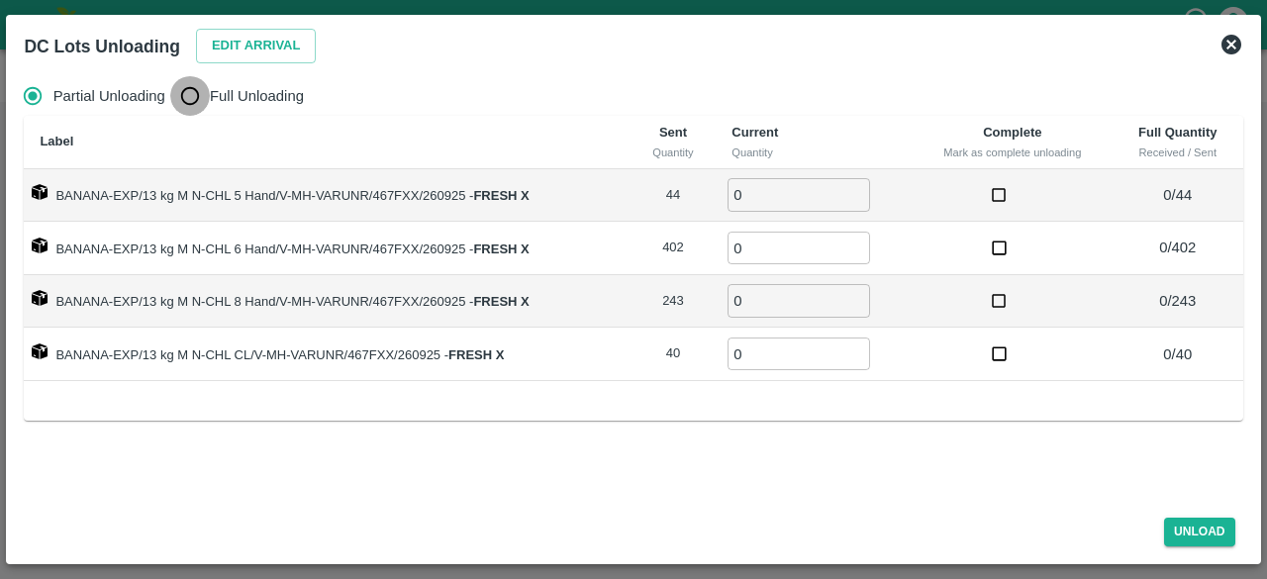
click at [193, 99] on input "Full Unloading" at bounding box center [190, 96] width 40 height 40
radio input "true"
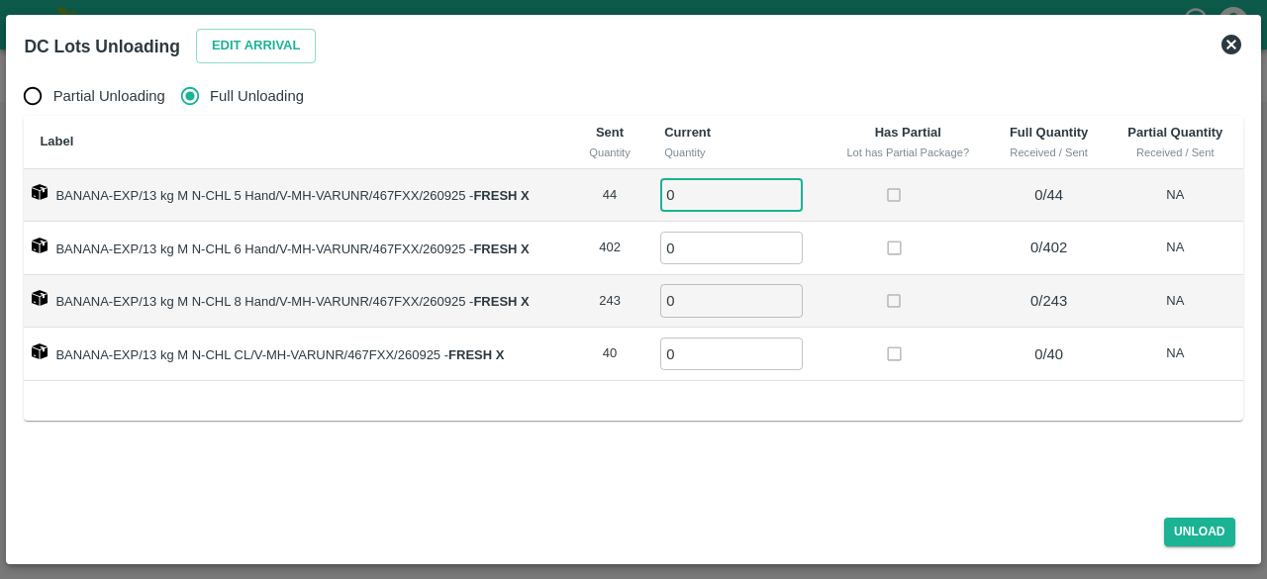
click at [712, 193] on input "0" at bounding box center [731, 194] width 143 height 33
type input "44"
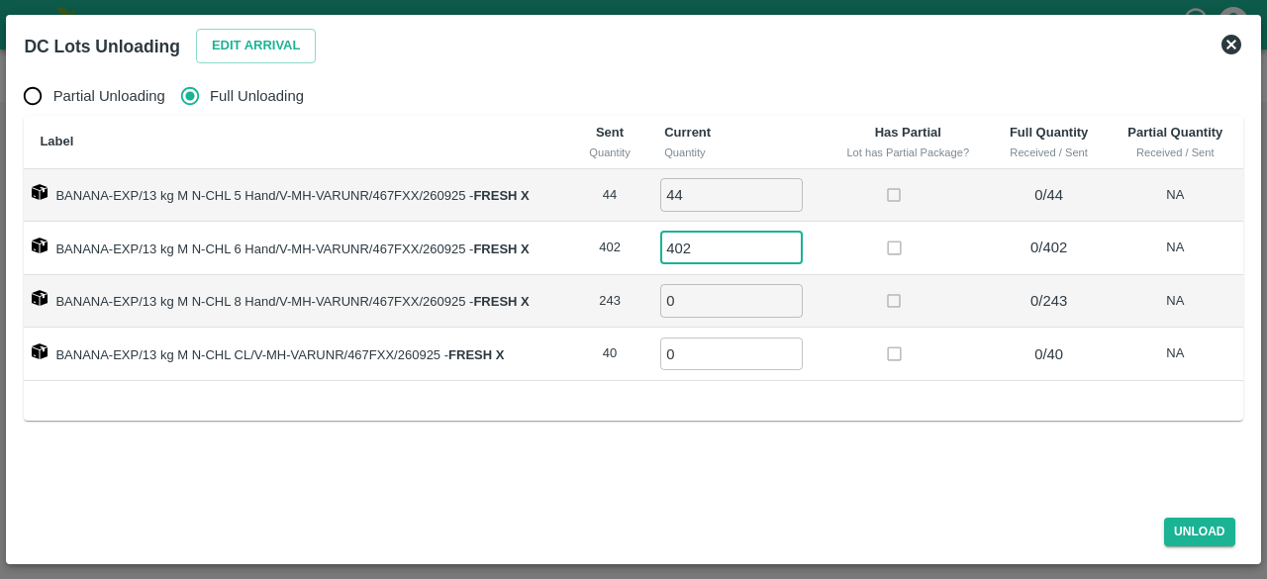
type input "402"
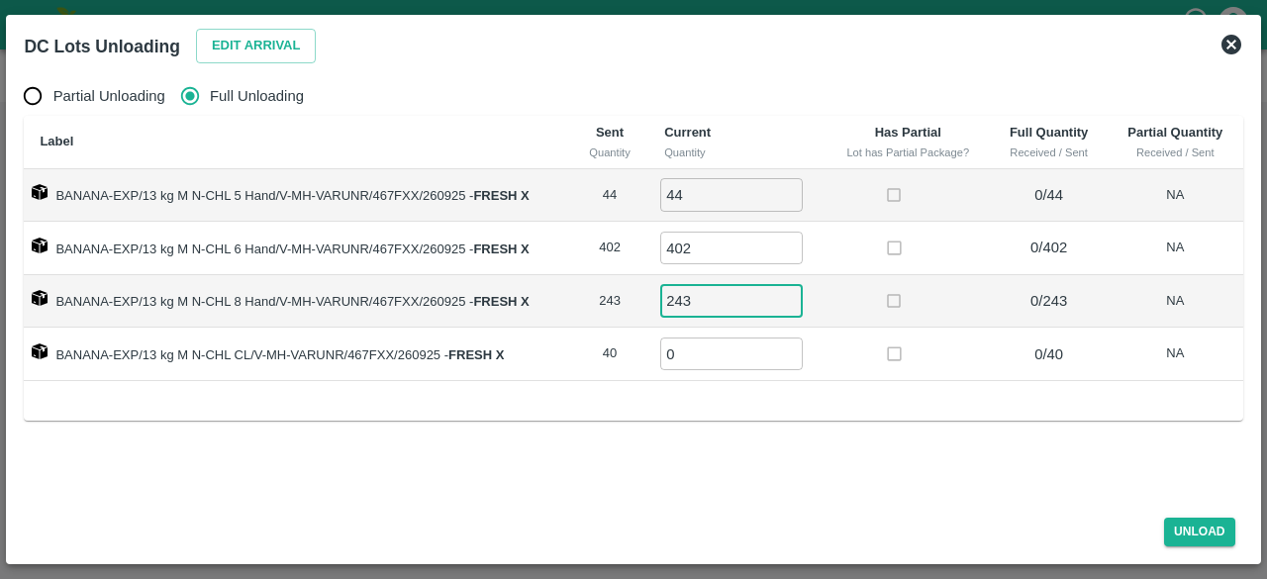
type input "243"
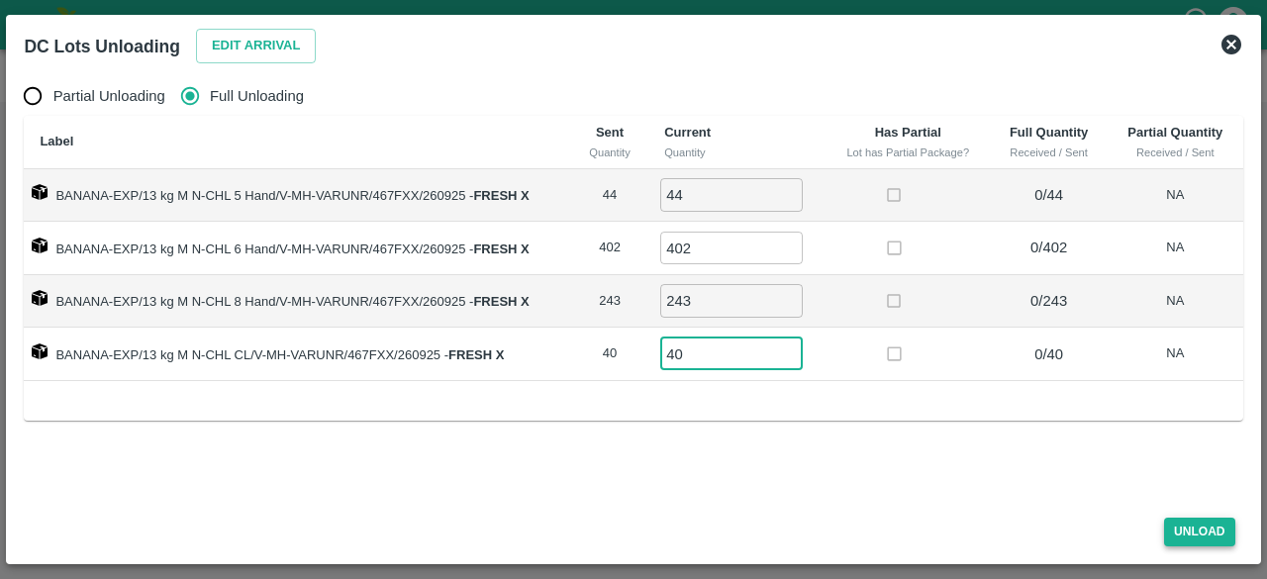
type input "40"
click at [1201, 533] on button "Unload" at bounding box center [1199, 532] width 71 height 29
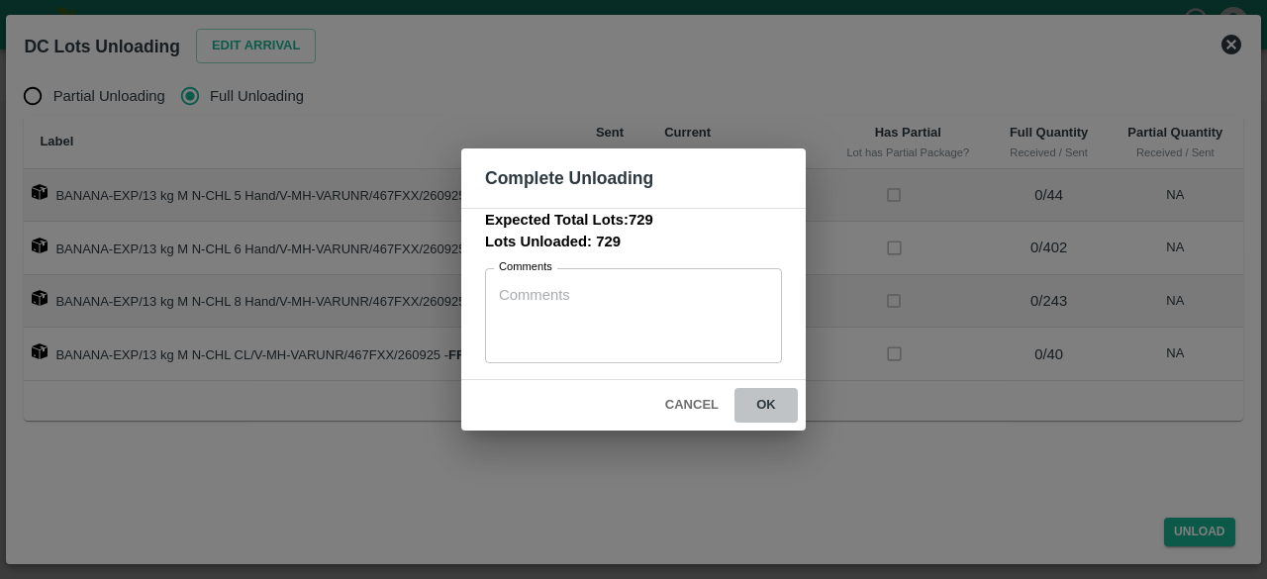
click at [766, 401] on button "ok" at bounding box center [765, 405] width 63 height 35
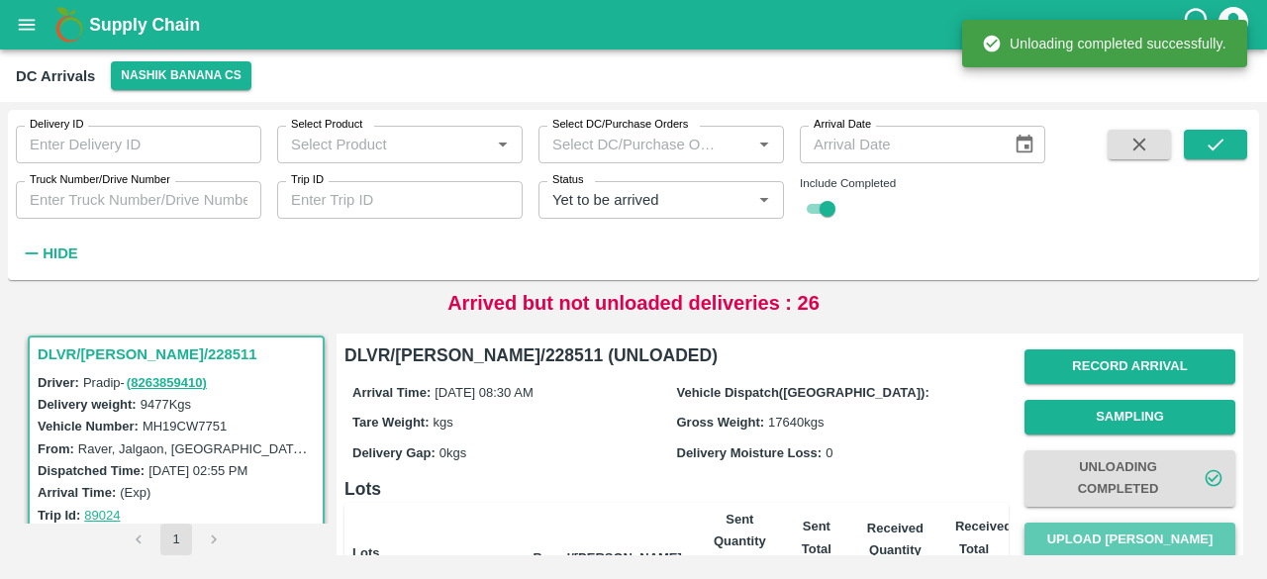
click at [1124, 543] on button "Upload [PERSON_NAME]" at bounding box center [1129, 540] width 211 height 35
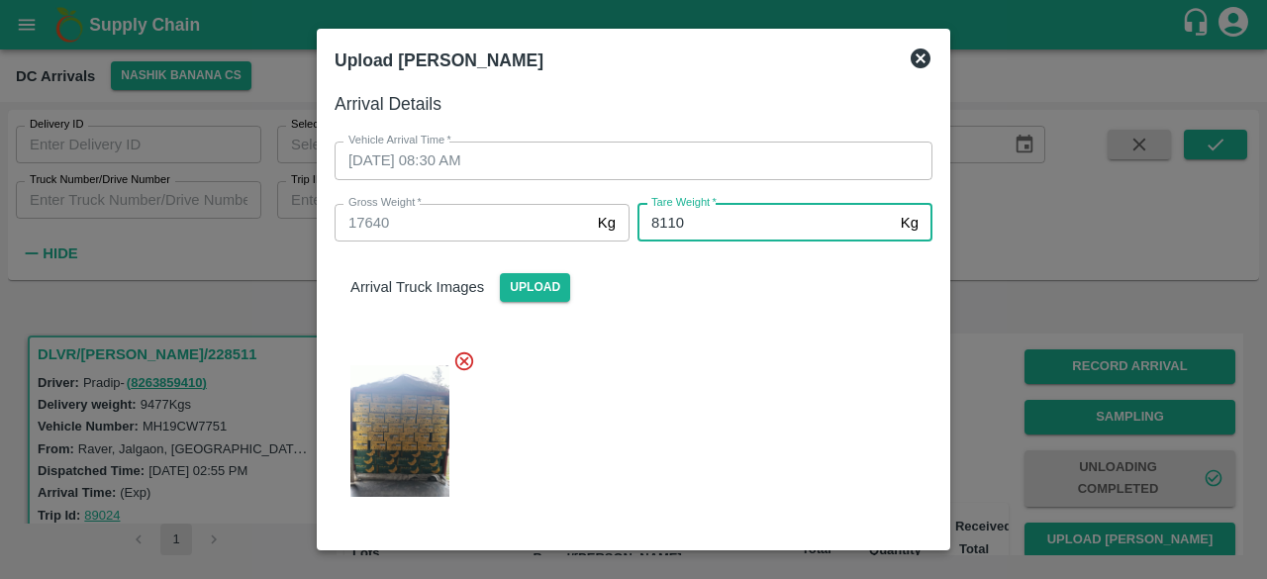
type input "8110"
click at [749, 436] on div at bounding box center [626, 425] width 614 height 183
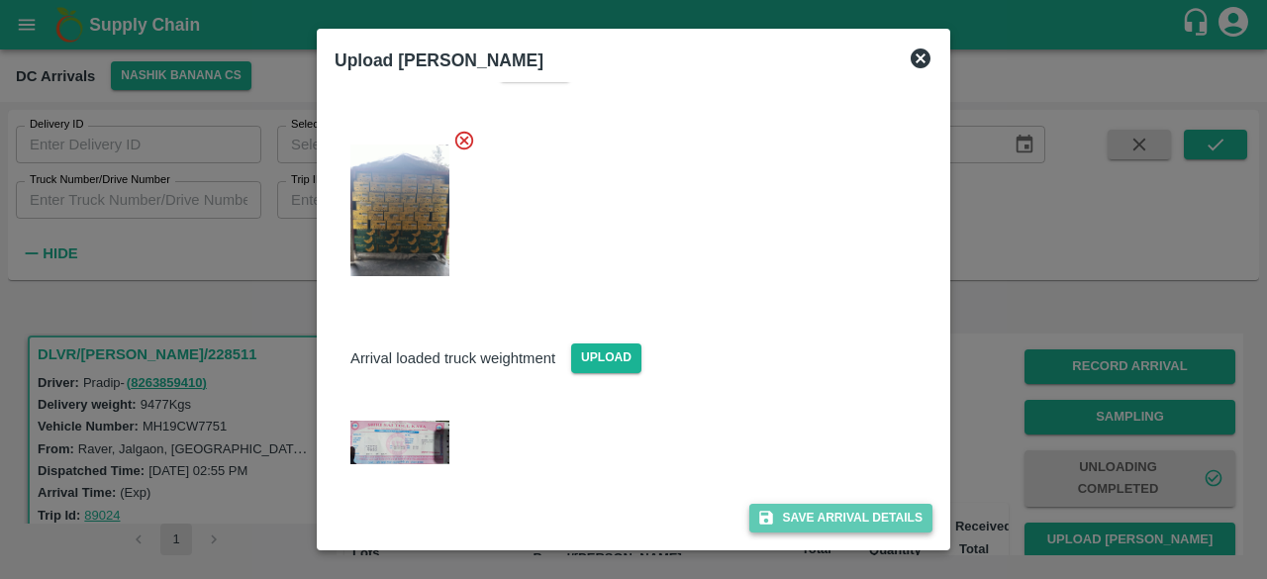
click at [831, 515] on button "Save Arrival Details" at bounding box center [840, 518] width 183 height 29
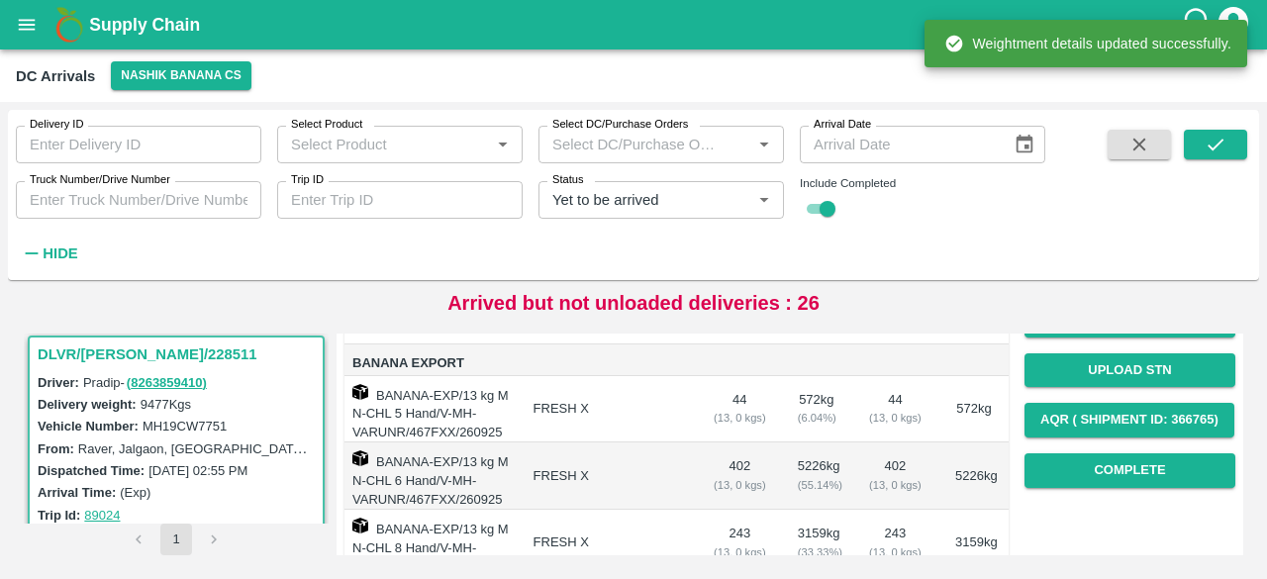
scroll to position [271, 0]
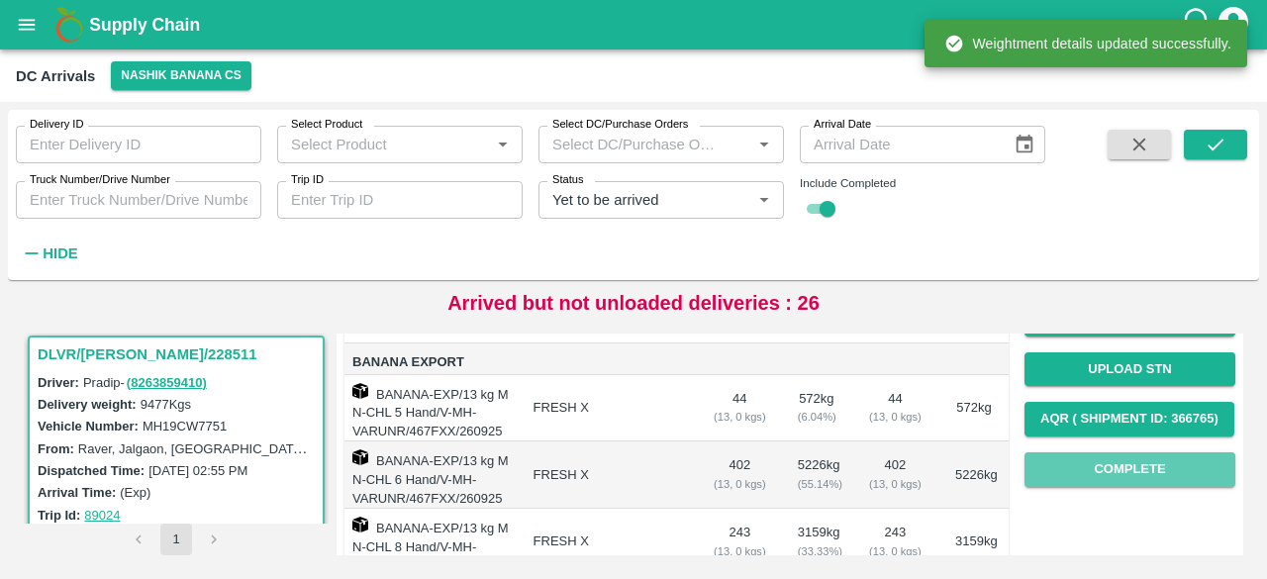
click at [1121, 476] on button "Complete" at bounding box center [1129, 469] width 211 height 35
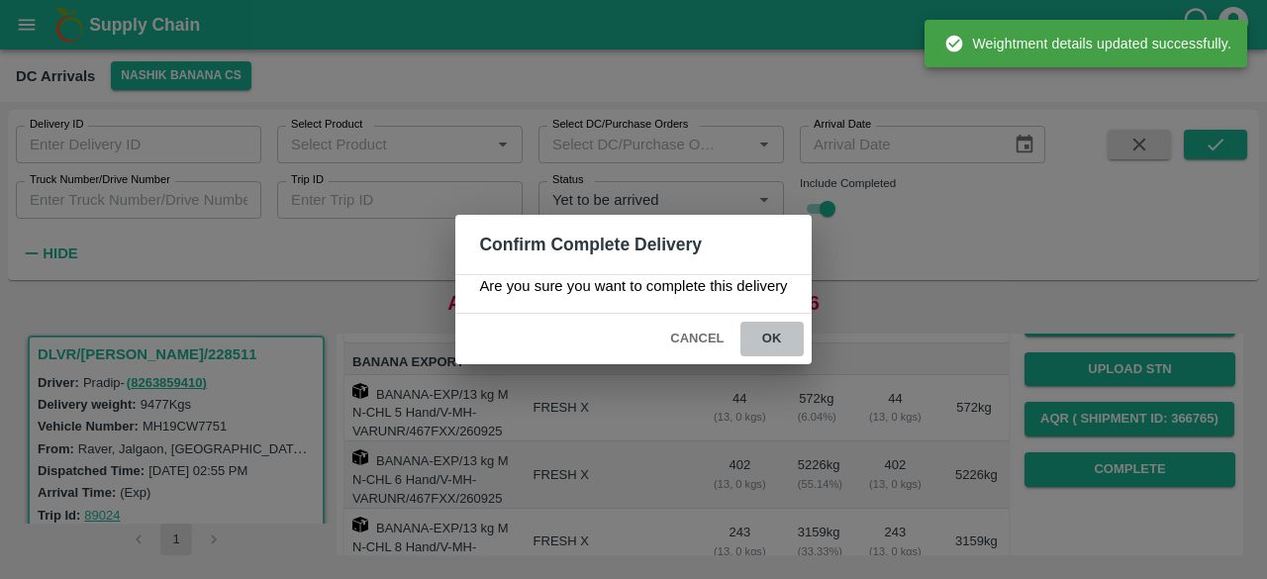
click at [767, 330] on button "ok" at bounding box center [771, 339] width 63 height 35
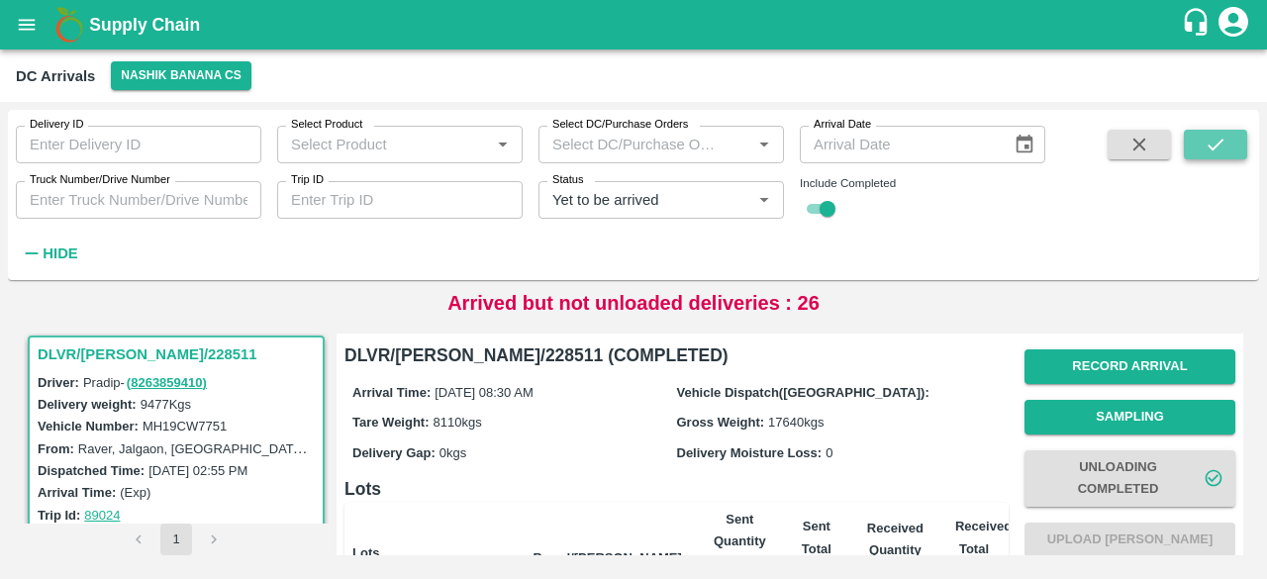
click at [1214, 151] on icon "submit" at bounding box center [1216, 145] width 22 height 22
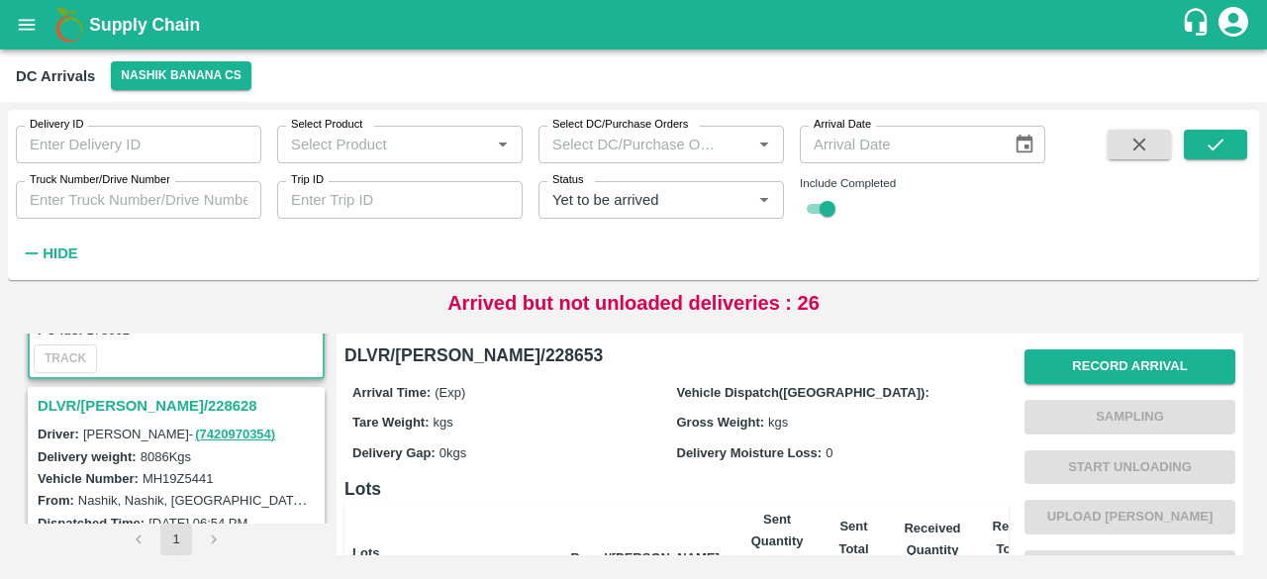
scroll to position [334, 0]
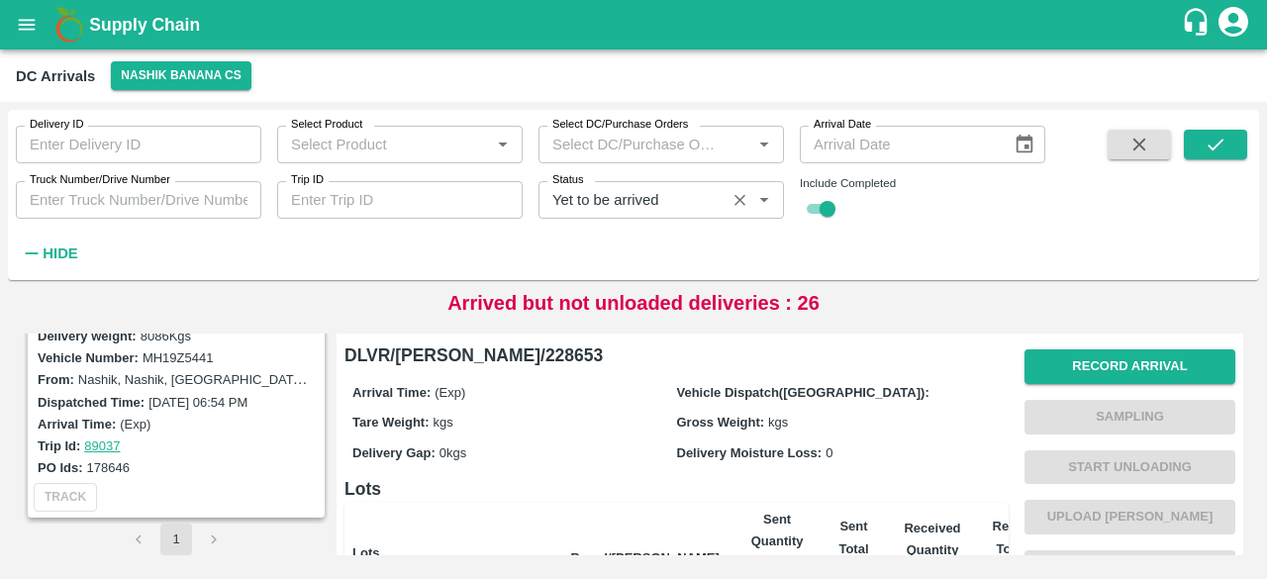
click at [624, 201] on input "Status" at bounding box center [631, 200] width 175 height 26
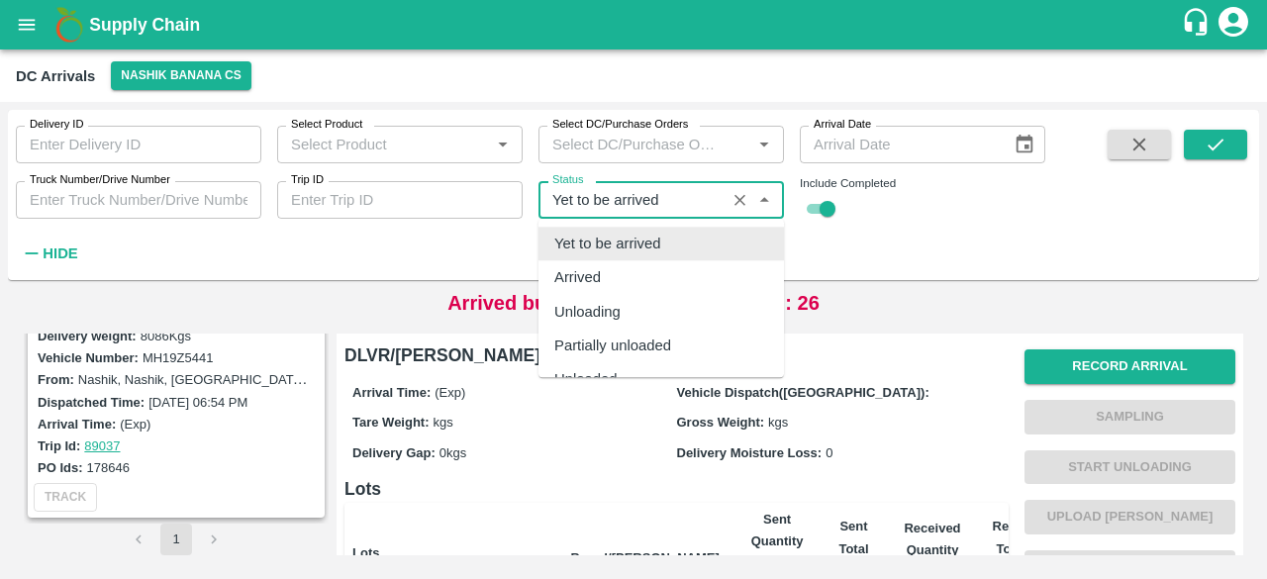
click at [624, 201] on input "Status" at bounding box center [631, 200] width 175 height 26
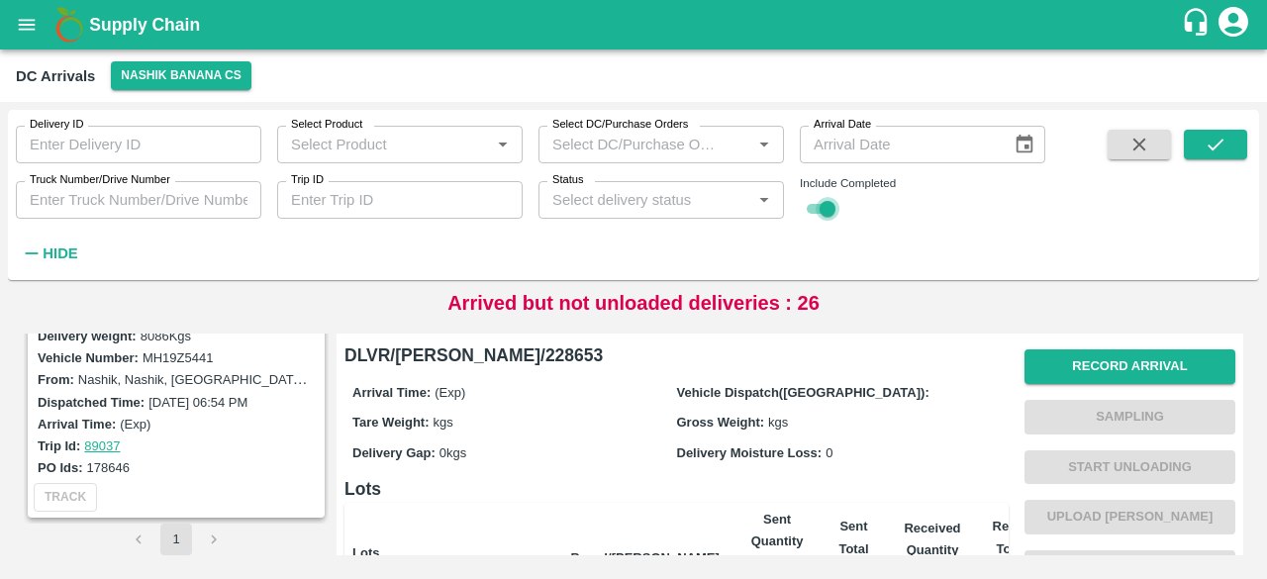
click at [812, 206] on input "checkbox" at bounding box center [827, 209] width 71 height 24
checkbox input "false"
click at [1209, 144] on icon "submit" at bounding box center [1216, 145] width 22 height 22
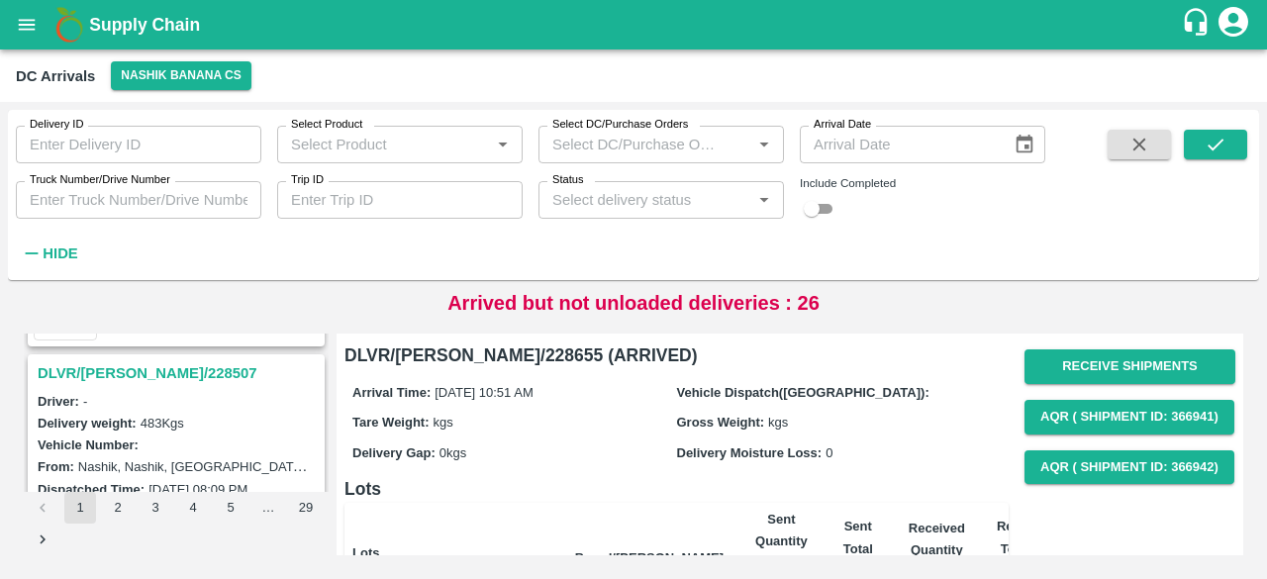
scroll to position [3151, 0]
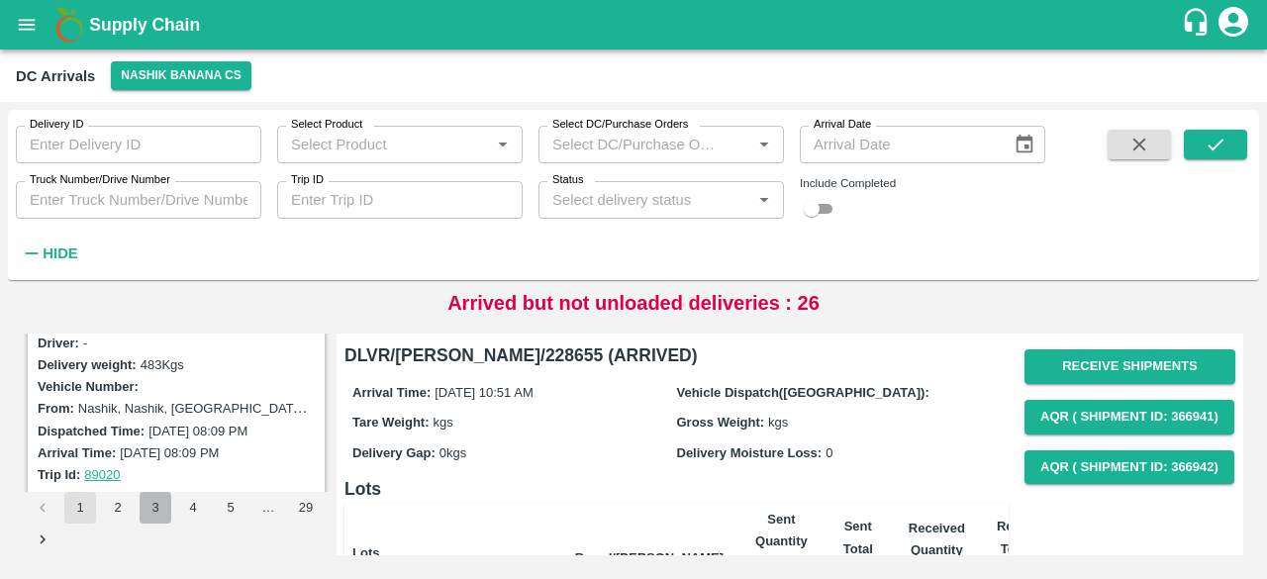
click at [164, 511] on button "3" at bounding box center [156, 508] width 32 height 32
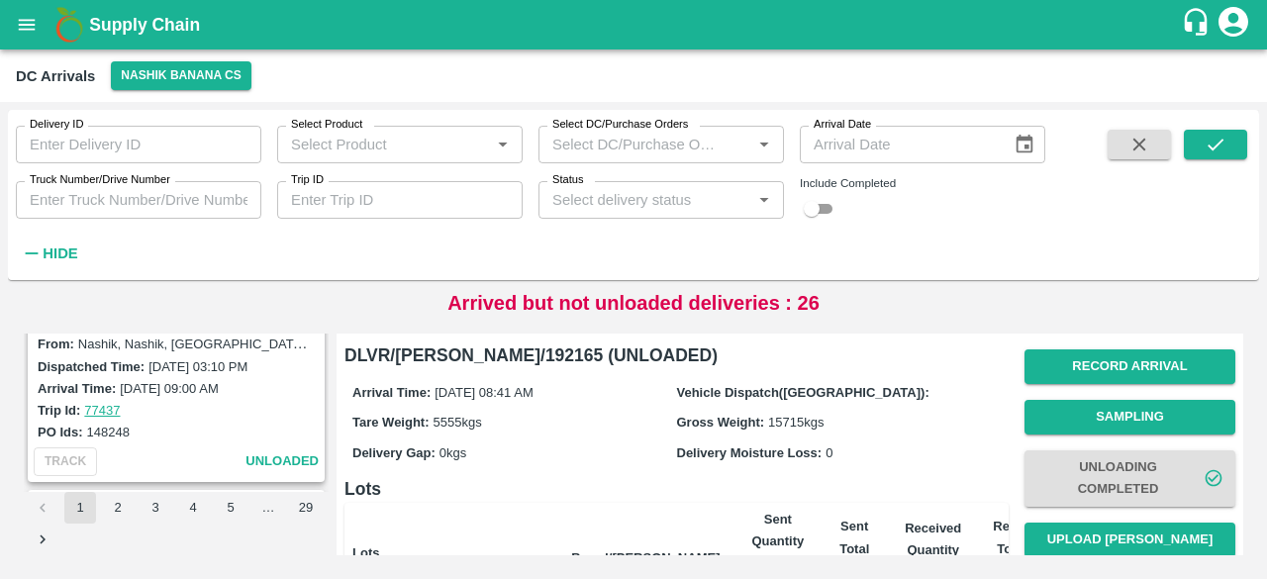
scroll to position [370, 0]
click at [114, 501] on button "2" at bounding box center [118, 508] width 32 height 32
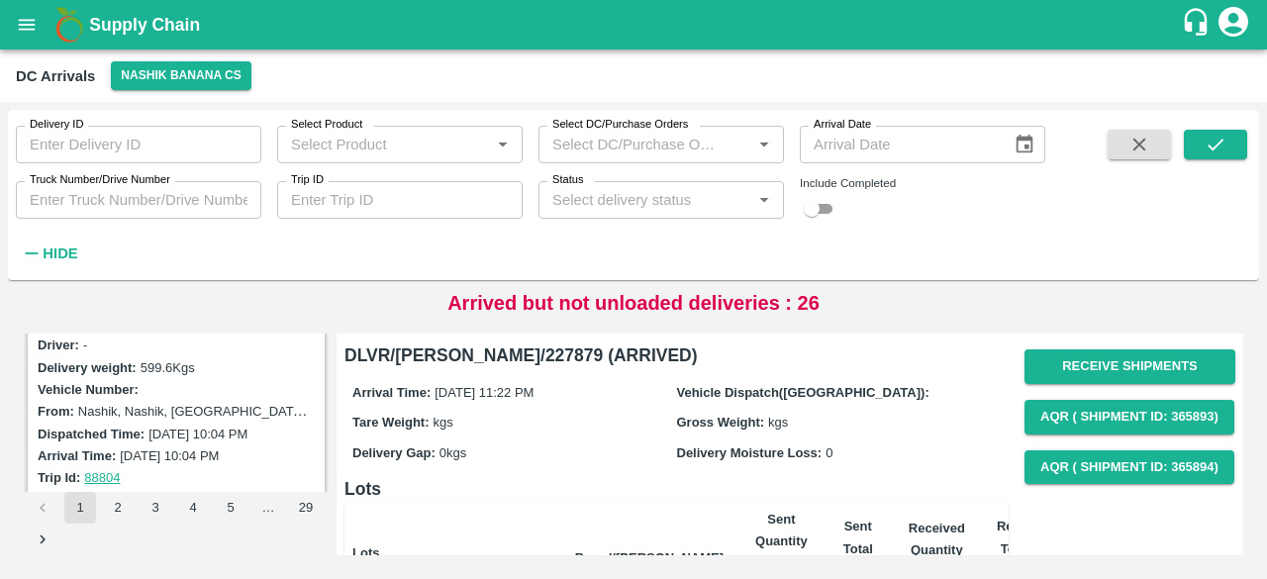
scroll to position [303, 0]
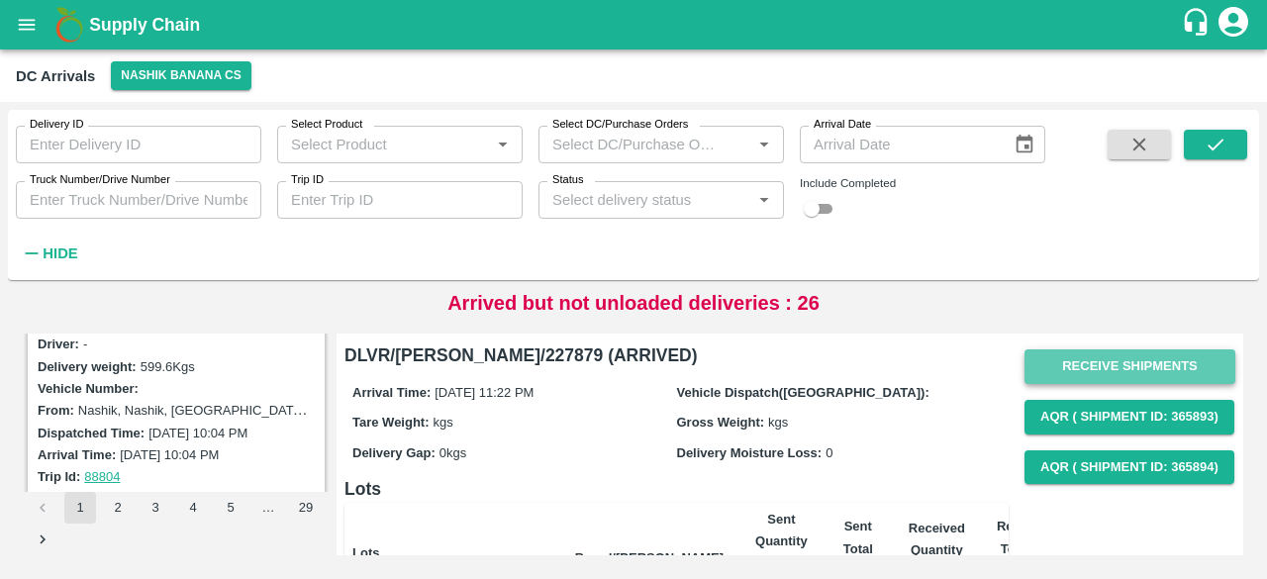
click at [1122, 363] on button "Receive Shipments" at bounding box center [1129, 366] width 211 height 35
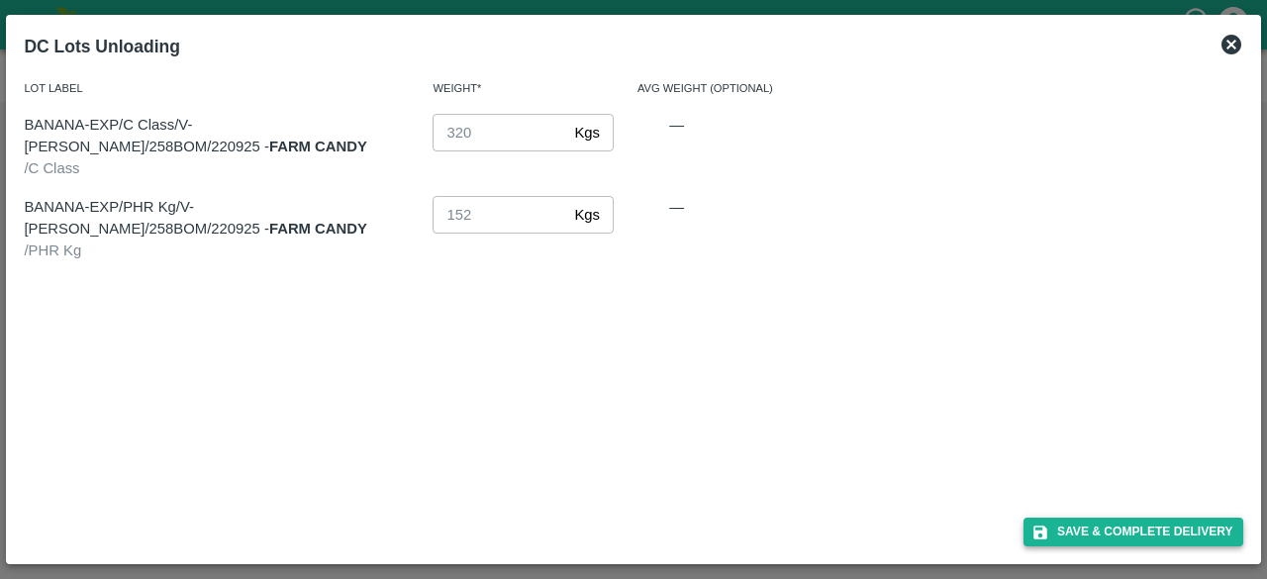
click at [1113, 529] on button "Save & Complete Delivery" at bounding box center [1133, 532] width 220 height 29
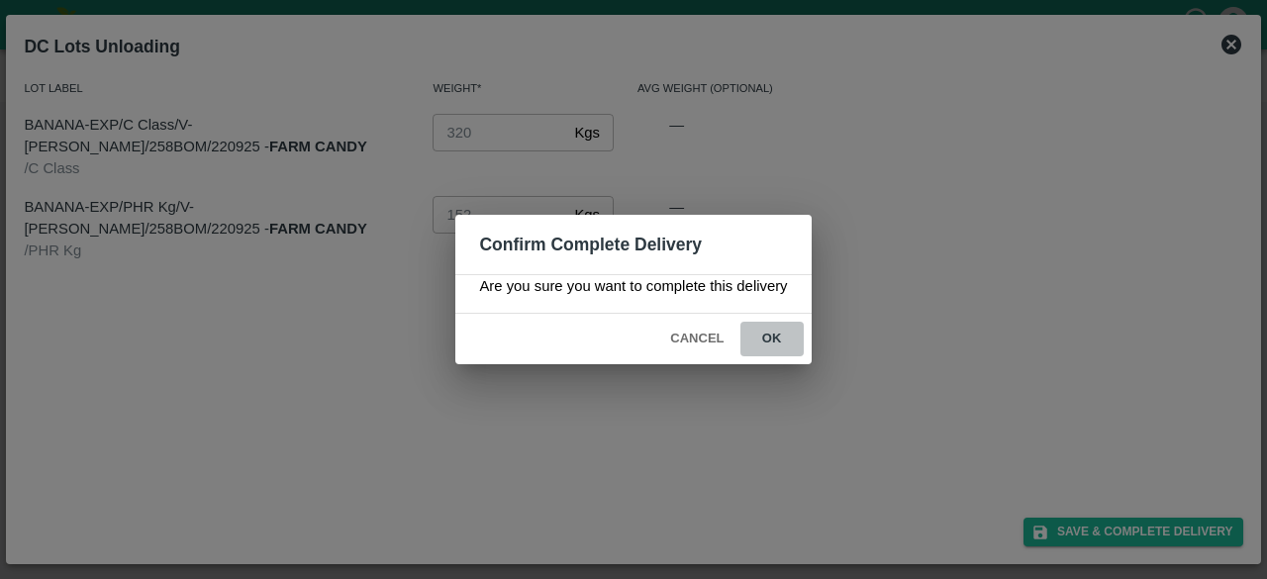
click at [769, 338] on button "ok" at bounding box center [771, 339] width 63 height 35
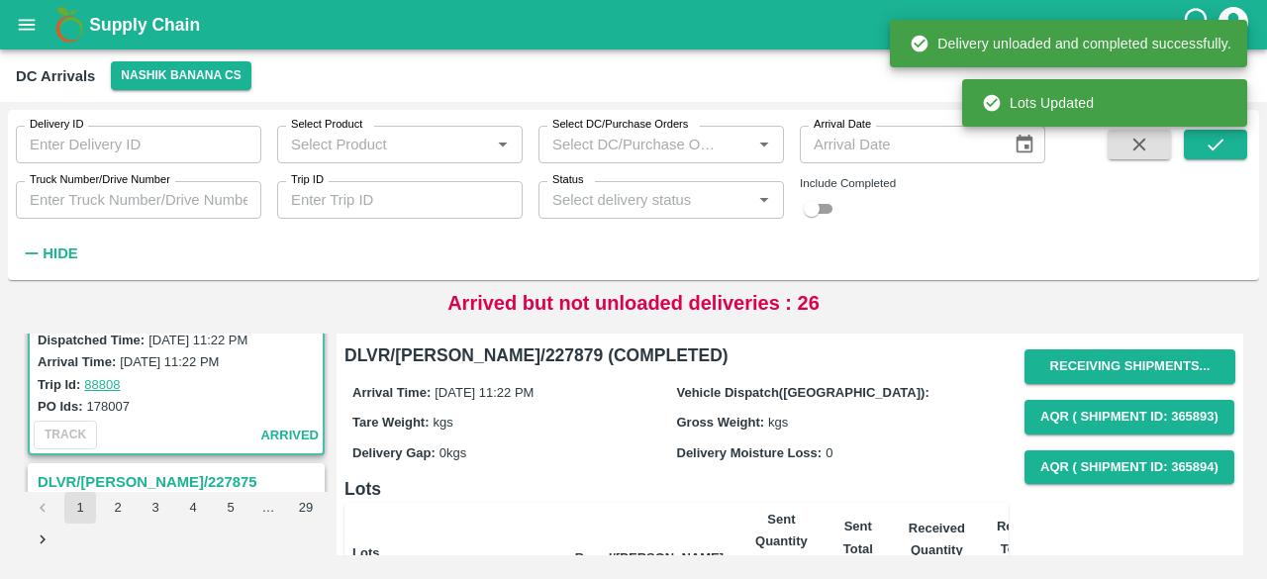
scroll to position [0, 0]
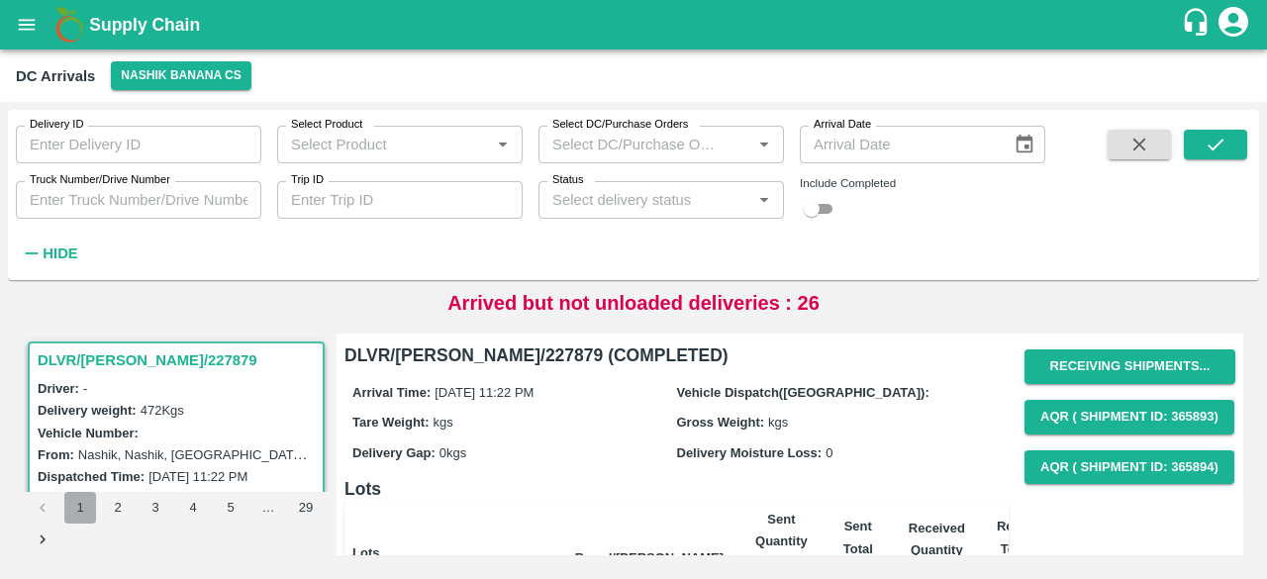
click at [89, 512] on button "1" at bounding box center [80, 508] width 32 height 32
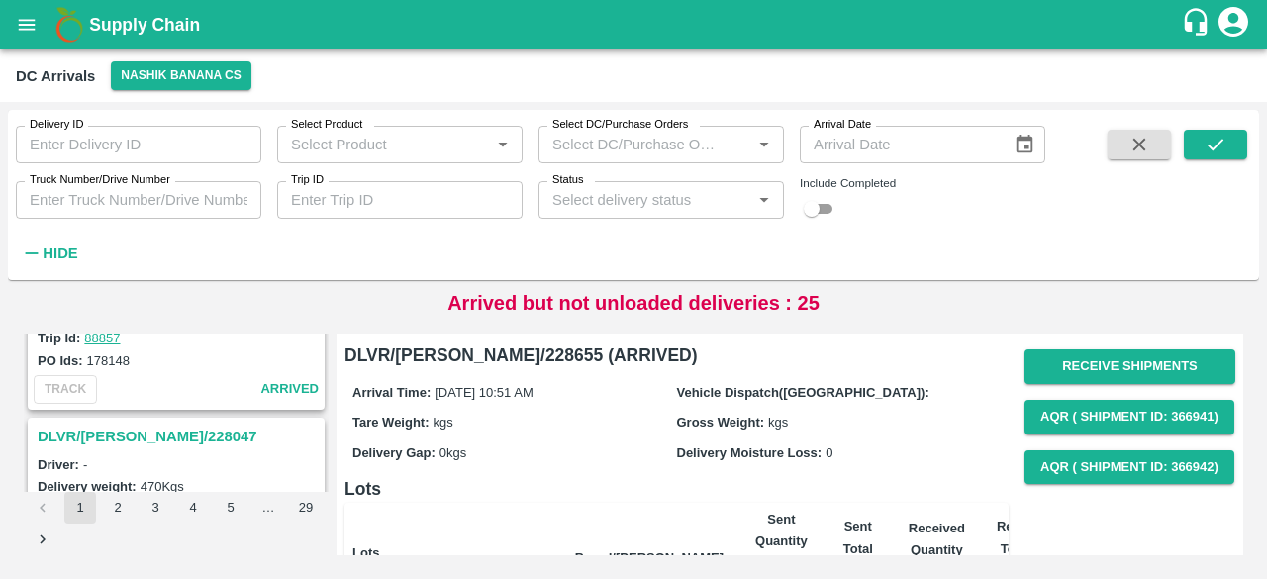
scroll to position [6130, 0]
click at [130, 427] on h3 "DLVR/[PERSON_NAME]/228047" at bounding box center [179, 440] width 283 height 26
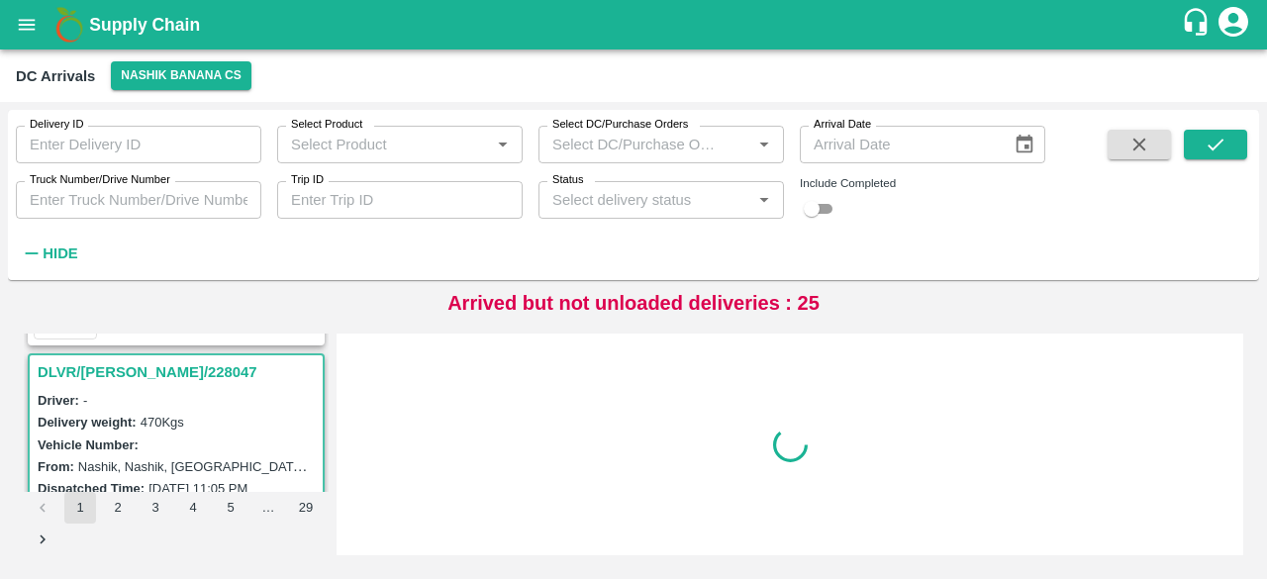
scroll to position [6200, 0]
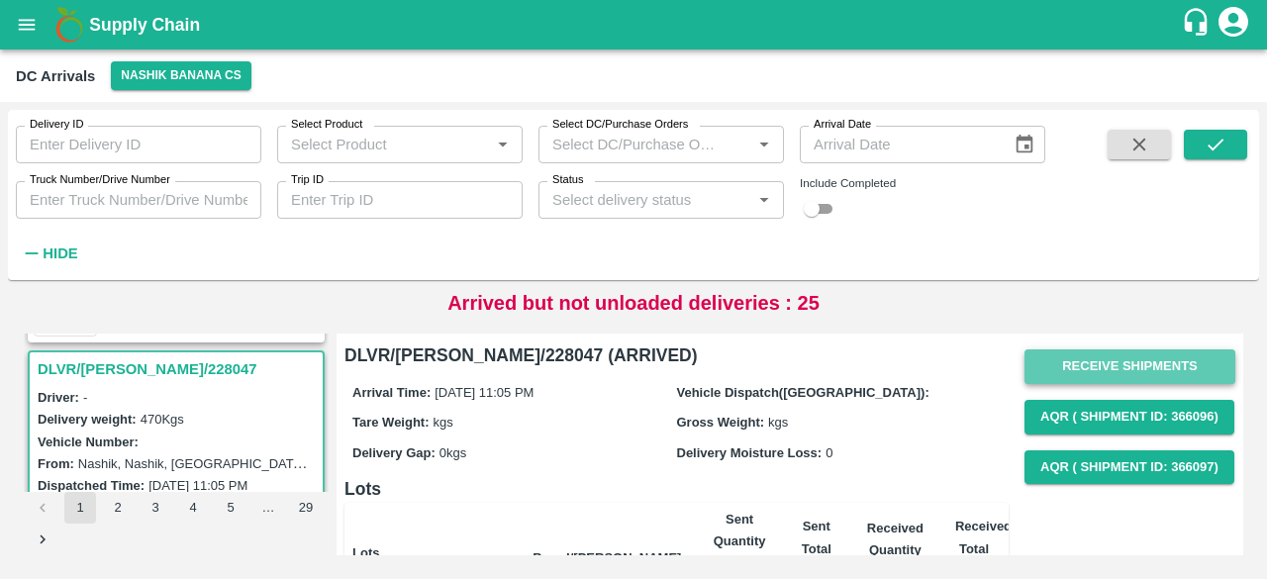
click at [1102, 357] on button "Receive Shipments" at bounding box center [1129, 366] width 211 height 35
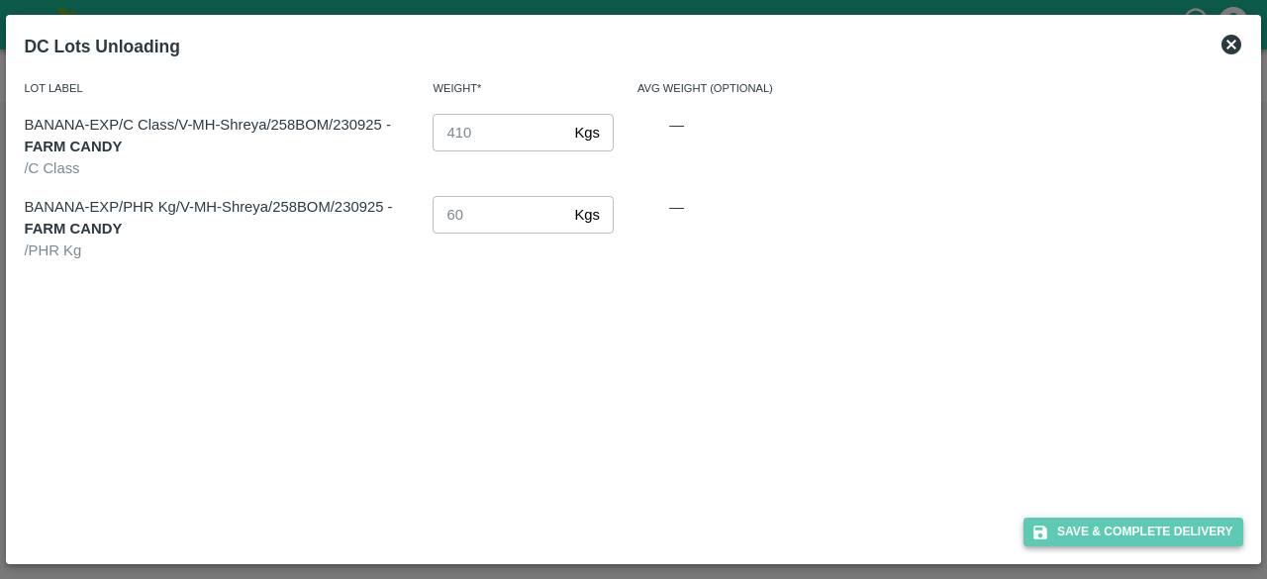
click at [1117, 545] on button "Save & Complete Delivery" at bounding box center [1133, 532] width 220 height 29
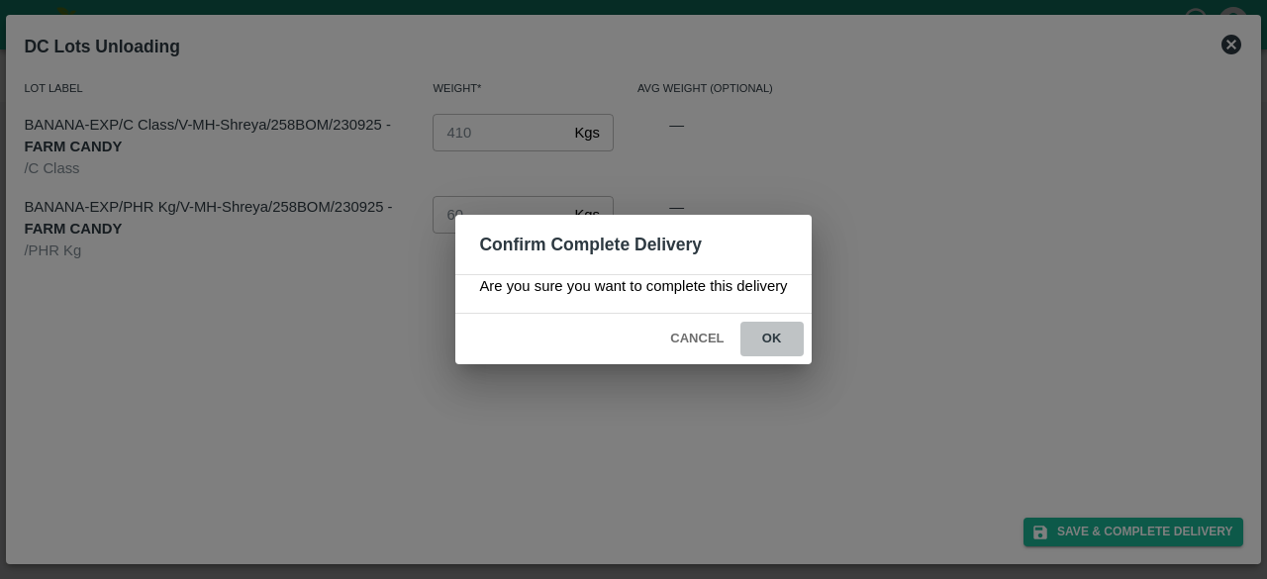
click at [772, 338] on button "ok" at bounding box center [771, 339] width 63 height 35
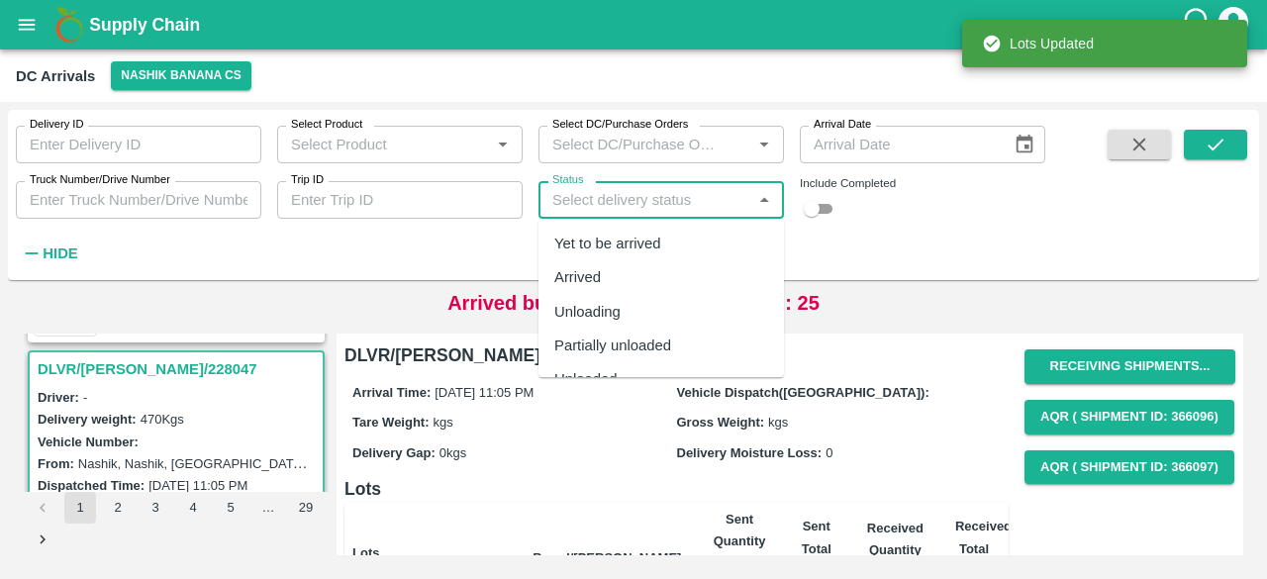
click at [601, 197] on input "Status" at bounding box center [644, 200] width 201 height 26
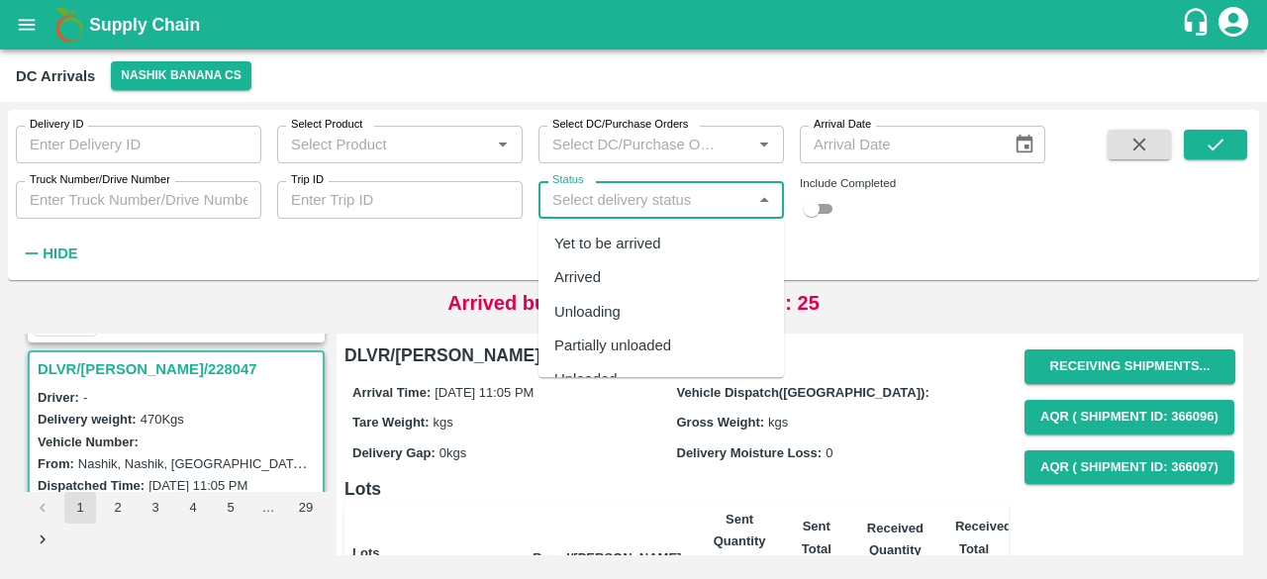
click at [601, 280] on div "Arrived" at bounding box center [660, 278] width 245 height 34
type input "Arrived"
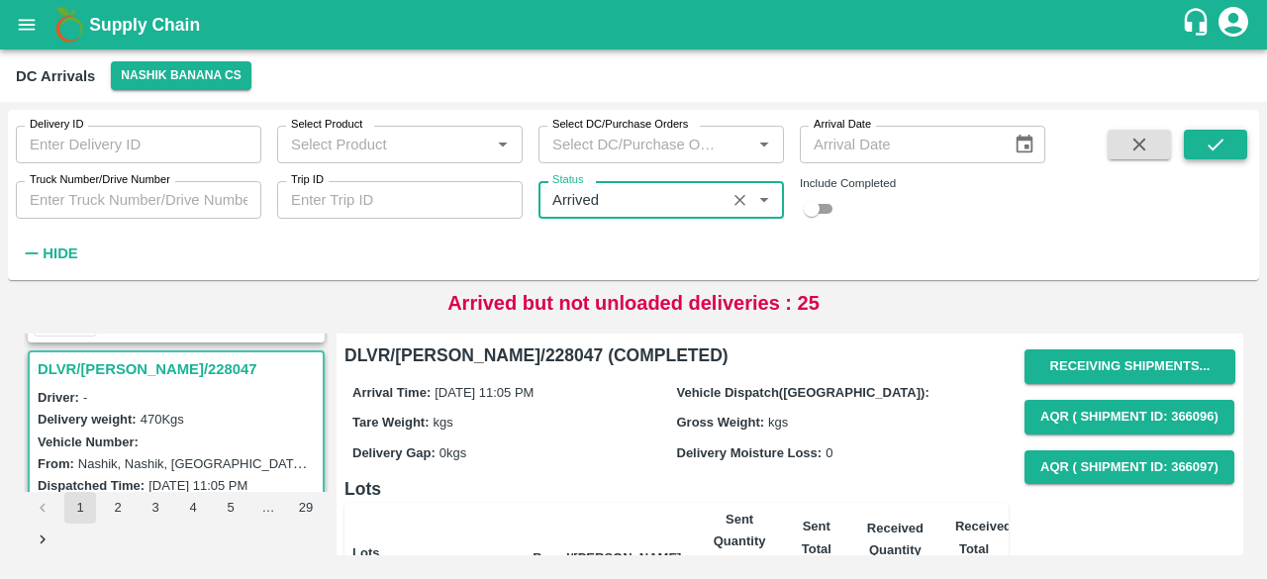
click at [1220, 147] on icon "submit" at bounding box center [1216, 145] width 22 height 22
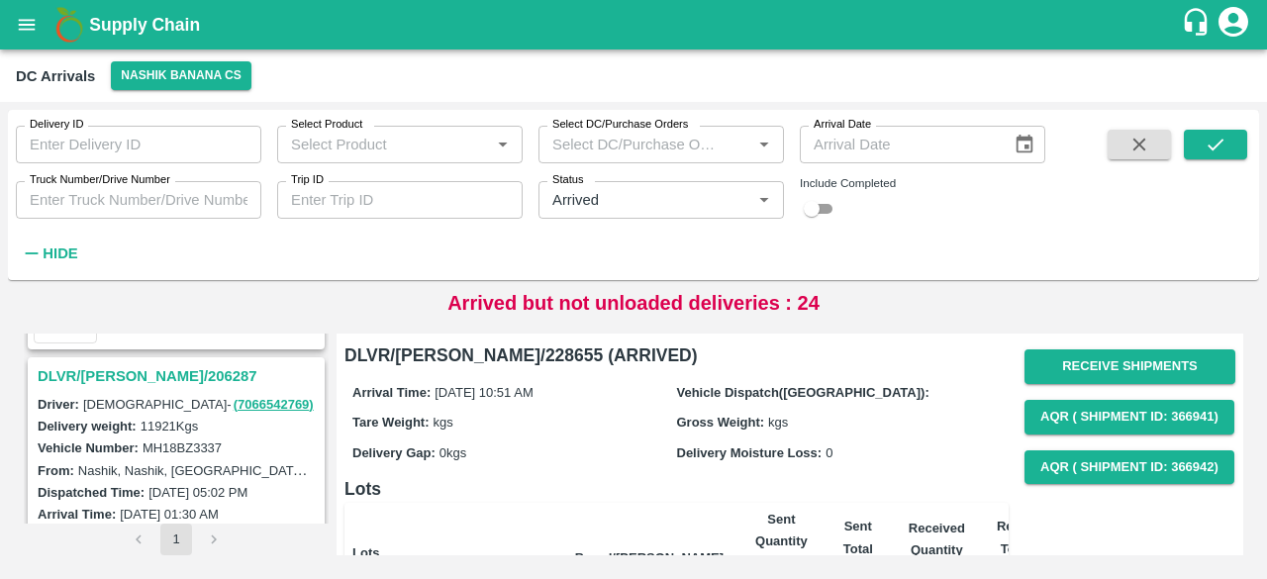
scroll to position [5935, 0]
click at [124, 363] on h3 "DLVR/[PERSON_NAME]/206287" at bounding box center [179, 376] width 283 height 26
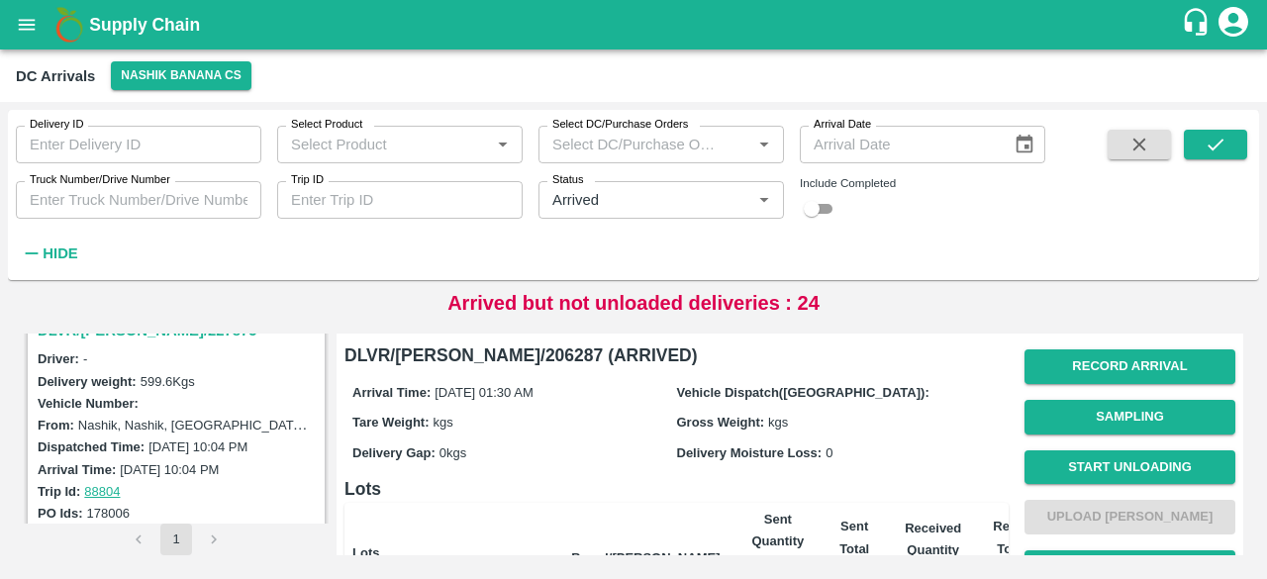
scroll to position [5687, 0]
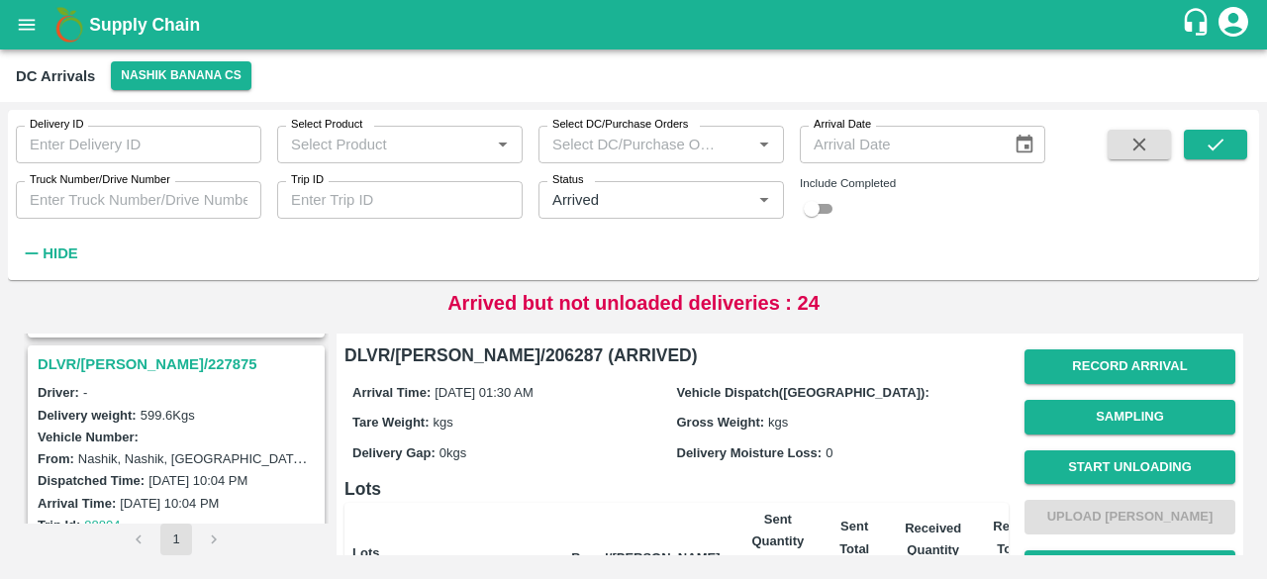
click at [134, 351] on h3 "DLVR/[PERSON_NAME]/227875" at bounding box center [179, 364] width 283 height 26
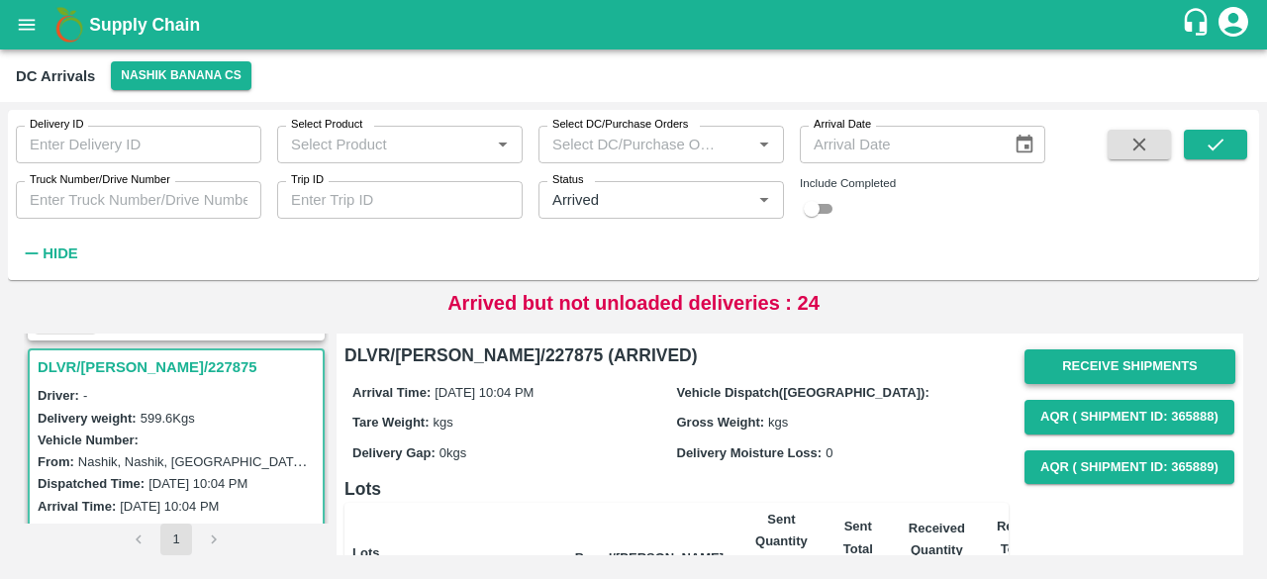
click at [1115, 358] on button "Receive Shipments" at bounding box center [1129, 366] width 211 height 35
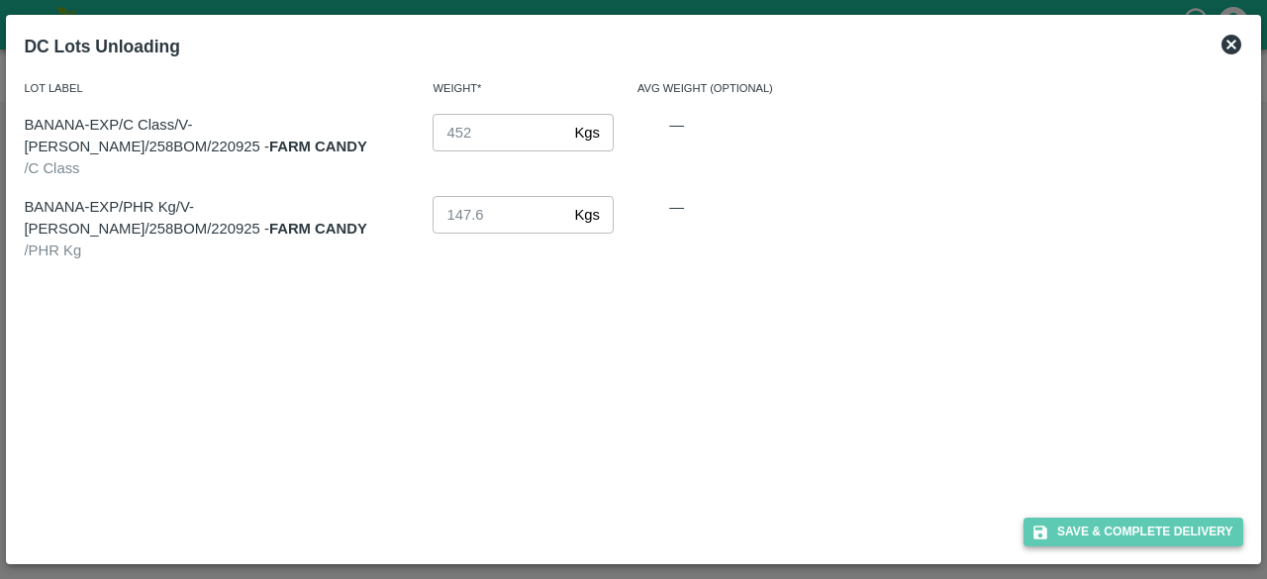
click at [1134, 536] on button "Save & Complete Delivery" at bounding box center [1133, 532] width 220 height 29
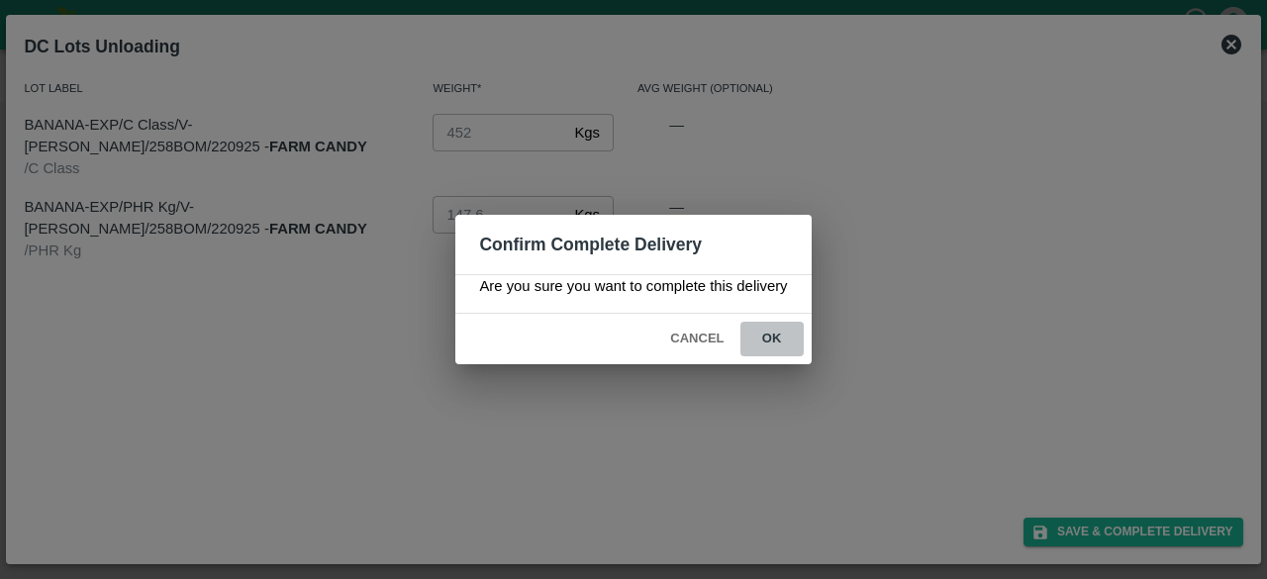
click at [771, 339] on button "ok" at bounding box center [771, 339] width 63 height 35
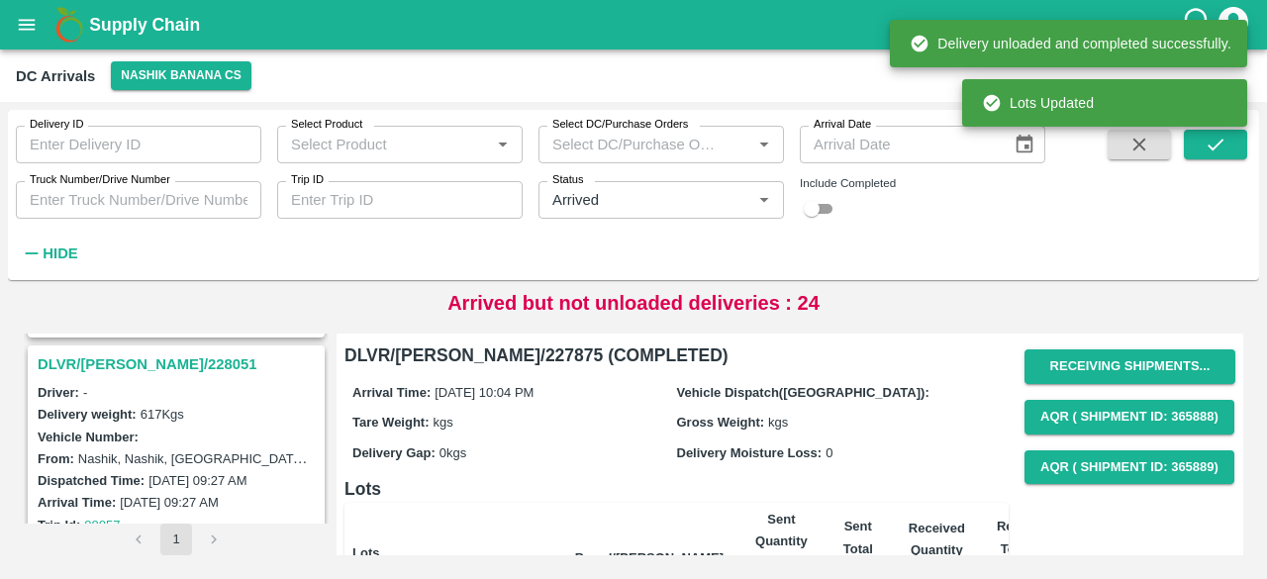
scroll to position [5427, 0]
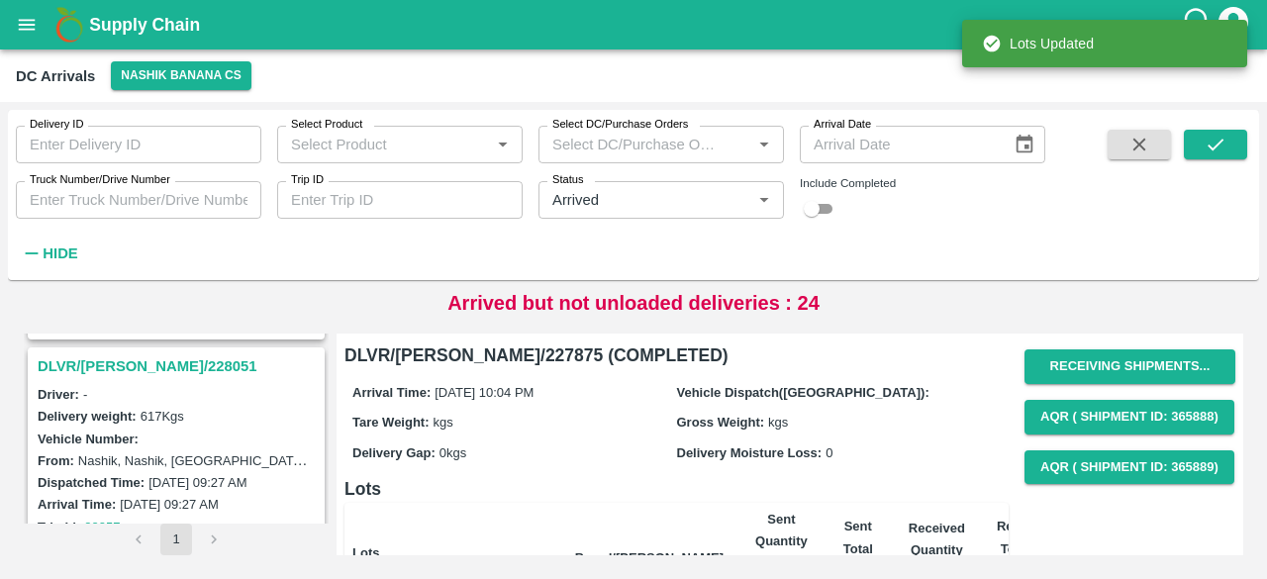
click at [141, 353] on h3 "DLVR/[PERSON_NAME]/228051" at bounding box center [179, 366] width 283 height 26
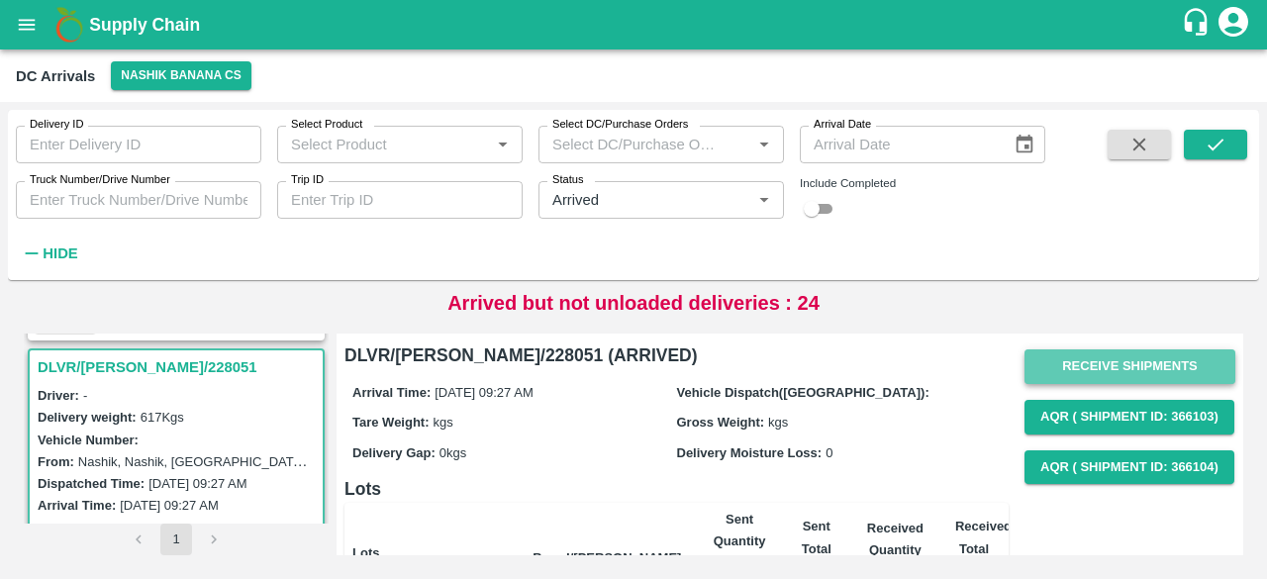
click at [1111, 362] on button "Receive Shipments" at bounding box center [1129, 366] width 211 height 35
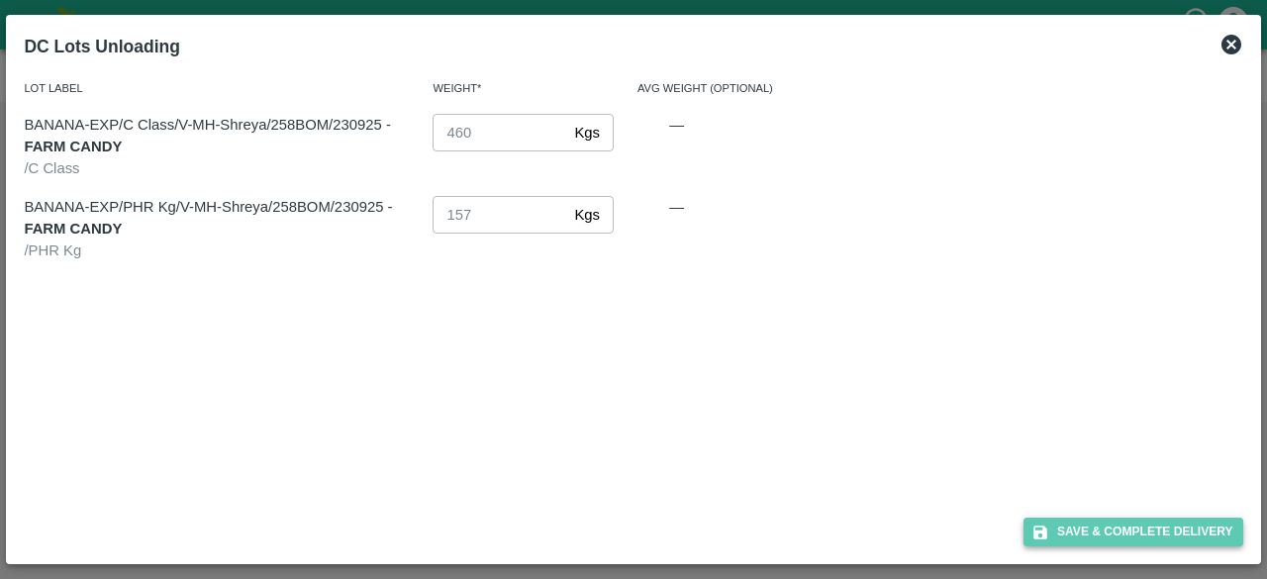
click at [1140, 528] on button "Save & Complete Delivery" at bounding box center [1133, 532] width 220 height 29
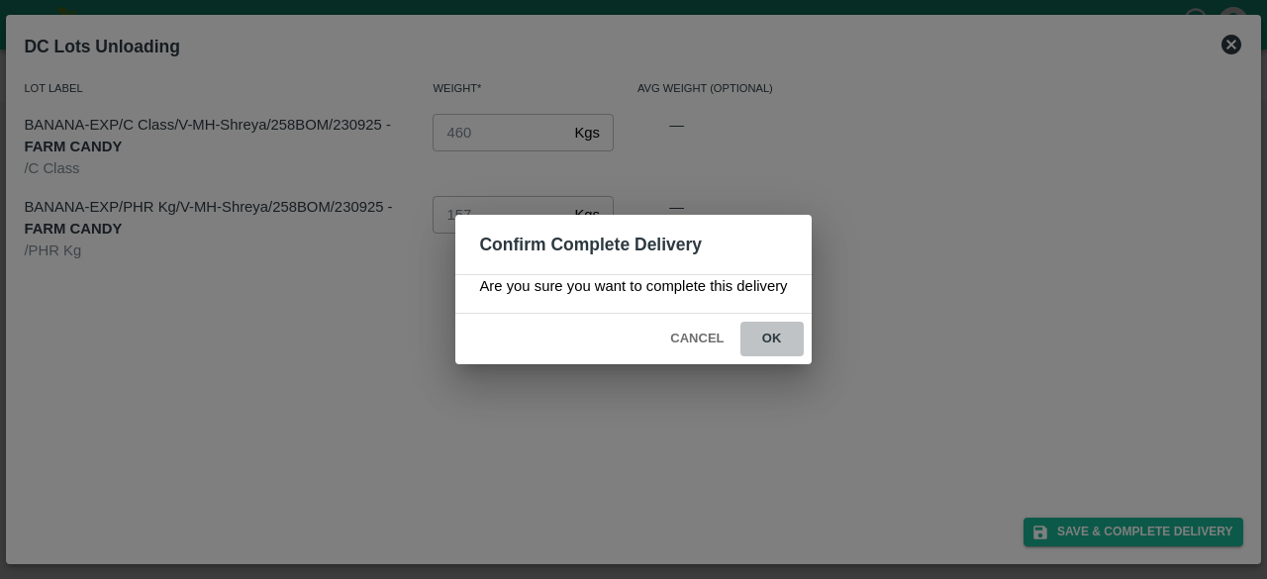
click at [764, 334] on button "ok" at bounding box center [771, 339] width 63 height 35
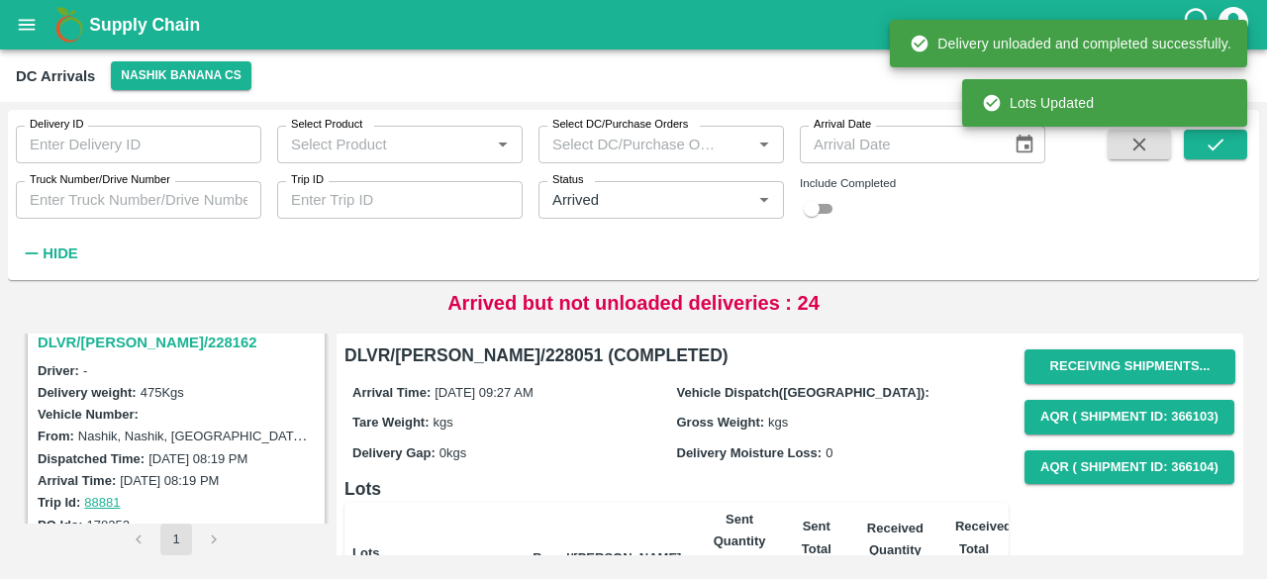
scroll to position [5157, 0]
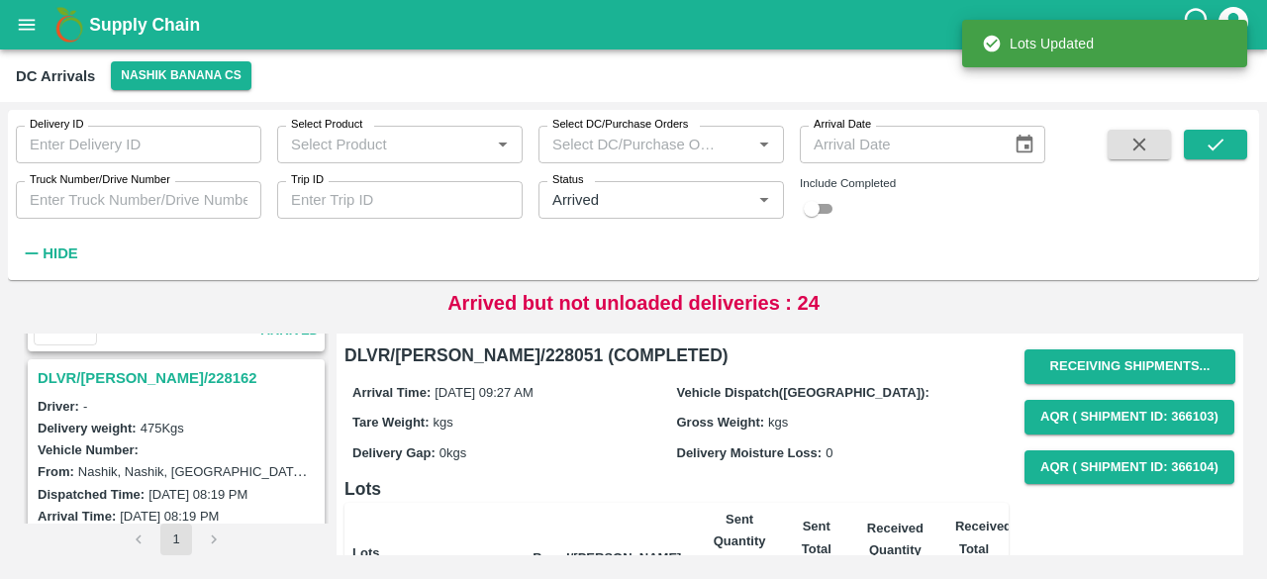
click at [125, 365] on h3 "DLVR/[PERSON_NAME]/228162" at bounding box center [179, 378] width 283 height 26
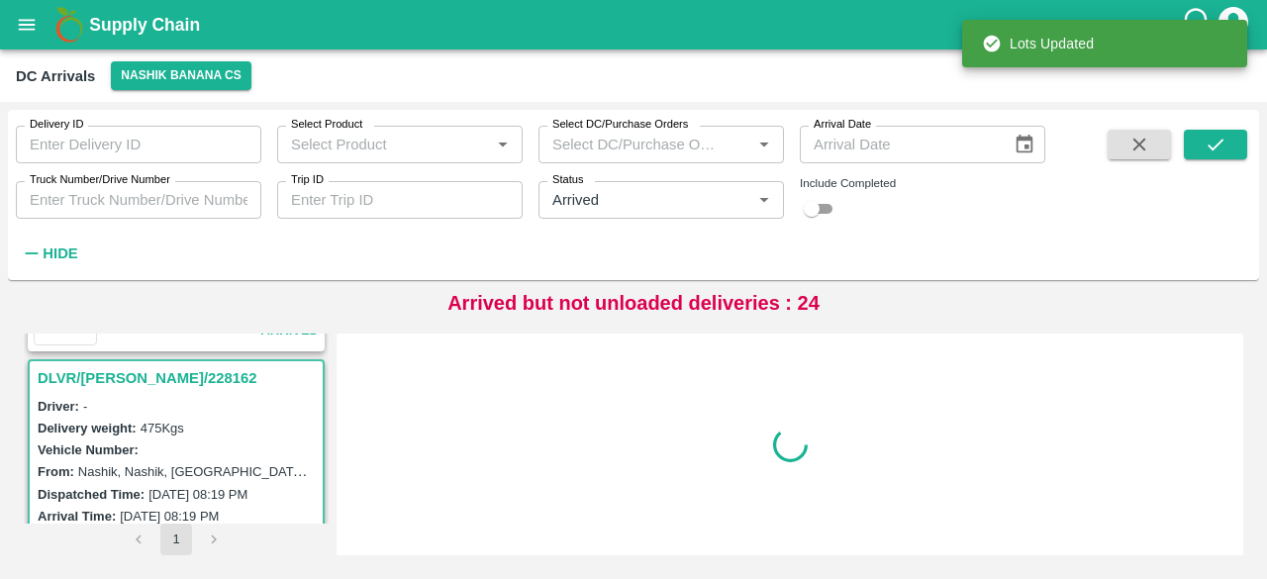
scroll to position [5169, 0]
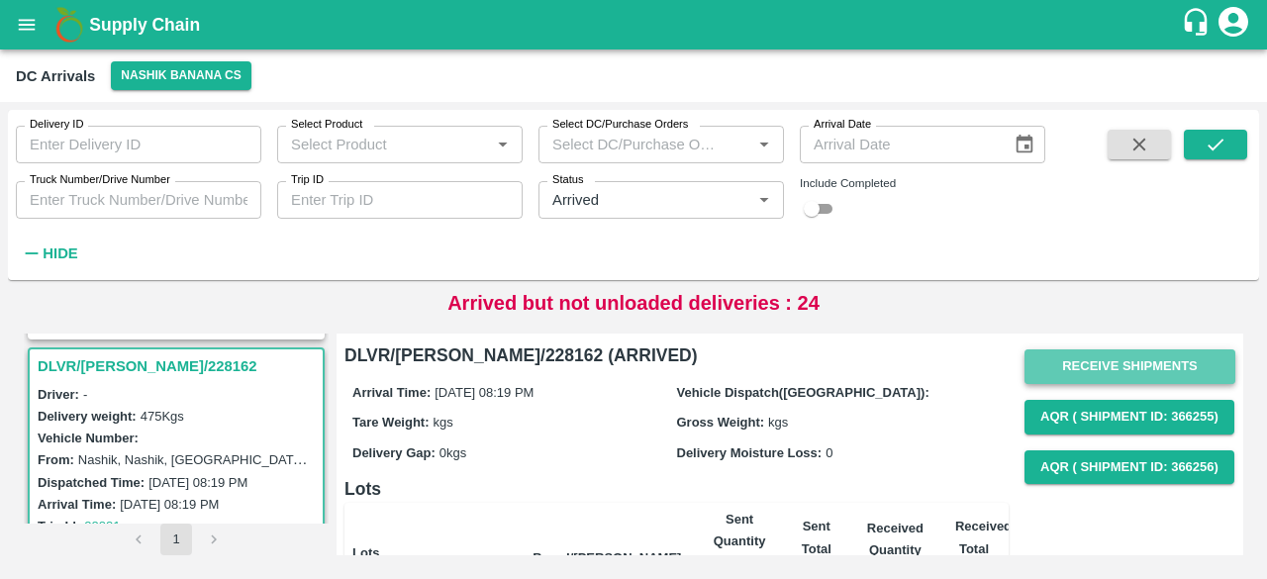
click at [1107, 355] on button "Receive Shipments" at bounding box center [1129, 366] width 211 height 35
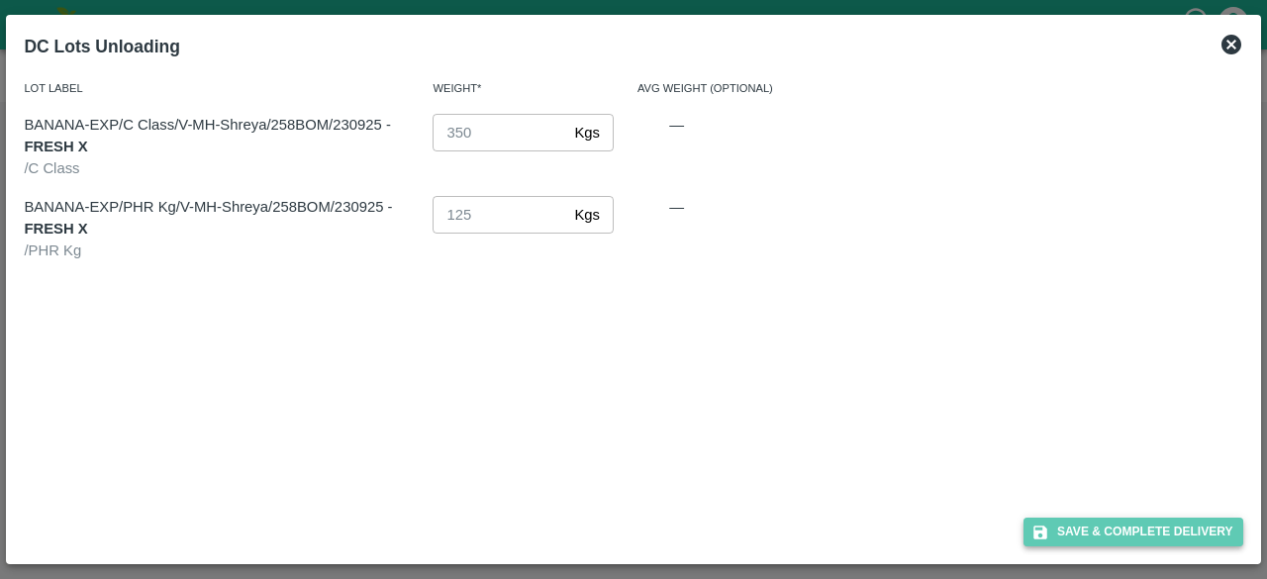
click at [1134, 535] on button "Save & Complete Delivery" at bounding box center [1133, 532] width 220 height 29
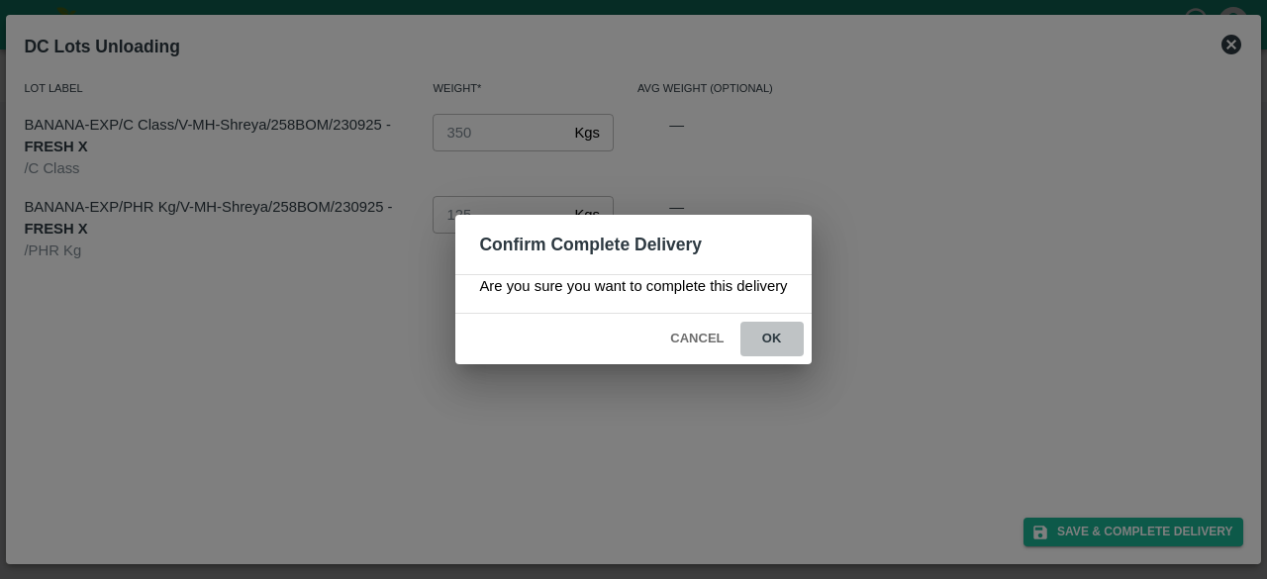
click at [774, 334] on button "ok" at bounding box center [771, 339] width 63 height 35
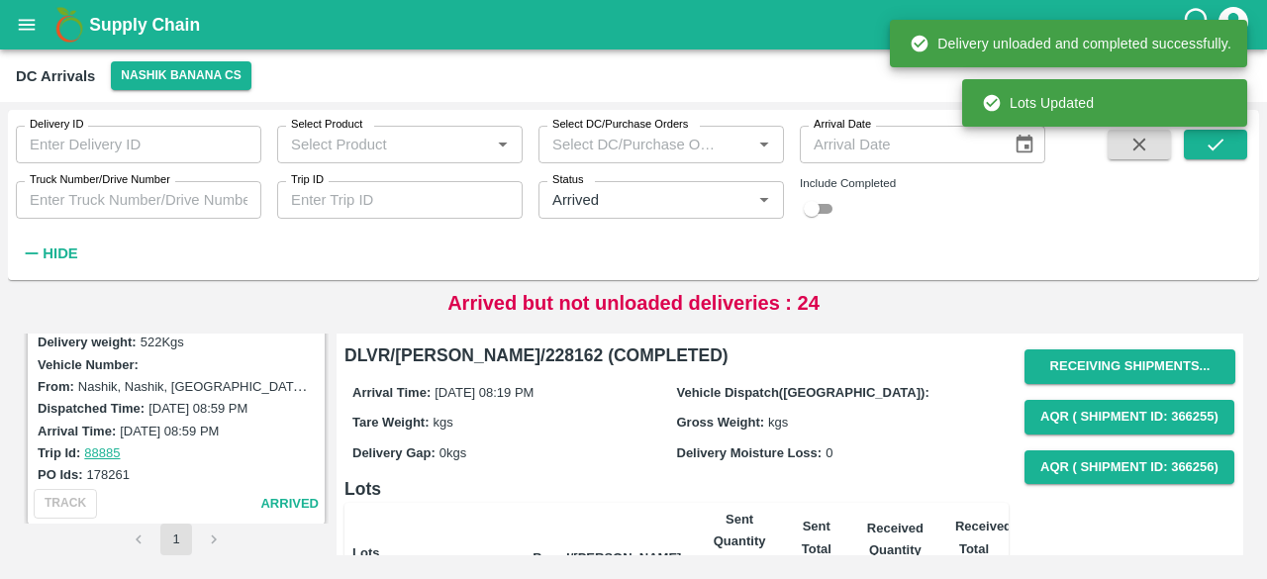
scroll to position [4915, 0]
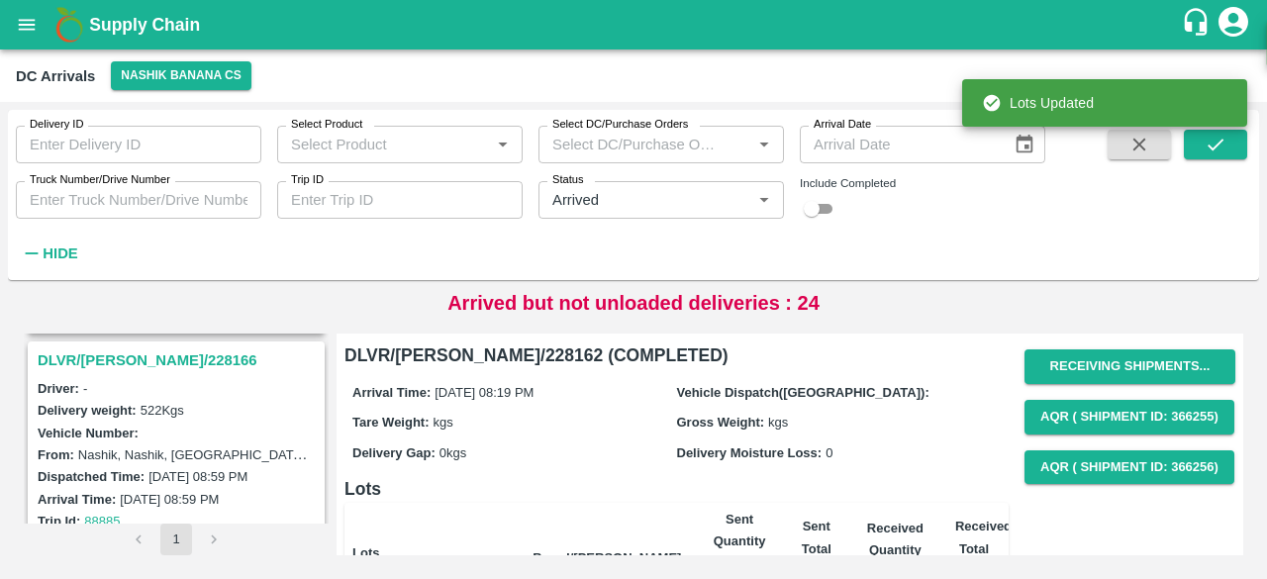
click at [126, 348] on h3 "DLVR/[PERSON_NAME]/228166" at bounding box center [179, 360] width 283 height 26
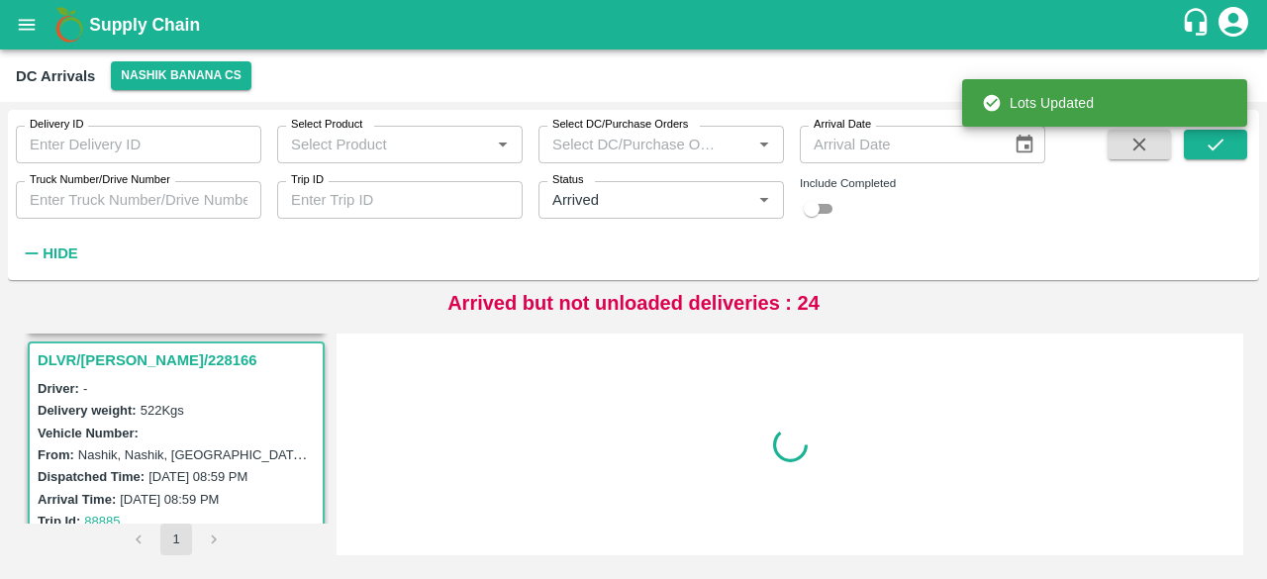
scroll to position [4910, 0]
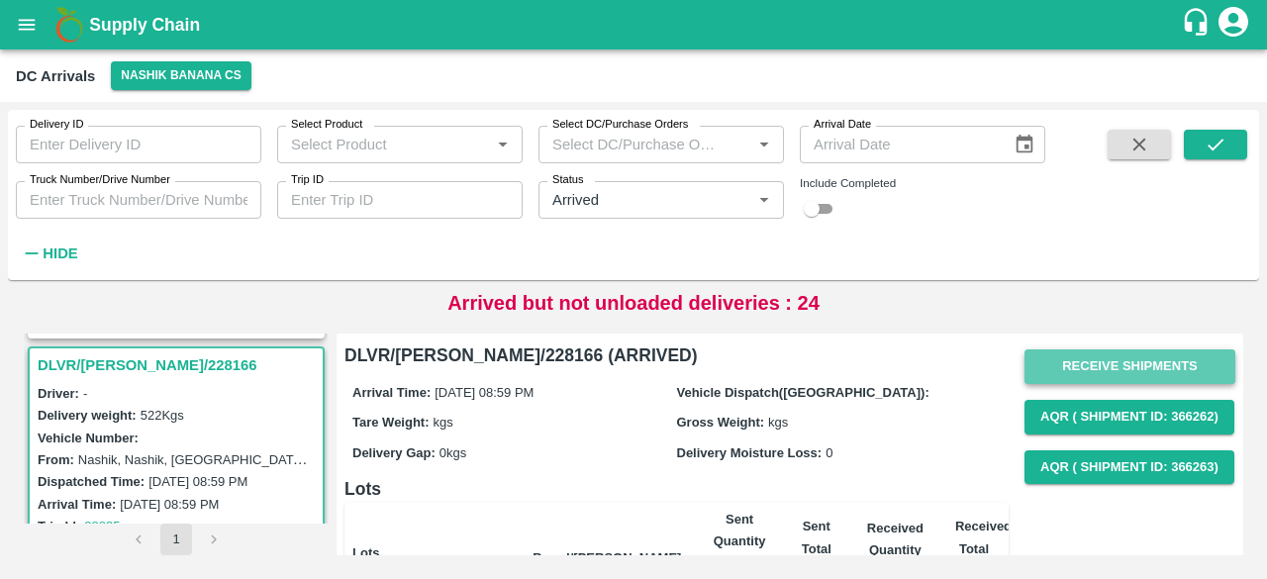
click at [1101, 359] on button "Receive Shipments" at bounding box center [1129, 366] width 211 height 35
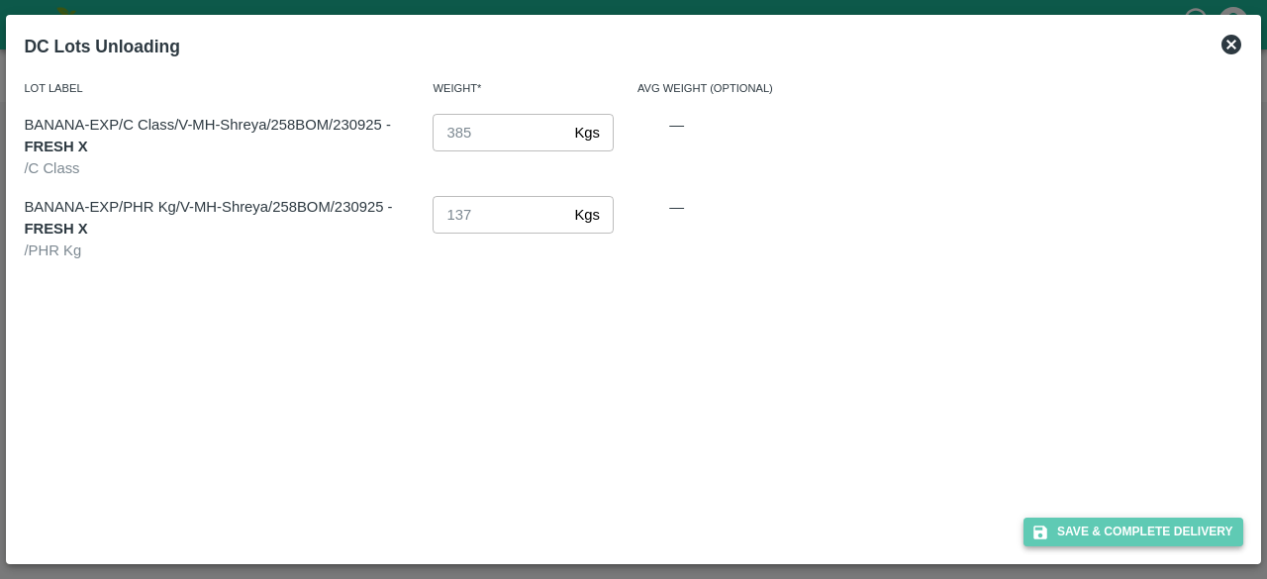
click at [1152, 541] on button "Save & Complete Delivery" at bounding box center [1133, 532] width 220 height 29
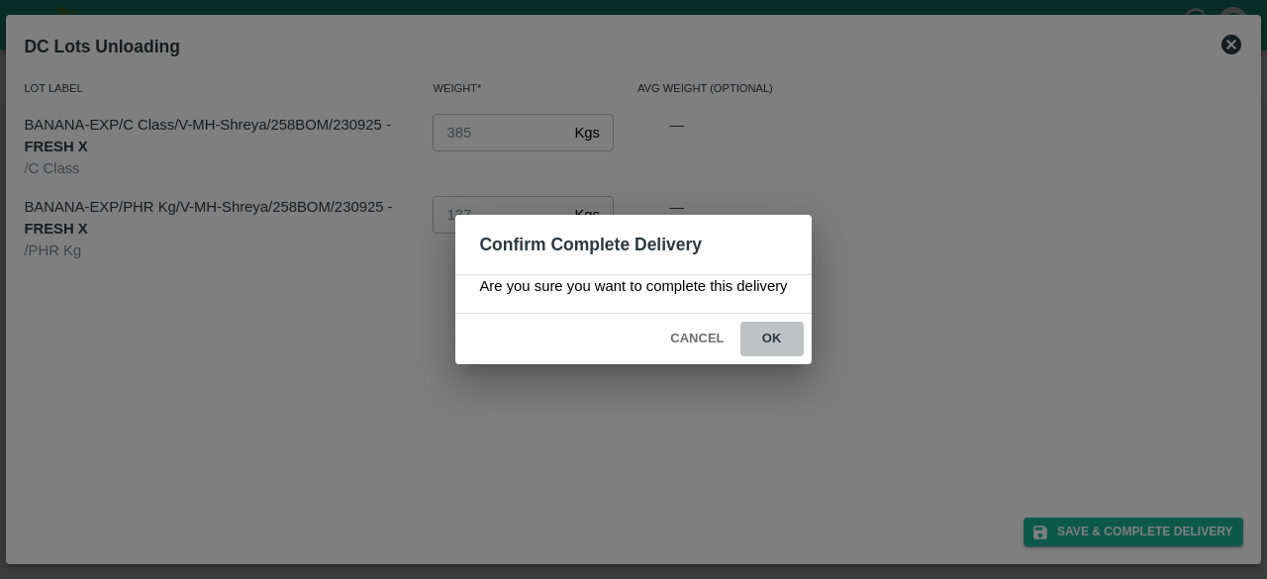
click at [766, 334] on button "ok" at bounding box center [771, 339] width 63 height 35
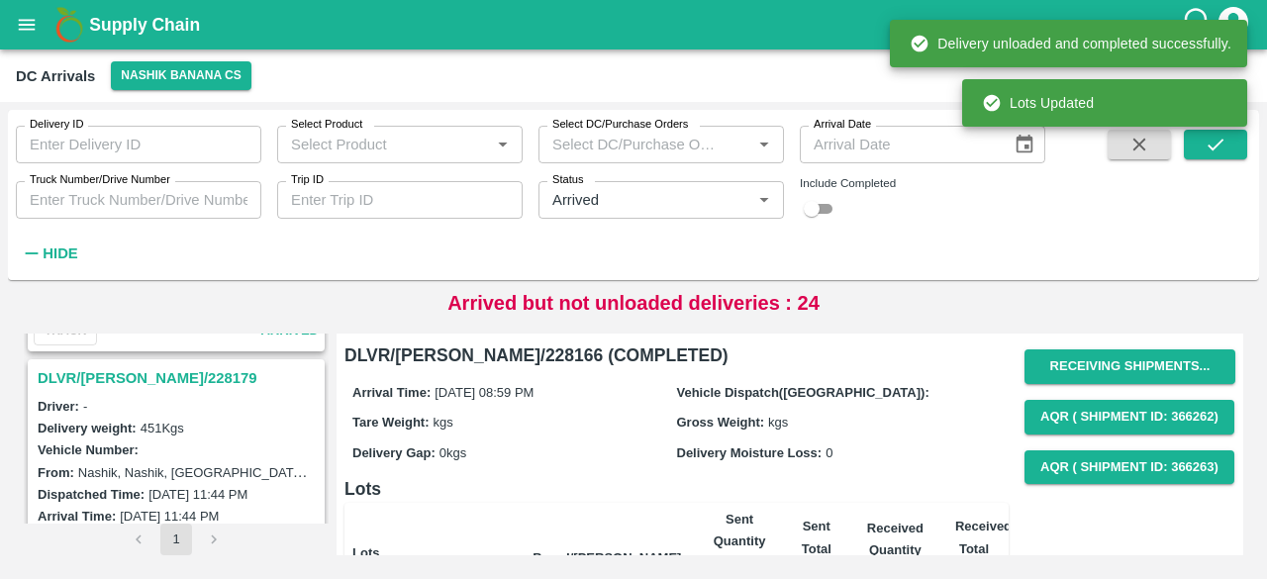
scroll to position [4610, 0]
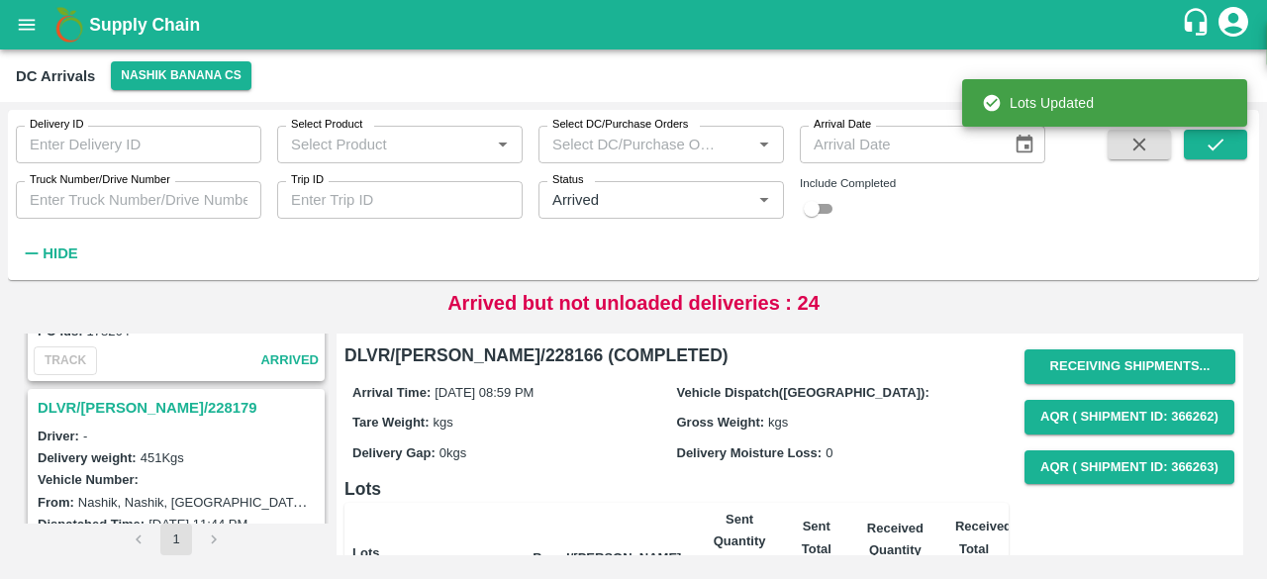
click at [146, 395] on h3 "DLVR/[PERSON_NAME]/228179" at bounding box center [179, 408] width 283 height 26
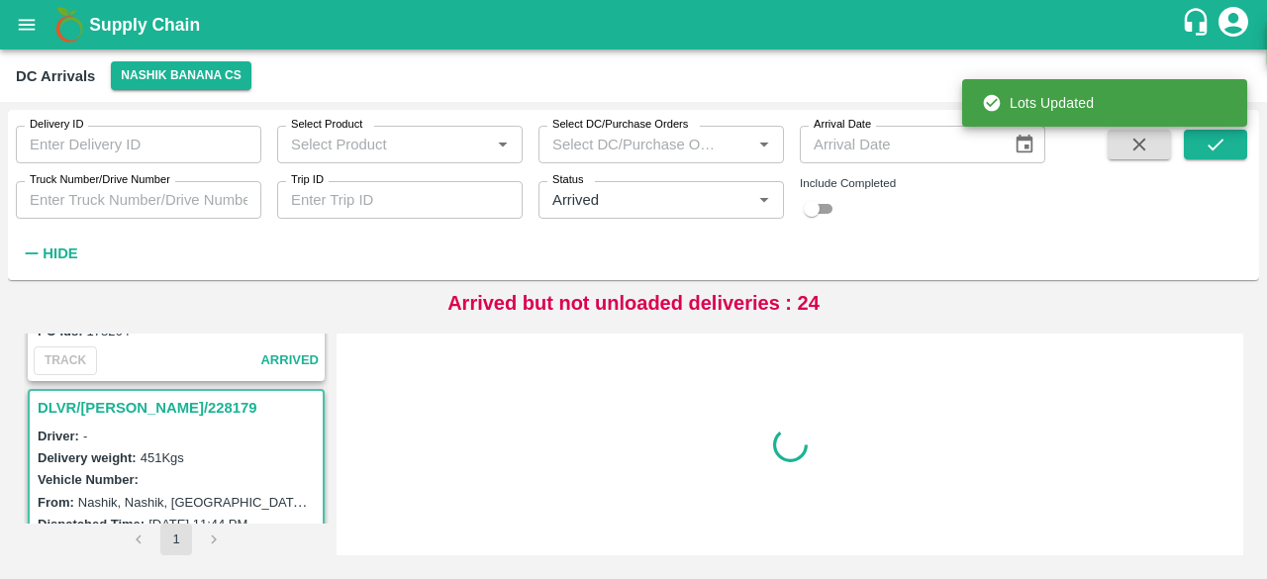
scroll to position [4652, 0]
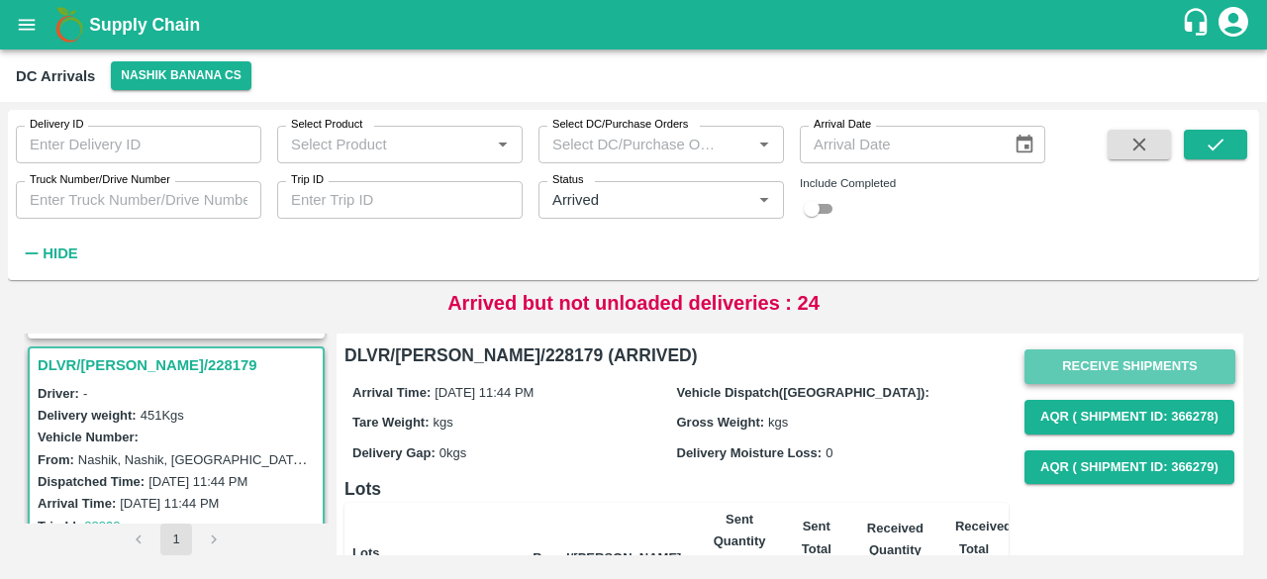
click at [1113, 361] on button "Receive Shipments" at bounding box center [1129, 366] width 211 height 35
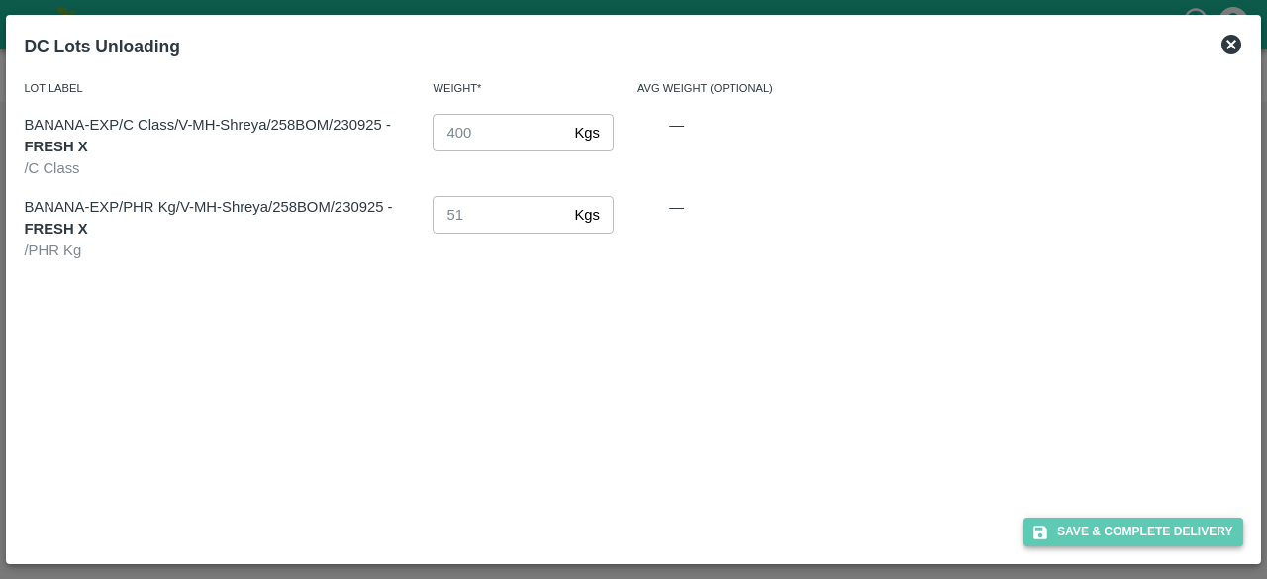
click at [1127, 525] on button "Save & Complete Delivery" at bounding box center [1133, 532] width 220 height 29
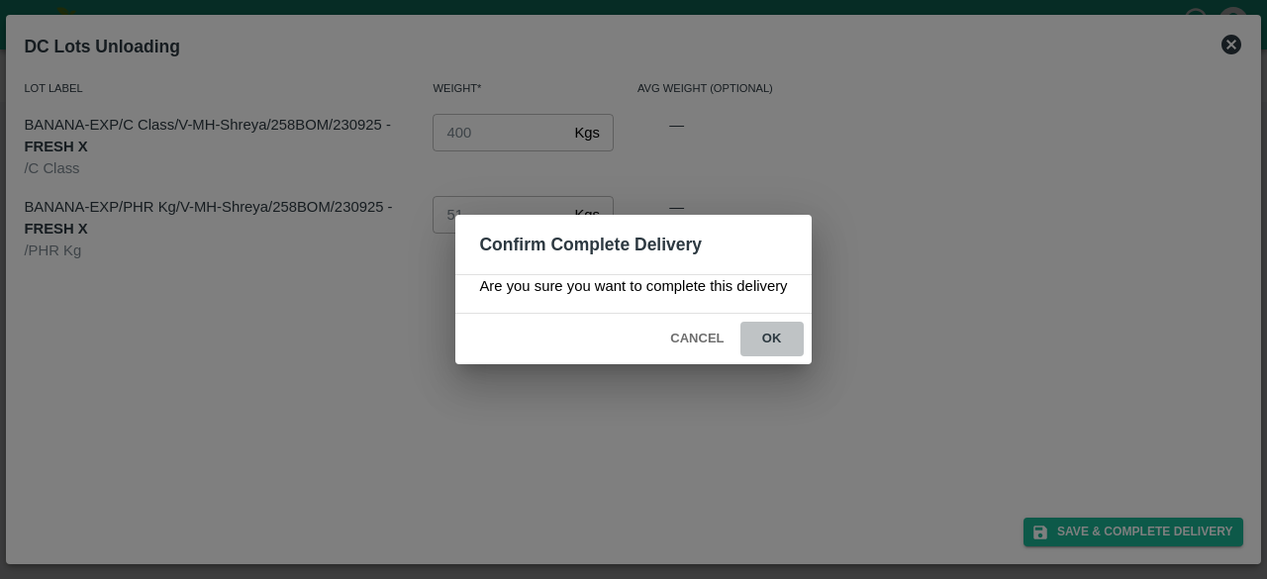
click at [771, 335] on button "ok" at bounding box center [771, 339] width 63 height 35
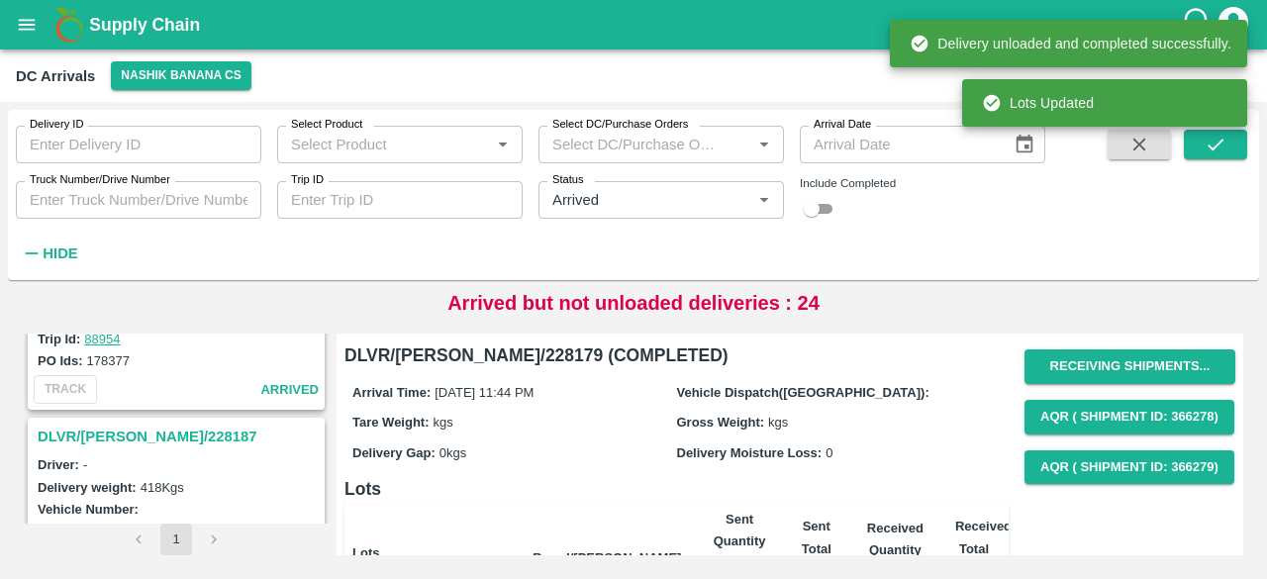
click at [100, 424] on h3 "DLVR/[PERSON_NAME]/228187" at bounding box center [179, 437] width 283 height 26
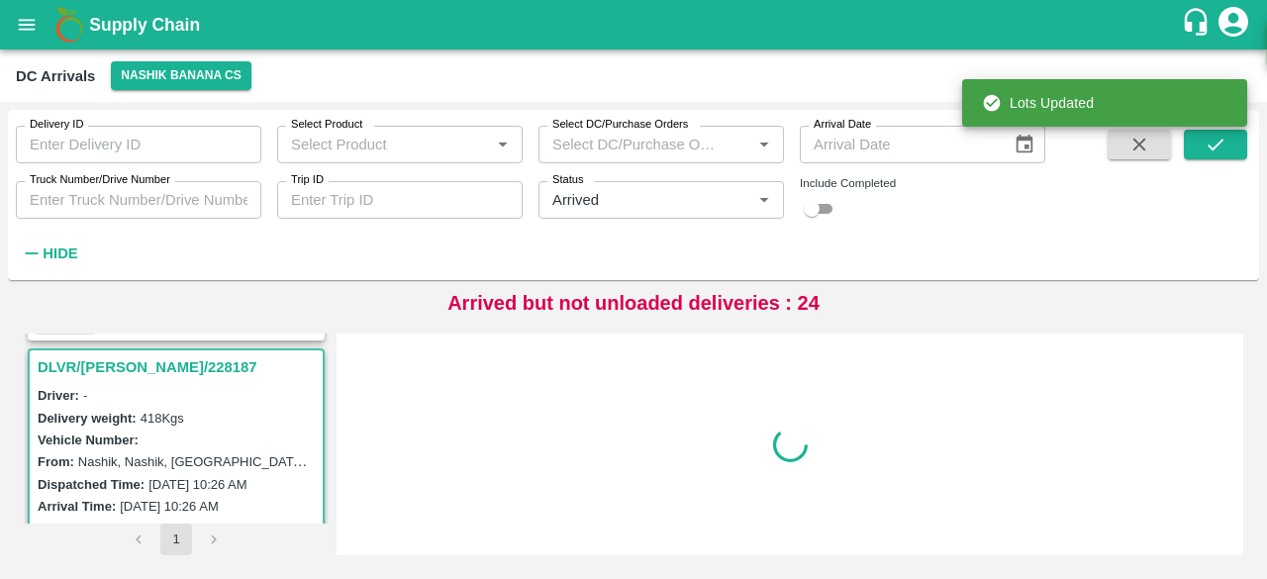
scroll to position [4395, 0]
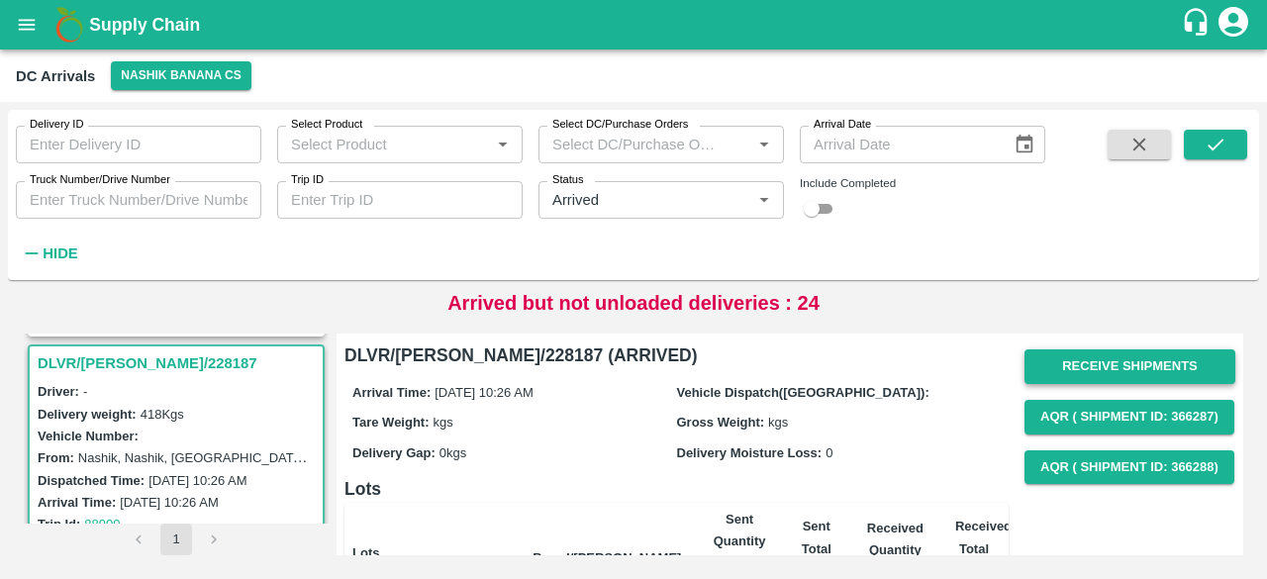
click at [1096, 357] on button "Receive Shipments" at bounding box center [1129, 366] width 211 height 35
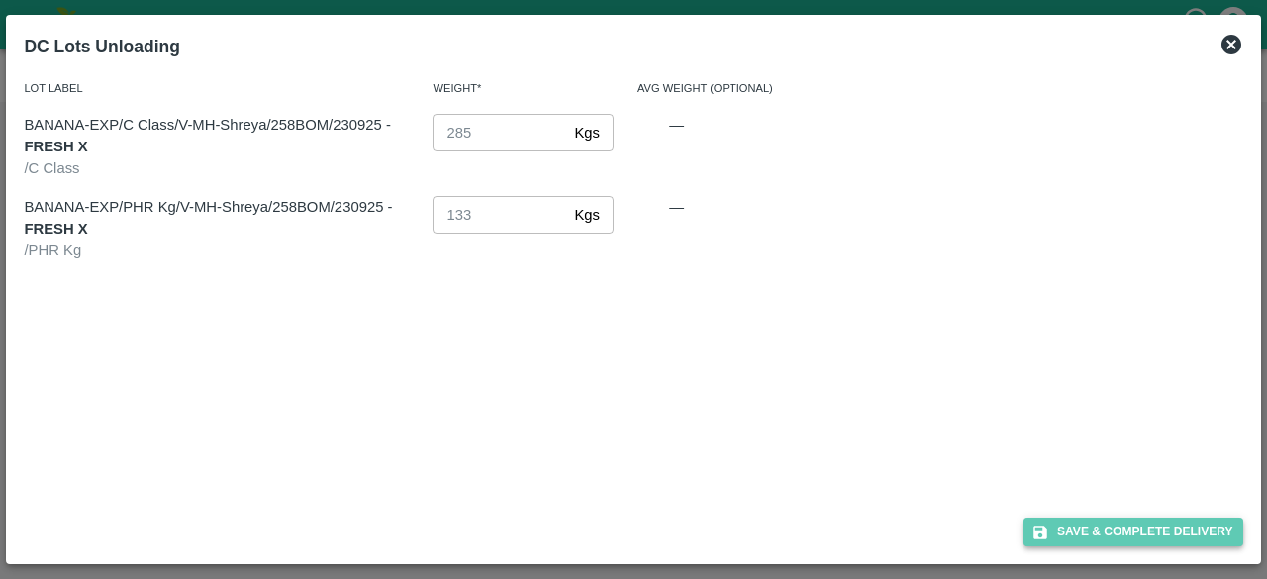
click at [1131, 534] on button "Save & Complete Delivery" at bounding box center [1133, 532] width 220 height 29
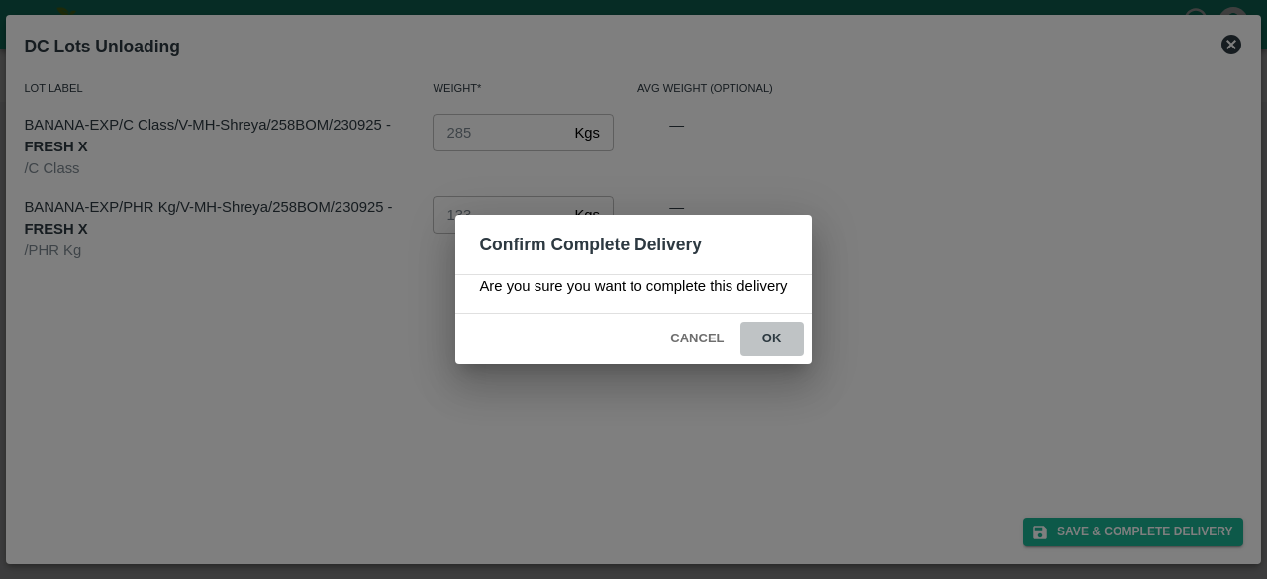
click at [766, 345] on button "ok" at bounding box center [771, 339] width 63 height 35
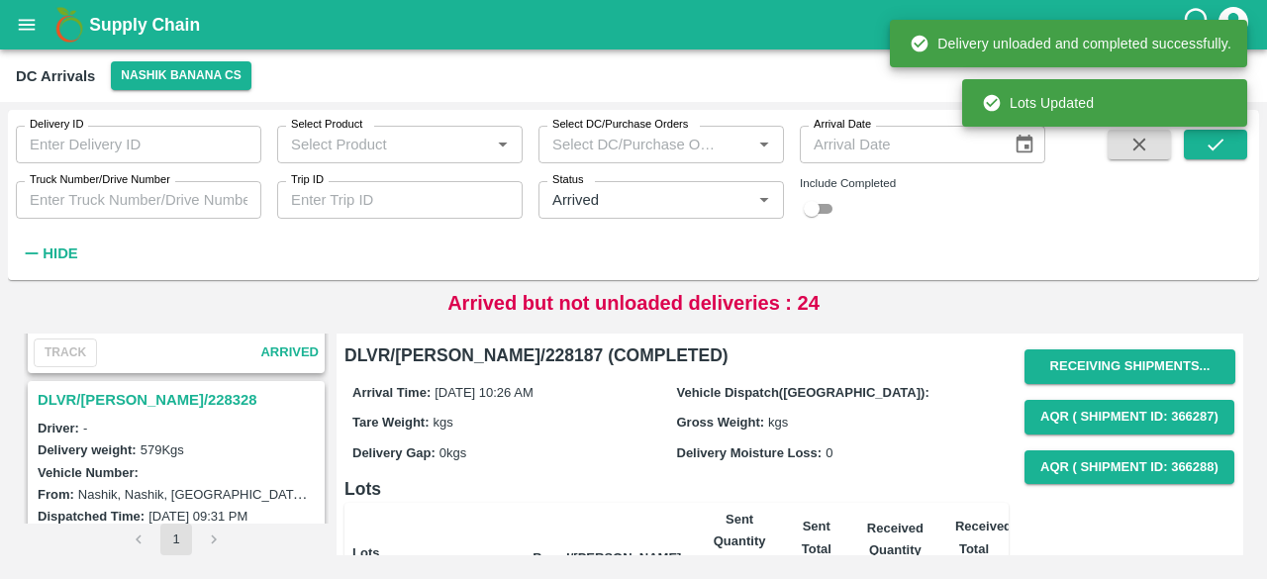
scroll to position [4098, 0]
click at [123, 389] on h3 "DLVR/[PERSON_NAME]/228328" at bounding box center [179, 402] width 283 height 26
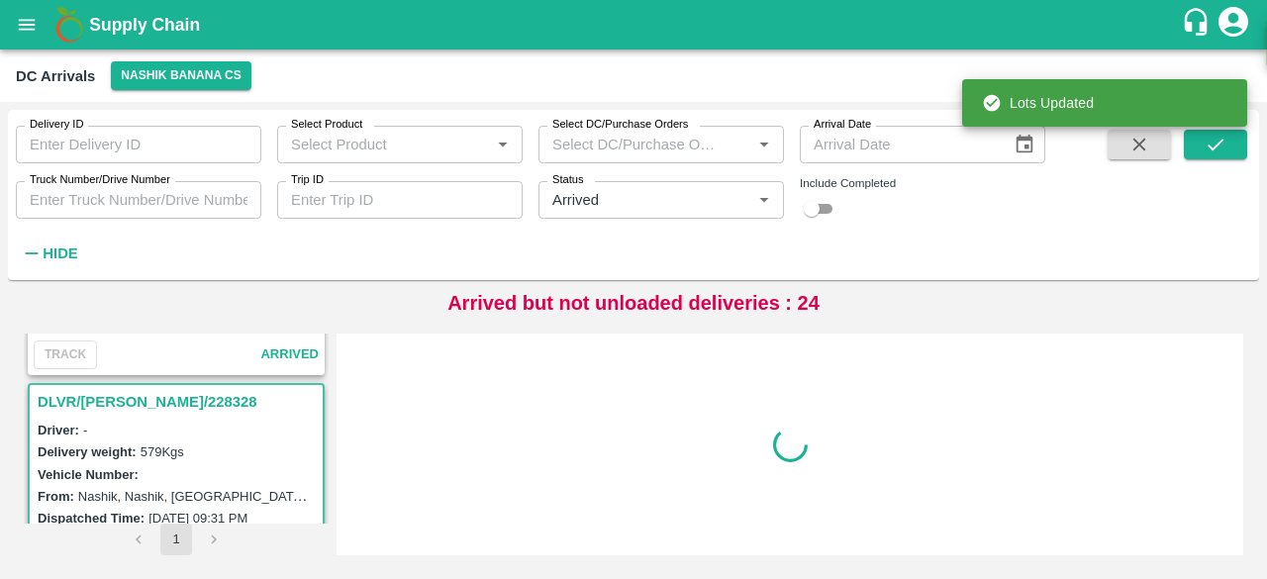
scroll to position [4136, 0]
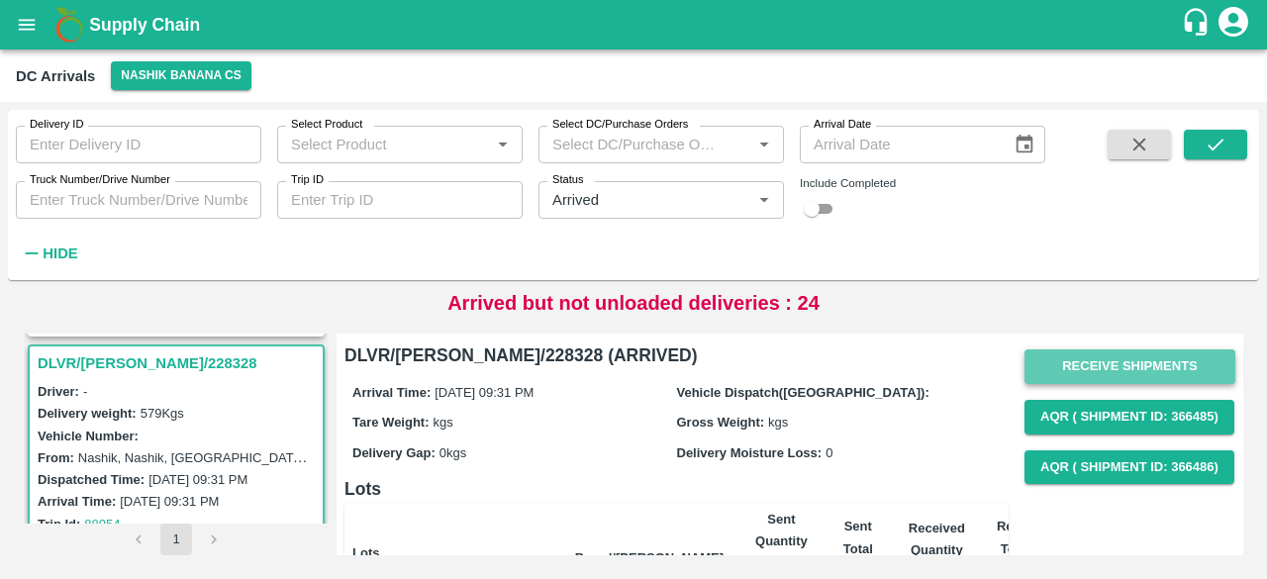
click at [1105, 377] on button "Receive Shipments" at bounding box center [1129, 366] width 211 height 35
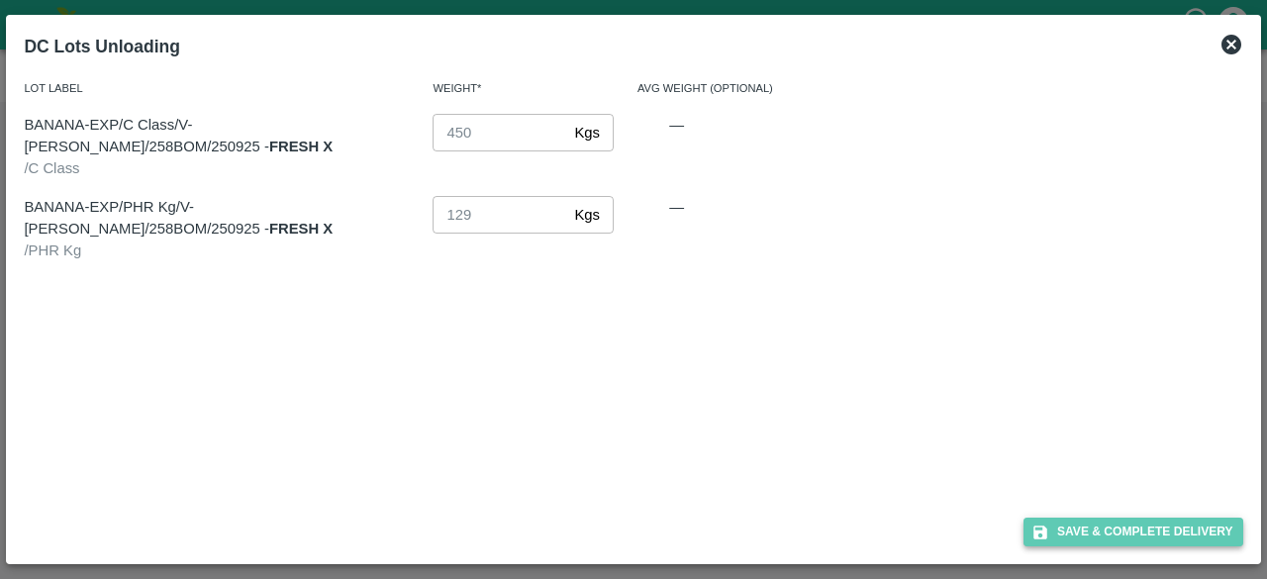
click at [1117, 530] on button "Save & Complete Delivery" at bounding box center [1133, 532] width 220 height 29
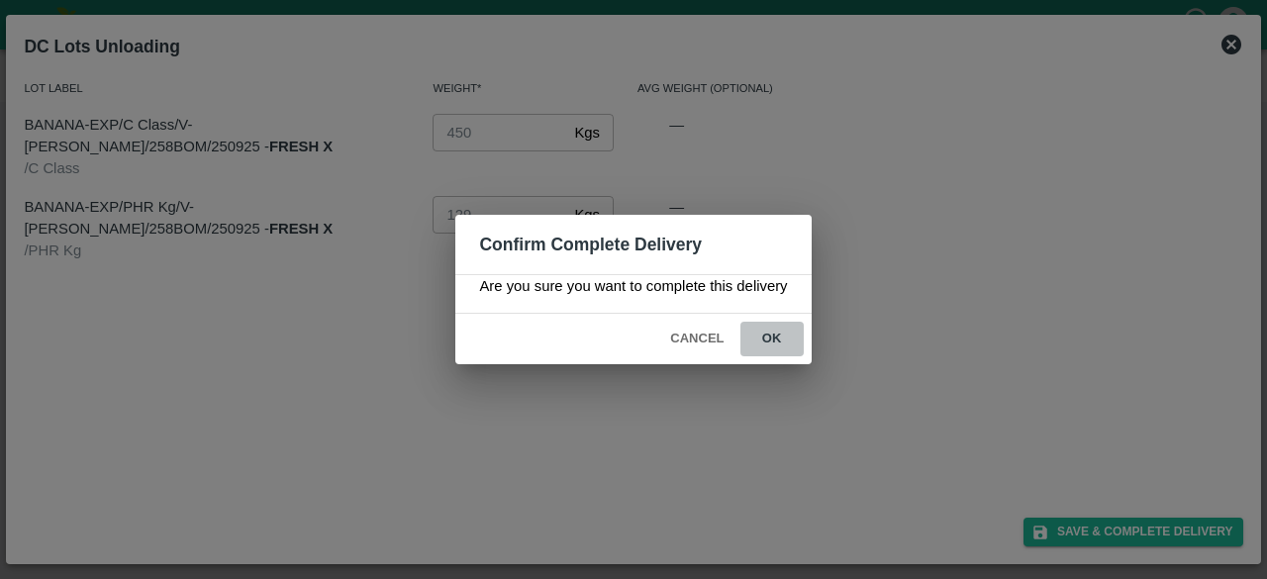
click at [775, 340] on button "ok" at bounding box center [771, 339] width 63 height 35
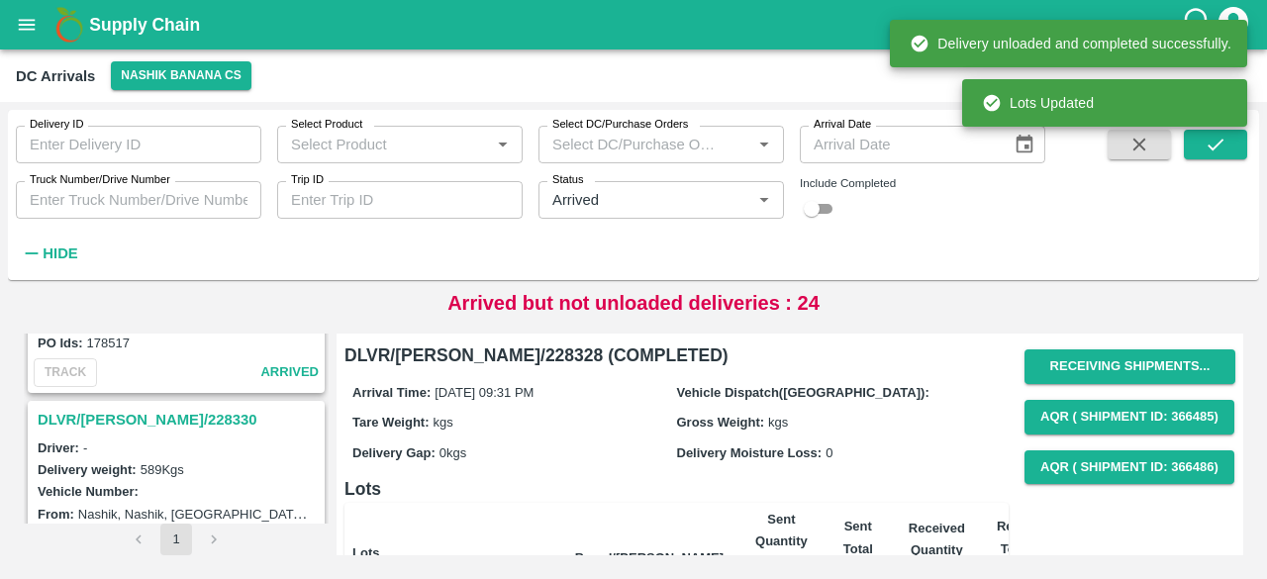
scroll to position [3820, 0]
click at [117, 409] on h3 "DLVR/[PERSON_NAME]/228330" at bounding box center [179, 422] width 283 height 26
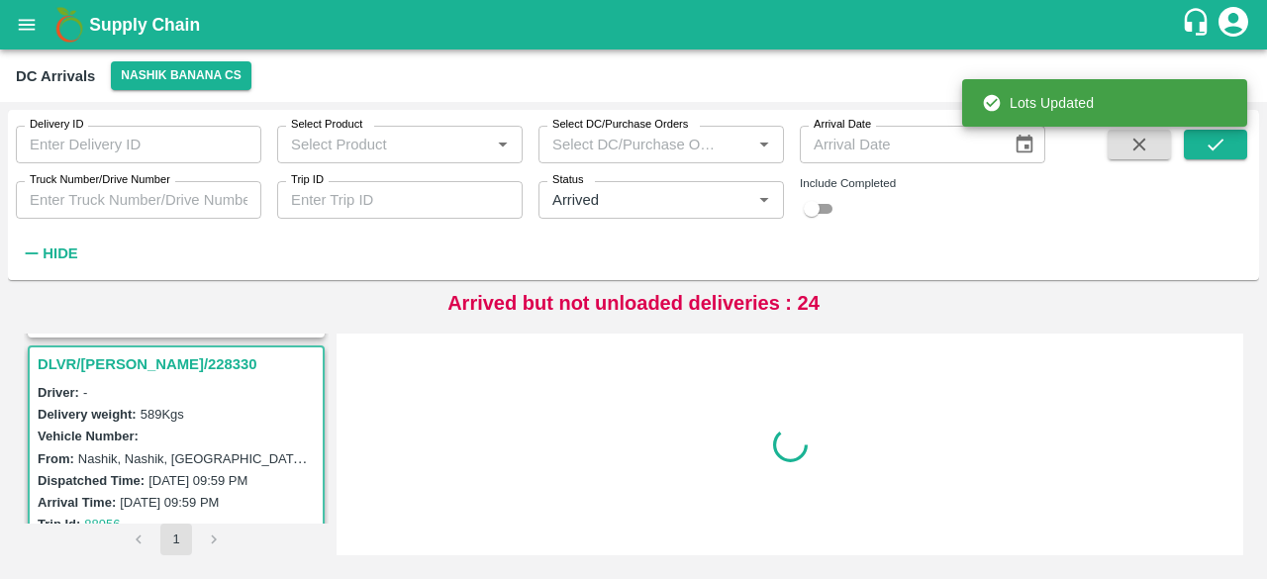
scroll to position [3878, 0]
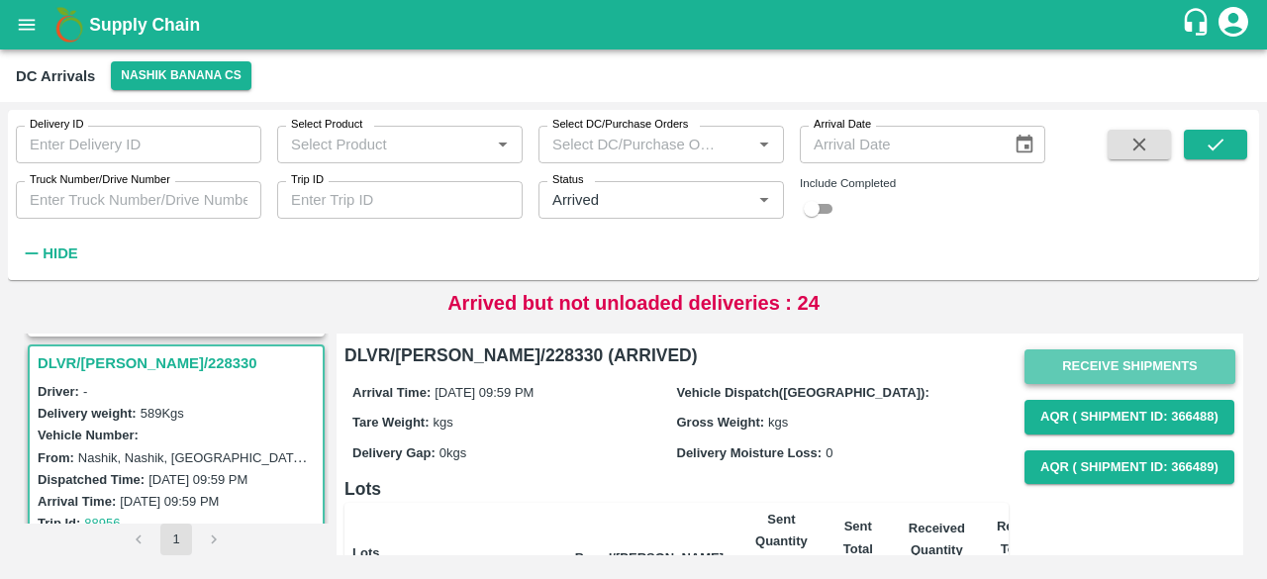
click at [1124, 361] on button "Receive Shipments" at bounding box center [1129, 366] width 211 height 35
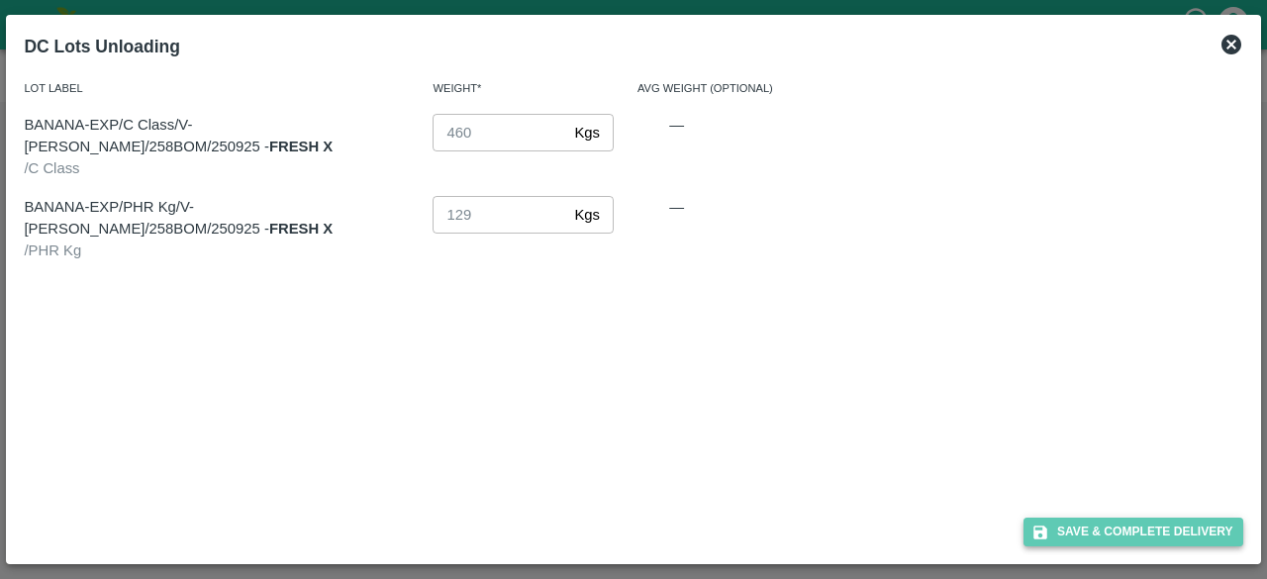
click at [1132, 534] on button "Save & Complete Delivery" at bounding box center [1133, 532] width 220 height 29
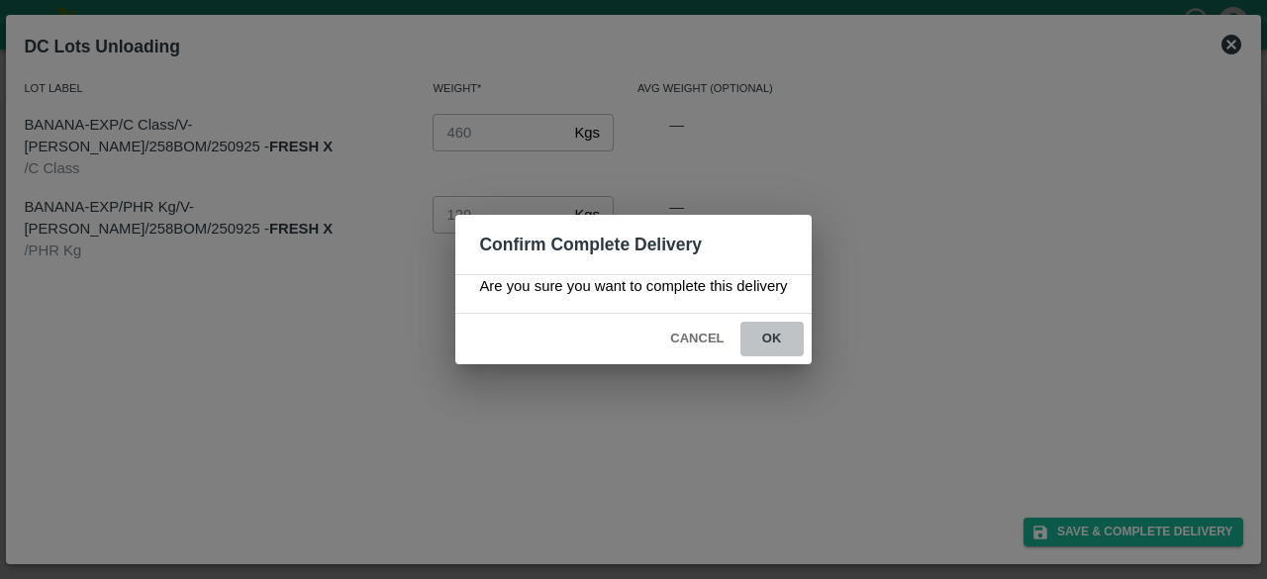
click at [766, 336] on button "ok" at bounding box center [771, 339] width 63 height 35
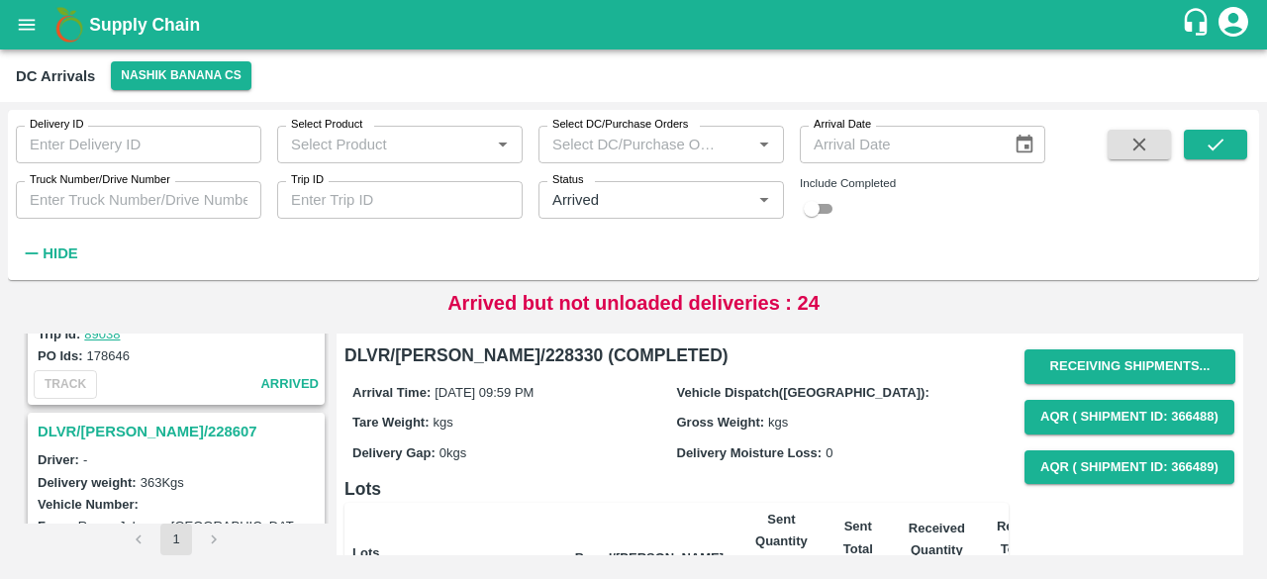
scroll to position [1479, 0]
click at [1216, 143] on icon "submit" at bounding box center [1216, 145] width 22 height 22
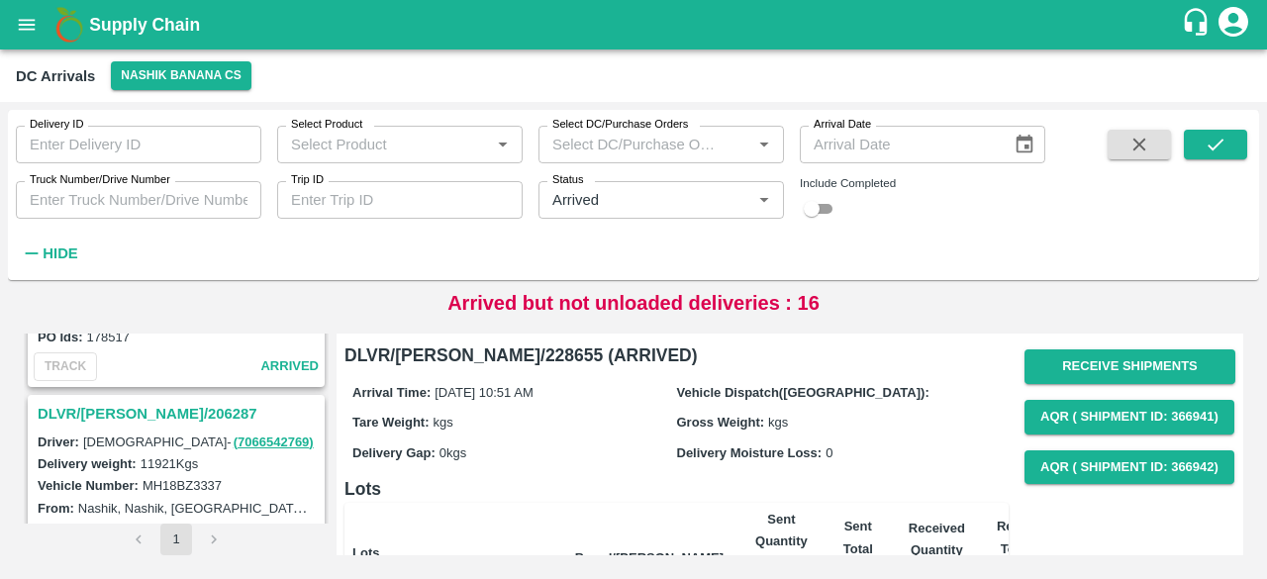
scroll to position [3945, 0]
